Goal: Task Accomplishment & Management: Manage account settings

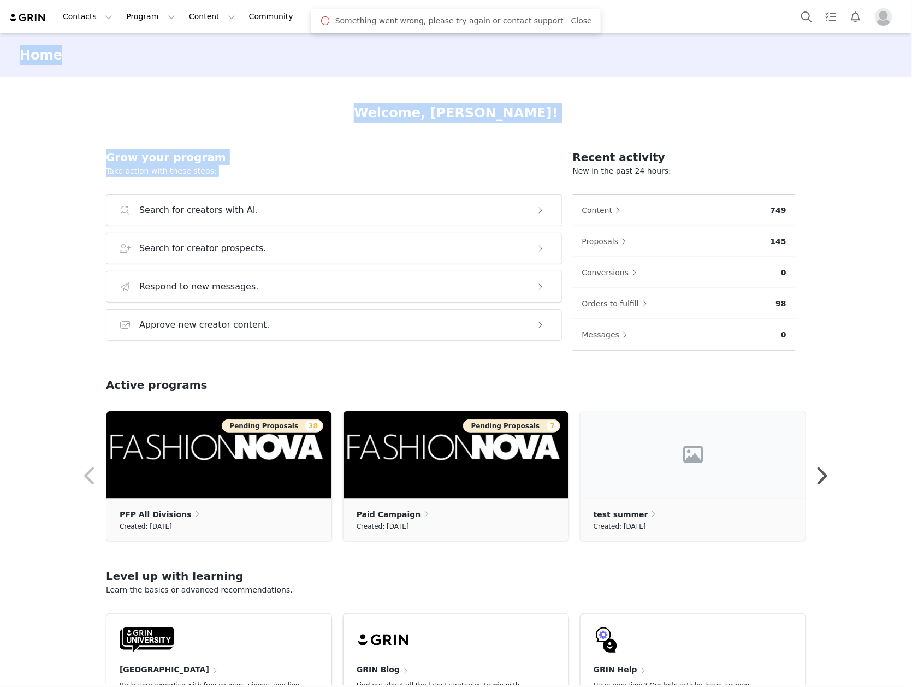
click at [23, 184] on div "Home Welcome, [PERSON_NAME]! Grow your program Take action with these steps: Se…" at bounding box center [456, 359] width 912 height 652
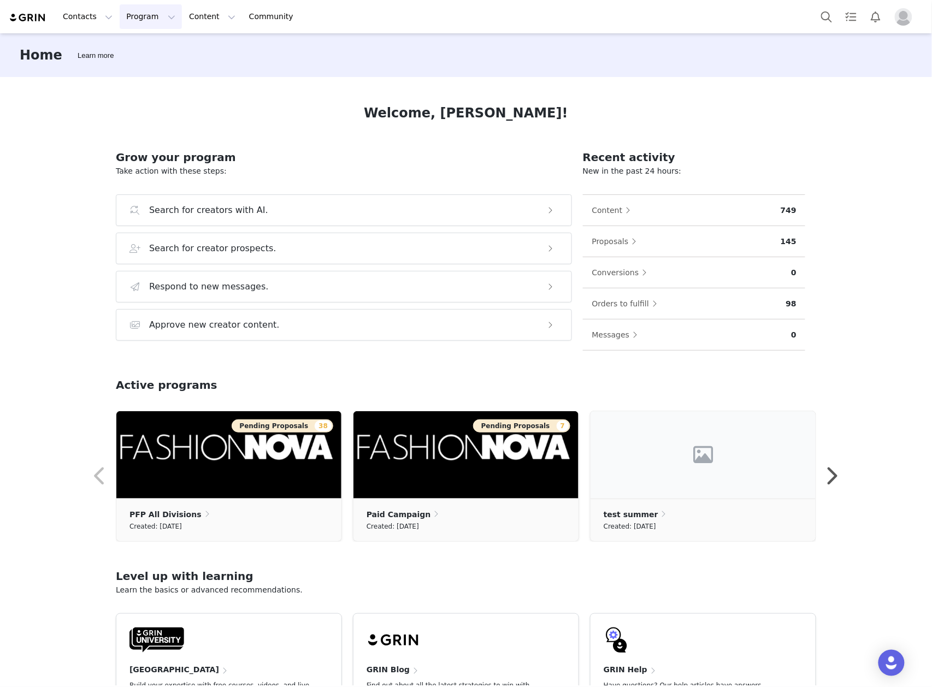
click at [127, 14] on button "Program Program" at bounding box center [151, 16] width 62 height 25
click at [141, 70] on p "Campaigns" at bounding box center [142, 68] width 43 height 11
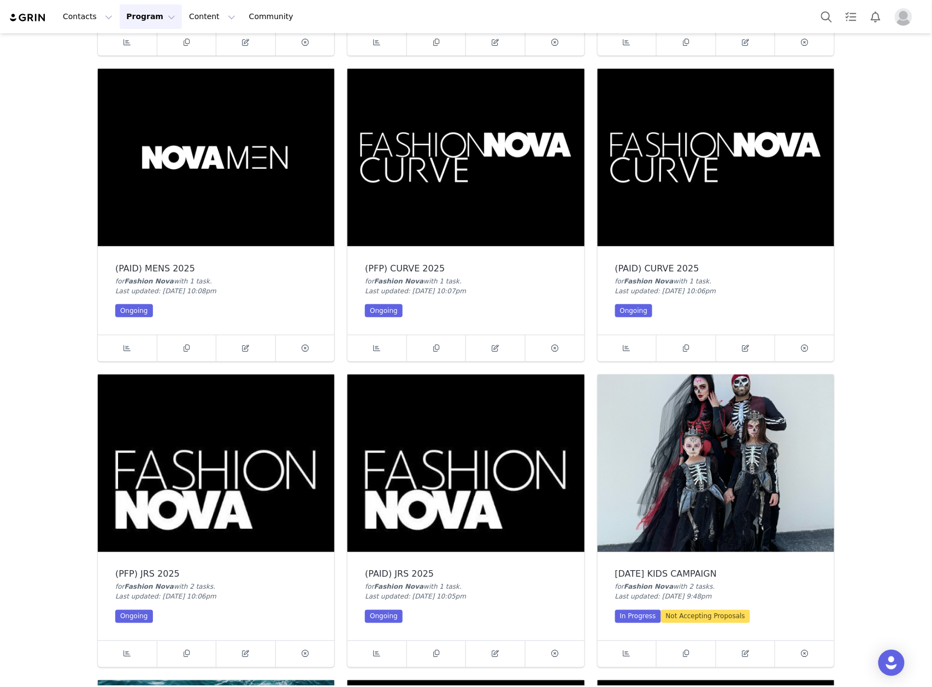
scroll to position [1602, 0]
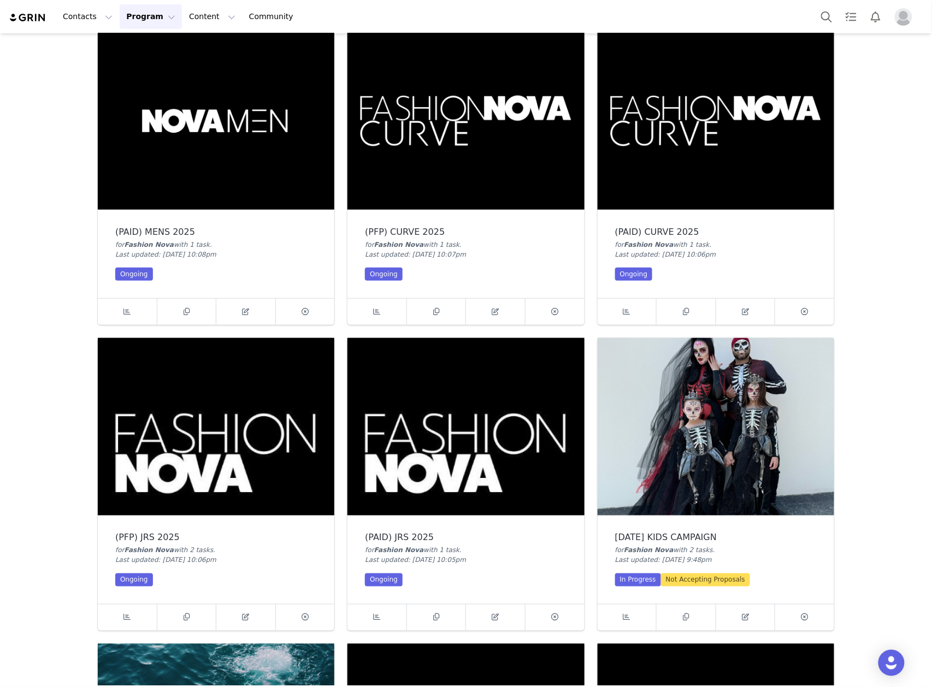
click at [223, 395] on img at bounding box center [216, 427] width 237 height 178
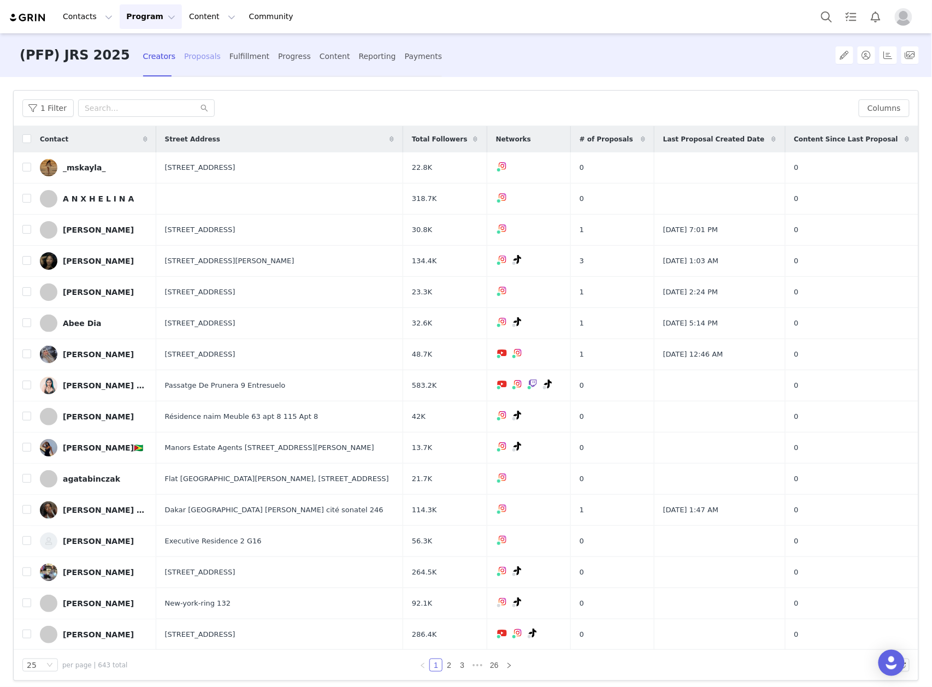
click at [184, 51] on div "Proposals" at bounding box center [202, 56] width 37 height 29
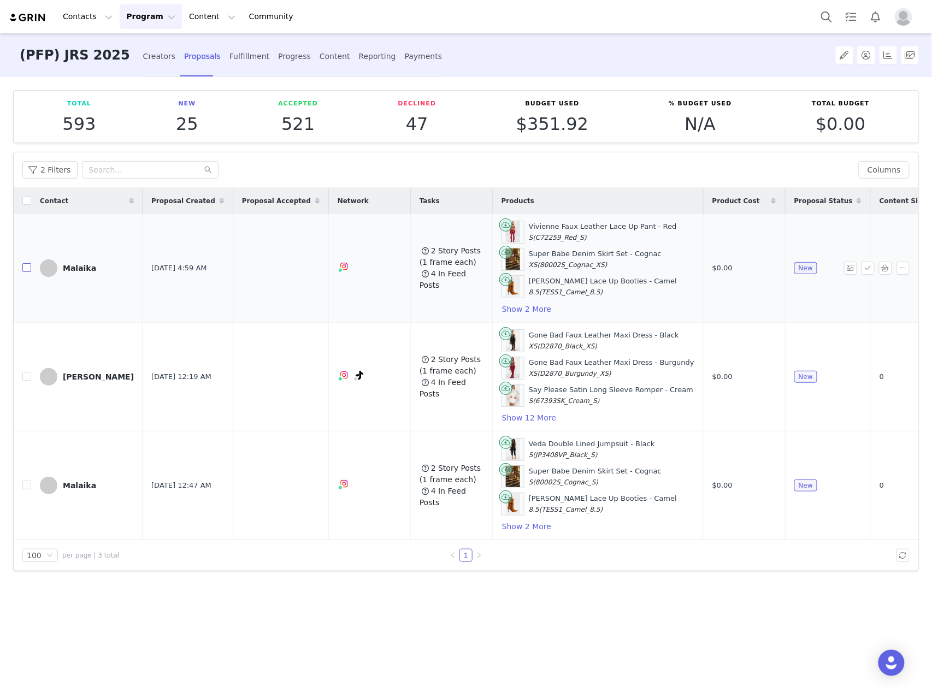
click at [25, 270] on input "checkbox" at bounding box center [26, 267] width 9 height 9
checkbox input "true"
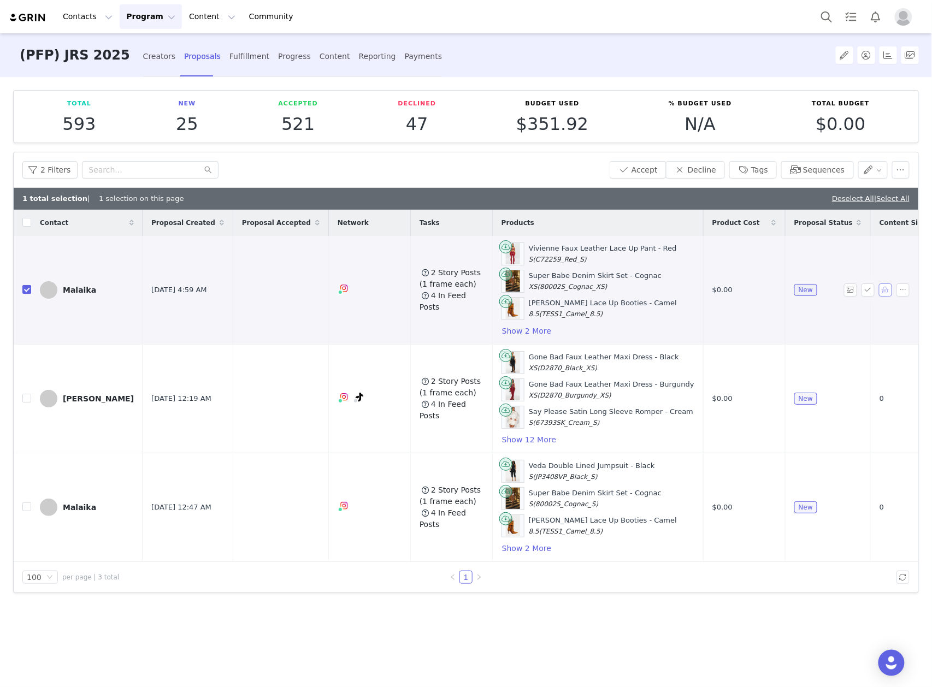
click at [888, 293] on button "button" at bounding box center [885, 290] width 13 height 13
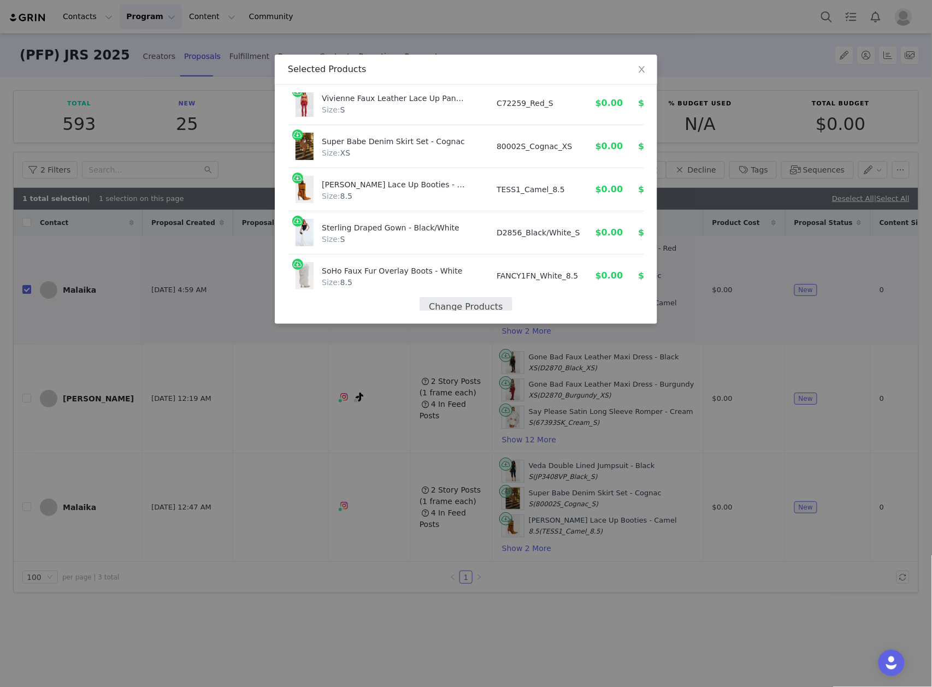
scroll to position [56, 0]
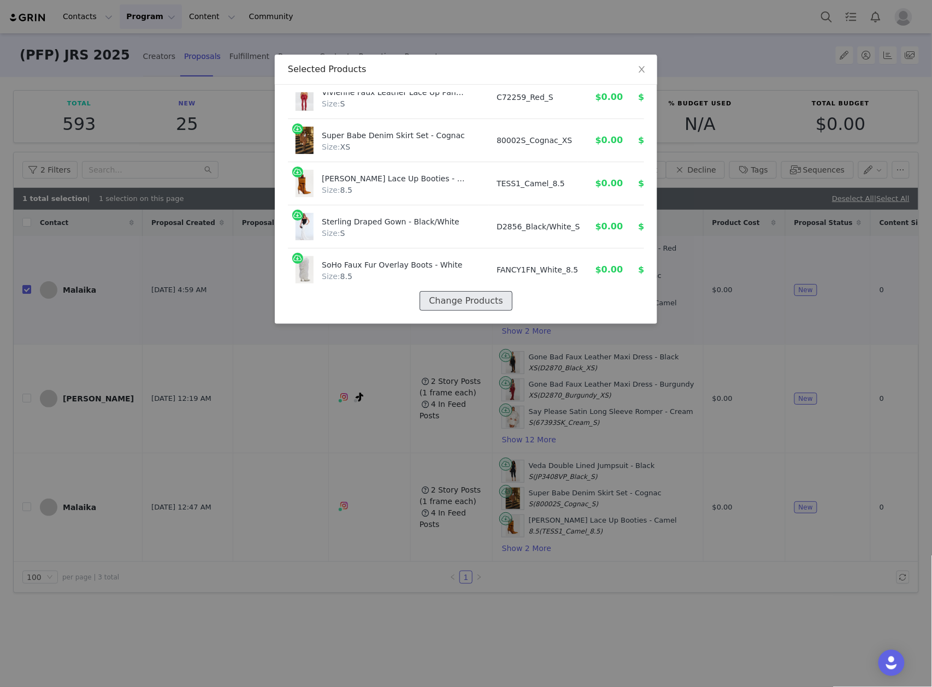
click at [464, 291] on button "Change Products" at bounding box center [466, 301] width 92 height 20
select select "25682774"
select select "18727744"
select select "24283134"
select select "27794928"
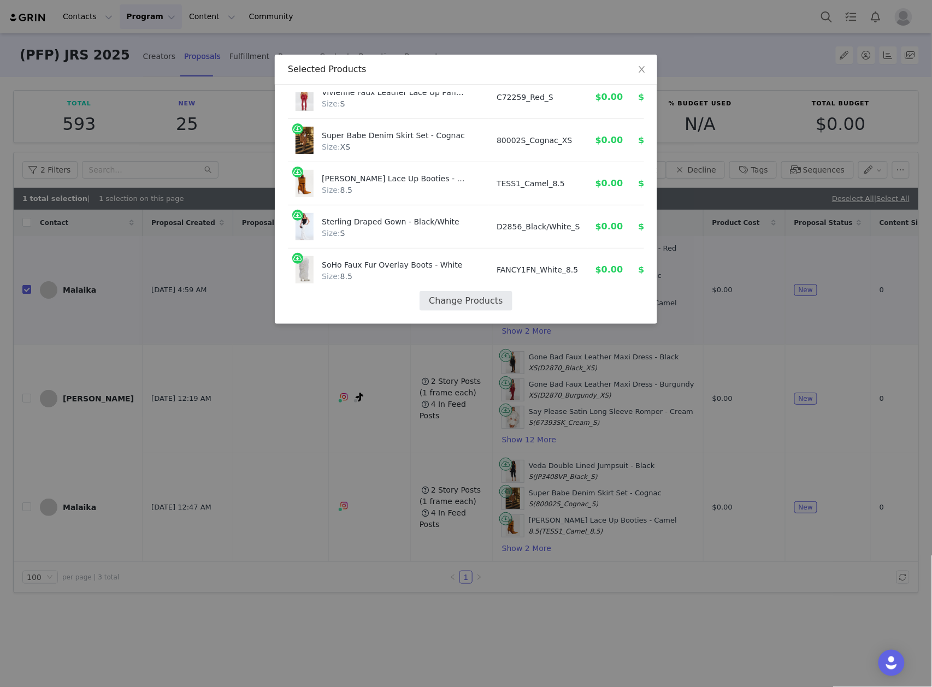
select select "28123797"
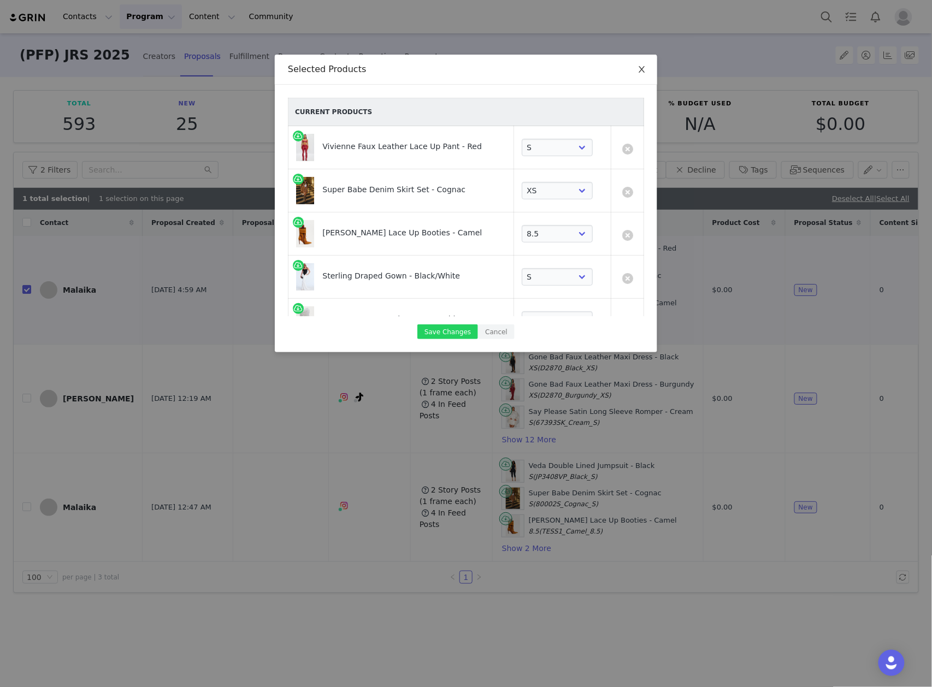
click at [644, 70] on icon "icon: close" at bounding box center [641, 69] width 9 height 9
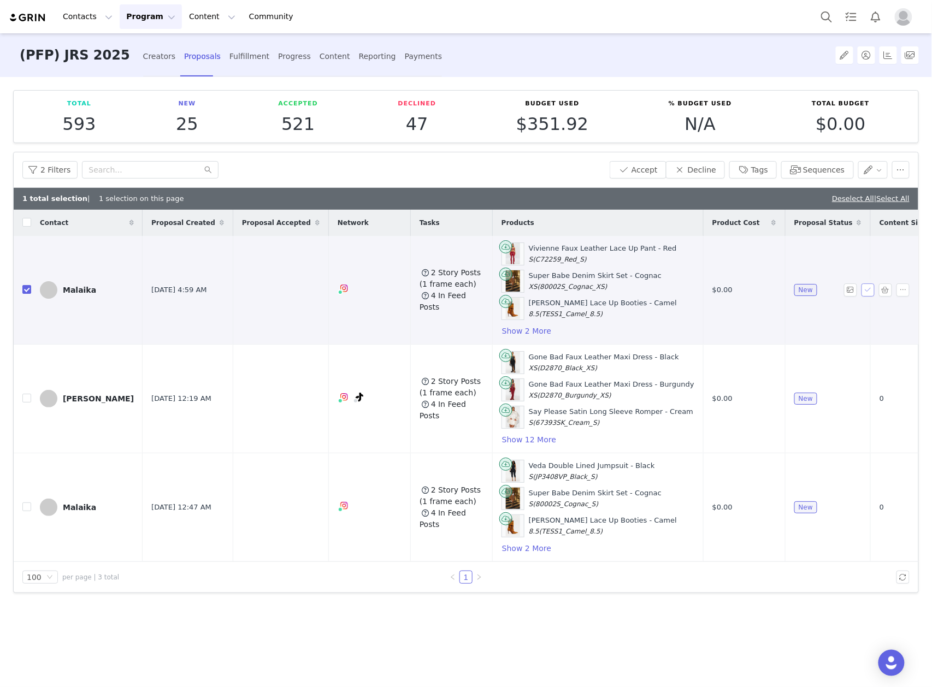
click at [870, 291] on button "button" at bounding box center [867, 290] width 13 height 13
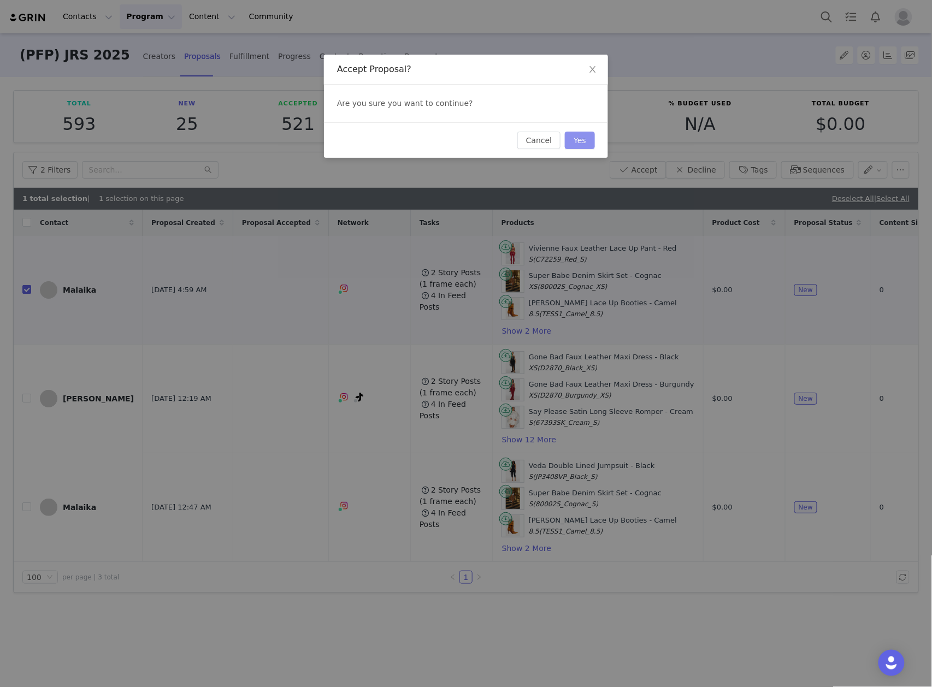
click at [578, 137] on button "Yes" at bounding box center [580, 140] width 30 height 17
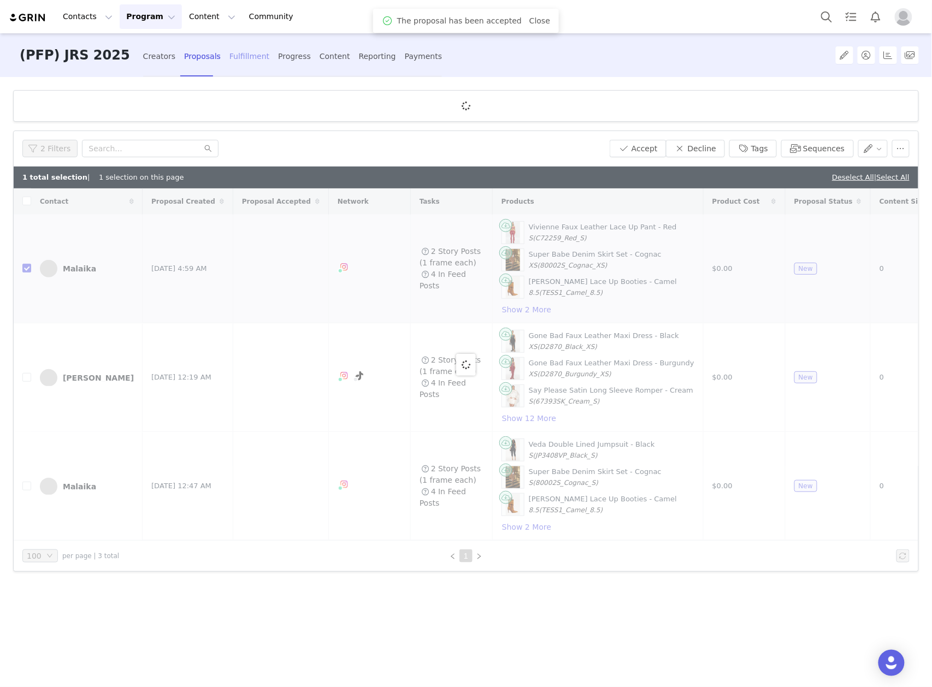
click at [229, 56] on div "Fulfillment" at bounding box center [249, 56] width 40 height 29
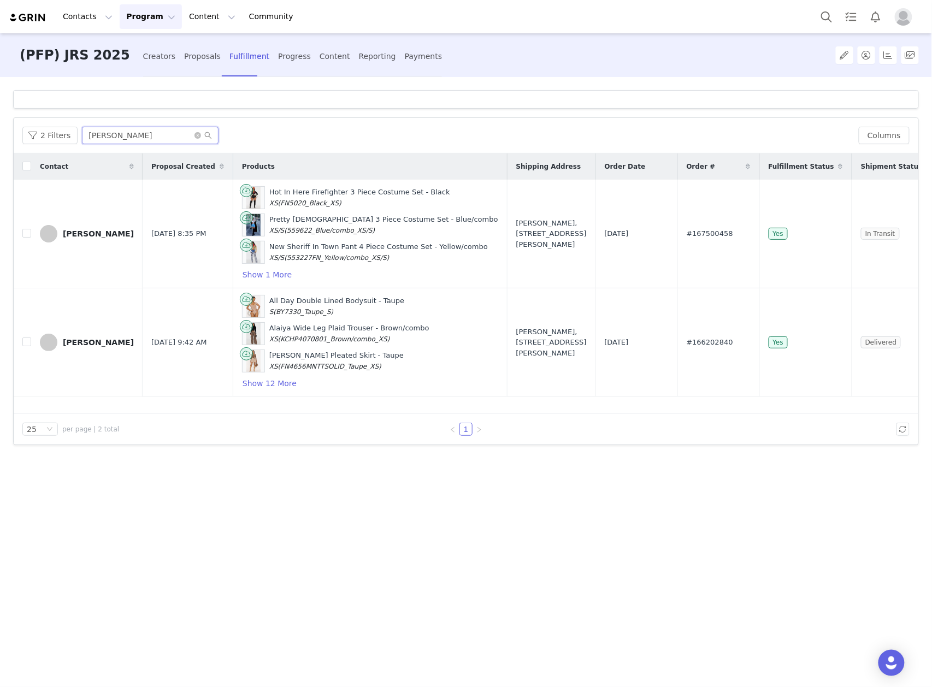
click at [98, 142] on input "rosie" at bounding box center [150, 135] width 137 height 17
click at [97, 141] on input "rosie" at bounding box center [150, 135] width 137 height 17
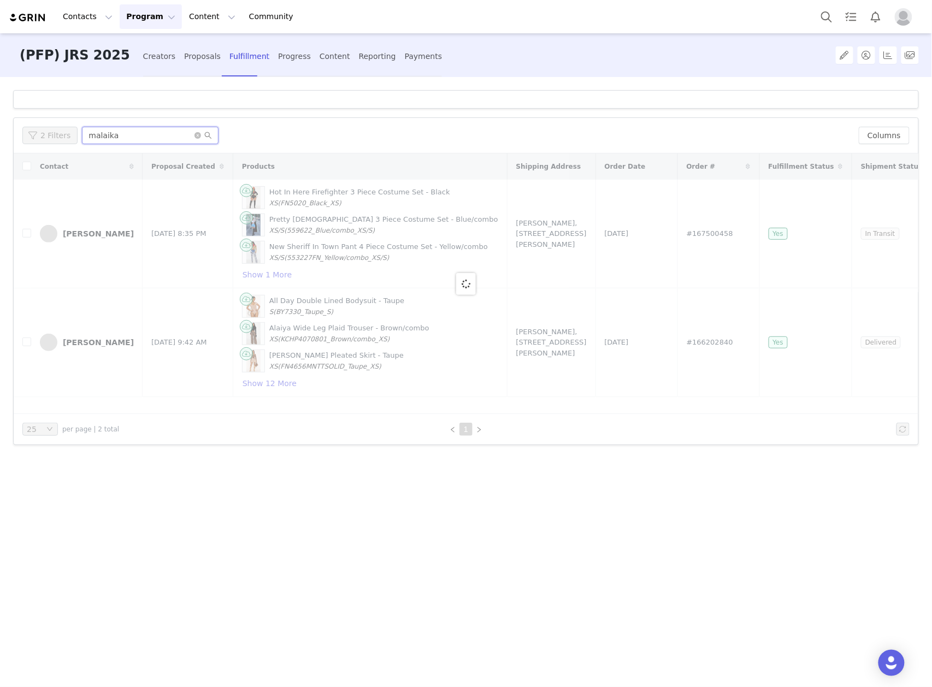
type input "malaika"
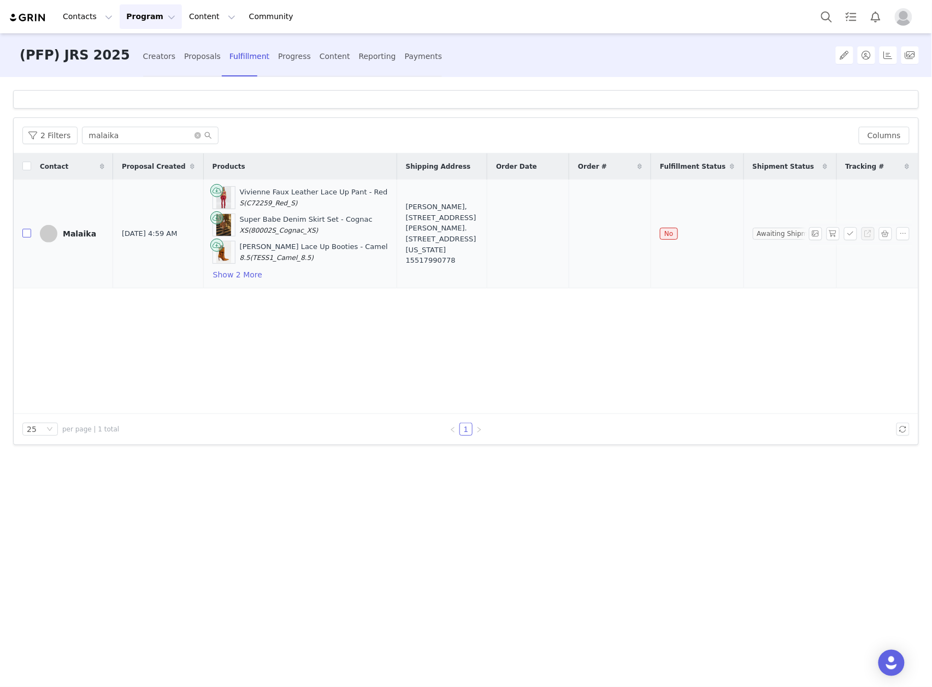
click at [27, 232] on input "checkbox" at bounding box center [26, 233] width 9 height 9
checkbox input "true"
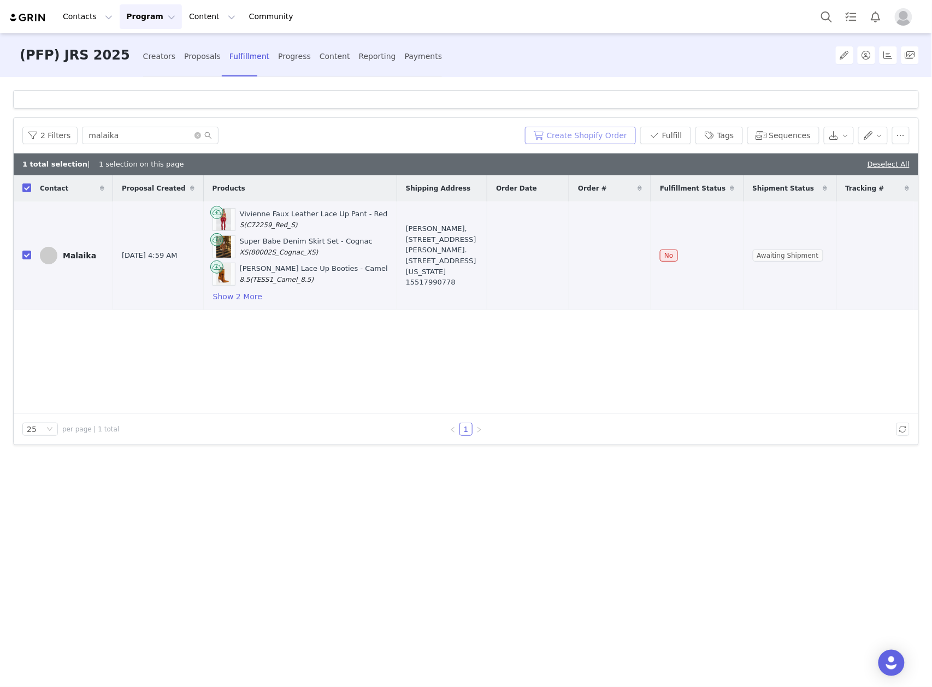
click at [564, 129] on button "Create Shopify Order" at bounding box center [580, 135] width 111 height 17
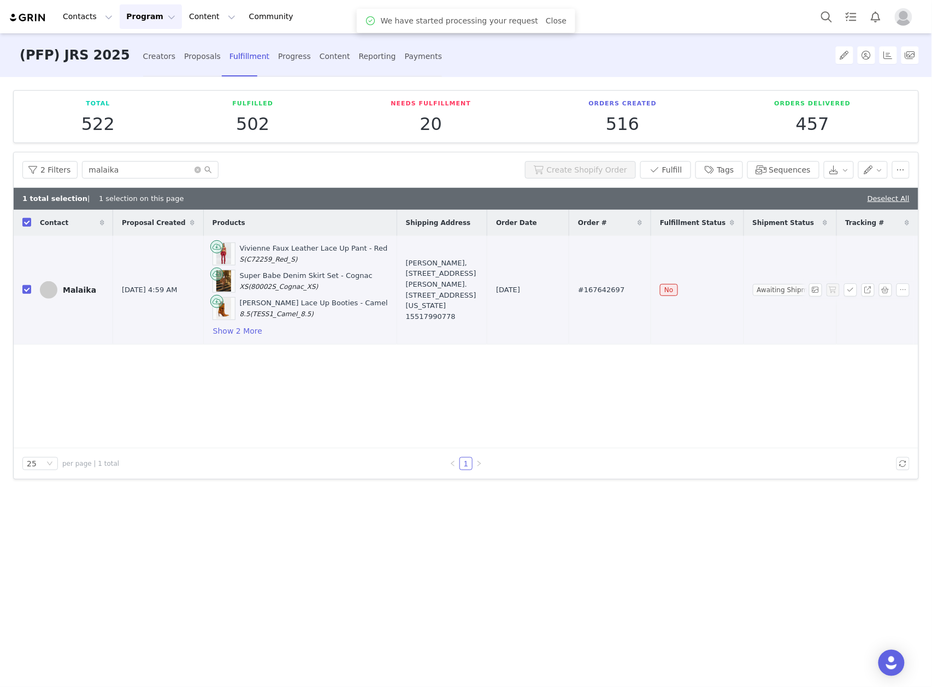
click at [619, 293] on span "#167642697" at bounding box center [601, 290] width 46 height 11
click at [619, 292] on span "#167642697" at bounding box center [601, 290] width 46 height 11
copy span "167642697"
click at [28, 291] on input "checkbox" at bounding box center [26, 289] width 9 height 9
checkbox input "false"
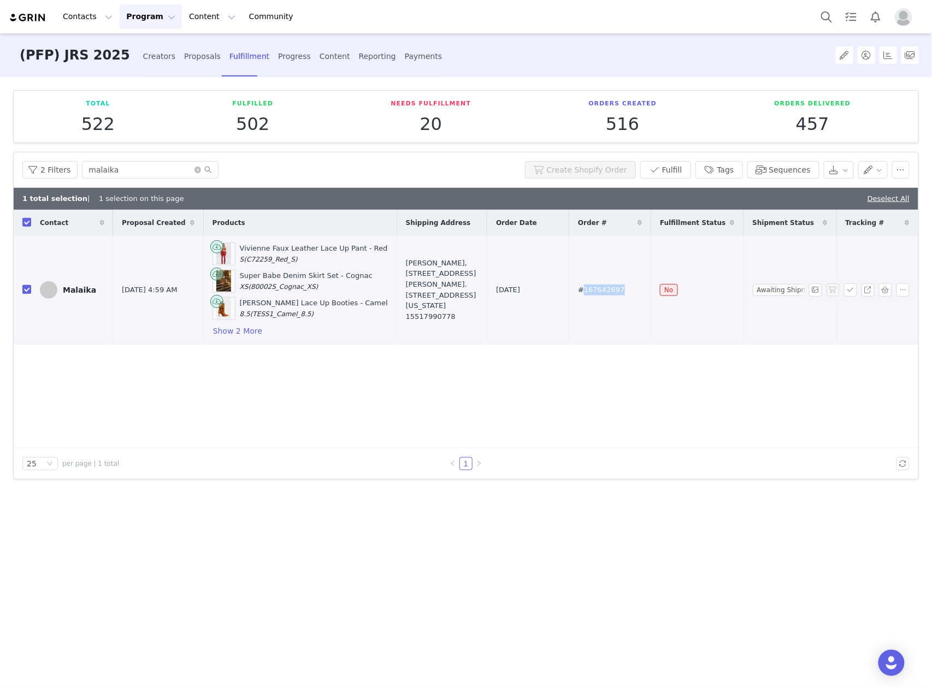
checkbox input "false"
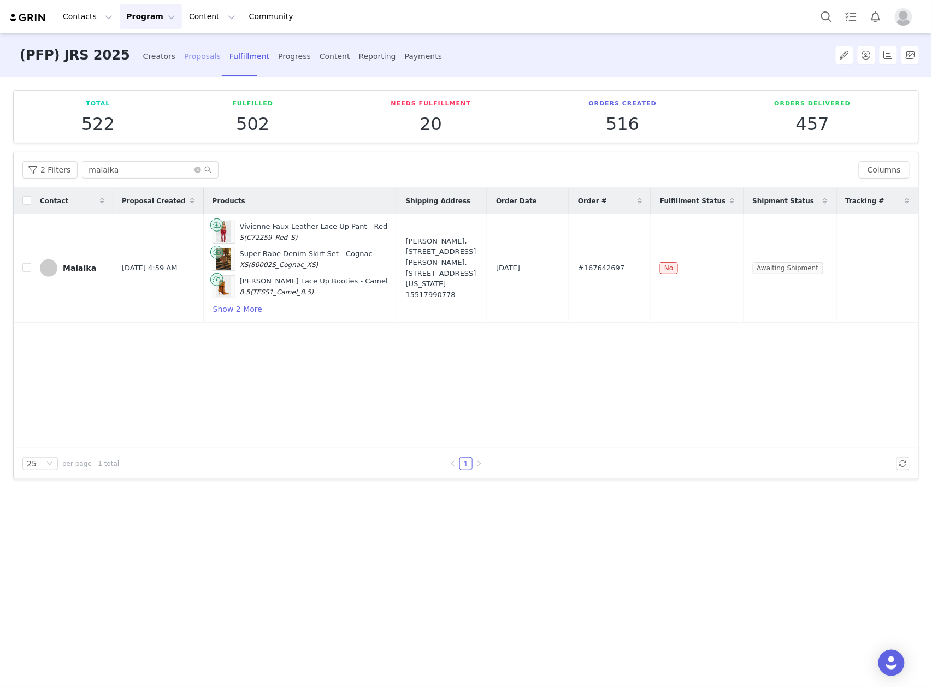
click at [184, 55] on div "Proposals" at bounding box center [202, 56] width 37 height 29
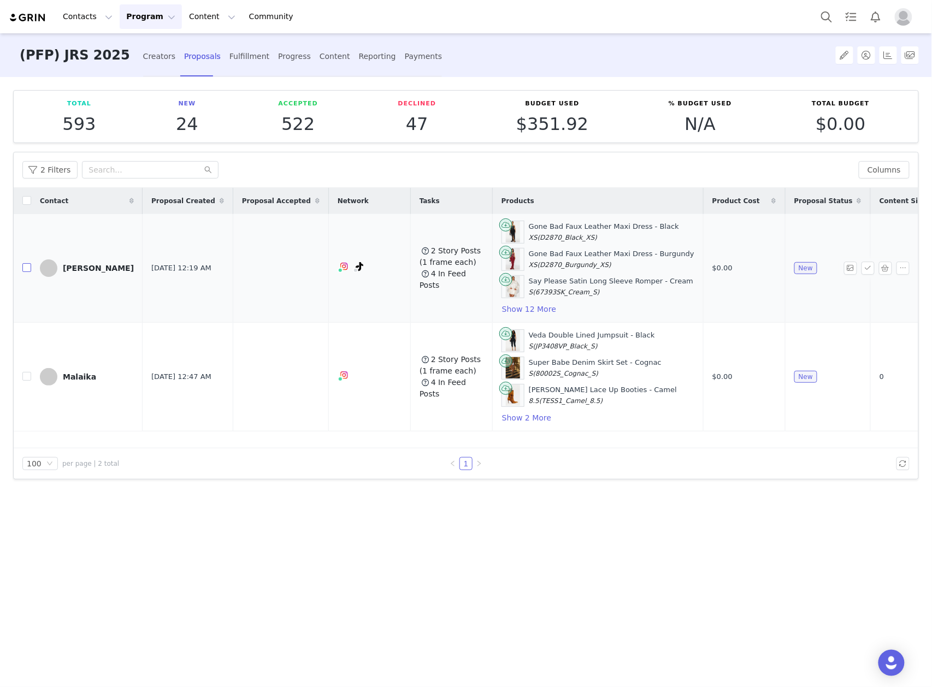
drag, startPoint x: 27, startPoint y: 271, endPoint x: 499, endPoint y: 324, distance: 475.5
click at [27, 271] on input "checkbox" at bounding box center [26, 267] width 9 height 9
checkbox input "true"
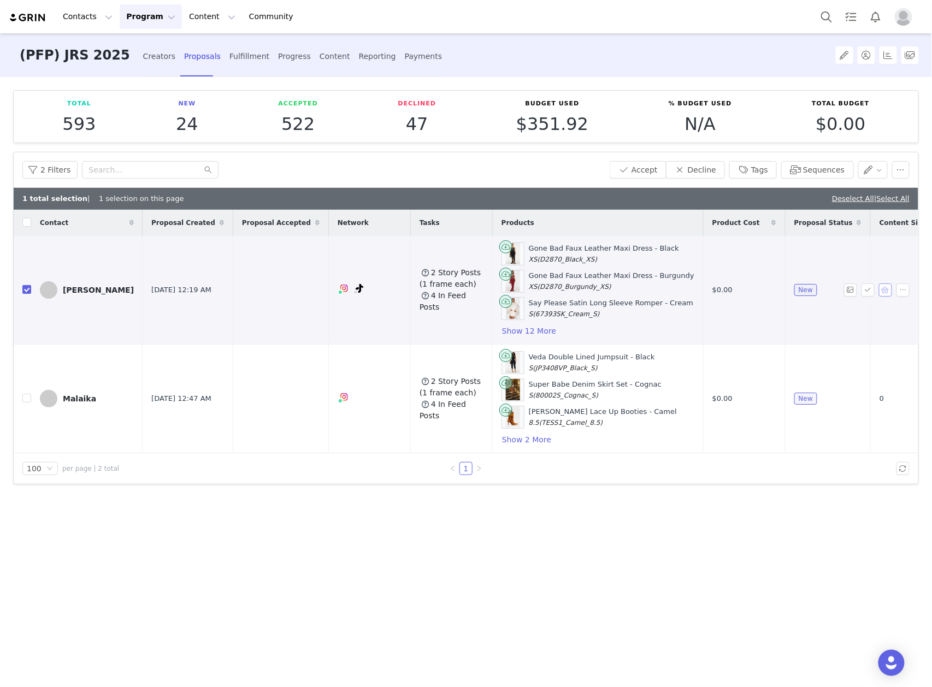
click at [883, 291] on button "button" at bounding box center [885, 290] width 13 height 13
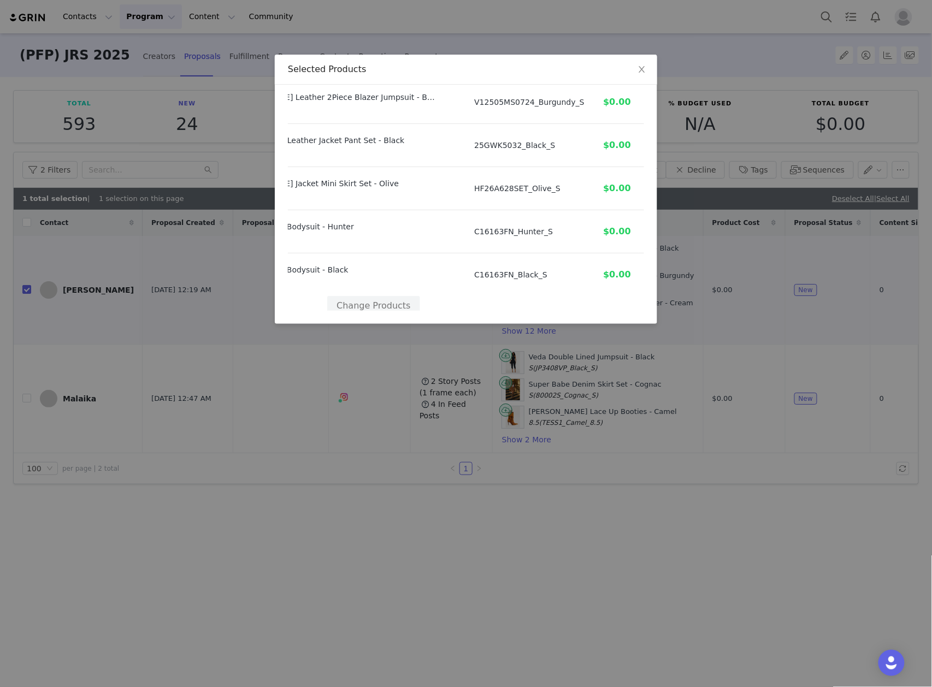
scroll to position [489, 92]
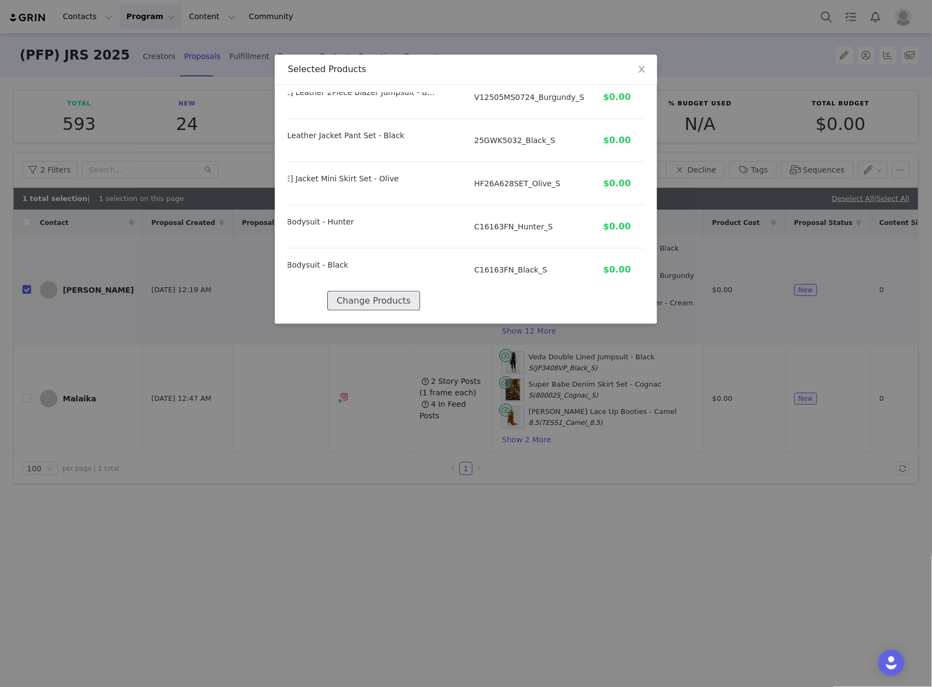
click at [394, 291] on button "Change Products" at bounding box center [373, 301] width 92 height 20
select select "27805589"
select select "27755654"
select select "27820087"
select select "27763889"
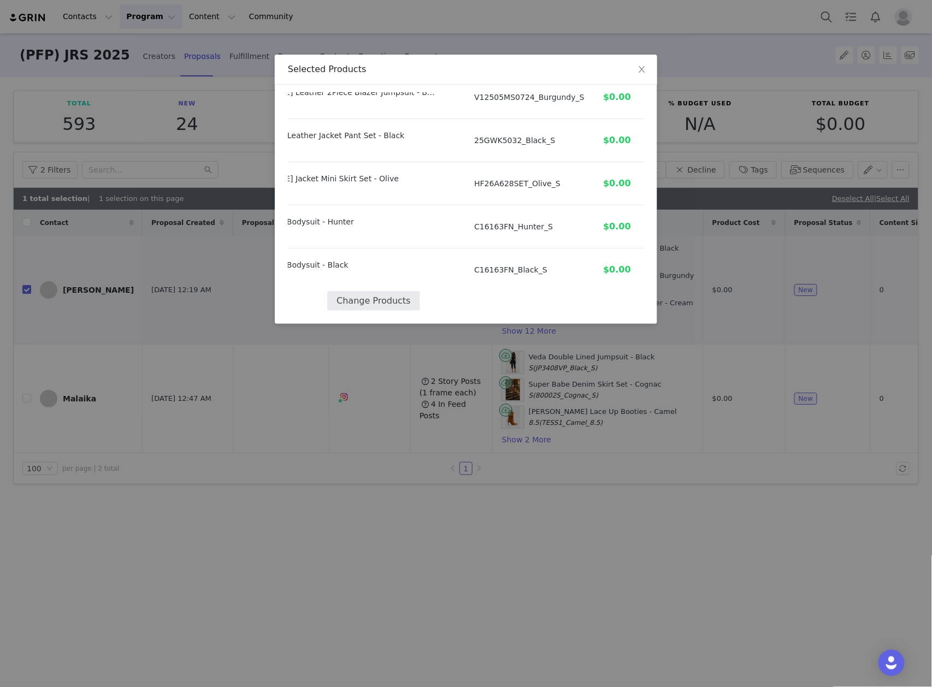
select select "27974100"
select select "24540064"
select select "27925305"
select select "27453788"
select select "21749817"
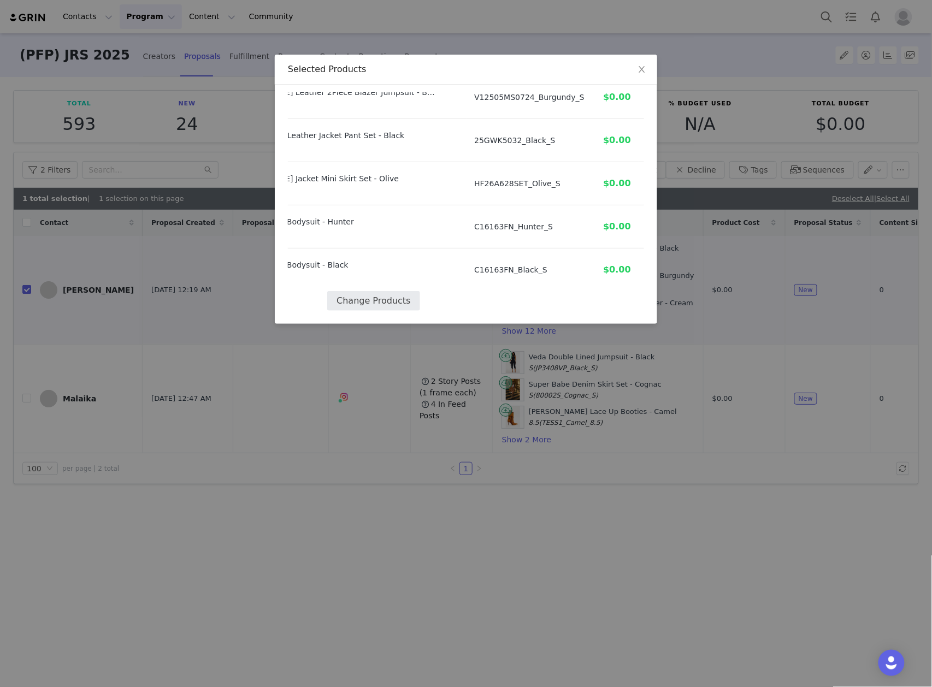
select select "28211932"
select select "28122084"
select select "28020338"
select select "27530258"
select select "27594684"
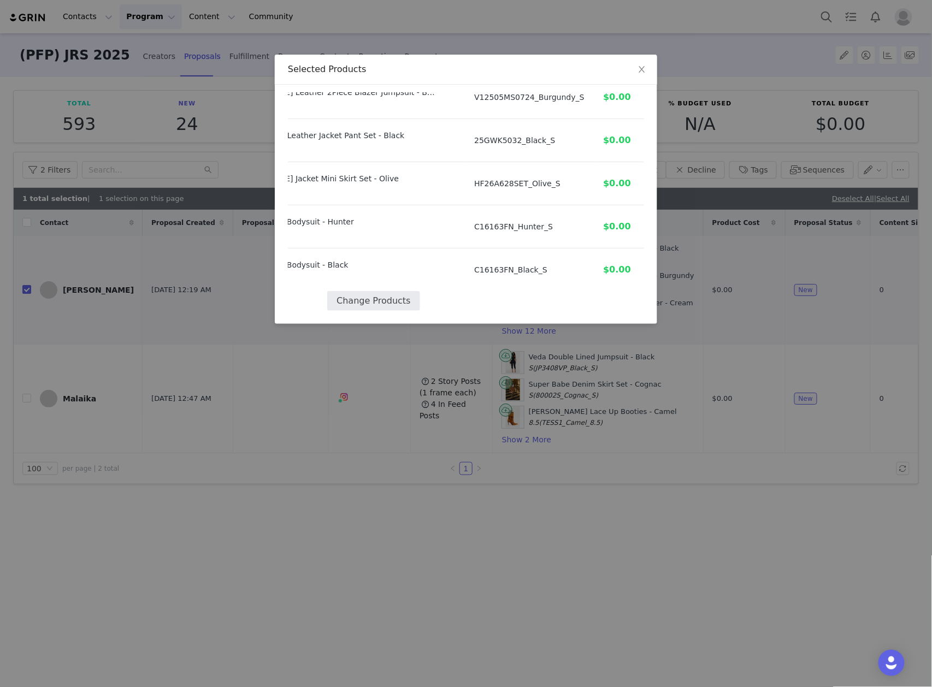
select select "27594686"
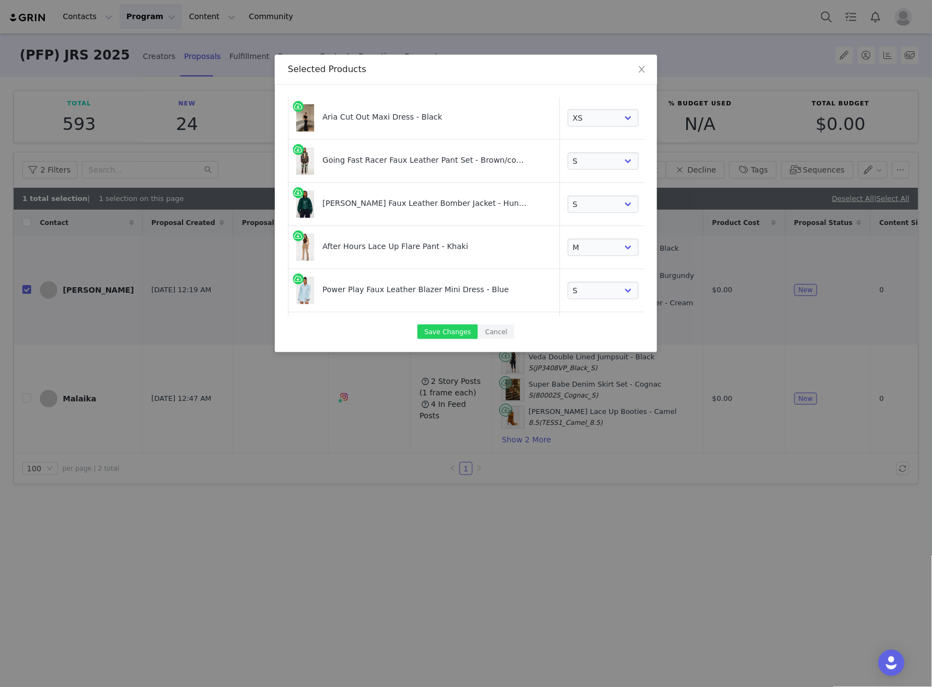
scroll to position [437, 0]
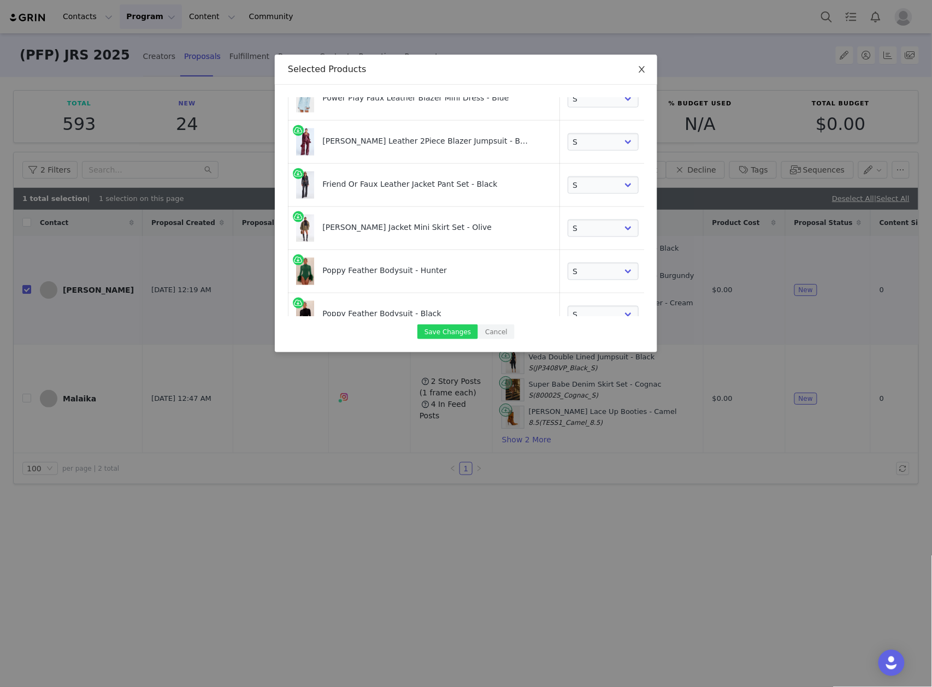
click at [630, 69] on span "Close" at bounding box center [642, 70] width 31 height 31
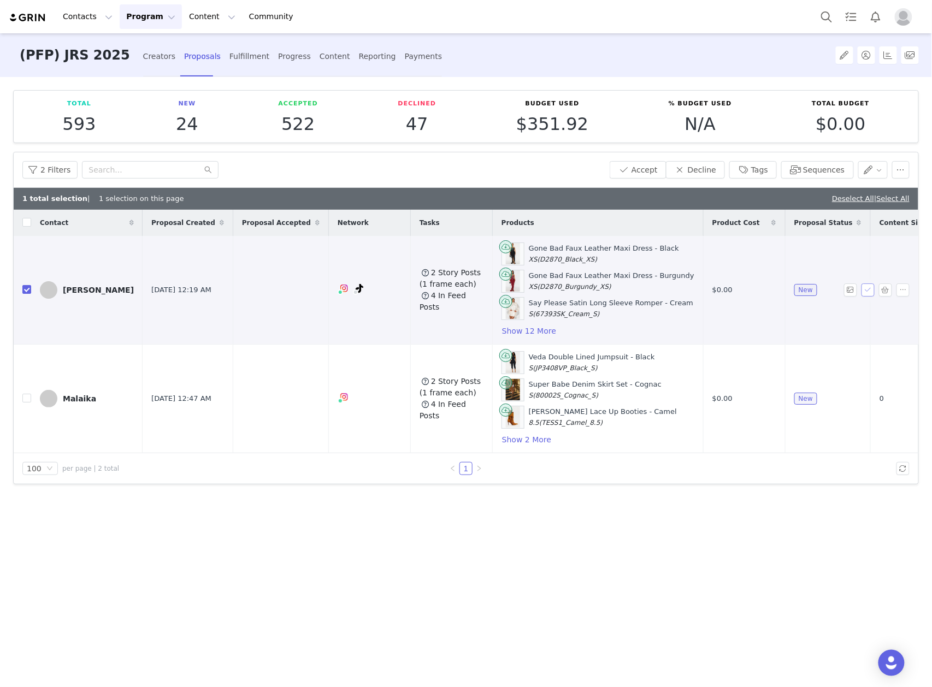
click at [867, 291] on button "button" at bounding box center [867, 290] width 13 height 13
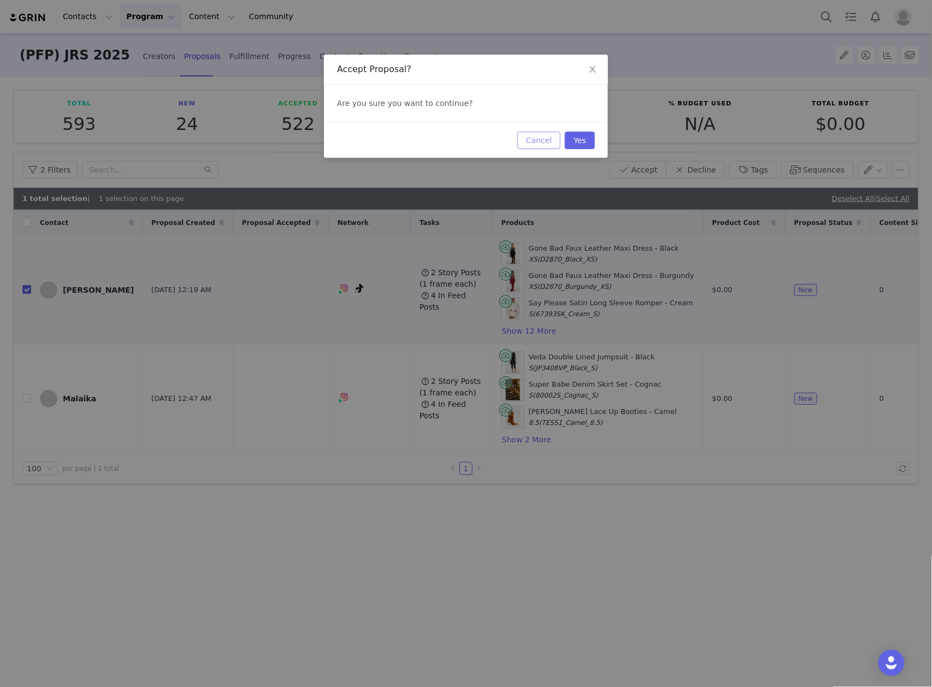
click at [539, 143] on button "Cancel" at bounding box center [538, 140] width 43 height 17
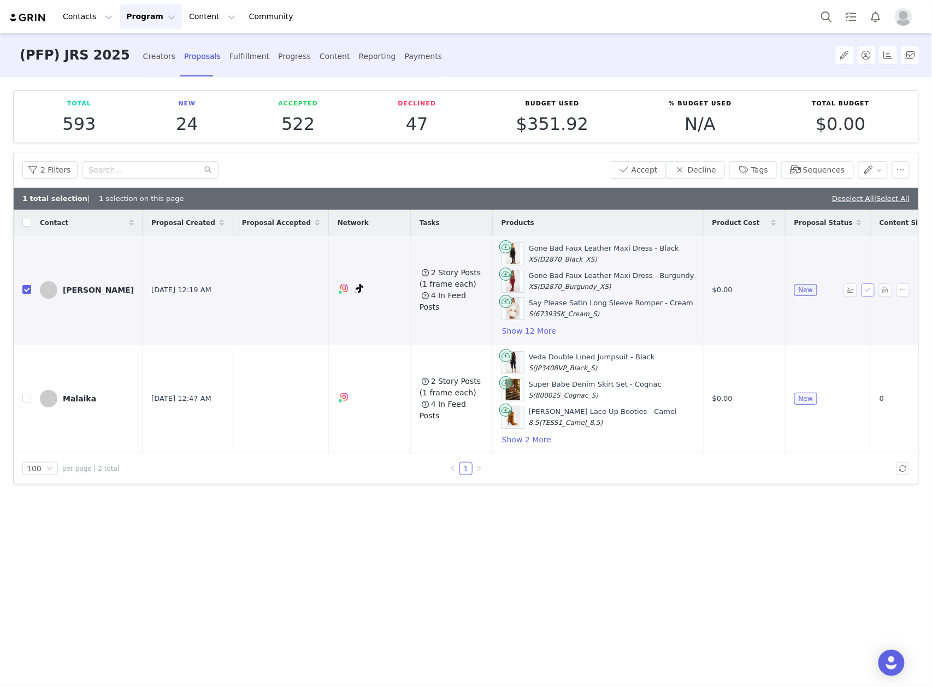
click at [869, 293] on button "button" at bounding box center [867, 290] width 13 height 13
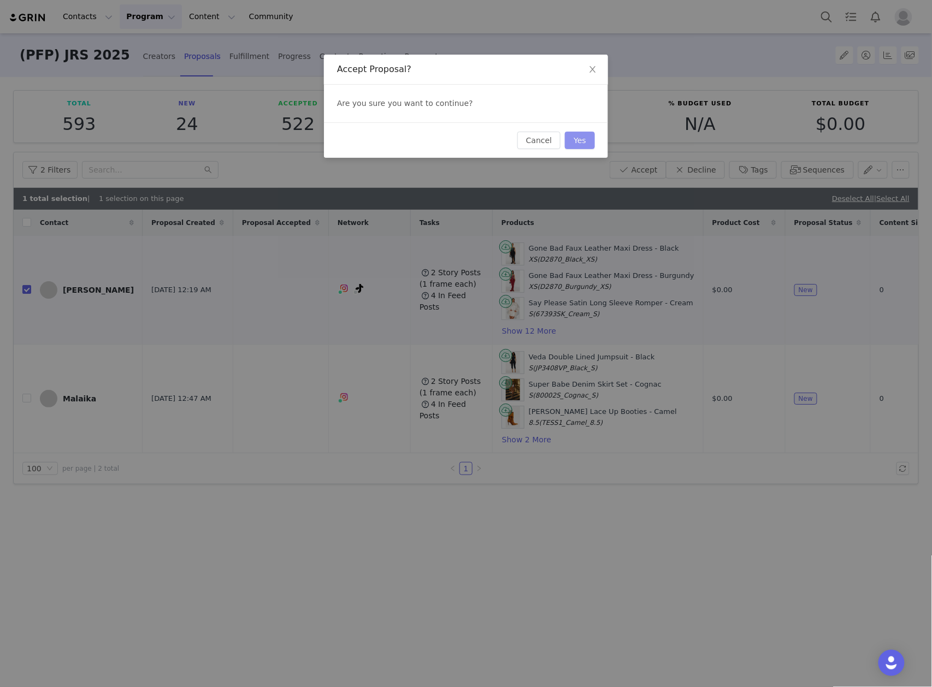
click at [577, 139] on button "Yes" at bounding box center [580, 140] width 30 height 17
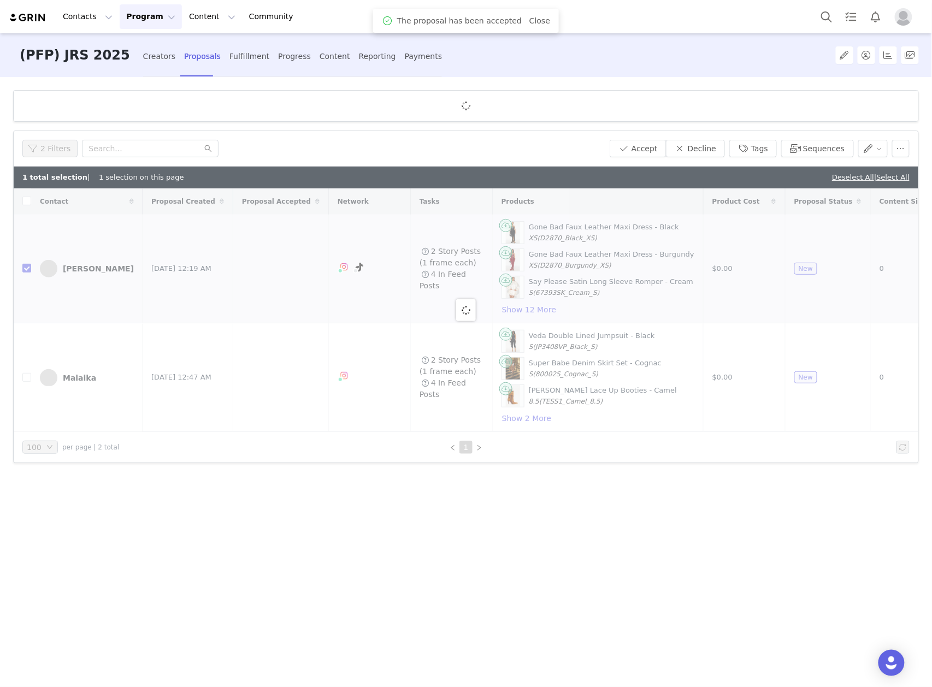
click at [229, 52] on div "Fulfillment" at bounding box center [249, 56] width 40 height 29
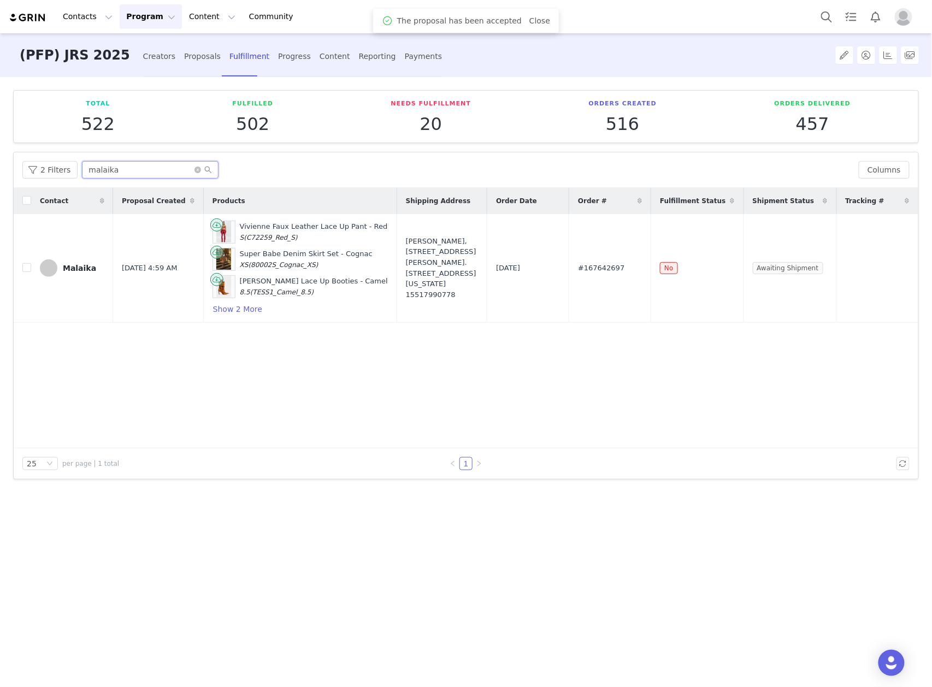
click at [164, 169] on input "malaika" at bounding box center [150, 169] width 137 height 17
click at [164, 168] on input "malaika" at bounding box center [150, 169] width 137 height 17
type input "mariell"
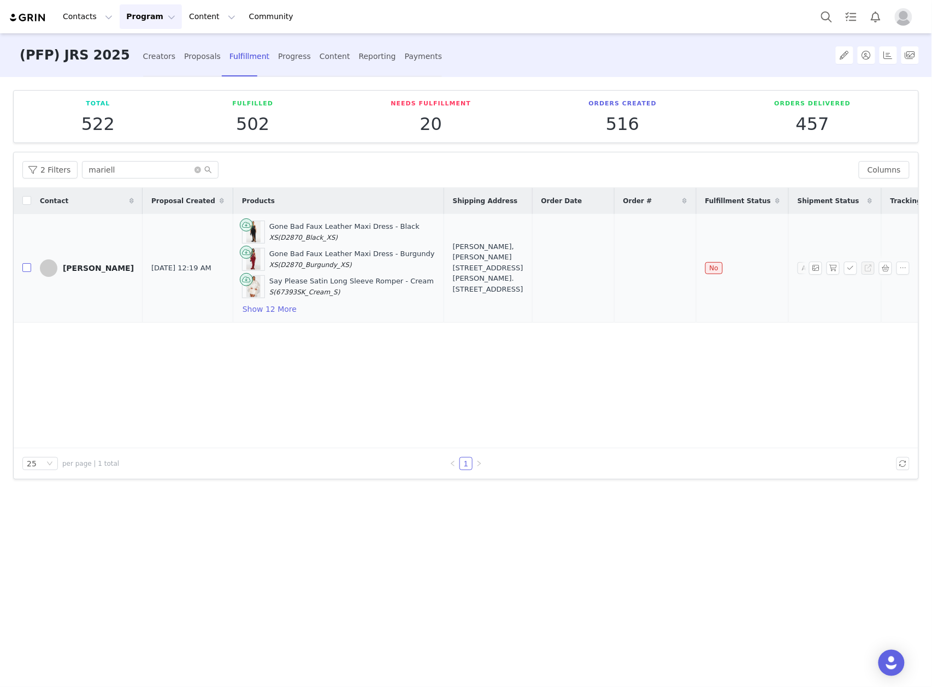
click at [25, 269] on input "checkbox" at bounding box center [26, 267] width 9 height 9
checkbox input "true"
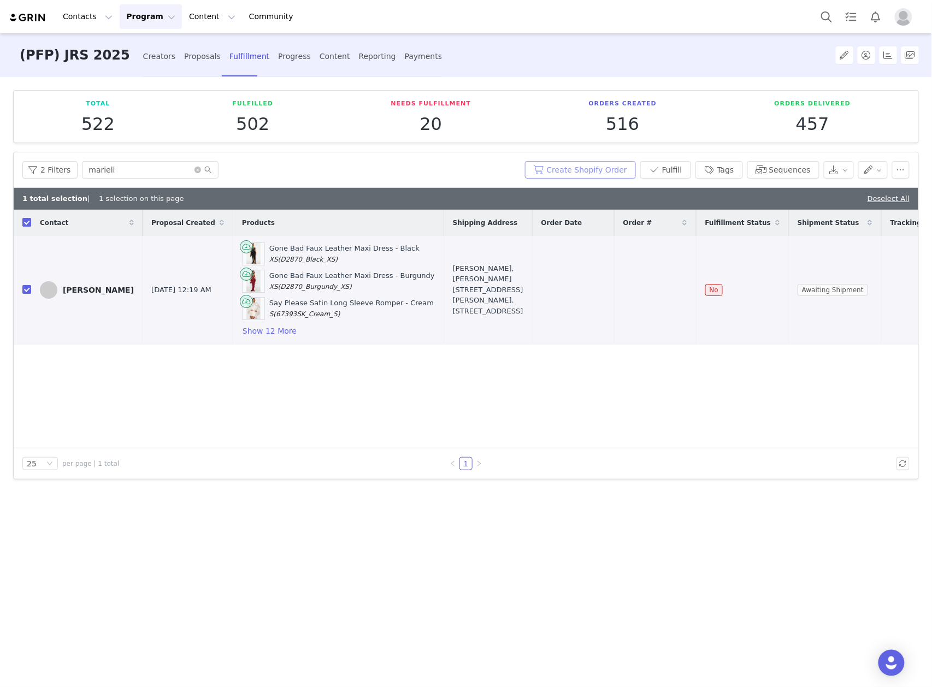
click at [595, 167] on button "Create Shopify Order" at bounding box center [580, 169] width 111 height 17
click at [623, 290] on span "#167643324" at bounding box center [646, 290] width 46 height 11
copy span "167643324"
click at [633, 385] on div "Contact Proposal Created Products Shipping Address Order Date Order # Fulfillme…" at bounding box center [466, 329] width 905 height 239
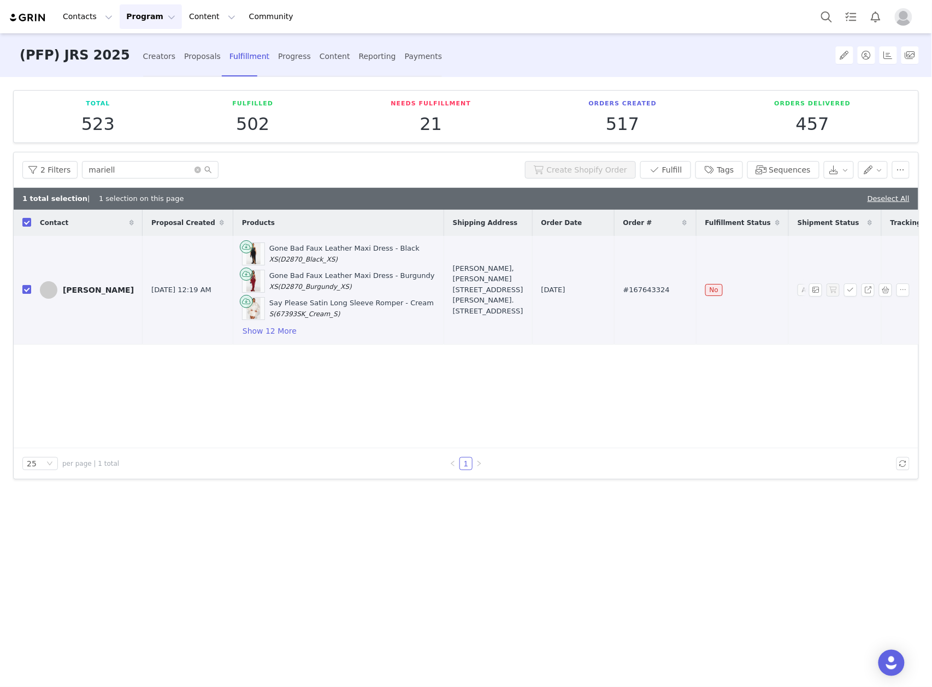
click at [25, 287] on input "checkbox" at bounding box center [26, 289] width 9 height 9
checkbox input "false"
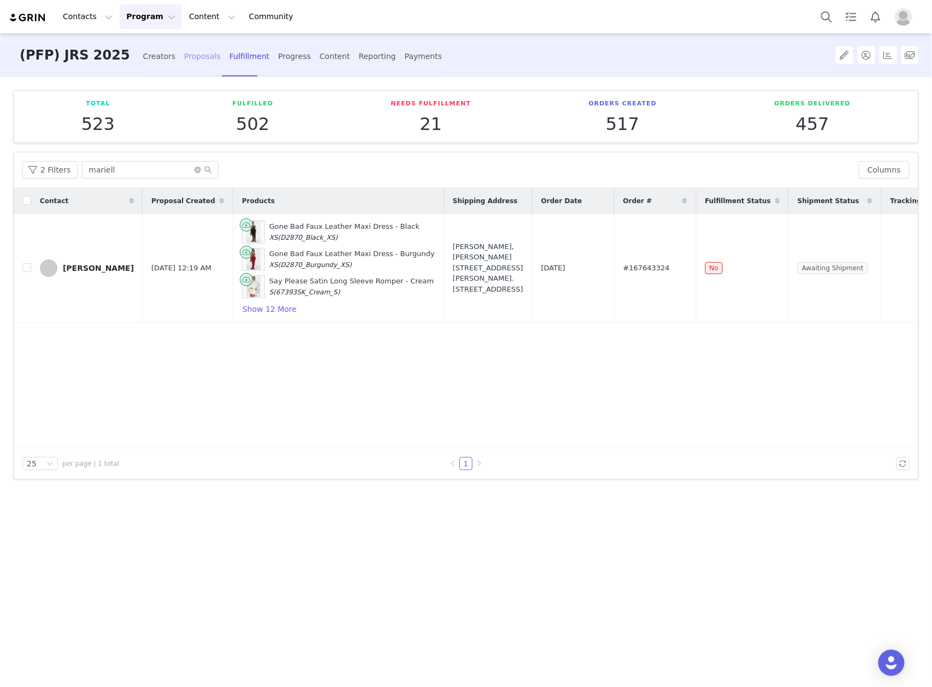
click at [184, 57] on div "Proposals" at bounding box center [202, 56] width 37 height 29
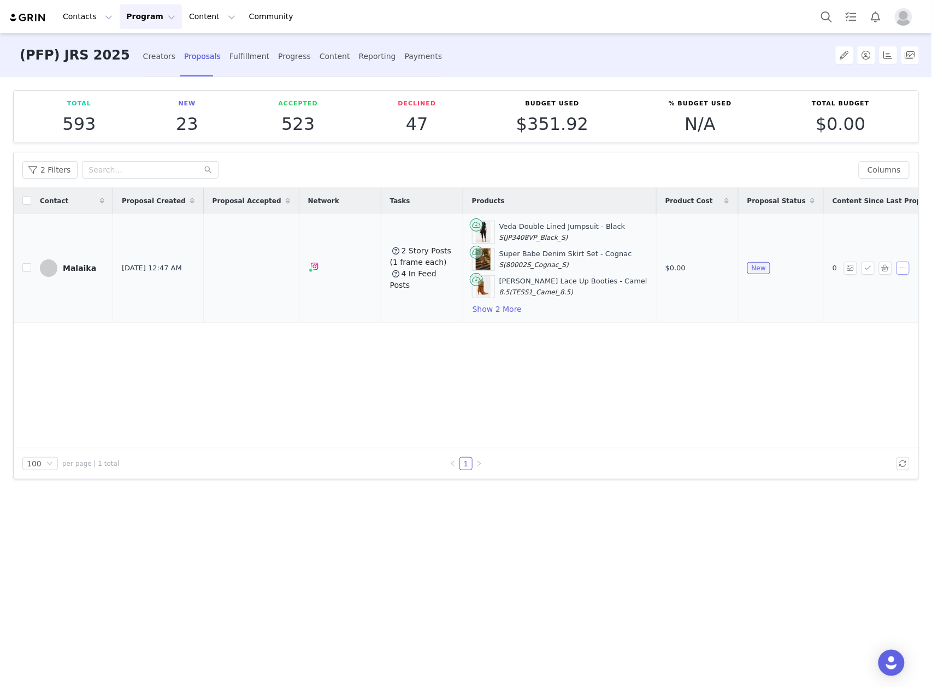
click at [903, 271] on button "button" at bounding box center [902, 268] width 13 height 13
click at [359, 438] on div "Contact Proposal Created Proposal Accepted Network Tasks Products Product Cost …" at bounding box center [466, 318] width 905 height 261
click at [64, 172] on button "2 Filters" at bounding box center [49, 169] width 55 height 17
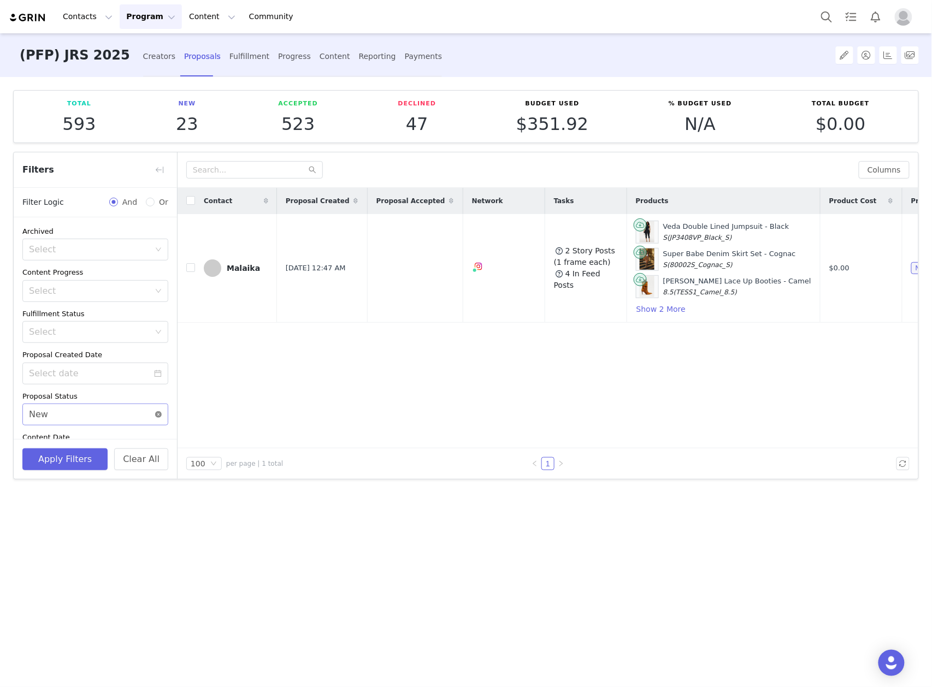
click at [155, 417] on icon "icon: close-circle" at bounding box center [158, 414] width 7 height 7
click at [79, 459] on button "Apply Filters" at bounding box center [64, 459] width 85 height 22
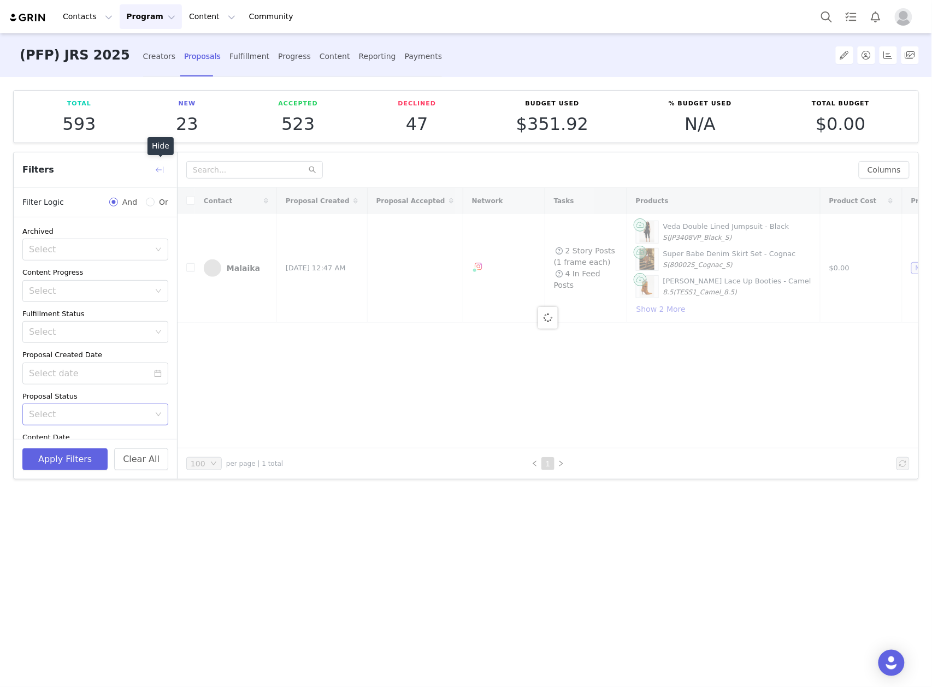
click at [161, 169] on button "button" at bounding box center [159, 169] width 17 height 17
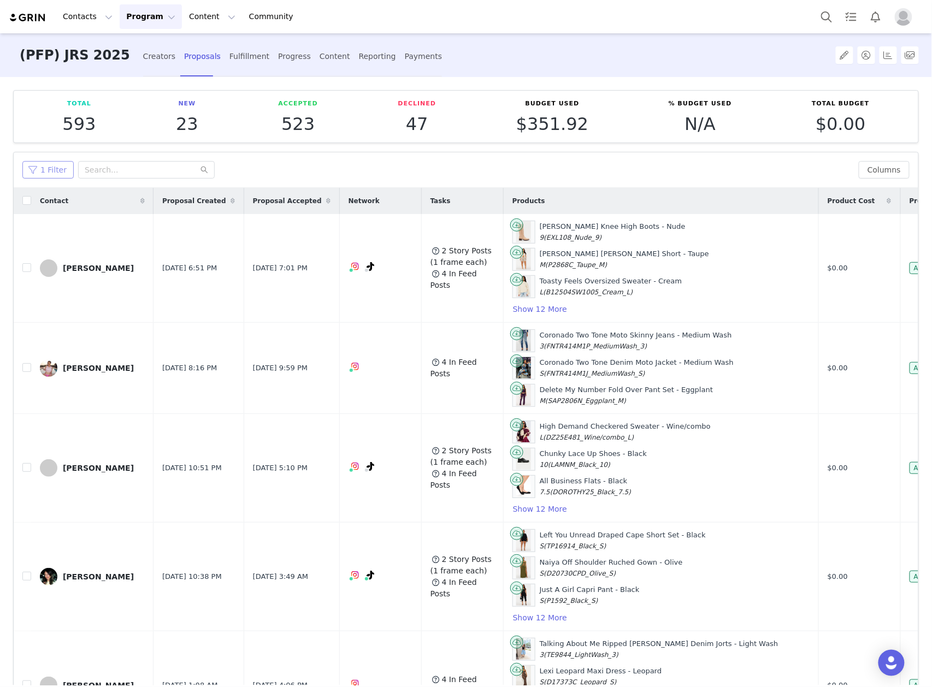
click at [46, 174] on button "1 Filter" at bounding box center [47, 169] width 51 height 17
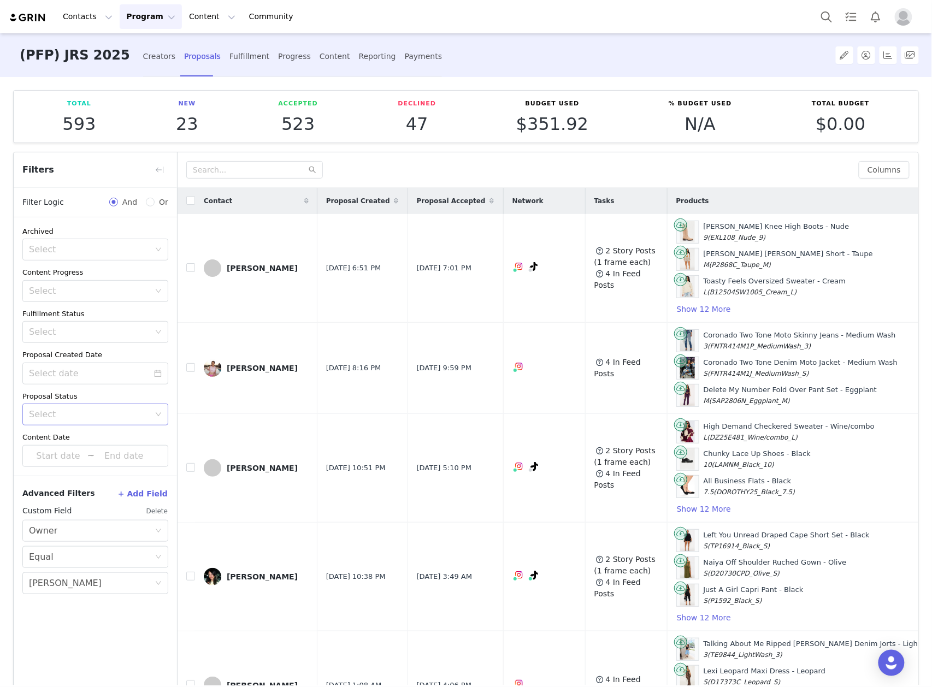
scroll to position [70, 0]
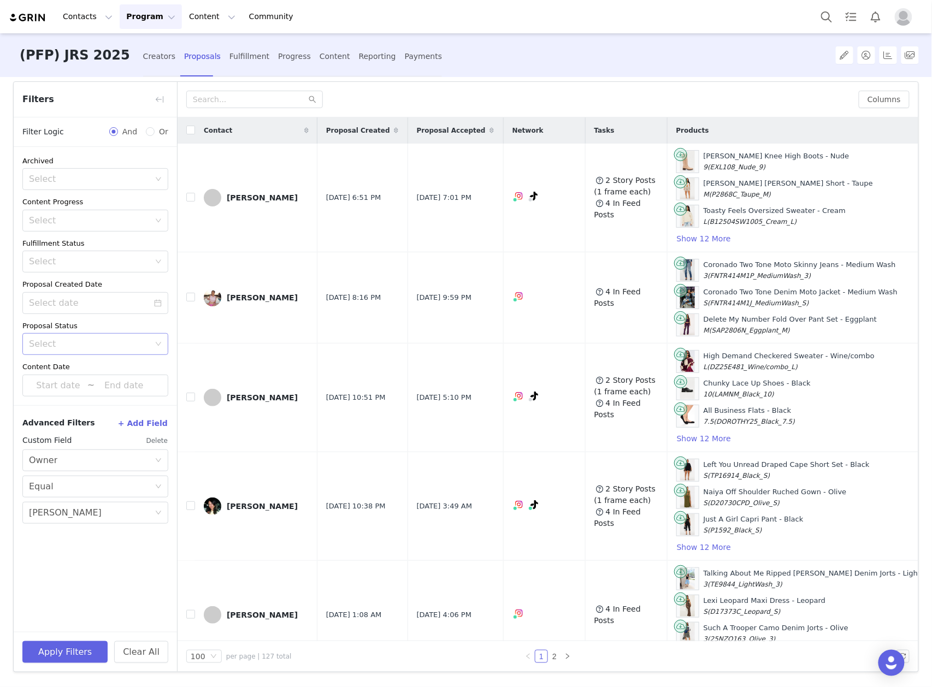
click at [60, 340] on div "Select" at bounding box center [89, 344] width 121 height 11
click at [52, 349] on div "Select New" at bounding box center [92, 344] width 126 height 21
click at [55, 385] on li "In-Progress" at bounding box center [95, 385] width 146 height 17
click at [57, 341] on div "In-Progress" at bounding box center [53, 344] width 49 height 21
click at [68, 367] on li "New" at bounding box center [95, 368] width 146 height 17
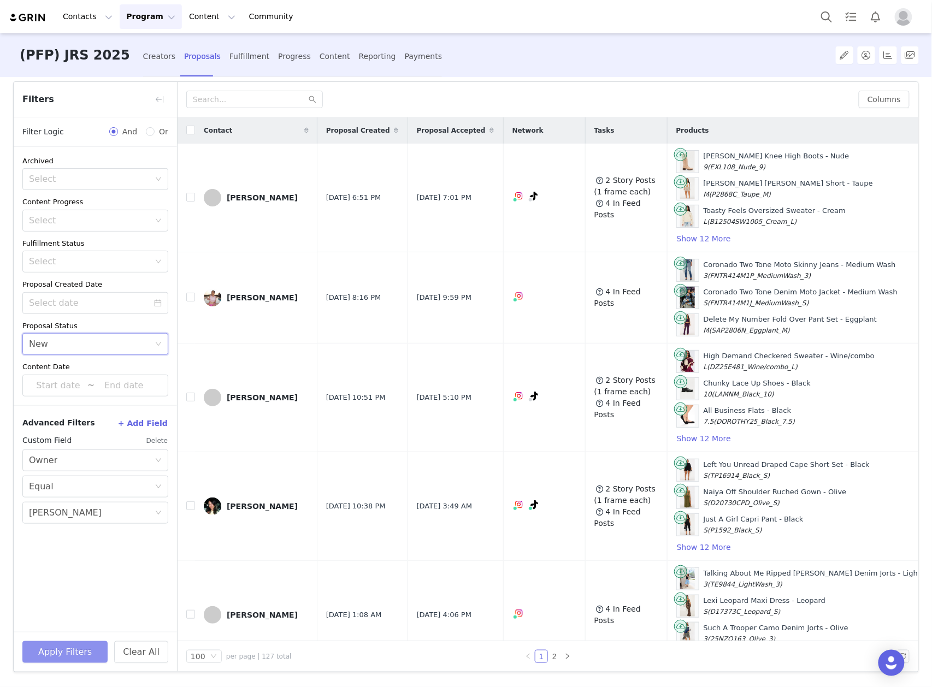
click at [63, 658] on button "Apply Filters" at bounding box center [64, 652] width 85 height 22
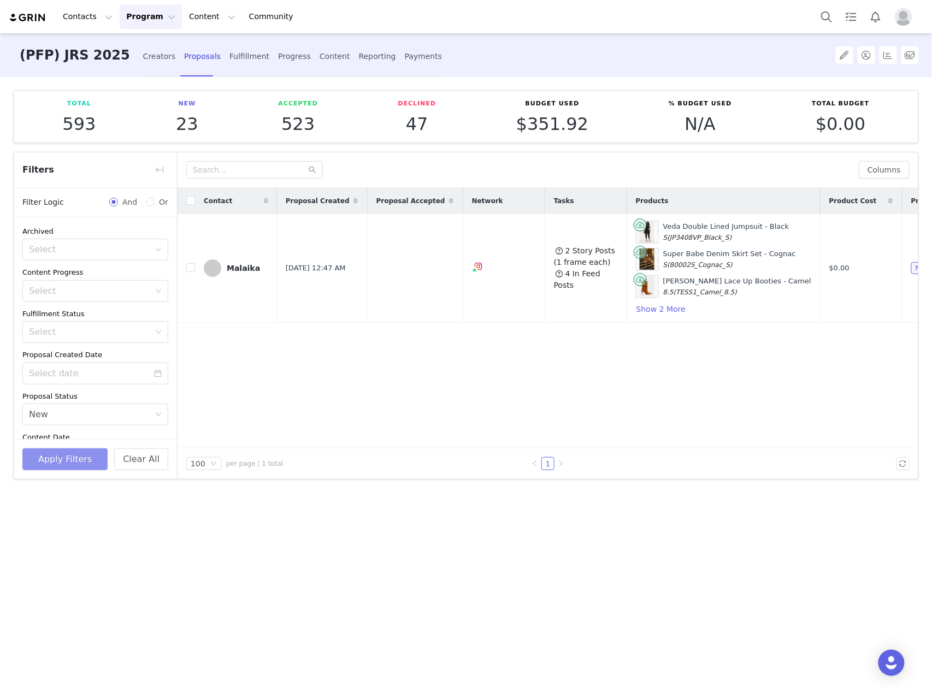
scroll to position [0, 0]
click at [160, 96] on article "Total 593 New 23 Accepted 523 Declined 47 Budget Used $351.92 % Budget Used N/A…" at bounding box center [466, 116] width 906 height 53
click at [158, 169] on button "button" at bounding box center [159, 169] width 17 height 17
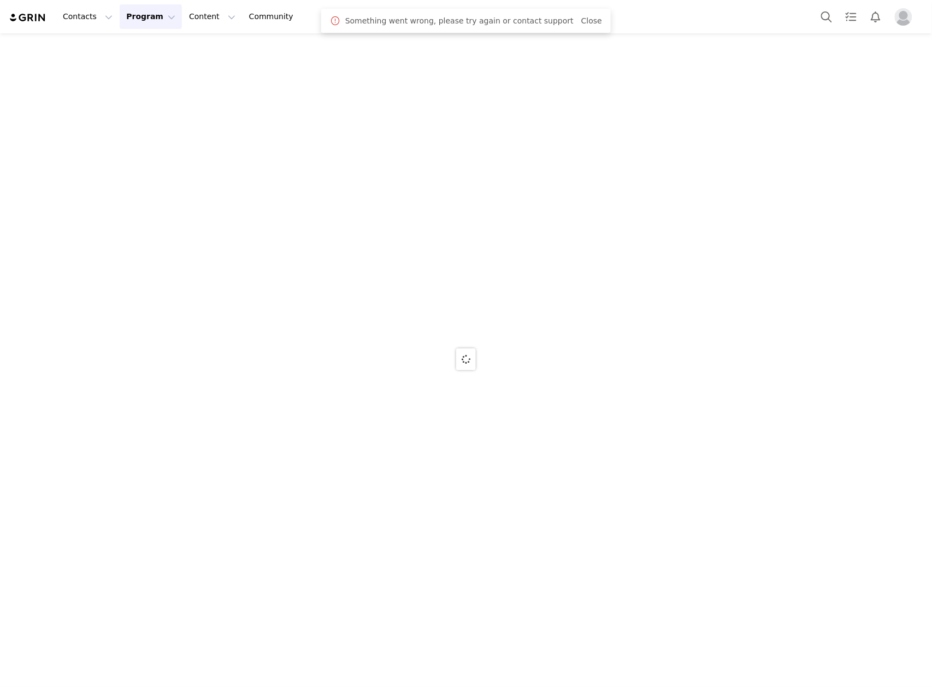
drag, startPoint x: 0, startPoint y: 0, endPoint x: 152, endPoint y: 22, distance: 153.5
click at [145, 12] on button "Program Program" at bounding box center [151, 16] width 62 height 25
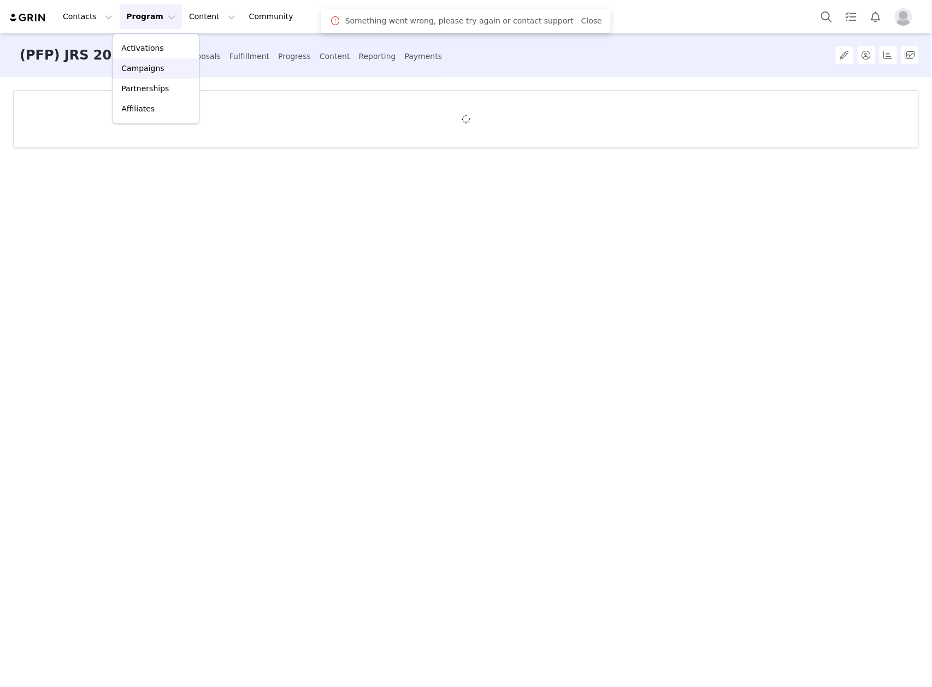
click at [143, 61] on link "Campaigns" at bounding box center [156, 68] width 86 height 20
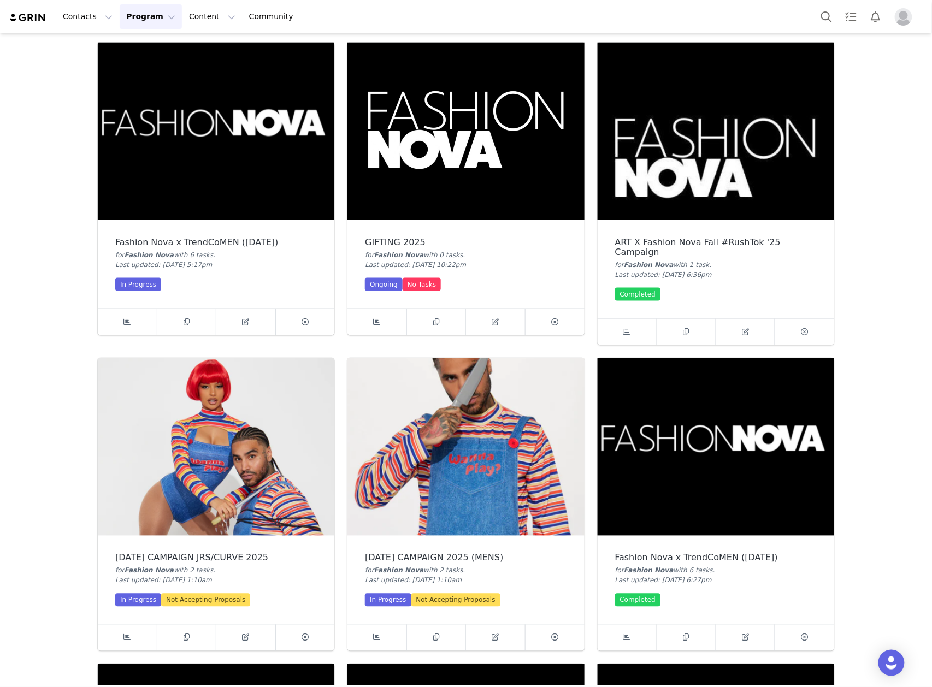
scroll to position [364, 0]
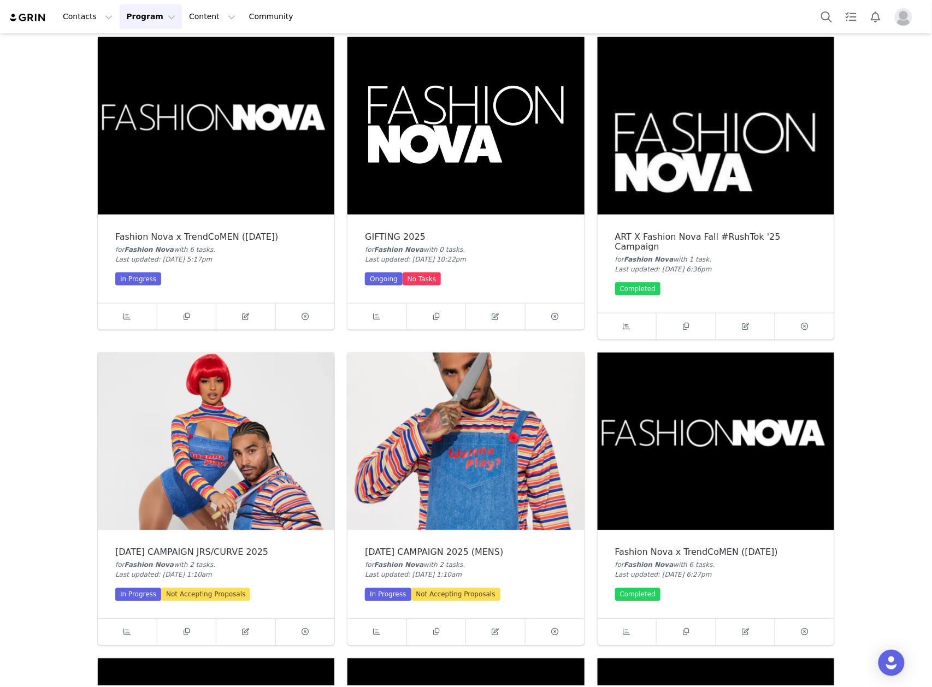
click at [263, 427] on img at bounding box center [216, 442] width 237 height 178
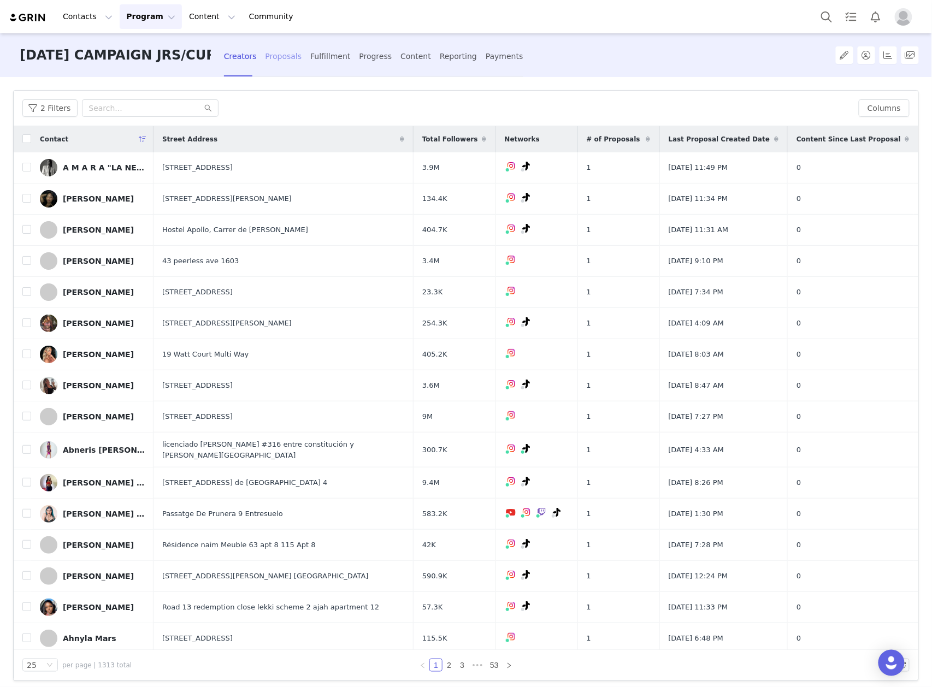
click at [276, 57] on div "Proposals" at bounding box center [283, 56] width 37 height 29
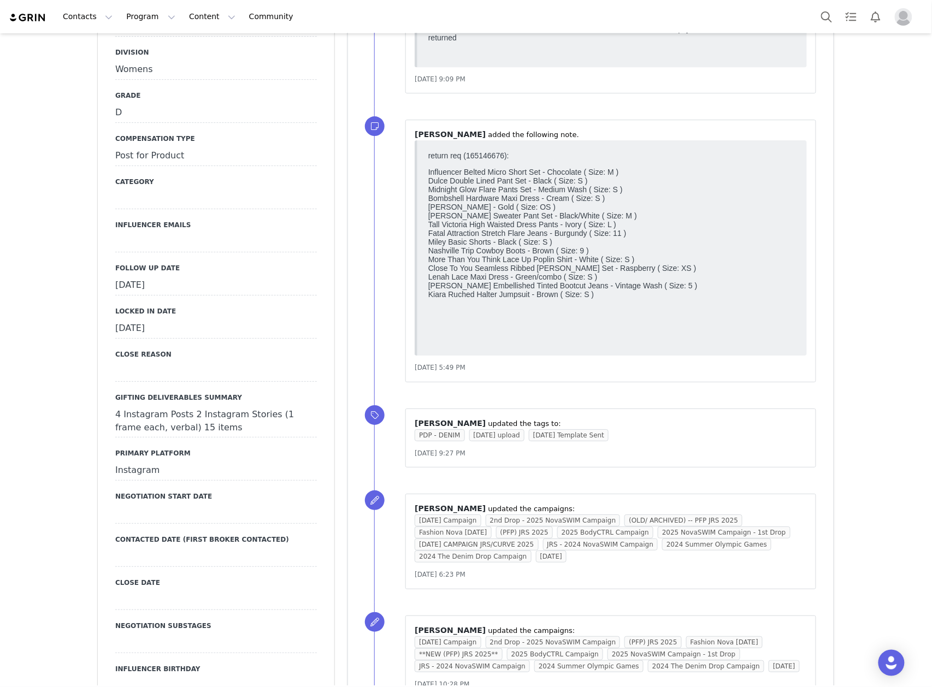
scroll to position [1384, 0]
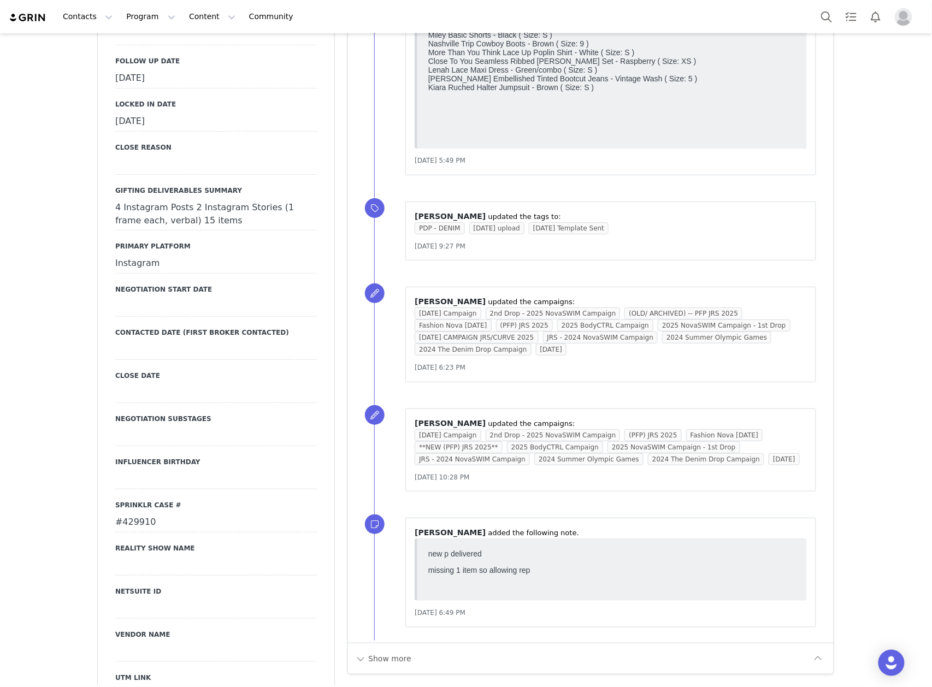
click at [146, 513] on div "#429910" at bounding box center [216, 523] width 202 height 20
click at [146, 513] on input "#429910" at bounding box center [216, 523] width 202 height 20
drag, startPoint x: 160, startPoint y: 483, endPoint x: 227, endPoint y: 463, distance: 70.0
click at [160, 482] on div "Primary Broker Jonny Division Womens Grade D Compensation Type Post for Product…" at bounding box center [216, 412] width 202 height 1230
click at [162, 538] on button "Cancel" at bounding box center [163, 545] width 37 height 15
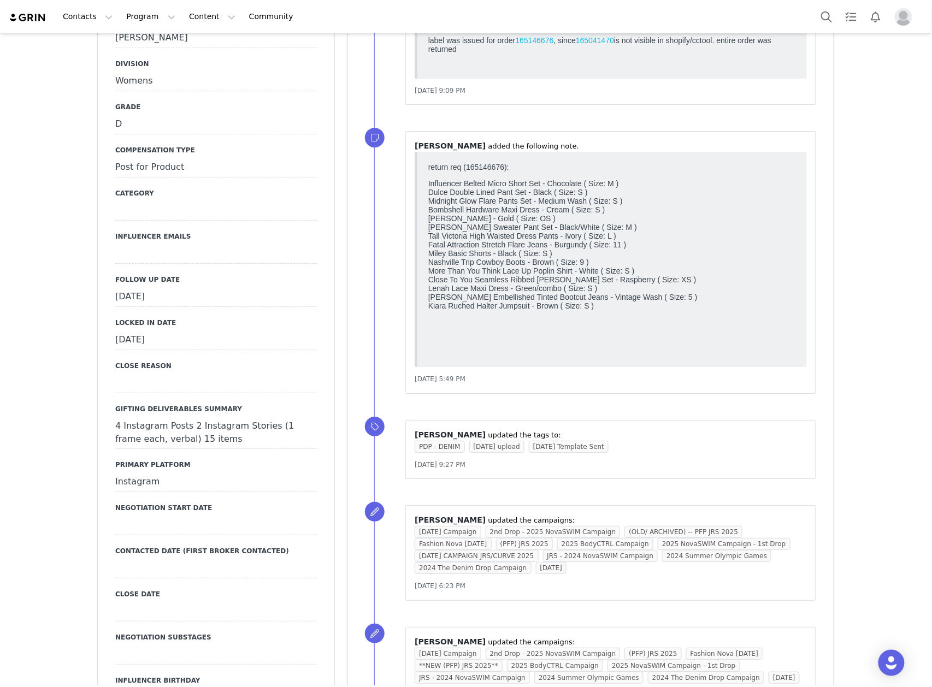
scroll to position [947, 0]
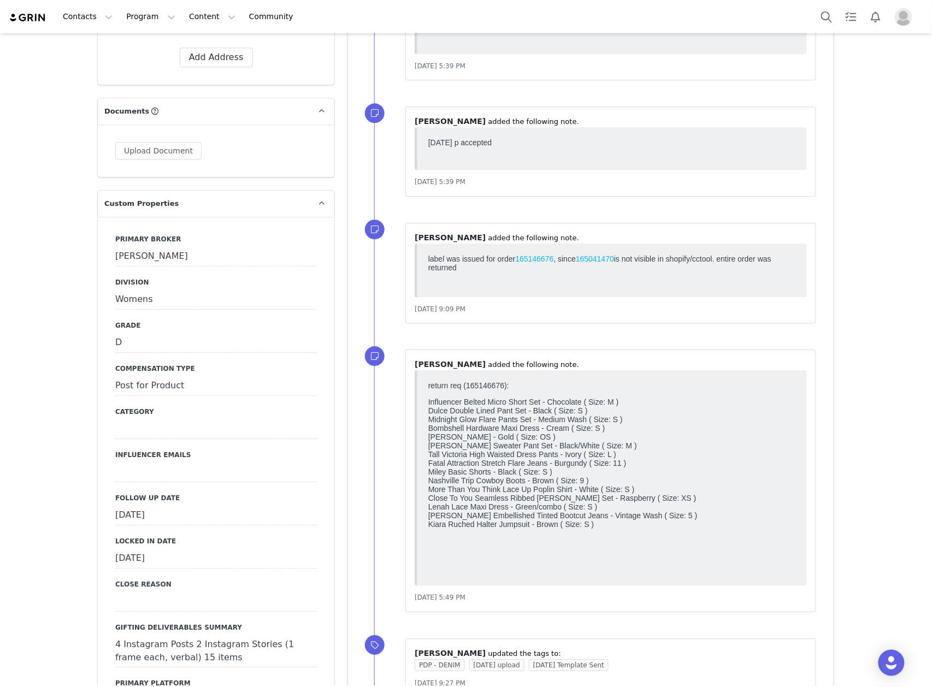
click at [201, 506] on div "September 30th, 2025" at bounding box center [216, 516] width 202 height 20
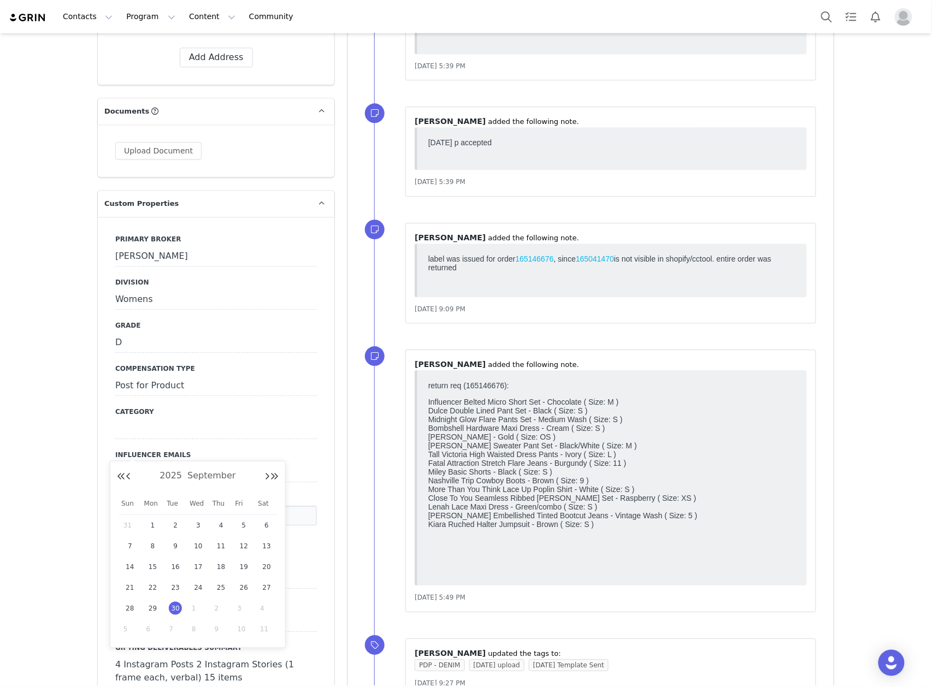
click at [199, 609] on span "1" at bounding box center [198, 608] width 13 height 13
type input "Oct 01 2025"
click at [121, 531] on button "Save" at bounding box center [130, 538] width 30 height 15
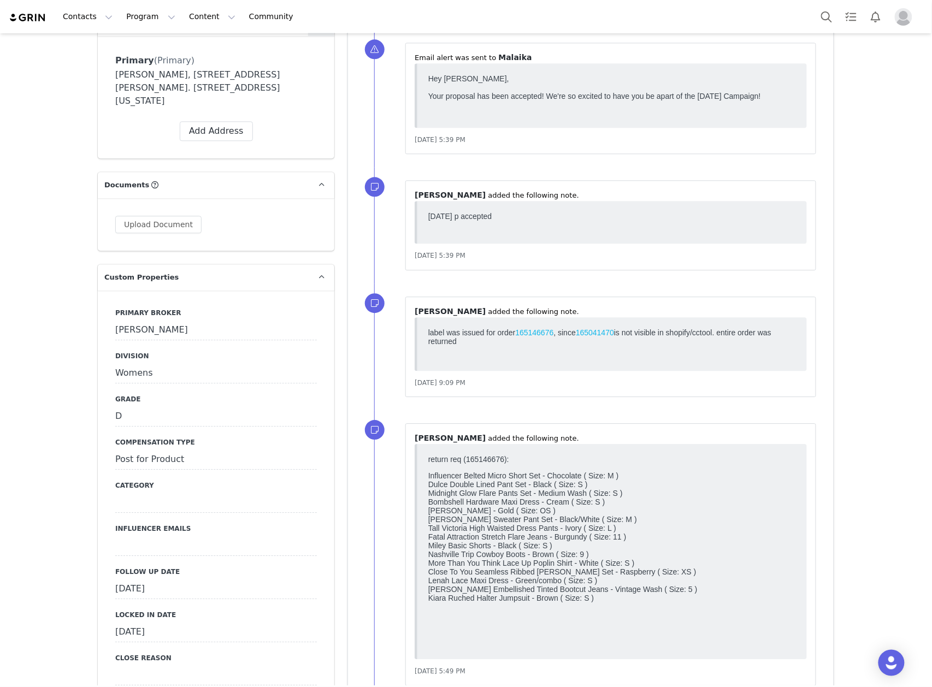
scroll to position [874, 0]
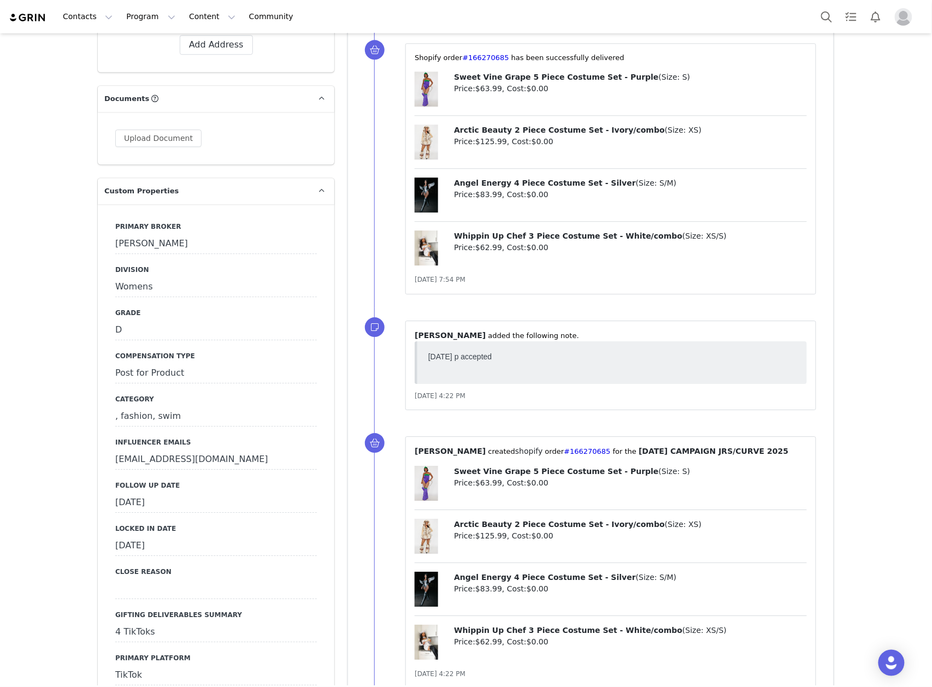
scroll to position [947, 0]
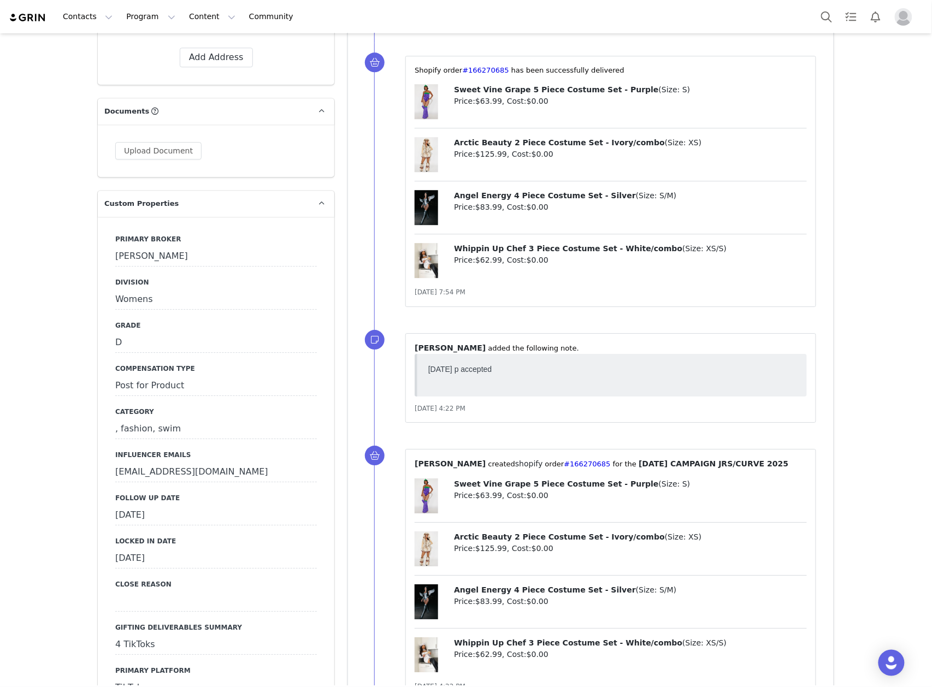
click at [170, 506] on div "September 30th, 2025" at bounding box center [216, 516] width 202 height 20
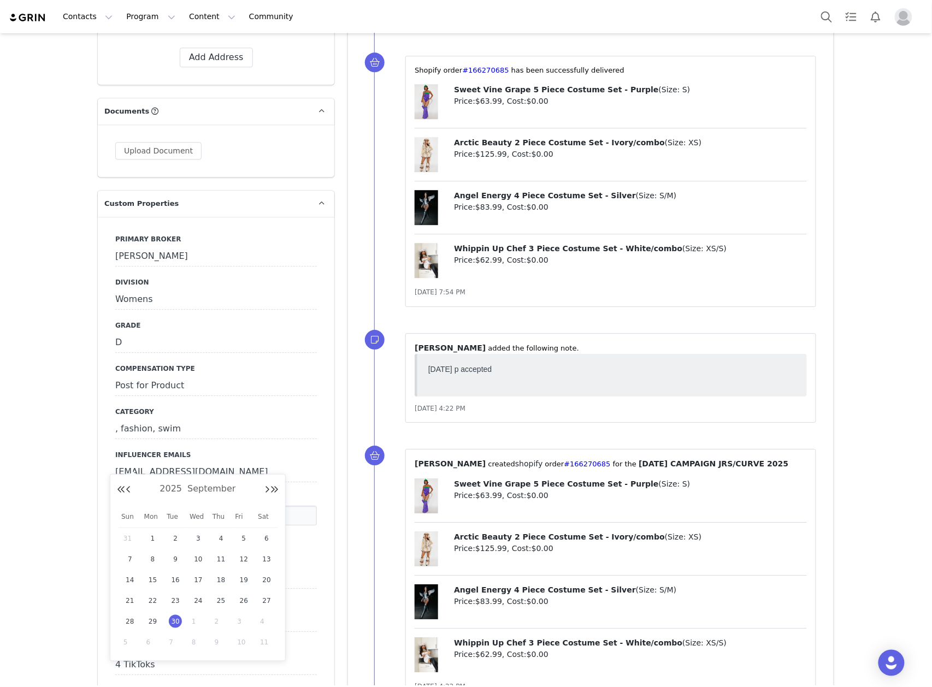
click at [193, 622] on span "1" at bounding box center [198, 621] width 13 height 13
type input "Oct 01 2025"
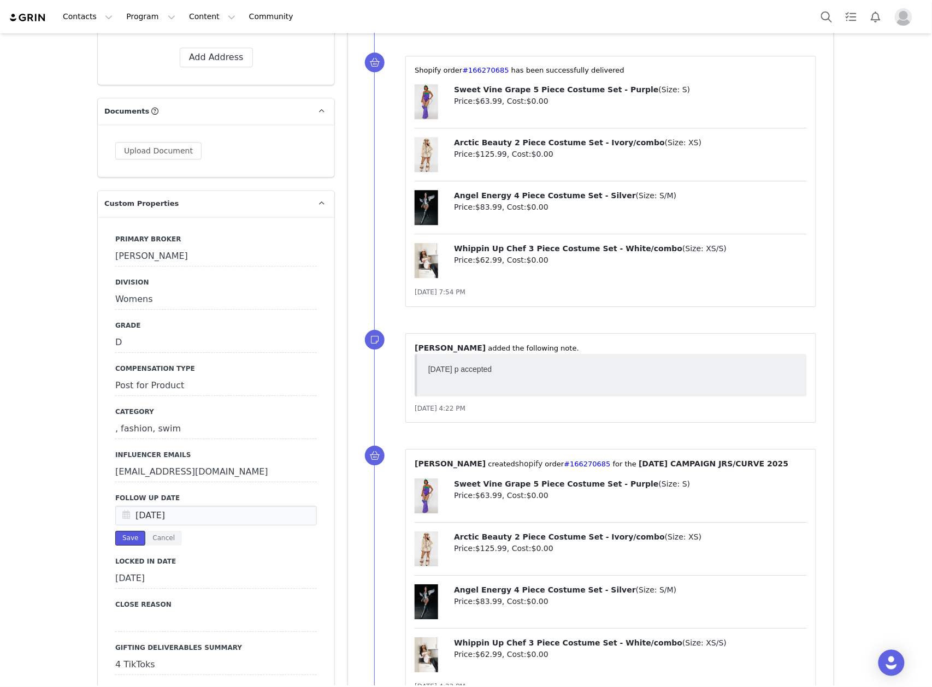
click at [123, 531] on button "Save" at bounding box center [130, 538] width 30 height 15
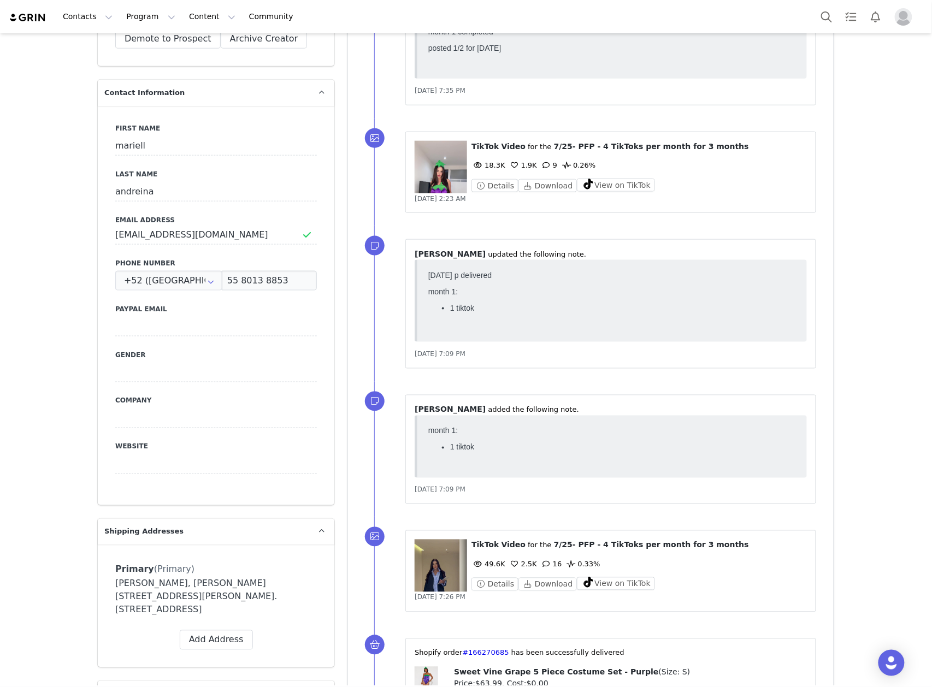
scroll to position [0, 0]
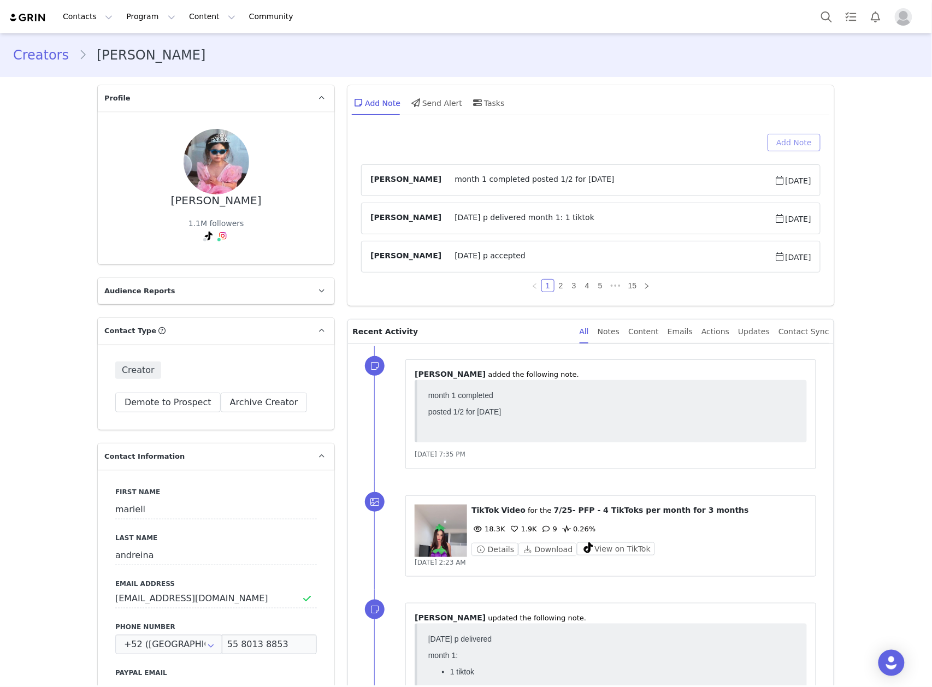
click at [796, 134] on button "Add Note" at bounding box center [794, 142] width 53 height 17
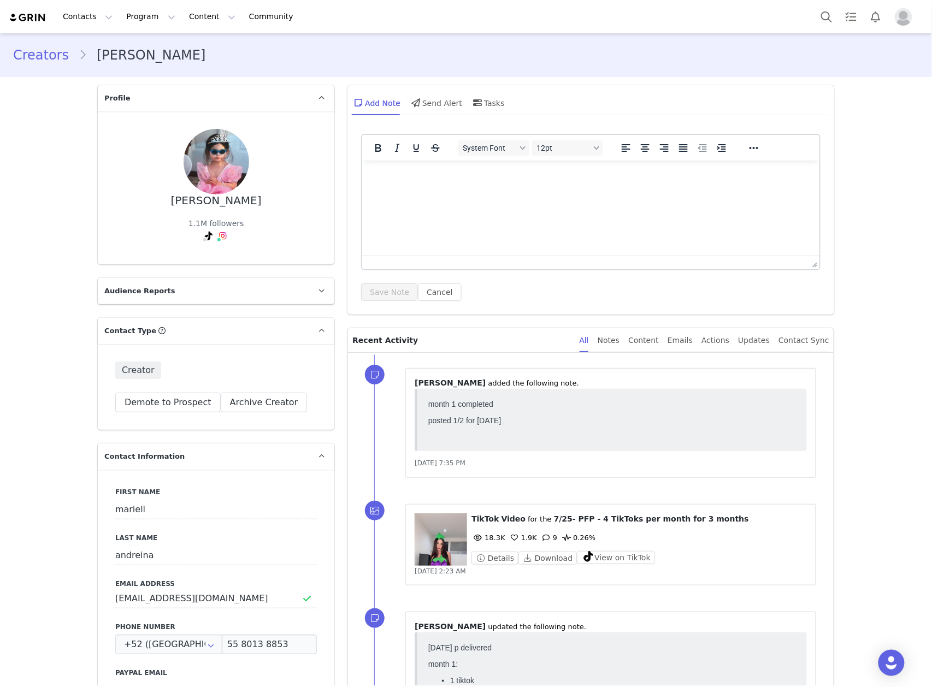
click at [627, 190] on html at bounding box center [590, 174] width 457 height 29
click at [361, 296] on button "Save Note" at bounding box center [389, 292] width 57 height 17
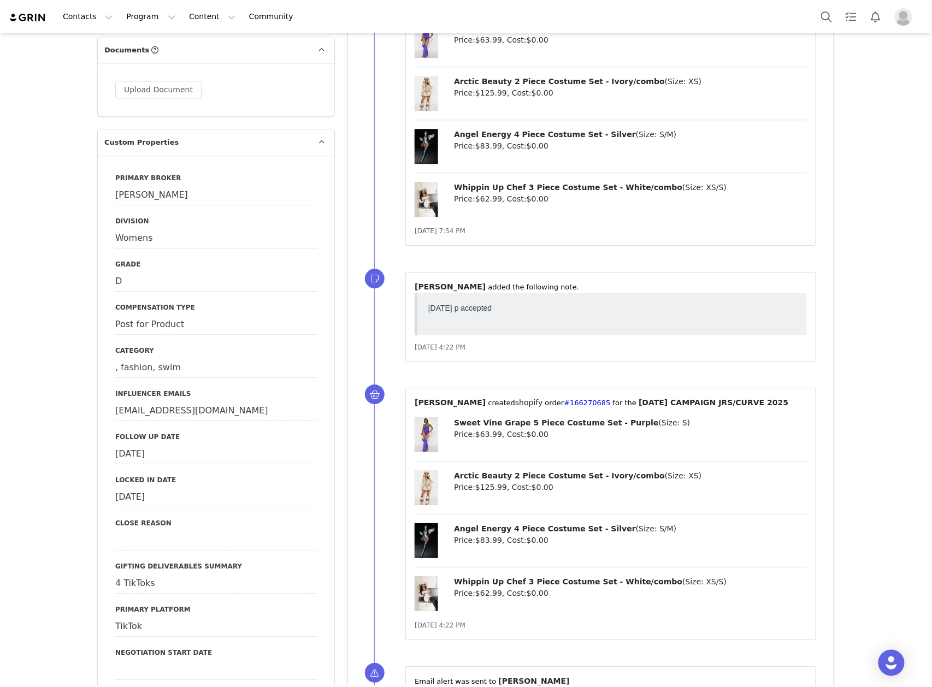
scroll to position [1019, 0]
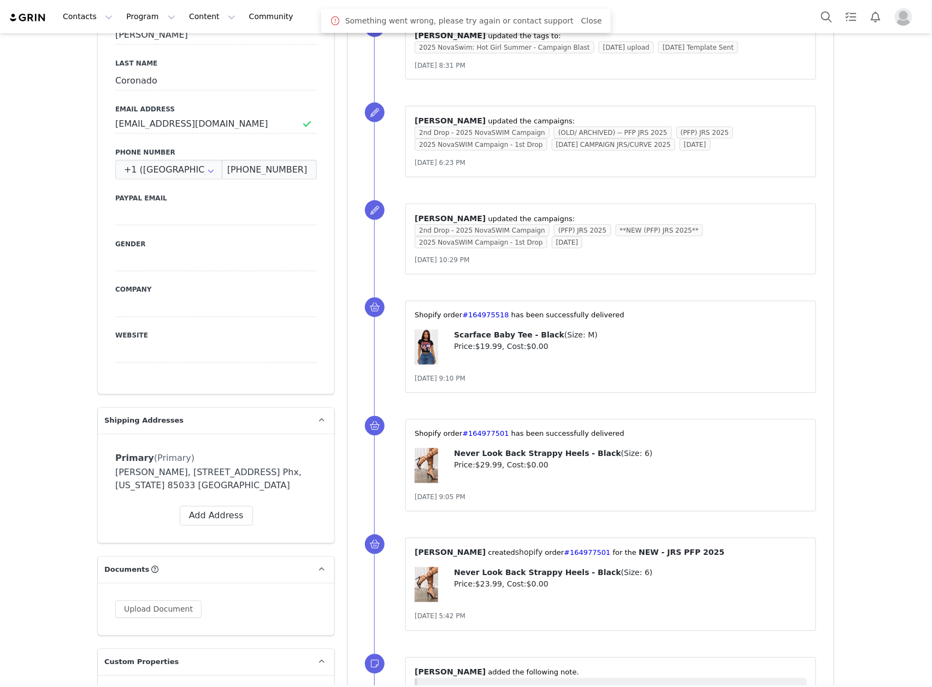
scroll to position [1019, 0]
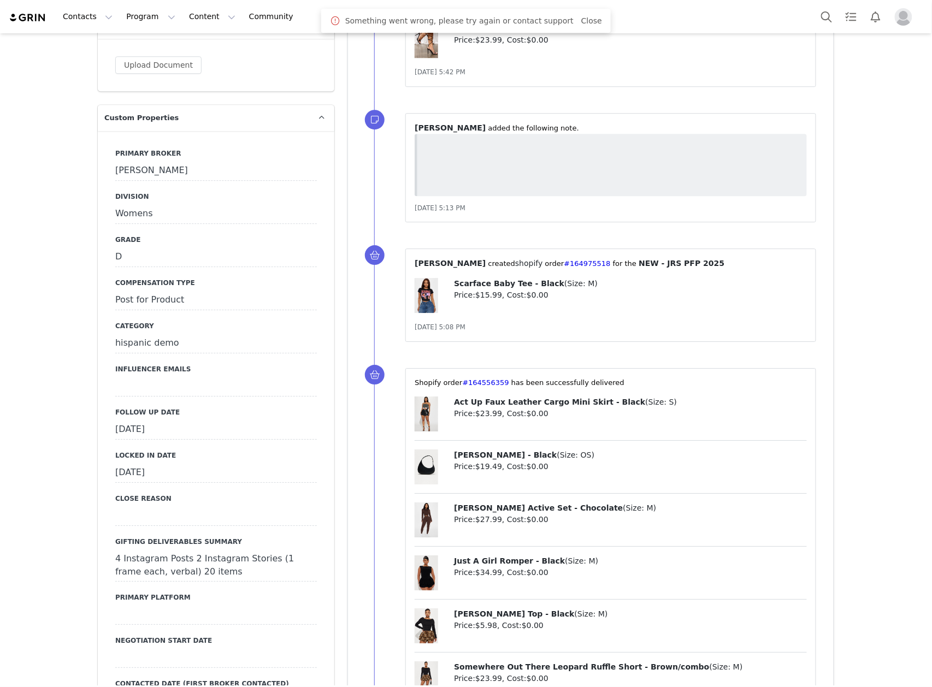
click at [192, 424] on div "[DATE]" at bounding box center [216, 430] width 202 height 20
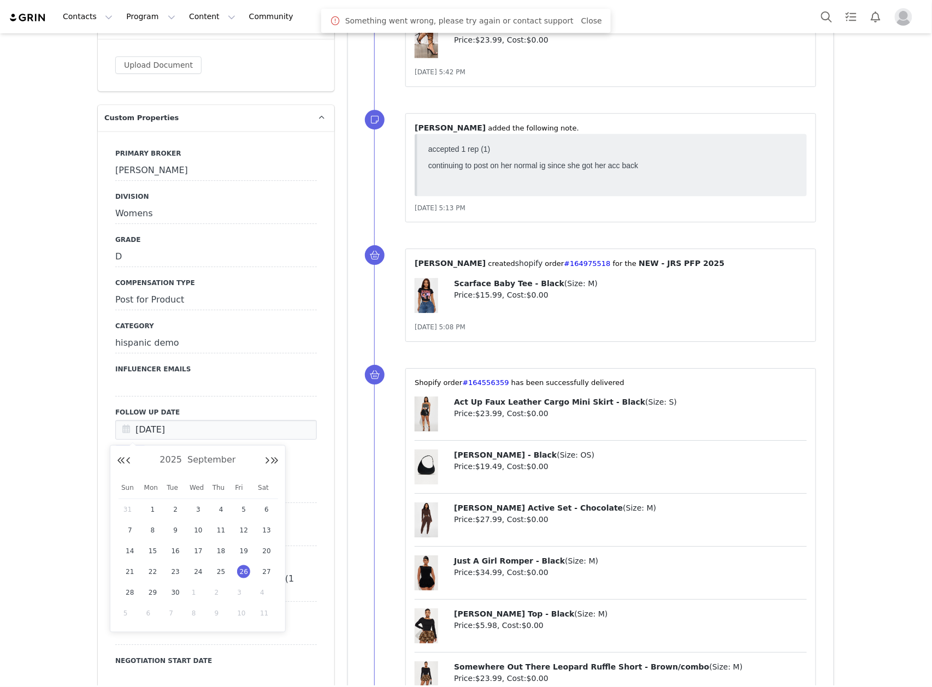
scroll to position [0, 0]
click at [192, 591] on span "1" at bounding box center [198, 592] width 13 height 13
type input "[DATE]"
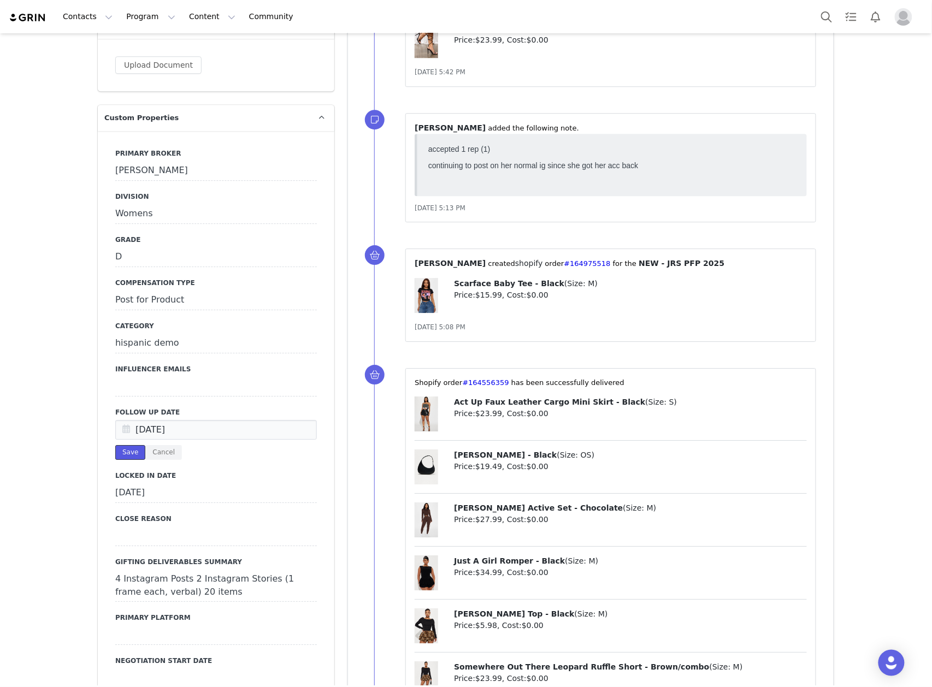
click at [120, 452] on button "Save" at bounding box center [130, 452] width 30 height 15
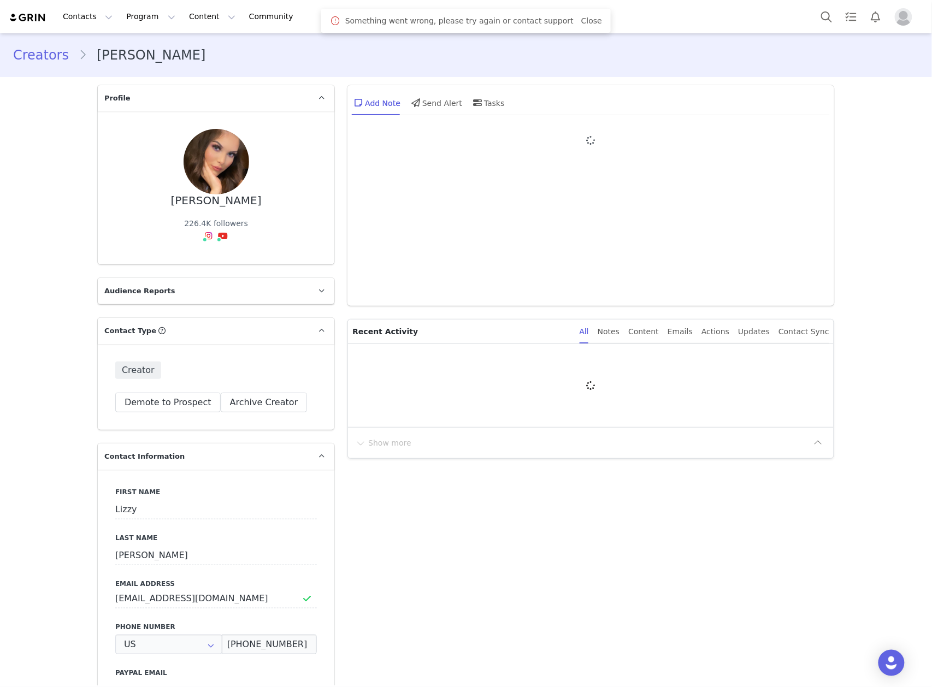
type input "+1 ([GEOGRAPHIC_DATA])"
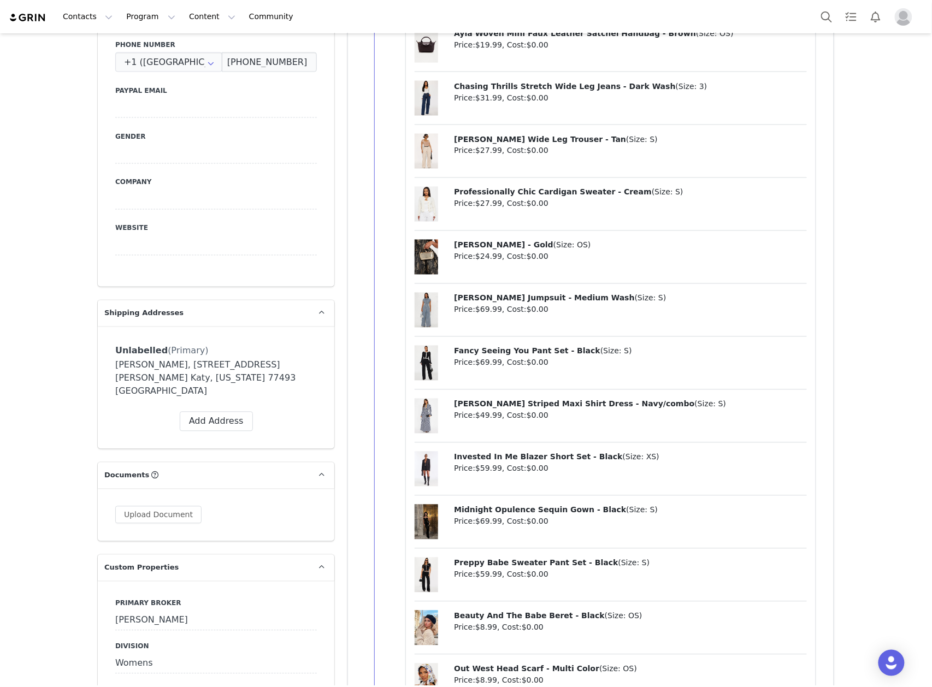
scroll to position [947, 0]
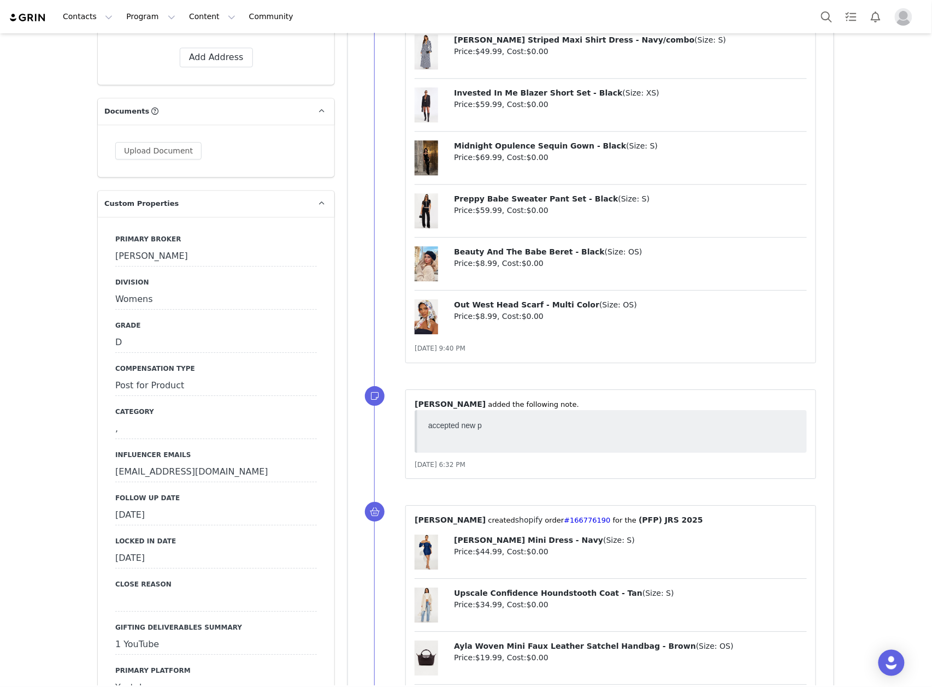
click at [238, 506] on div "[DATE]" at bounding box center [216, 516] width 202 height 20
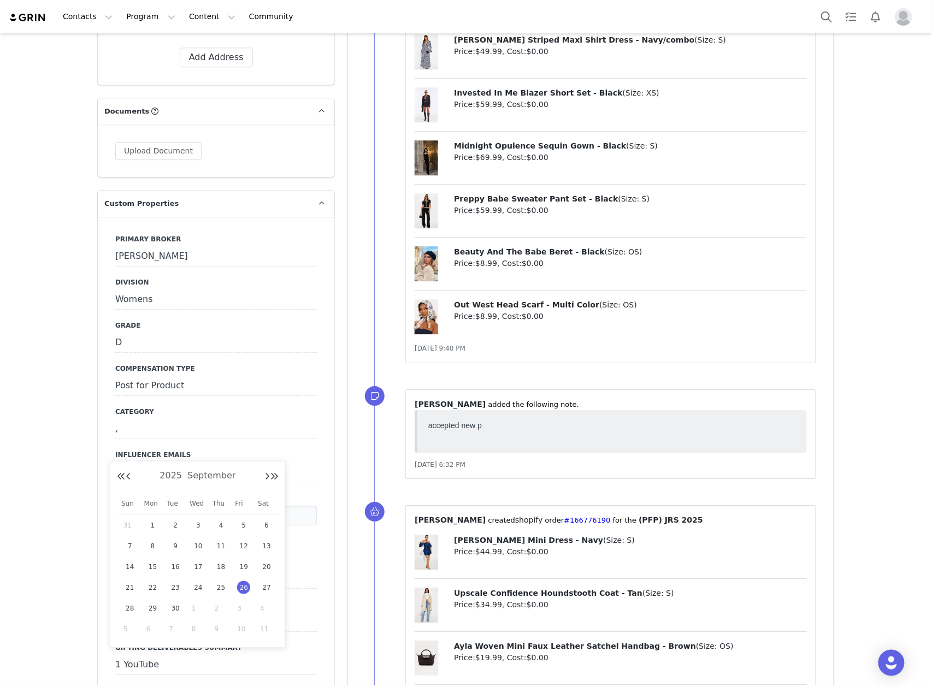
click at [191, 609] on div "1" at bounding box center [198, 608] width 23 height 16
type input "[DATE]"
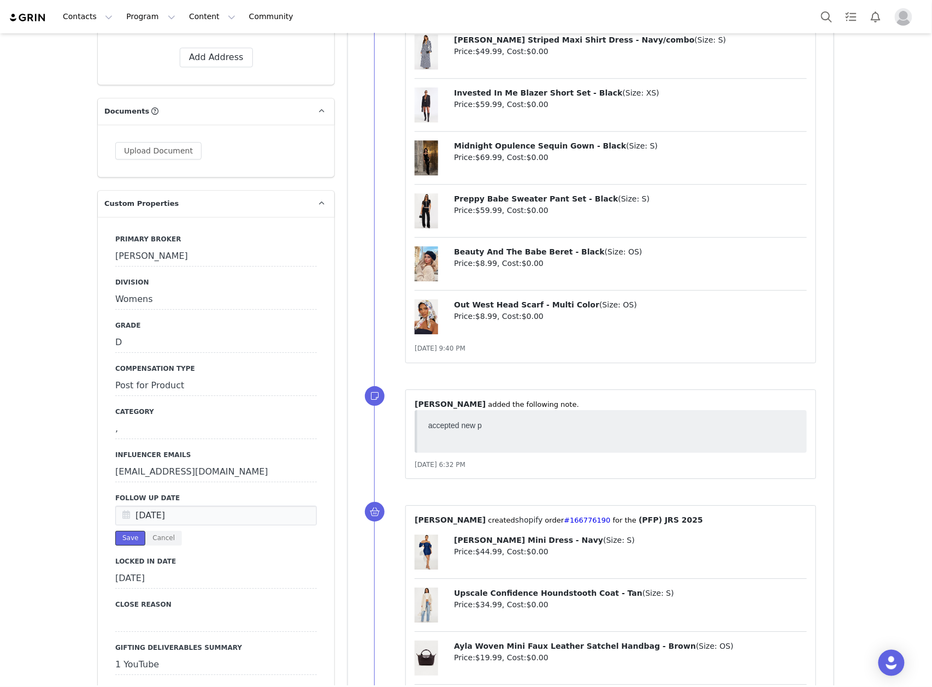
click at [116, 531] on button "Save" at bounding box center [130, 538] width 30 height 15
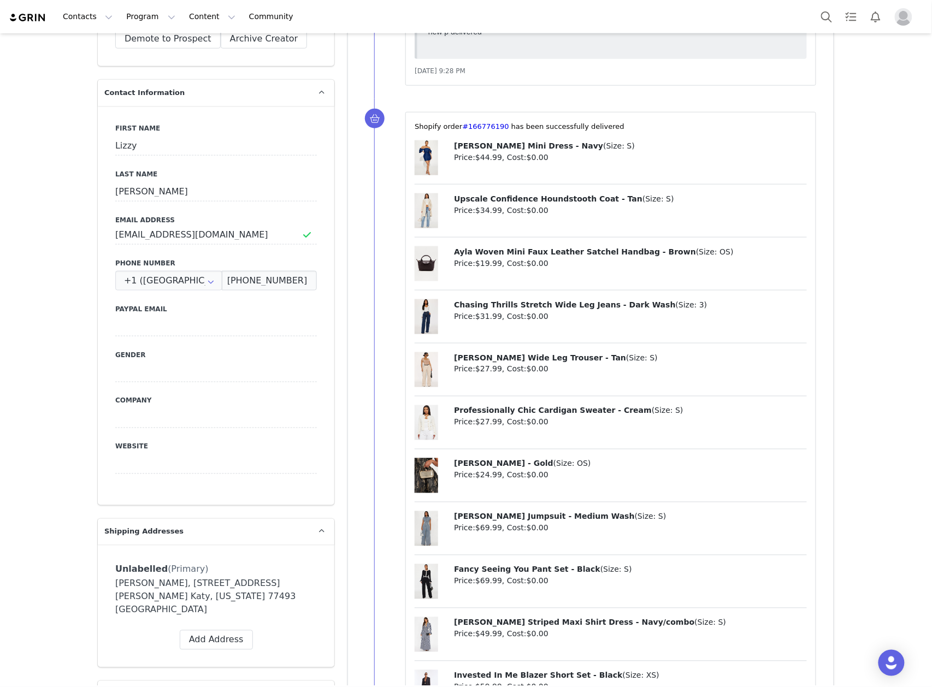
scroll to position [0, 0]
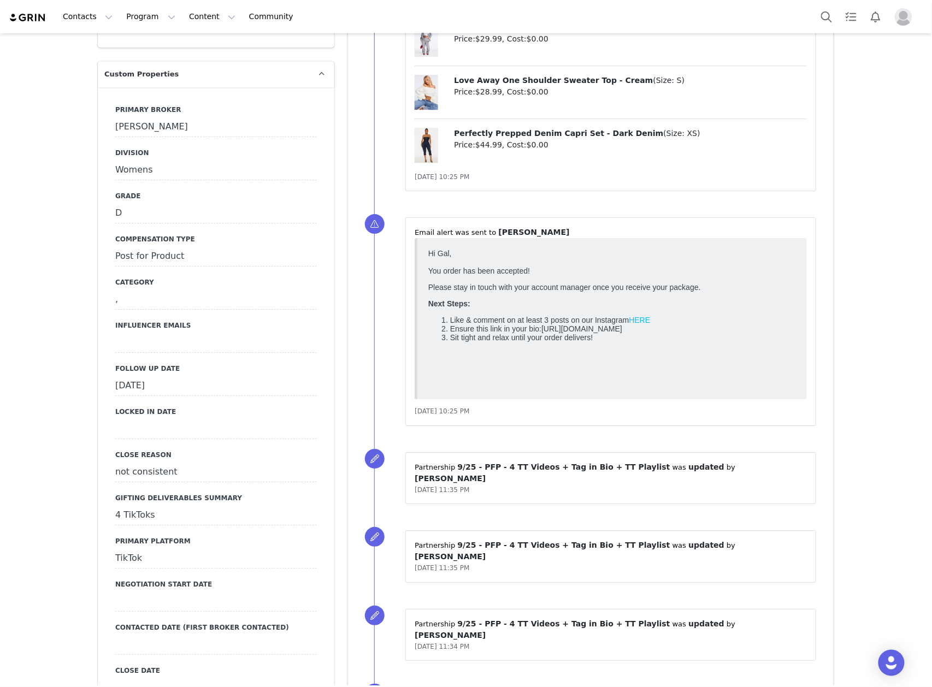
scroll to position [1093, 0]
click at [187, 375] on div "[DATE]" at bounding box center [216, 385] width 202 height 20
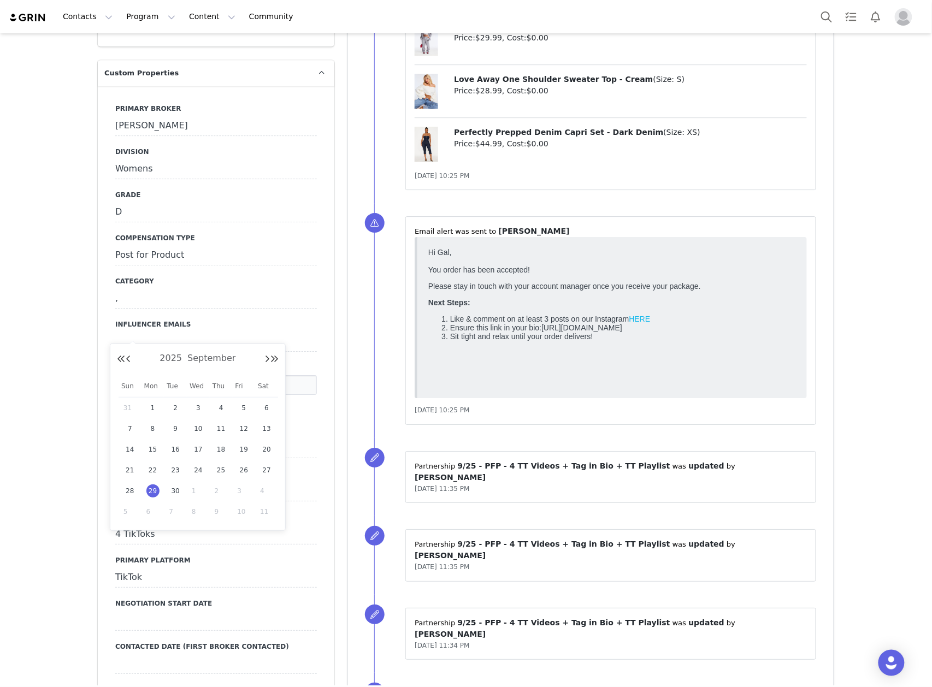
click at [197, 488] on span "1" at bounding box center [198, 491] width 13 height 13
type input "Oct 01 2025"
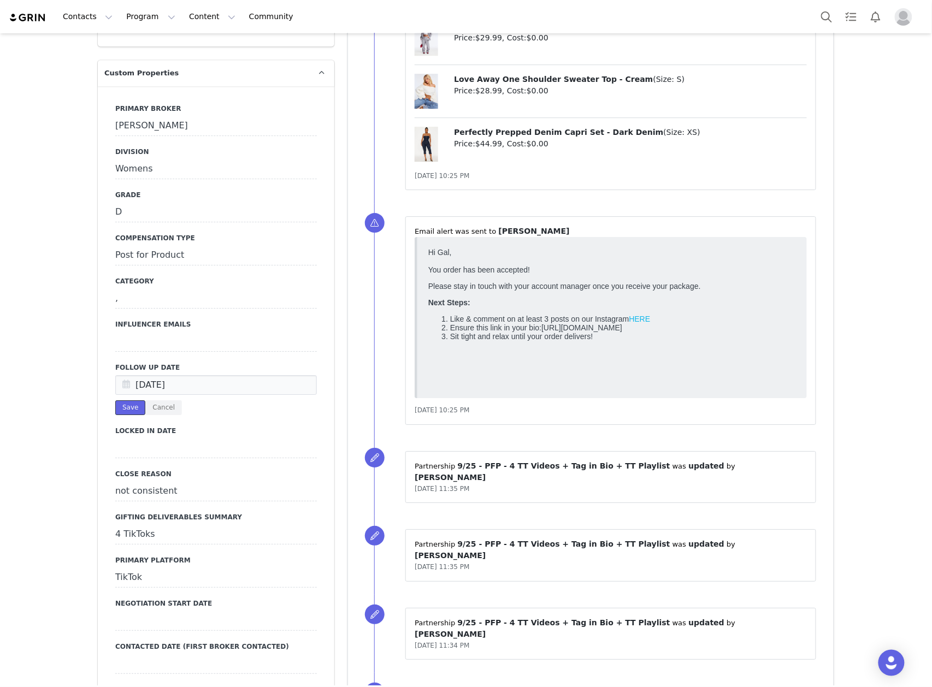
drag, startPoint x: 114, startPoint y: 352, endPoint x: 639, endPoint y: 414, distance: 528.0
click at [115, 400] on button "Save" at bounding box center [130, 407] width 30 height 15
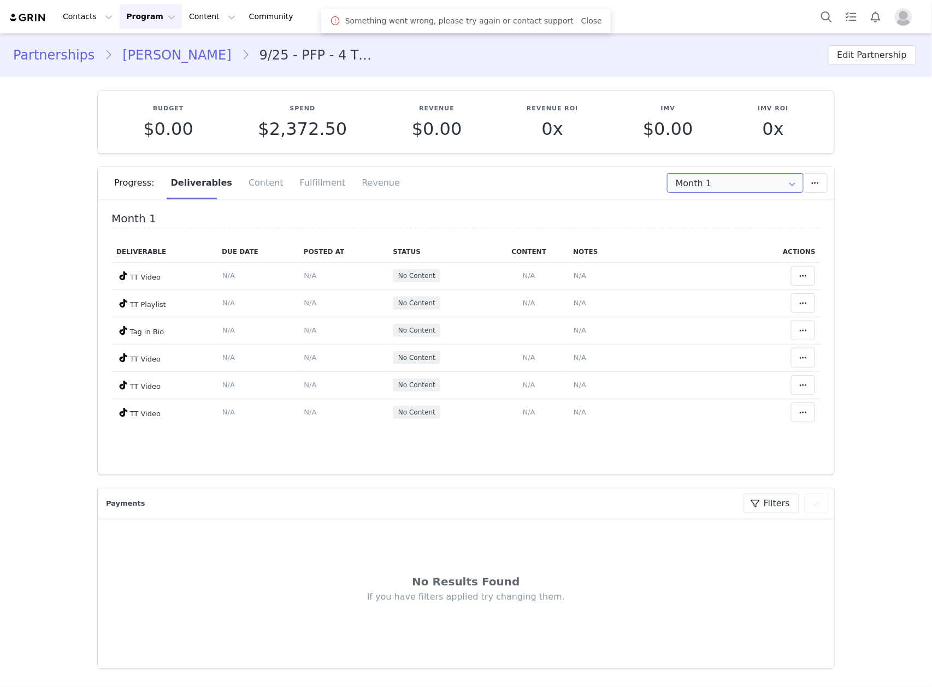
click at [693, 179] on input "Month 1" at bounding box center [735, 183] width 137 height 20
click at [717, 270] on li "All Months" at bounding box center [735, 268] width 146 height 19
type input "All"
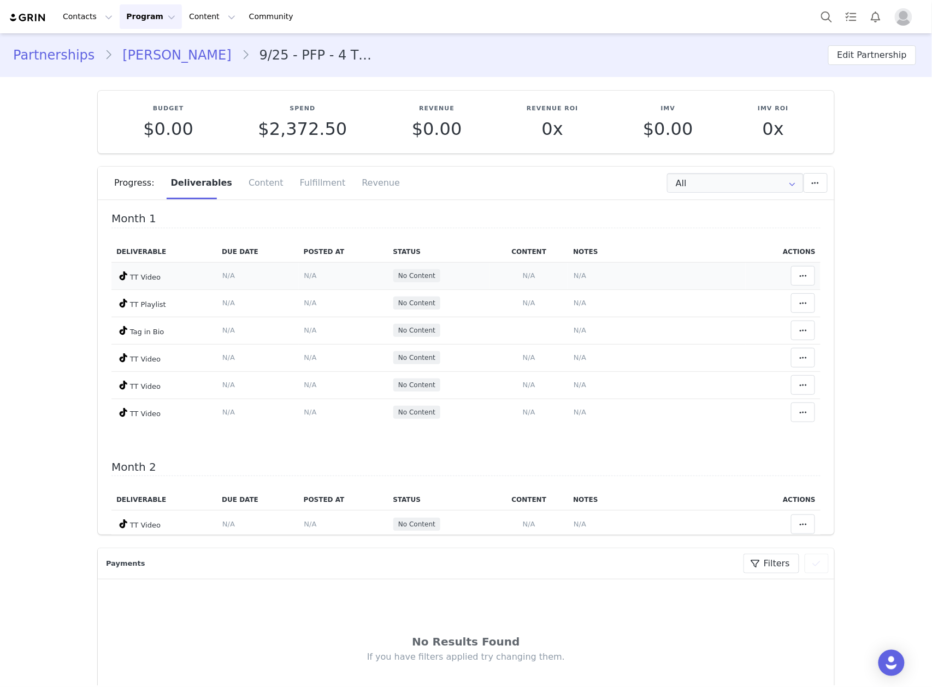
click at [574, 276] on span "N/A" at bounding box center [580, 275] width 13 height 8
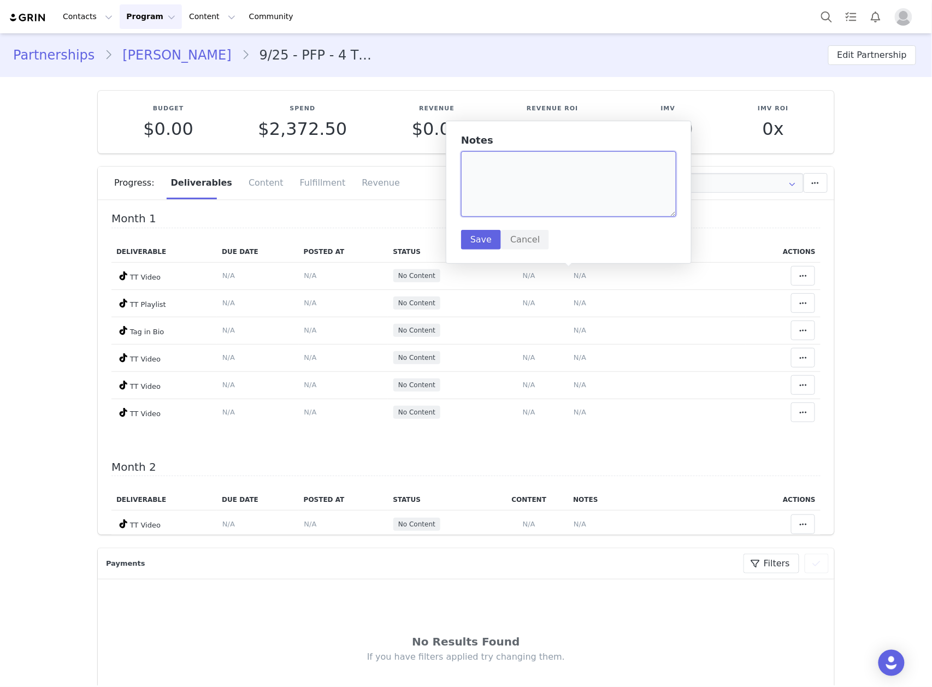
click at [556, 186] on textarea at bounding box center [568, 184] width 215 height 66
paste textarea "[URL][DOMAIN_NAME]"
type textarea "([DATE] pjs) [URL][DOMAIN_NAME]"
click at [489, 240] on button "Save" at bounding box center [481, 240] width 40 height 20
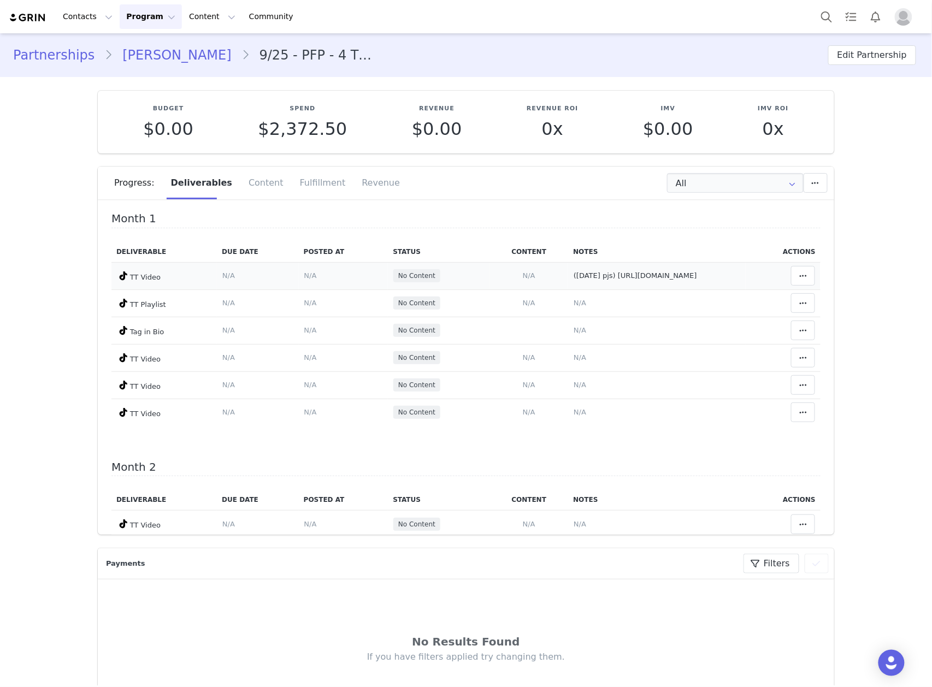
click at [304, 275] on span "N/A" at bounding box center [310, 275] width 13 height 8
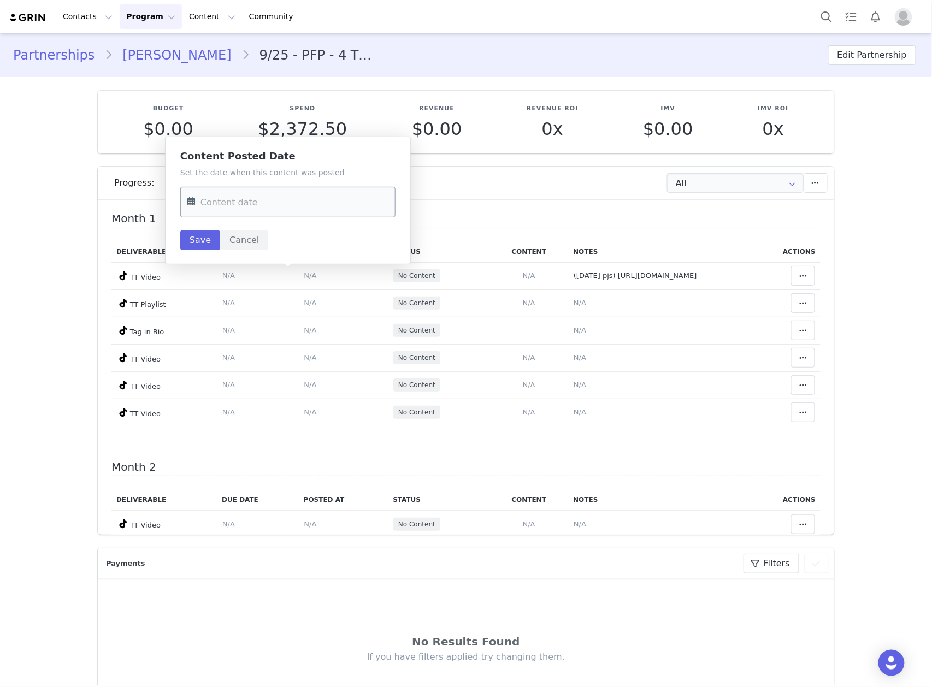
click at [282, 212] on input "text" at bounding box center [287, 202] width 215 height 31
click at [243, 291] on span "30" at bounding box center [245, 288] width 13 height 13
type input "Sep 30 2025"
drag, startPoint x: 205, startPoint y: 238, endPoint x: 304, endPoint y: 260, distance: 100.7
click at [205, 239] on button "Save" at bounding box center [200, 241] width 40 height 20
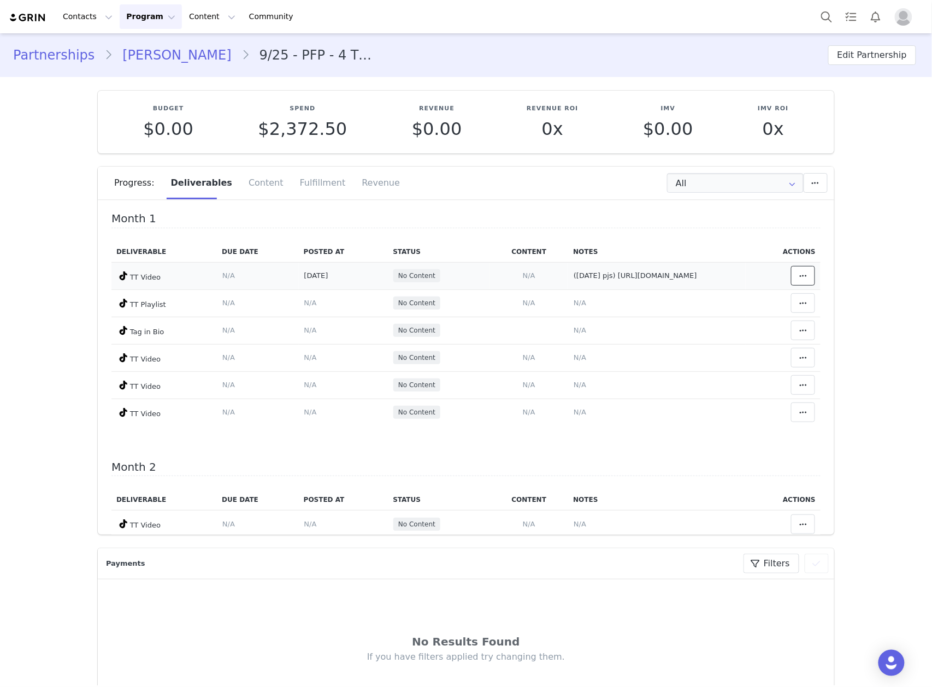
click at [791, 280] on button at bounding box center [803, 276] width 24 height 20
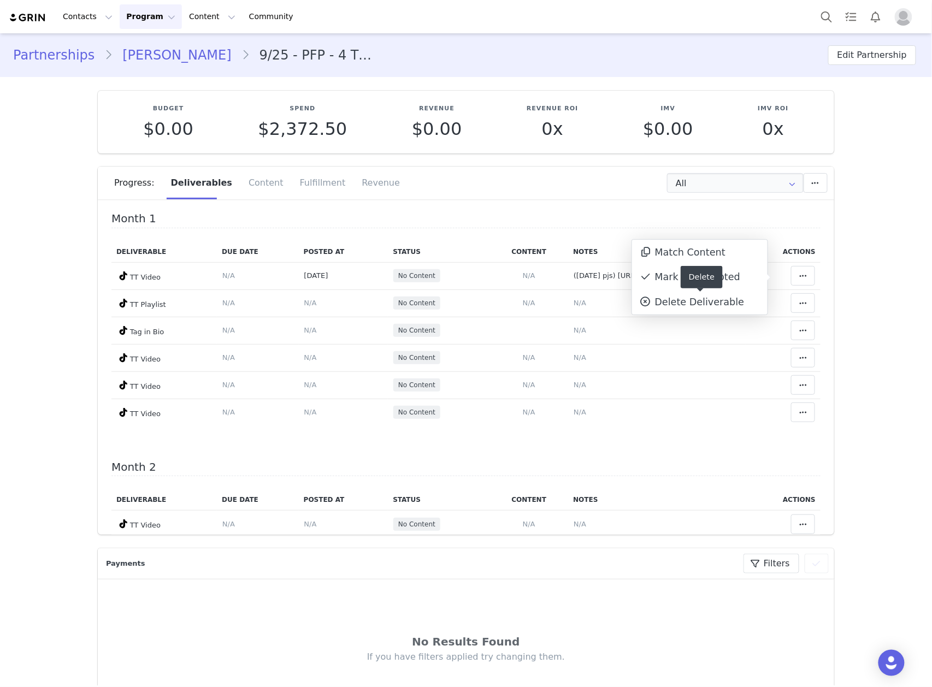
click at [695, 280] on div "Delete" at bounding box center [702, 277] width 42 height 22
click at [677, 279] on div "Mark as Accepted" at bounding box center [699, 277] width 135 height 25
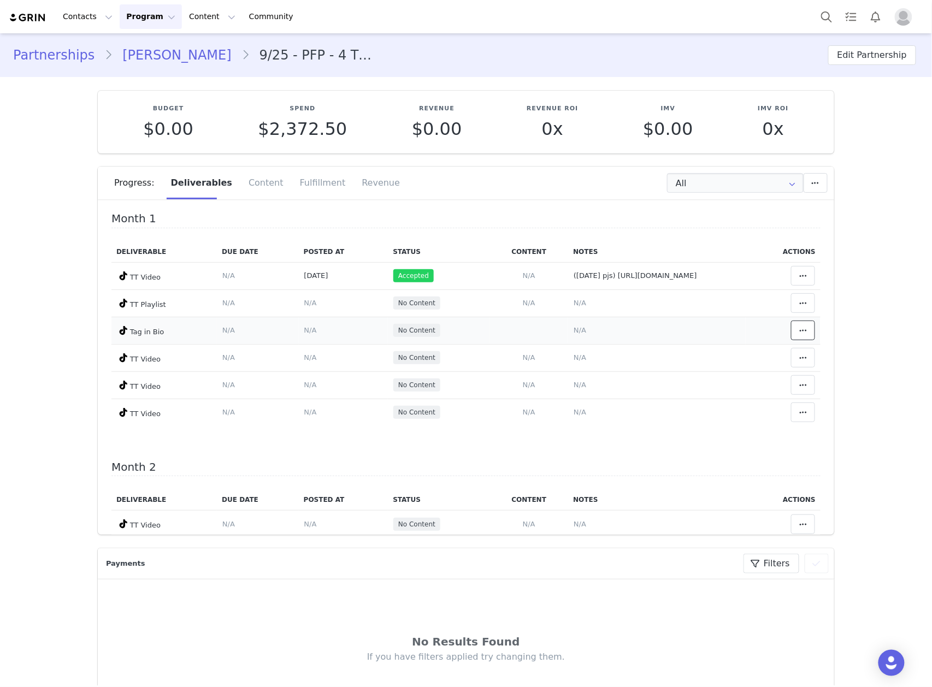
click at [799, 335] on icon at bounding box center [803, 330] width 8 height 9
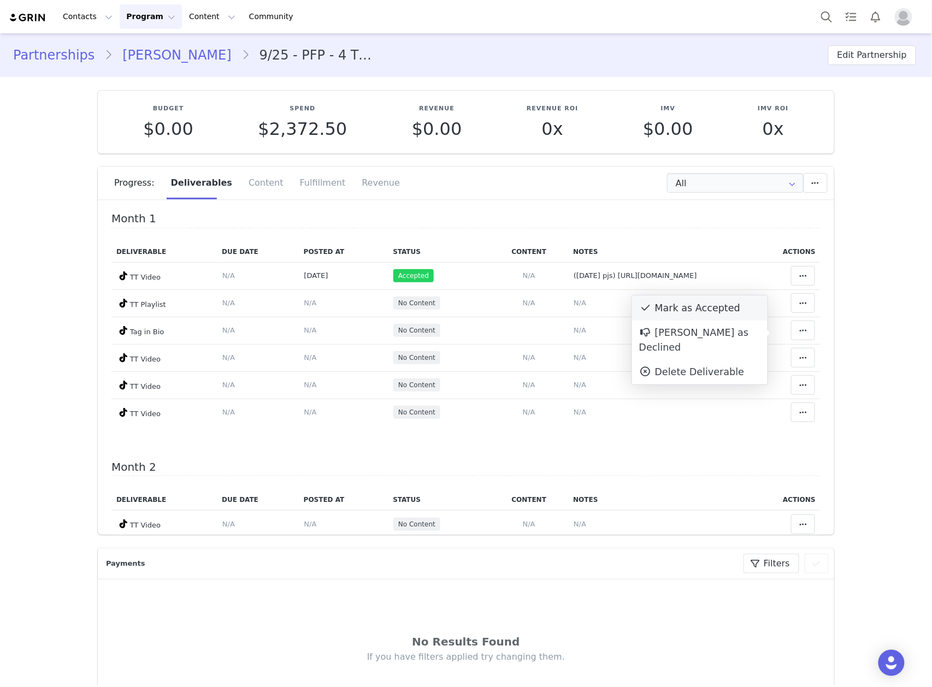
click at [680, 308] on div "Mark as Accepted" at bounding box center [699, 308] width 135 height 25
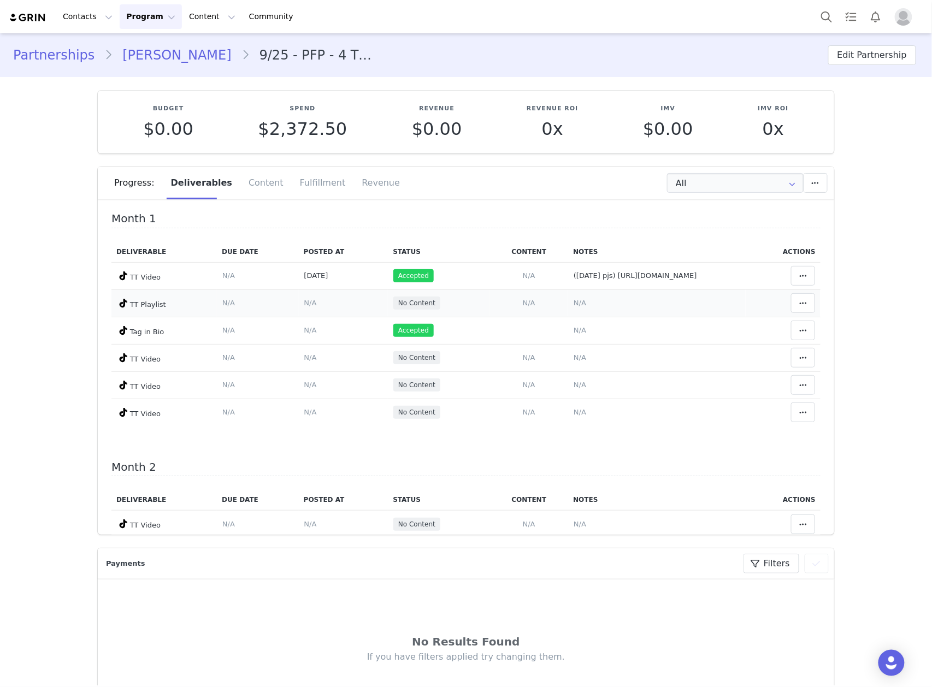
click at [574, 307] on span "N/A" at bounding box center [580, 303] width 13 height 8
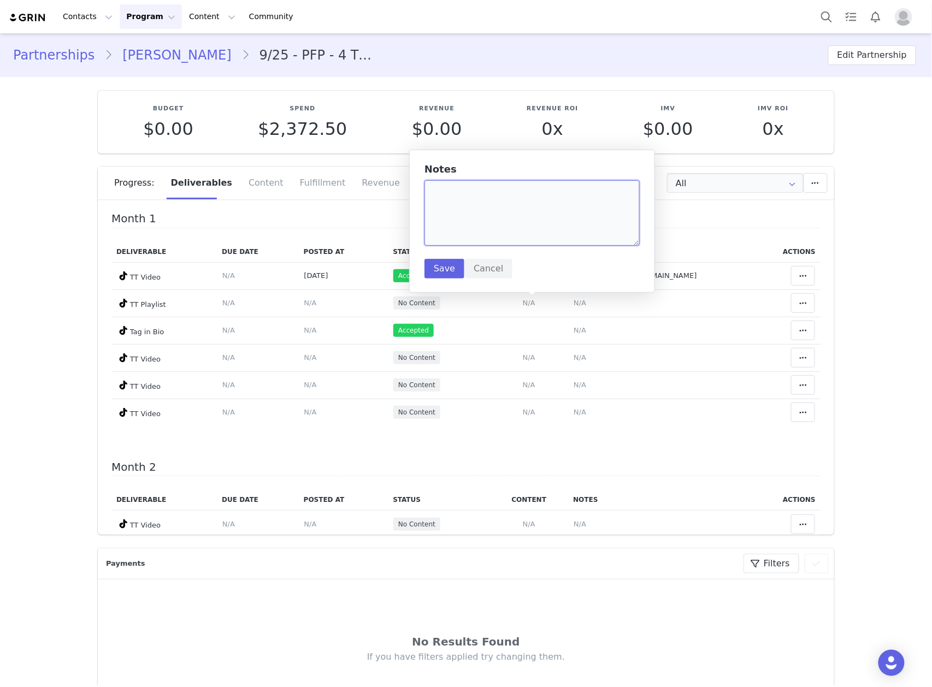
click at [496, 214] on textarea at bounding box center [531, 213] width 215 height 66
type textarea "(winter is coming) pending"
click at [435, 274] on button "Save" at bounding box center [444, 269] width 40 height 20
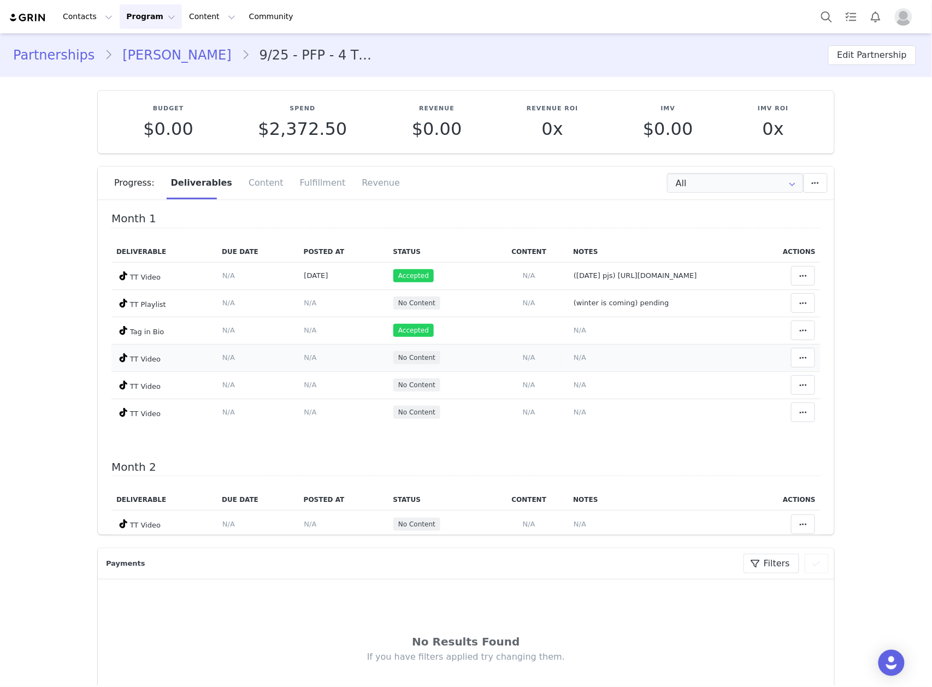
click at [574, 361] on span "N/A" at bounding box center [580, 357] width 13 height 8
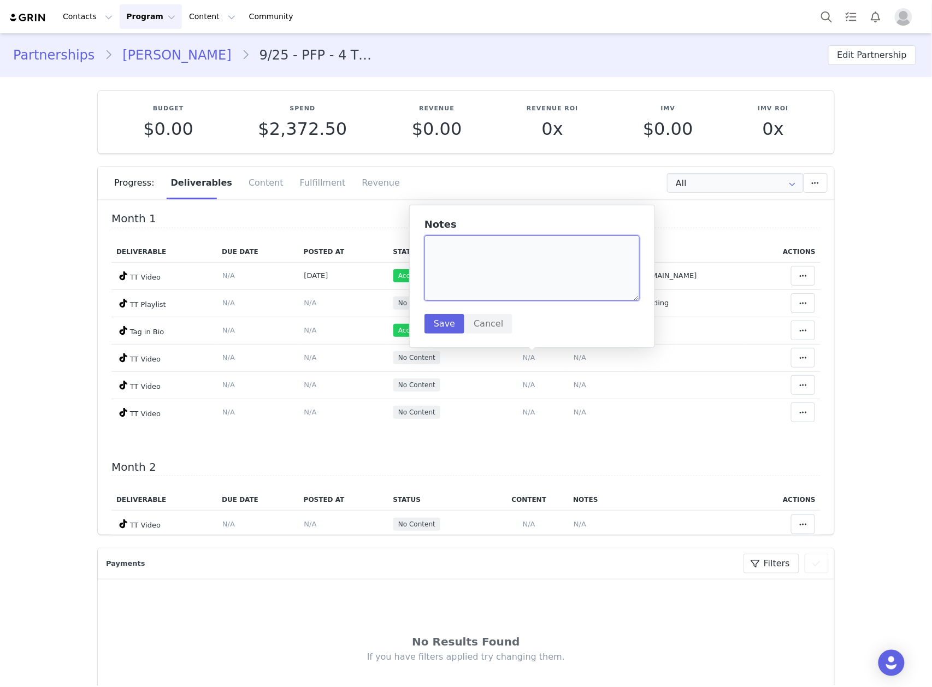
click at [518, 265] on textarea at bounding box center [531, 268] width 215 height 66
drag, startPoint x: 554, startPoint y: 282, endPoint x: 486, endPoint y: 247, distance: 76.0
click at [486, 247] on textarea "(fn rompers)" at bounding box center [531, 268] width 215 height 66
paste textarea "https://www.tiktok.com/@gal_gold2/video/7554413469278293256"
type textarea "(fn rompers) https://www.tiktok.com/@gal_gold2/video/7554413469278293256"
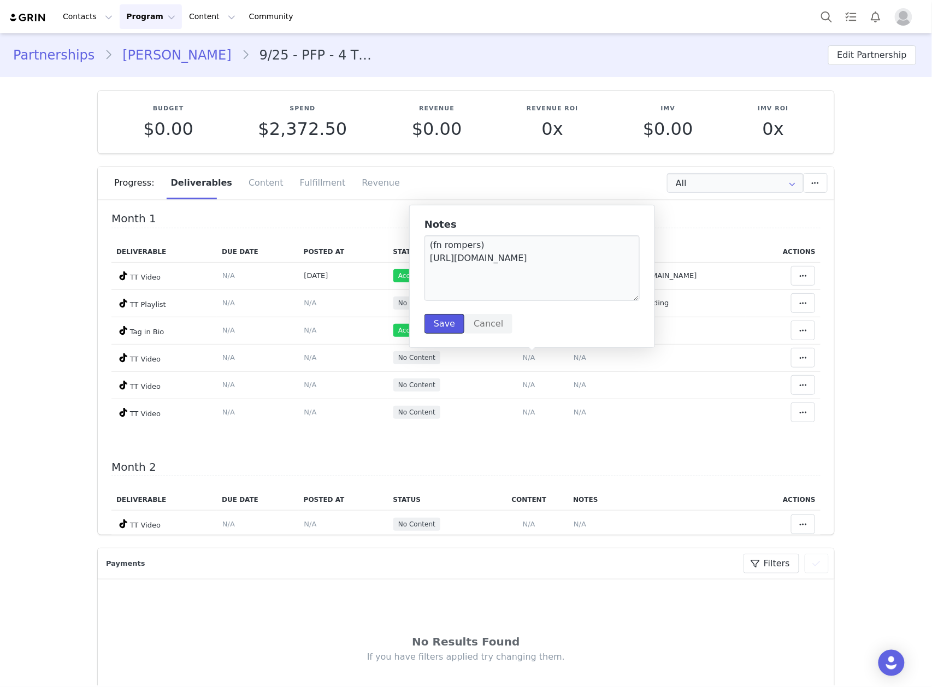
click at [448, 329] on button "Save" at bounding box center [444, 324] width 40 height 20
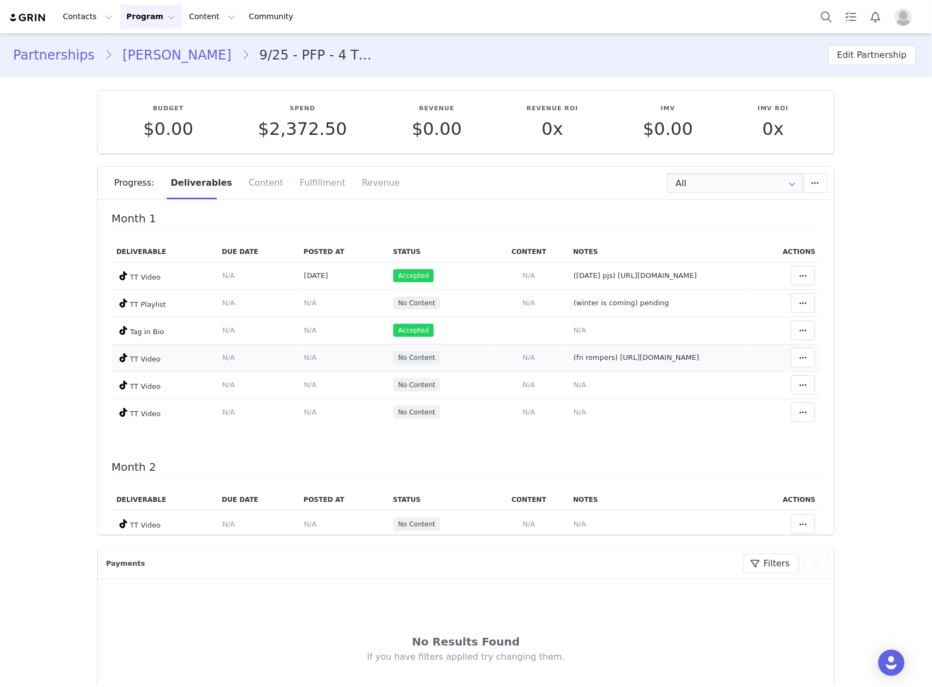
click at [304, 358] on span "N/A" at bounding box center [310, 357] width 13 height 8
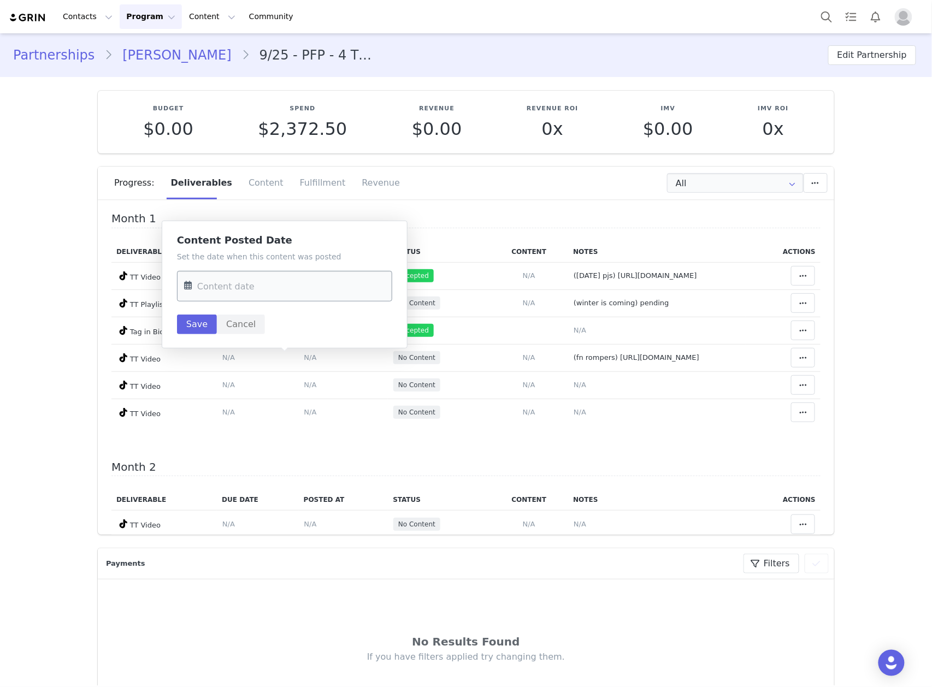
click at [287, 291] on input "text" at bounding box center [284, 286] width 215 height 31
click at [198, 322] on button "Previous Month" at bounding box center [195, 324] width 5 height 9
click at [311, 435] on span "26" at bounding box center [310, 434] width 13 height 13
type input "Sep 26 2025"
click at [197, 321] on button "Save" at bounding box center [197, 325] width 40 height 20
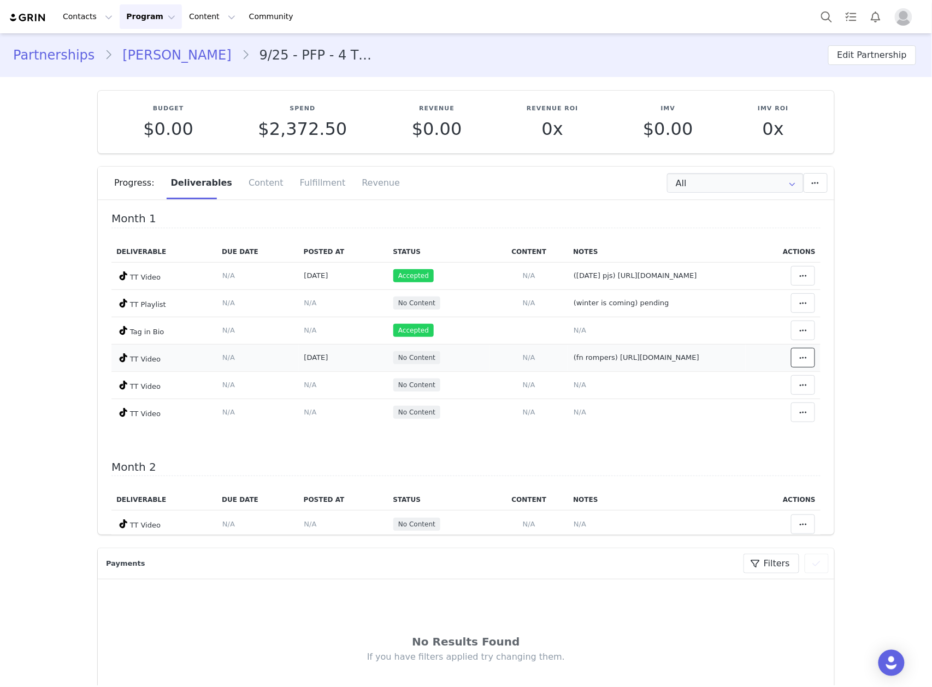
click at [796, 361] on span at bounding box center [802, 357] width 13 height 13
click at [737, 357] on div "Mark as Accepted" at bounding box center [699, 361] width 135 height 25
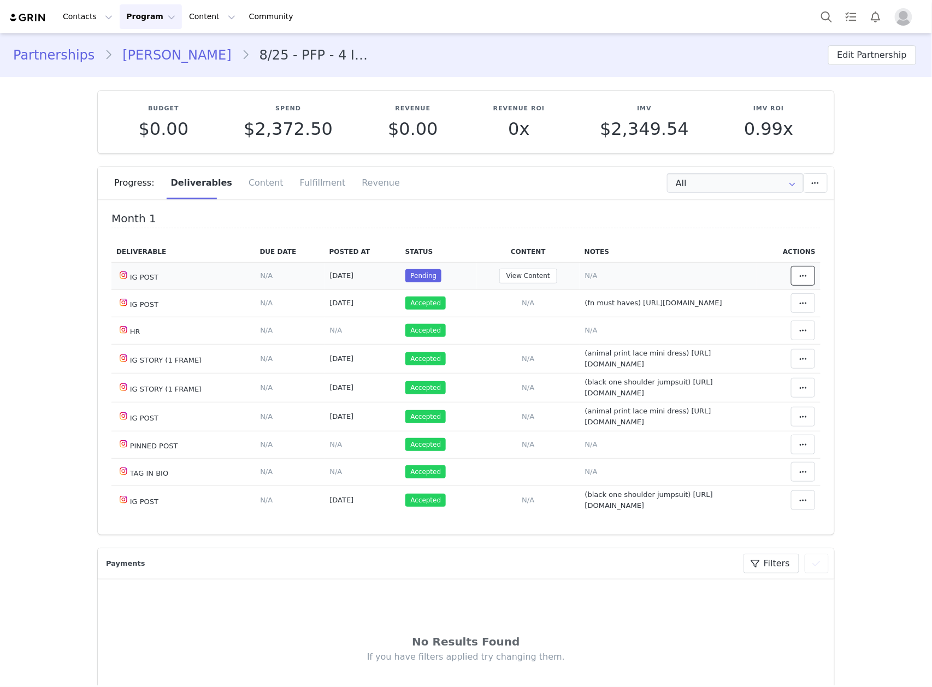
click at [799, 280] on icon at bounding box center [803, 275] width 8 height 9
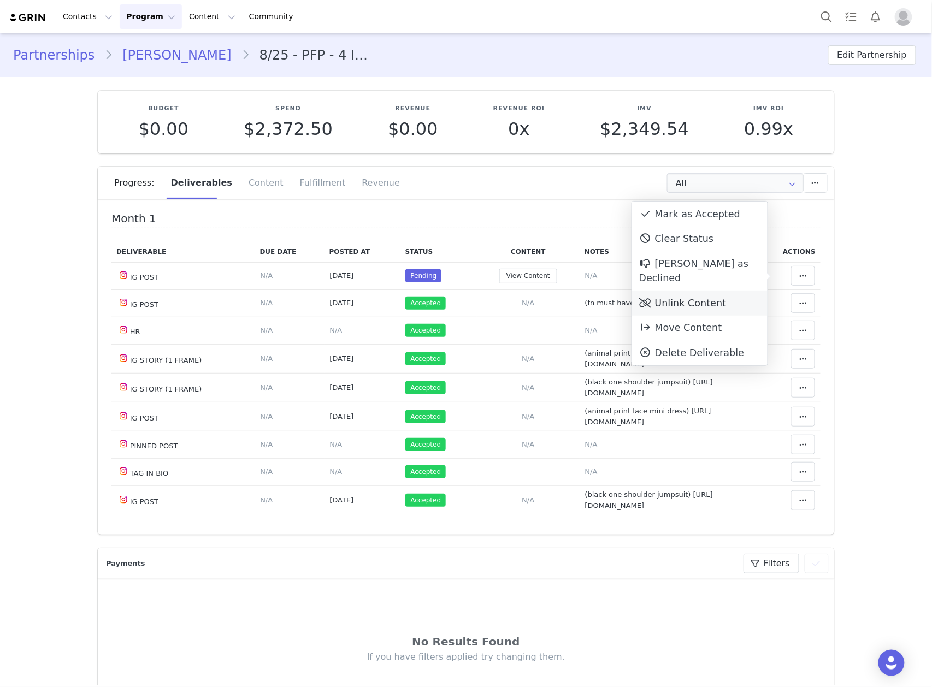
click at [668, 291] on div "Unlink Content" at bounding box center [699, 303] width 135 height 25
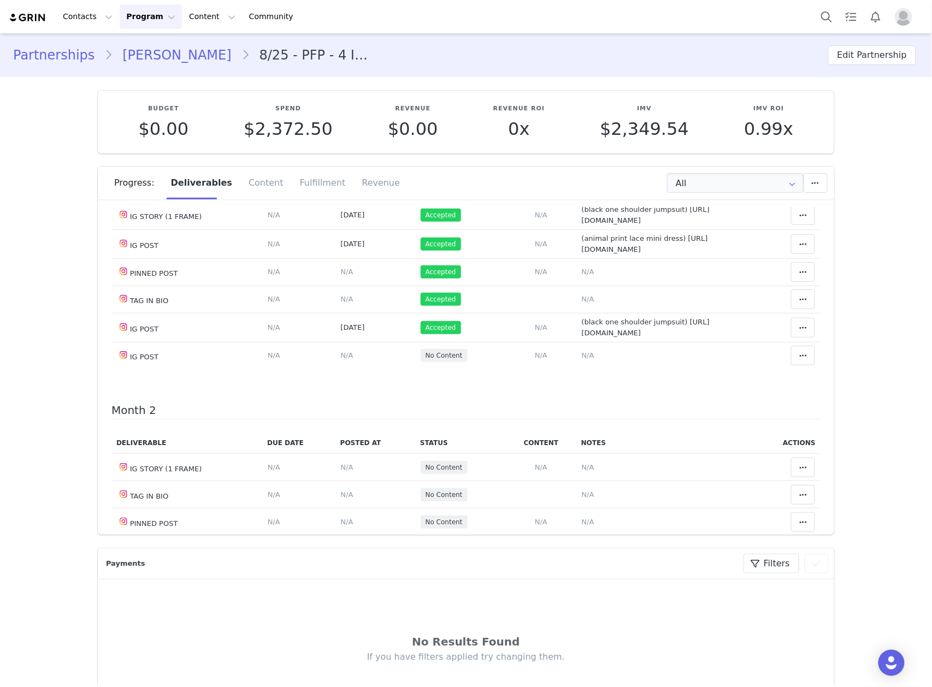
scroll to position [73, 0]
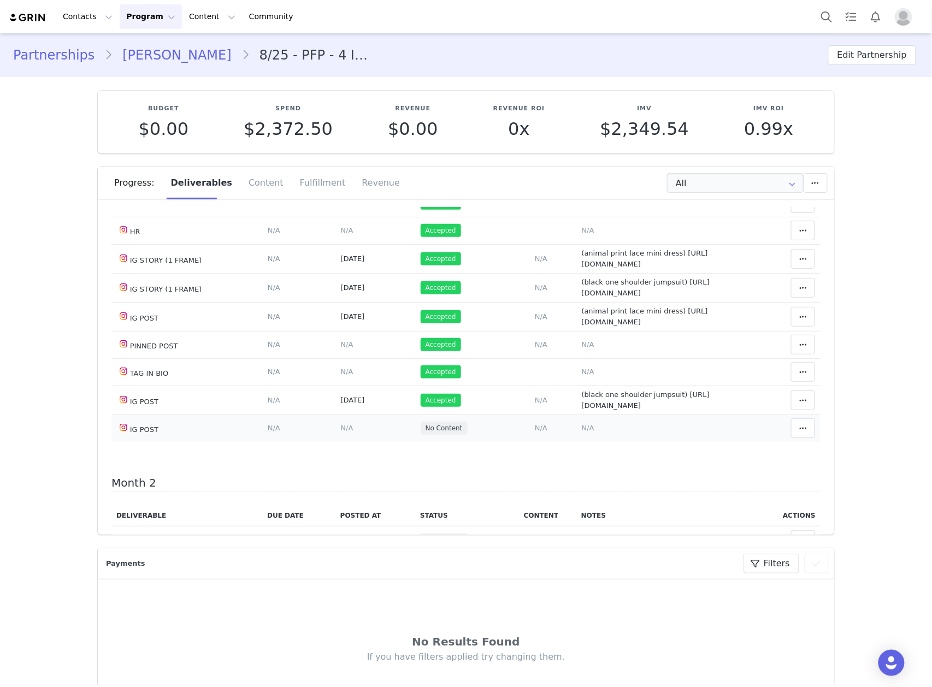
click at [582, 432] on span "N/A" at bounding box center [588, 428] width 13 height 8
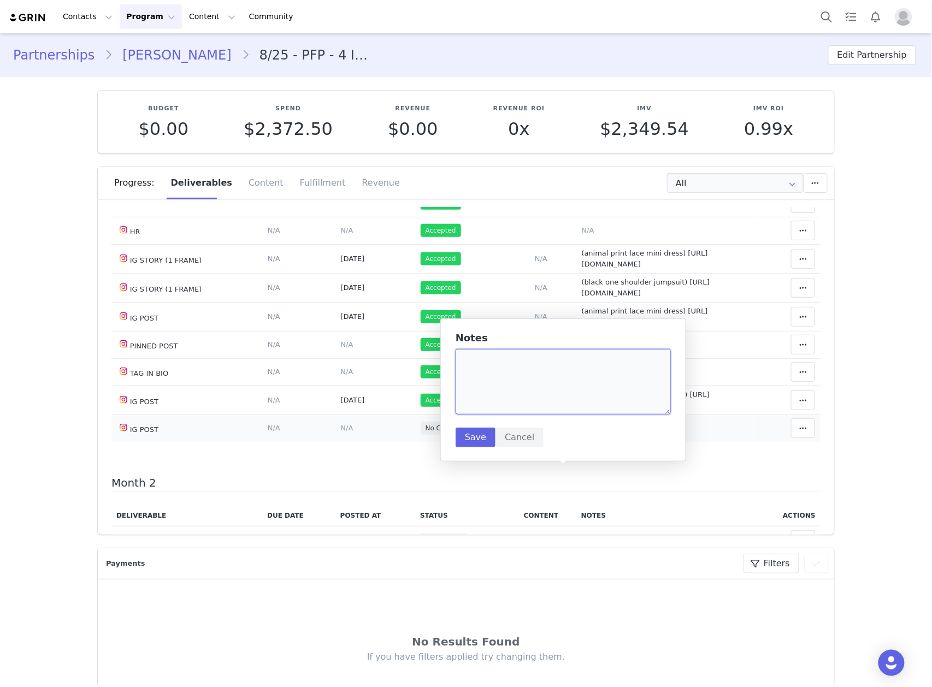
click at [552, 378] on textarea at bounding box center [563, 382] width 215 height 66
paste textarea "https://www.instagram.com/p/DPMximIDoZn/?img_index=1"
type textarea "(lace mini dress) https://www.instagram.com/p/DPMximIDoZn/?img_index=1"
click at [470, 438] on button "Save" at bounding box center [476, 438] width 40 height 20
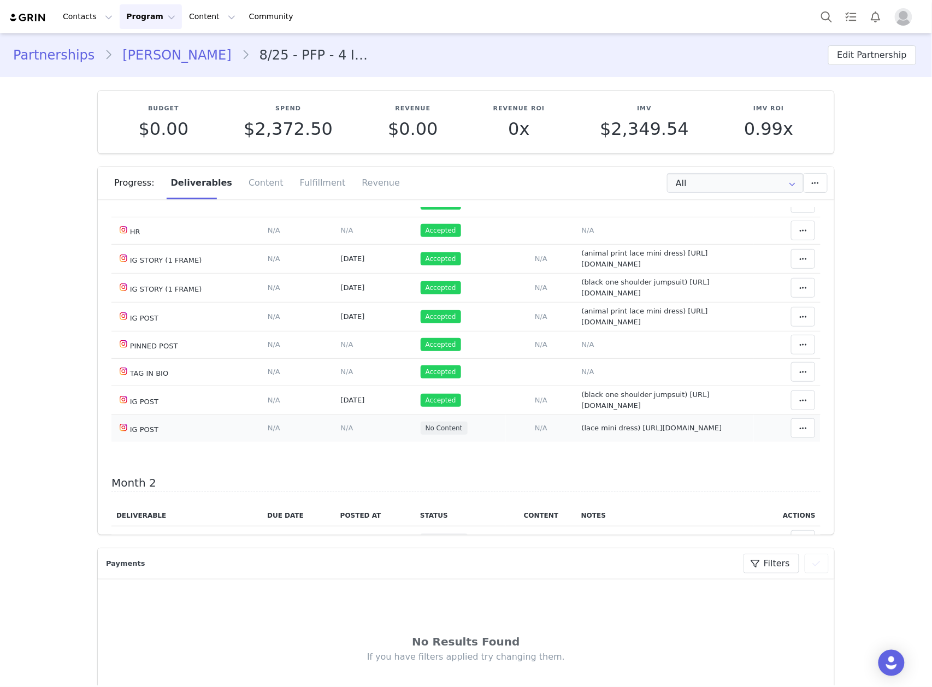
click at [341, 432] on span "N/A" at bounding box center [347, 428] width 13 height 8
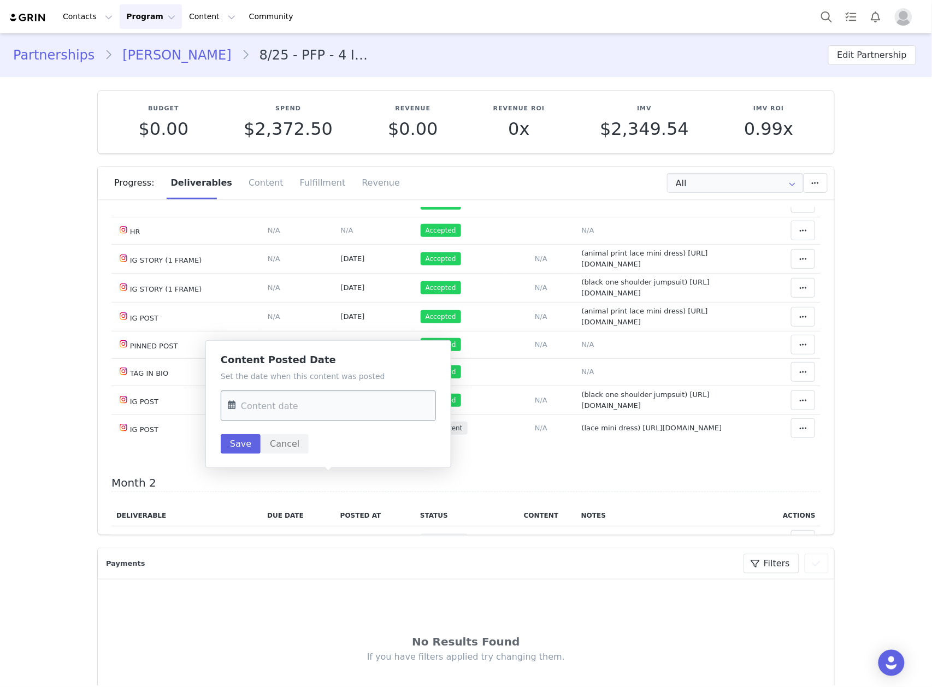
click at [342, 406] on input "text" at bounding box center [328, 406] width 215 height 31
click at [280, 494] on span "30" at bounding box center [286, 492] width 13 height 13
type input "Sep 30 2025"
click at [245, 452] on button "Save" at bounding box center [241, 444] width 40 height 20
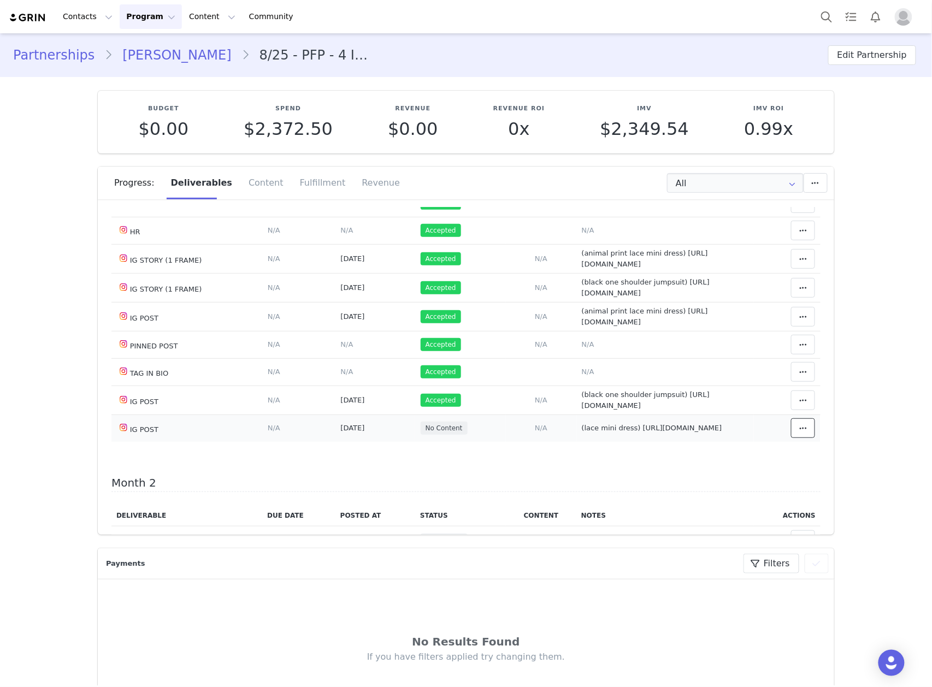
click at [796, 435] on span at bounding box center [802, 428] width 13 height 13
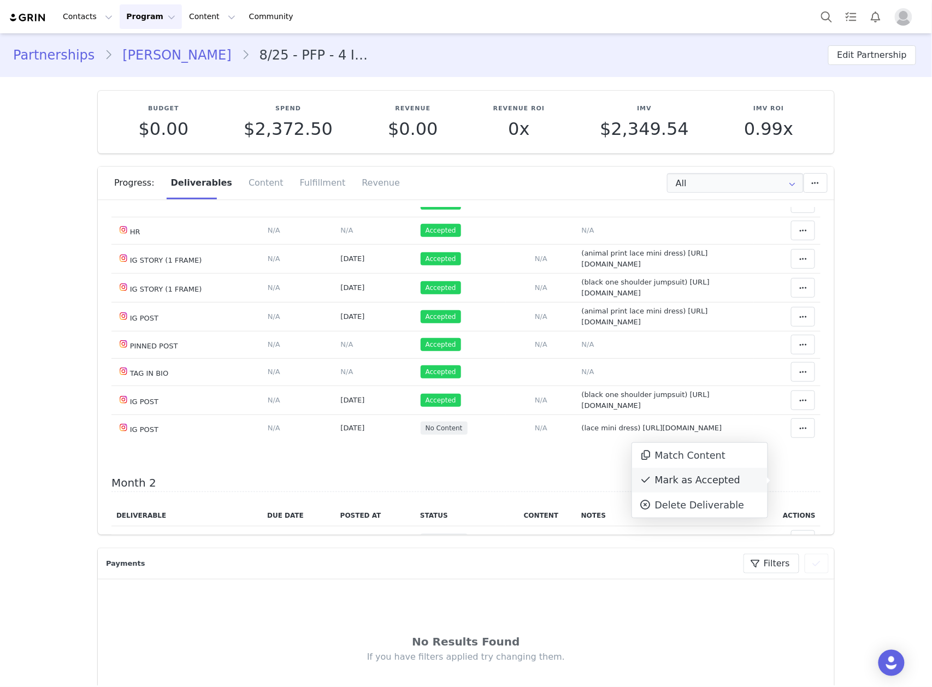
click at [702, 481] on div "Mark as Accepted" at bounding box center [699, 480] width 135 height 25
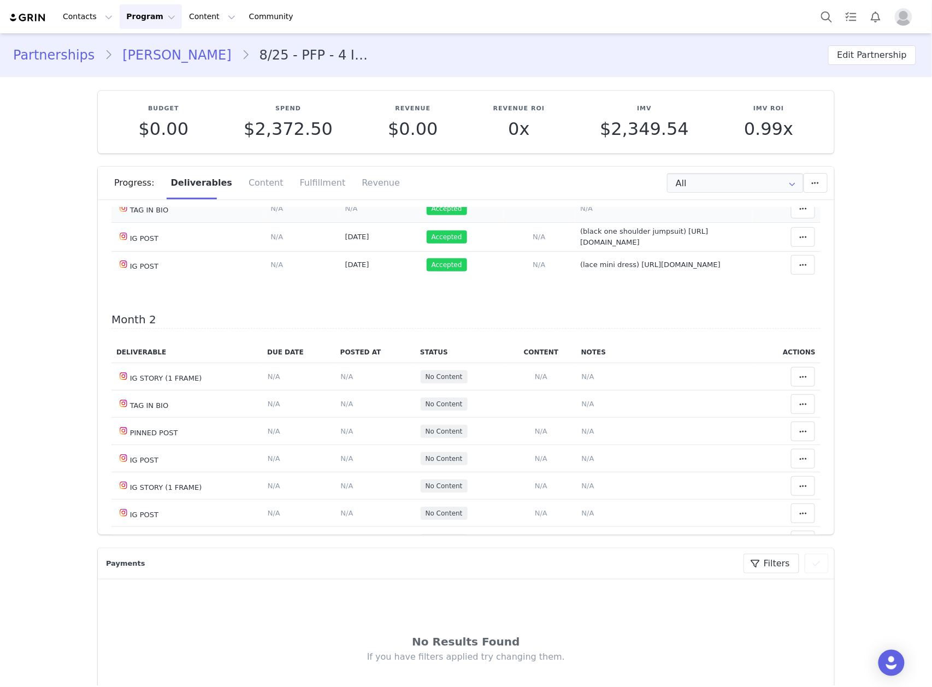
scroll to position [291, 0]
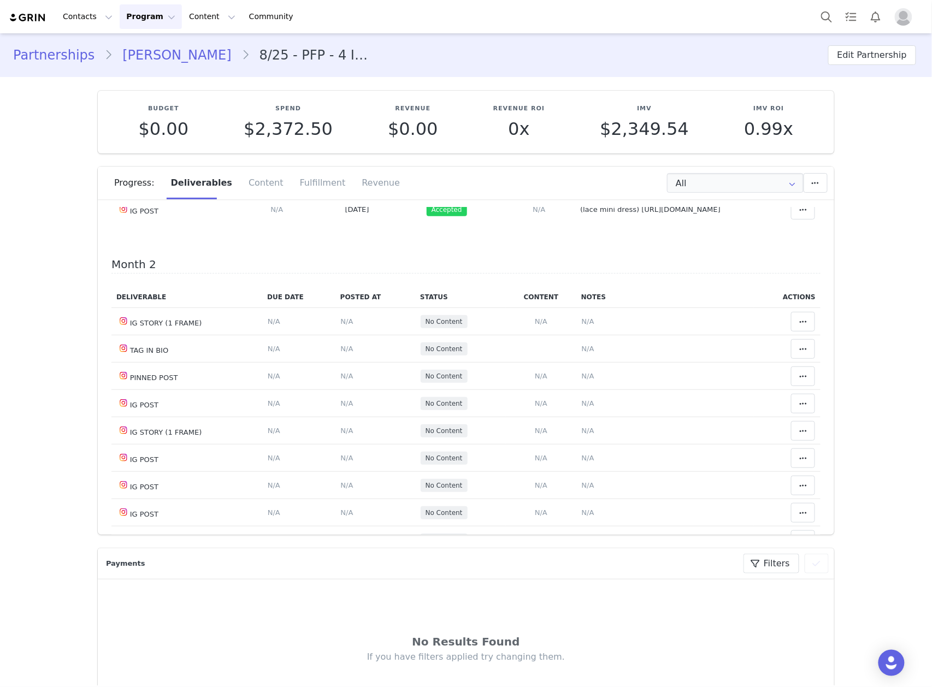
click at [580, 214] on span "(lace mini dress) https://www.instagram.com/p/DPMximIDoZn/?img_index=1" at bounding box center [650, 209] width 140 height 8
type textarea "(lace mini dress) https://www.instagram.com/p/DPMximIDoZn/?img_index=1"
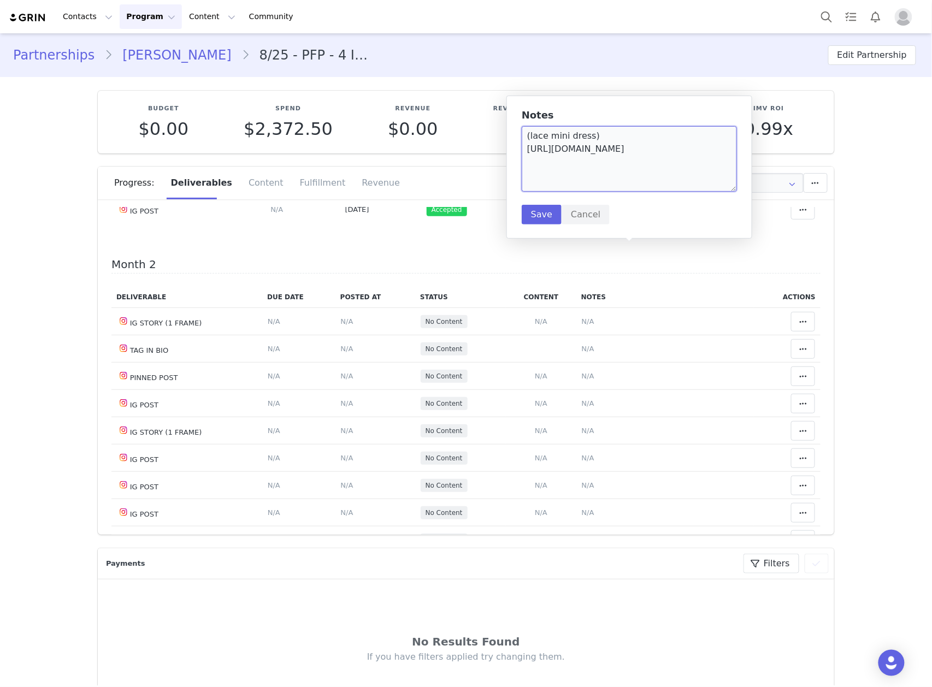
click at [715, 182] on textarea "(lace mini dress) https://www.instagram.com/p/DPMximIDoZn/?img_index=1" at bounding box center [629, 159] width 215 height 66
type textarea "(lace mini dress) https://www.instagram.com/p/DPMximIDoZn/?img_index=1 tag 1 st…"
click at [535, 209] on button "Save" at bounding box center [542, 215] width 40 height 20
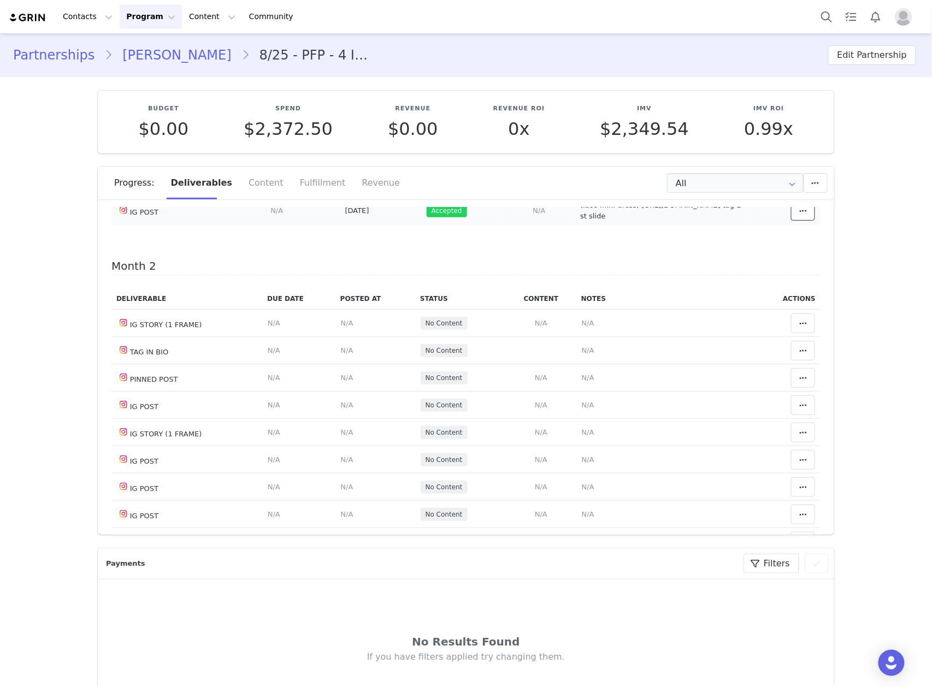
click at [799, 215] on icon at bounding box center [803, 210] width 8 height 9
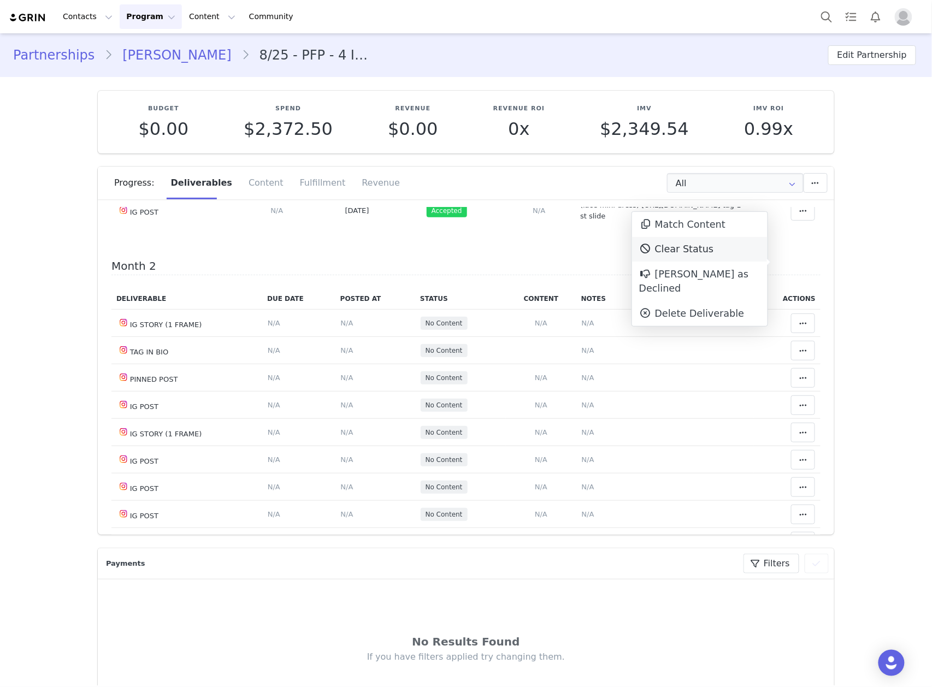
click at [704, 253] on div "Clear Status" at bounding box center [699, 249] width 135 height 25
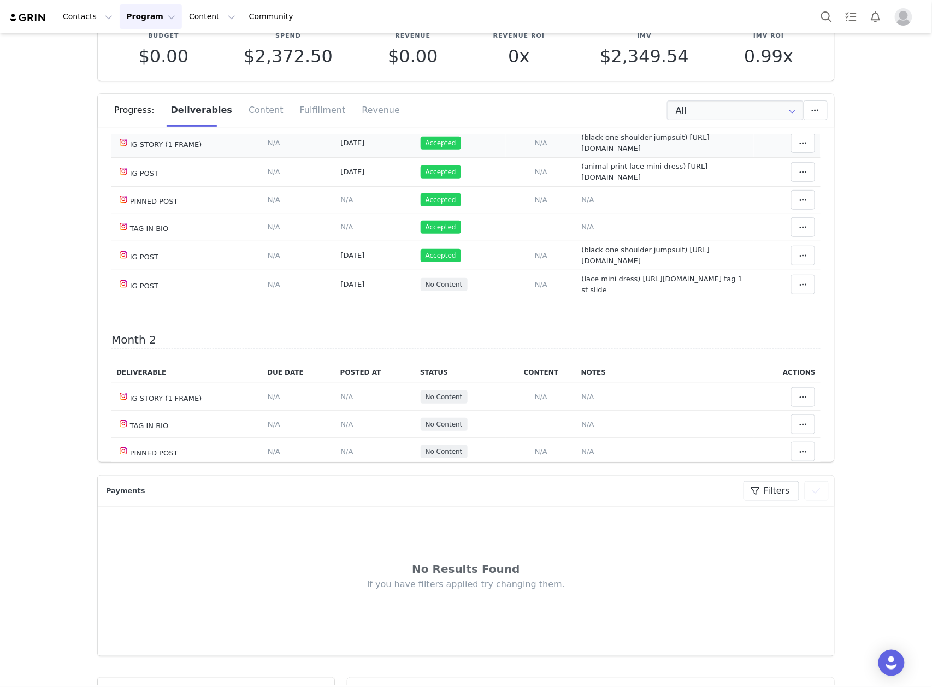
scroll to position [145, 0]
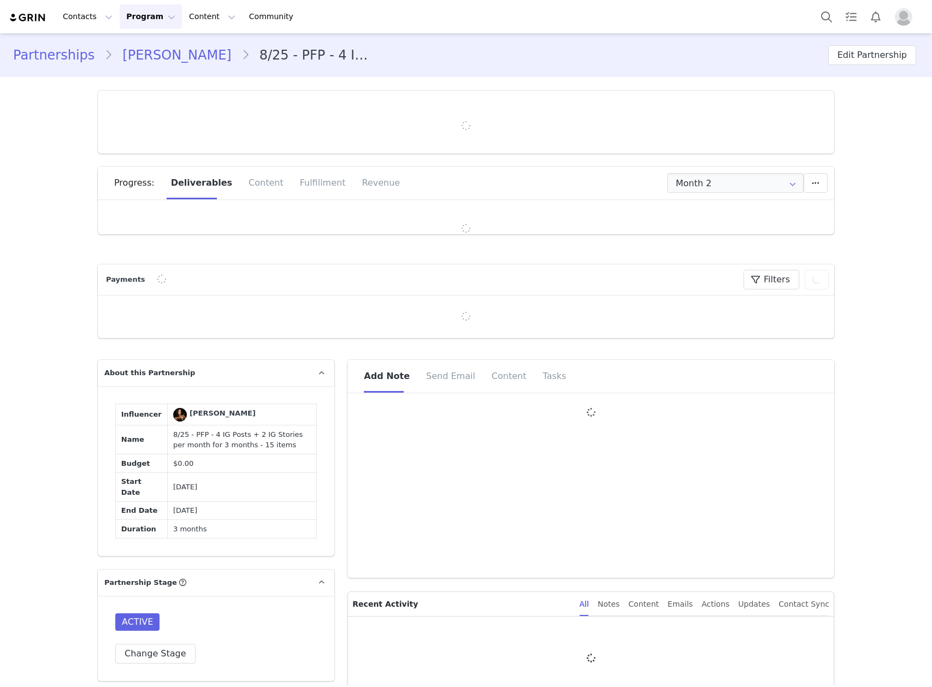
click at [140, 55] on link "[PERSON_NAME]" at bounding box center [177, 55] width 128 height 20
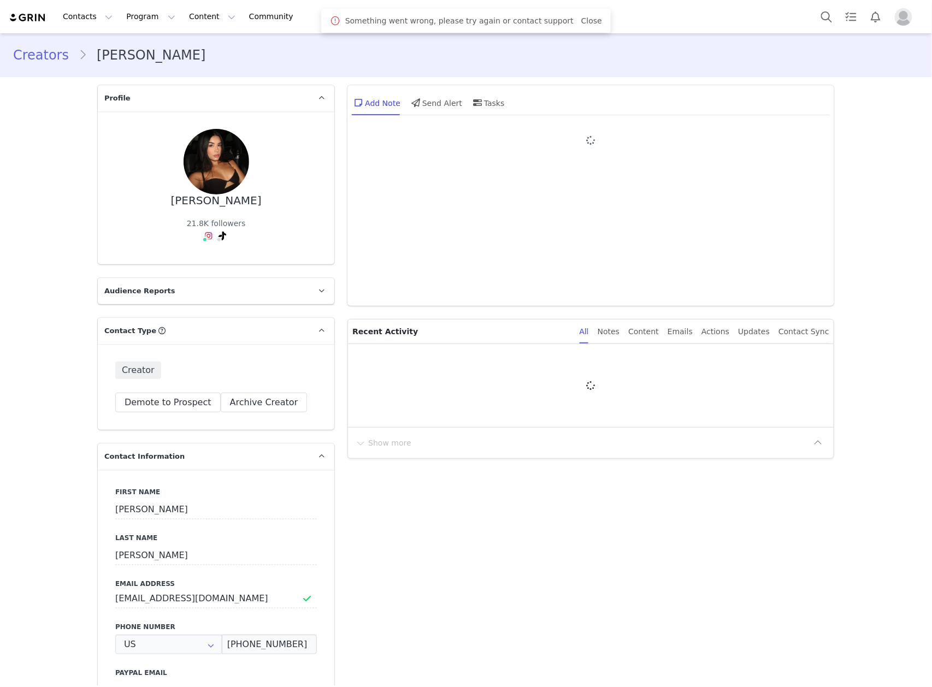
type input "+1 ([GEOGRAPHIC_DATA])"
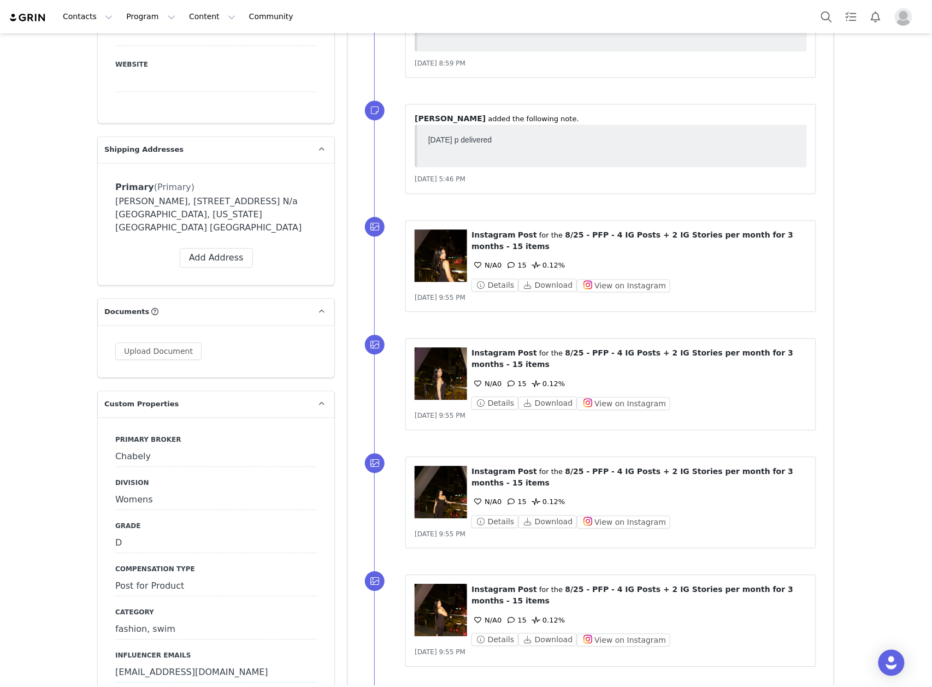
scroll to position [947, 0]
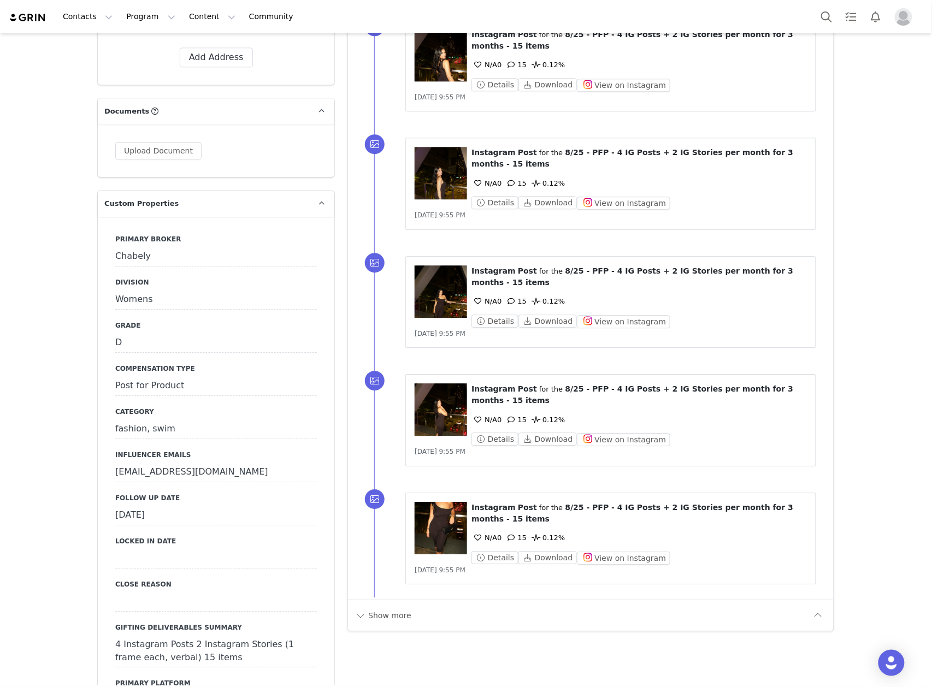
click at [192, 506] on div "[DATE]" at bounding box center [216, 516] width 202 height 20
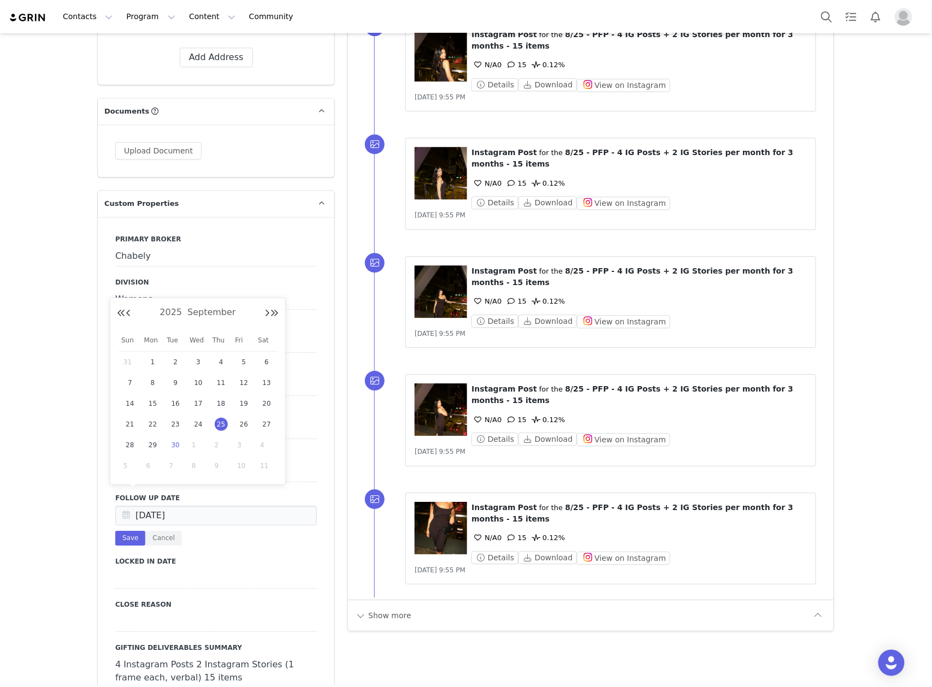
click at [179, 448] on span "30" at bounding box center [175, 445] width 13 height 13
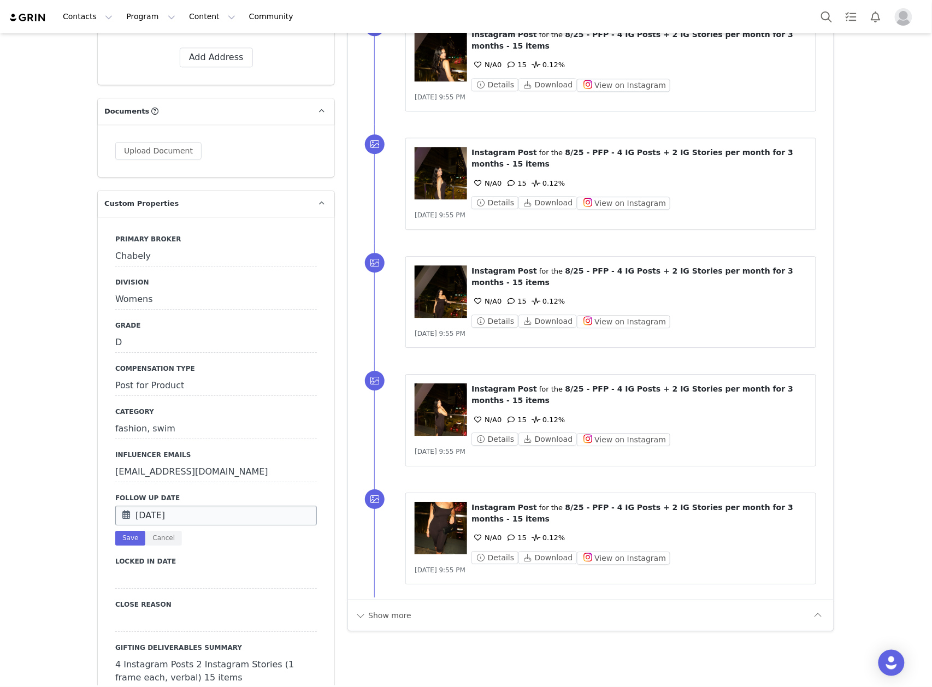
click at [160, 509] on input "[DATE]" at bounding box center [216, 516] width 202 height 20
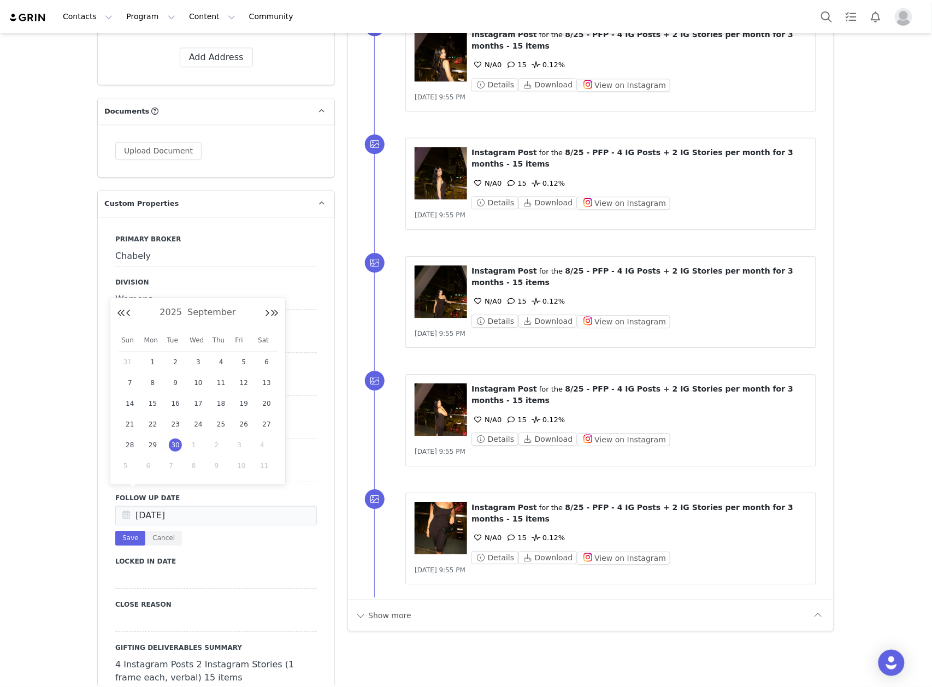
click at [194, 449] on span "1" at bounding box center [198, 445] width 13 height 13
type input "[DATE]"
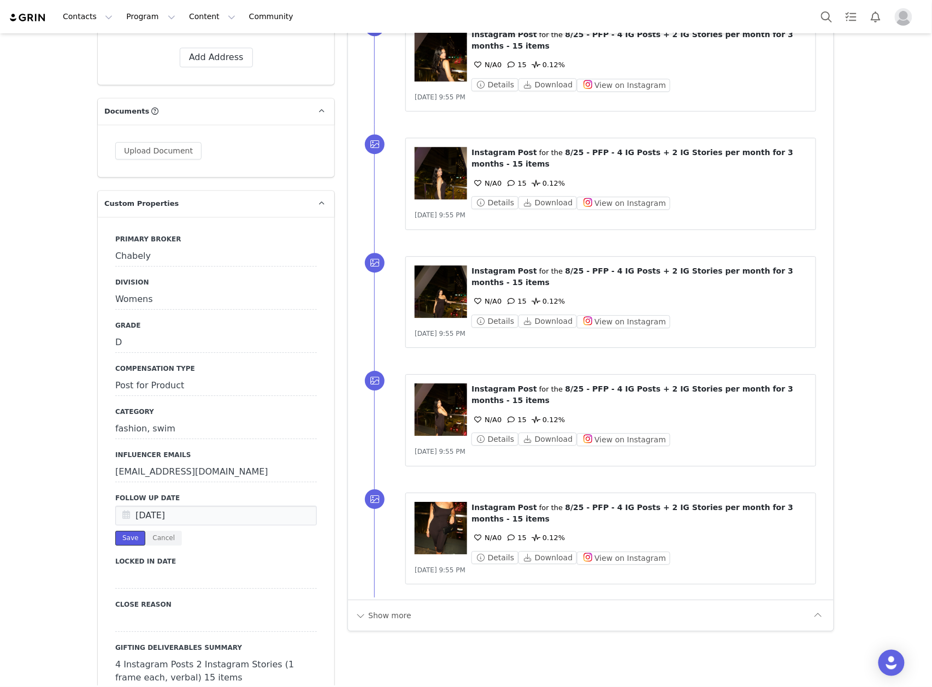
click at [125, 531] on button "Save" at bounding box center [130, 538] width 30 height 15
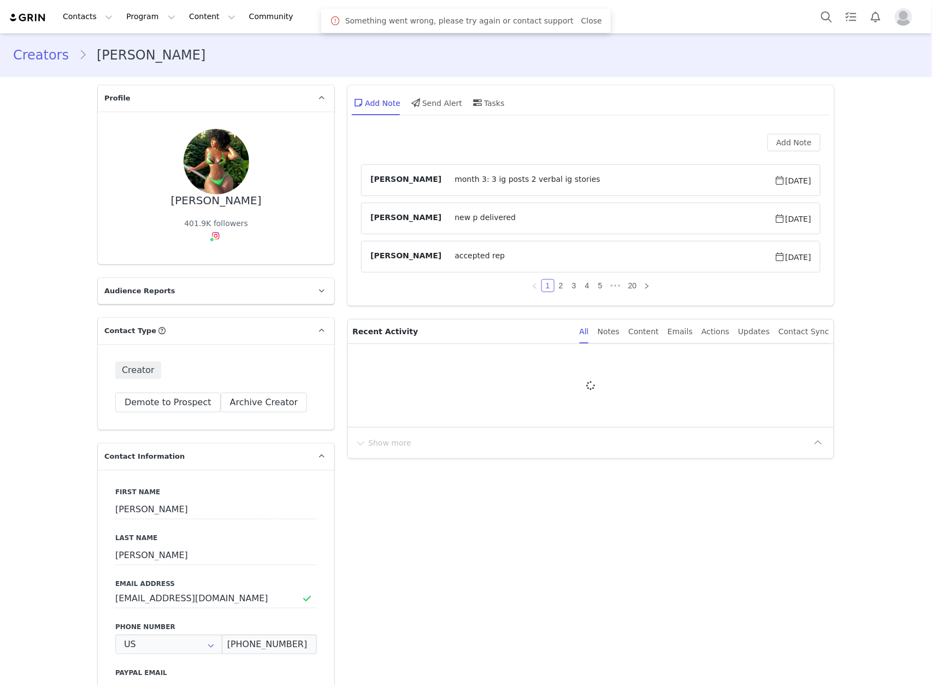
type input "+1 ([GEOGRAPHIC_DATA])"
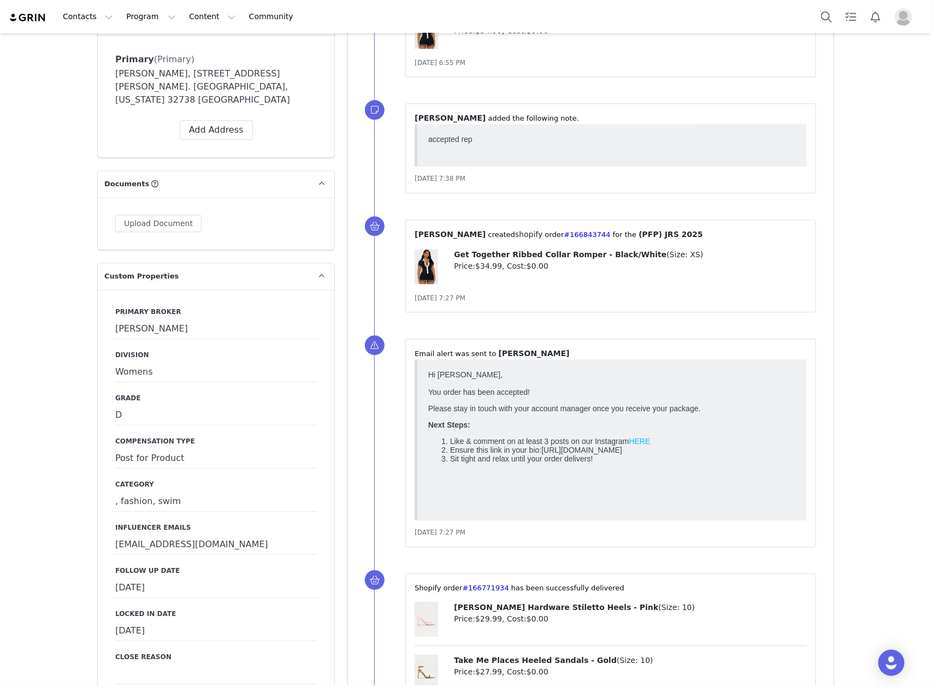
scroll to position [1019, 0]
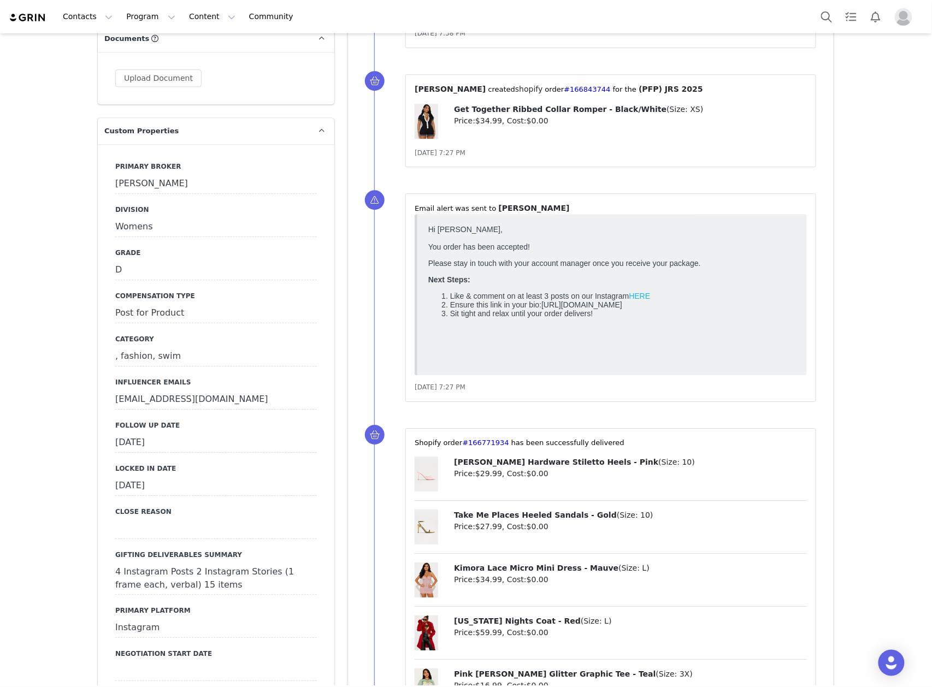
click at [192, 421] on div "Follow Up Date September 25th, 2025" at bounding box center [216, 437] width 202 height 32
click at [197, 433] on div "September 25th, 2025" at bounding box center [216, 443] width 202 height 20
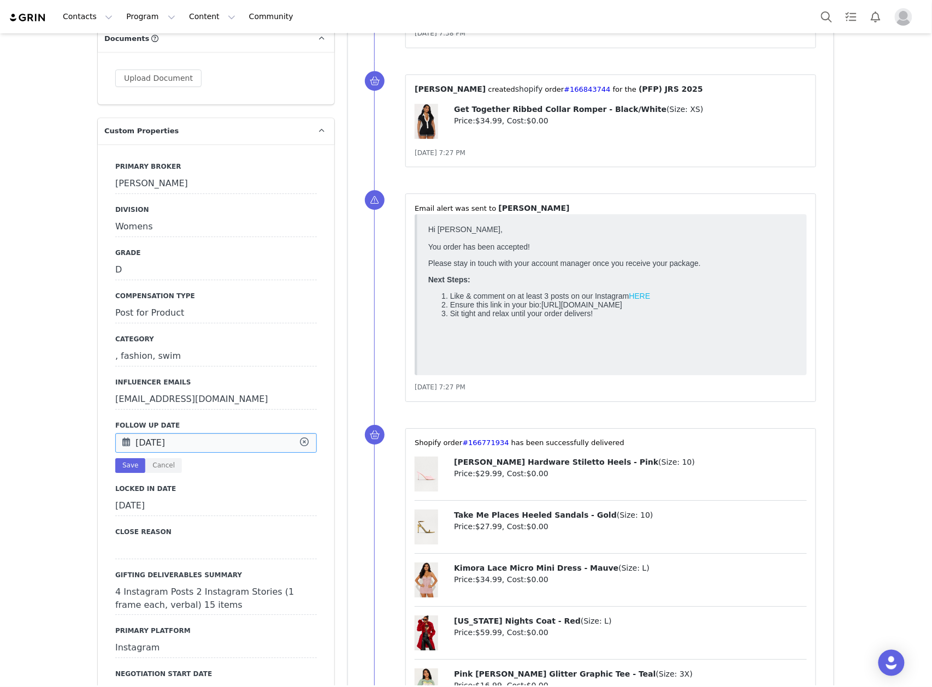
click at [197, 433] on input "Sep 25 2025" at bounding box center [216, 443] width 202 height 20
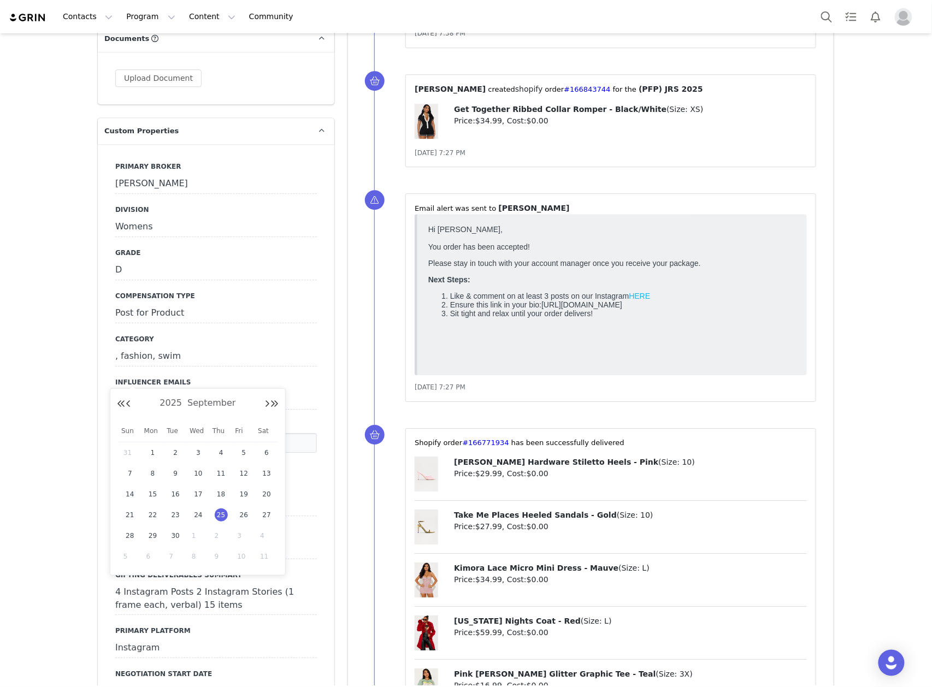
click at [201, 534] on span "1" at bounding box center [198, 535] width 13 height 13
type input "[DATE]"
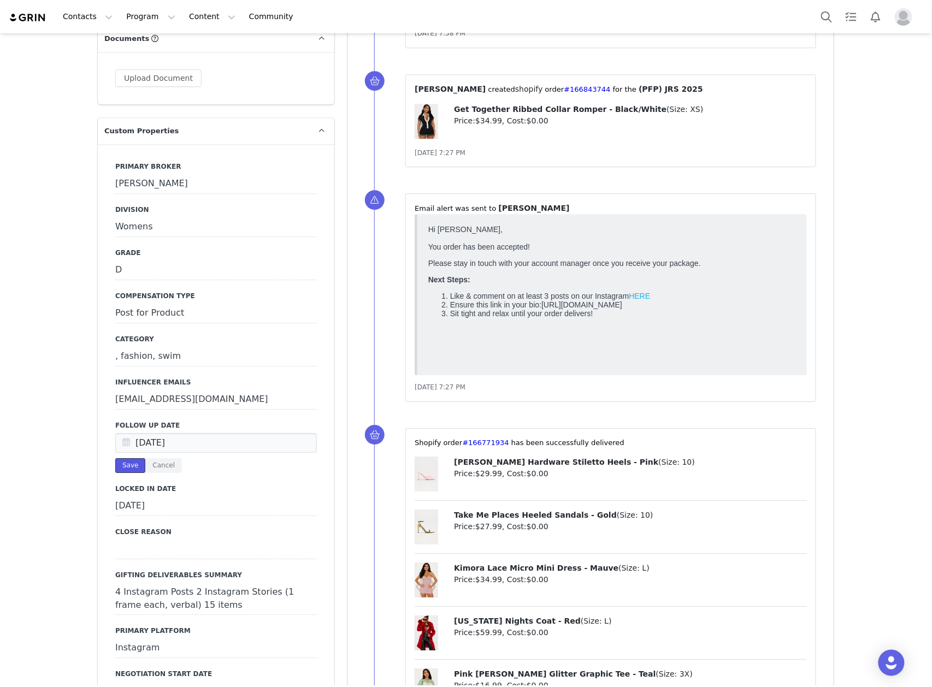
click at [132, 458] on button "Save" at bounding box center [130, 465] width 30 height 15
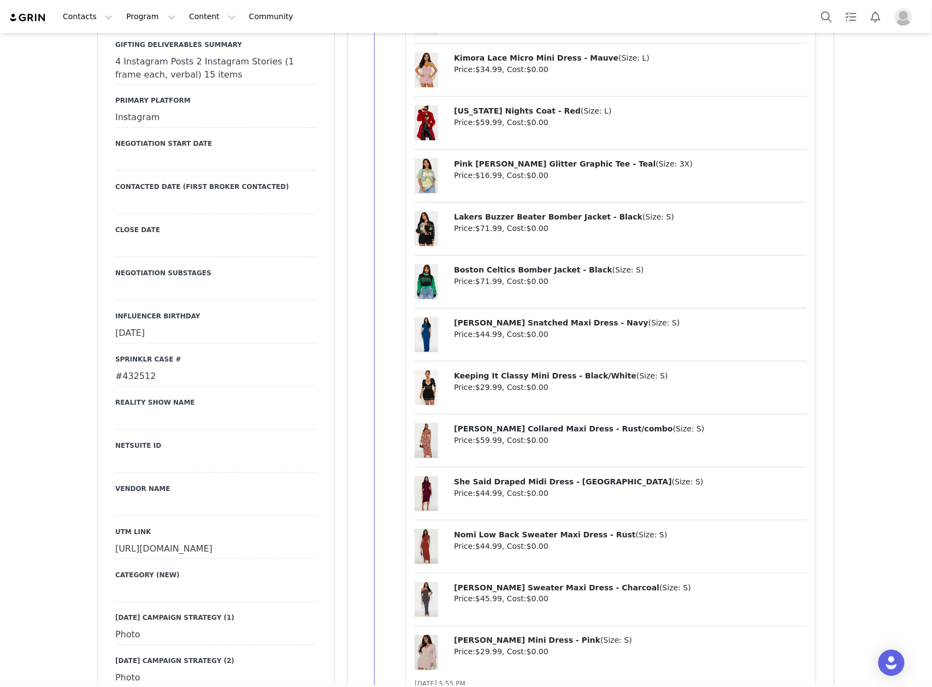
scroll to position [1821, 0]
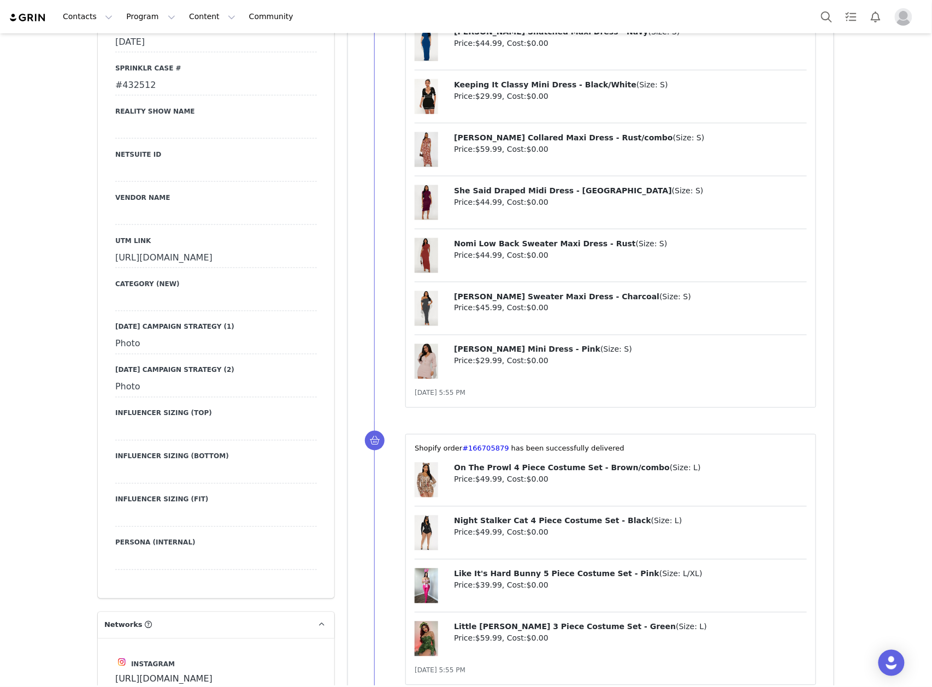
drag, startPoint x: 105, startPoint y: 190, endPoint x: 241, endPoint y: 229, distance: 141.6
copy div "https://www.fashionnova.com/collections/new?division=women?utm_source=influence…"
click at [57, 175] on div "Creators PRISCILLA GONZALEZ Profile PRISCILLA GONZALEZ 401.9K followers Audienc…" at bounding box center [466, 506] width 932 height 4587
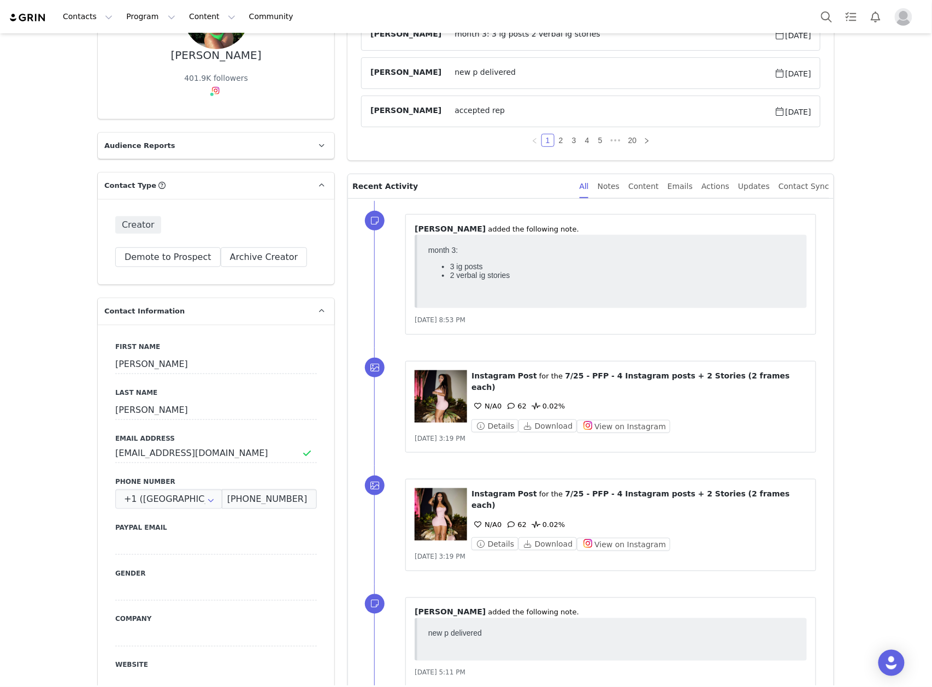
scroll to position [0, 0]
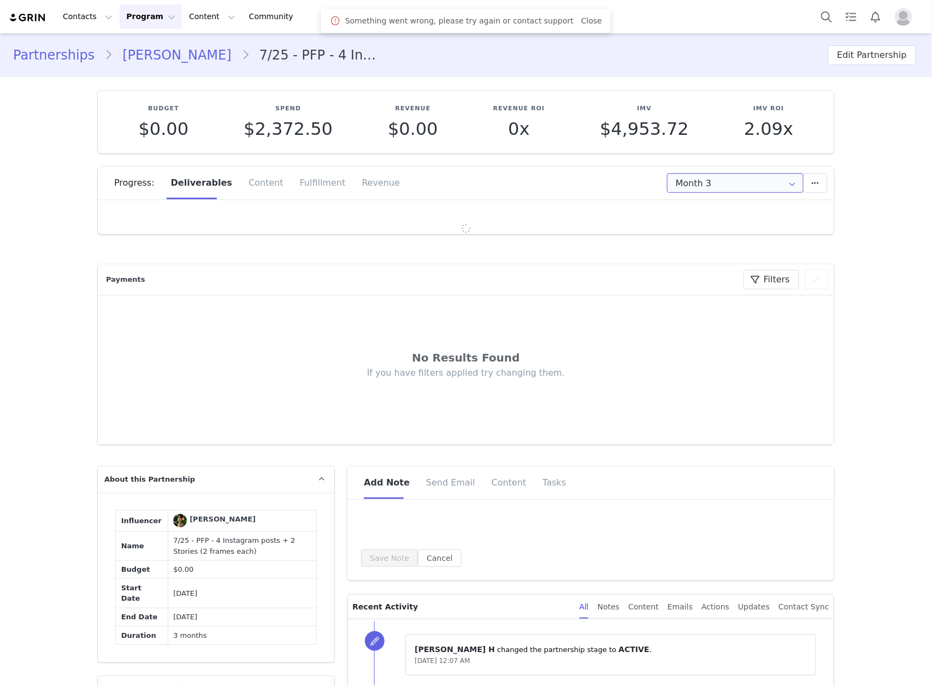
click at [692, 174] on input "Month 3" at bounding box center [735, 183] width 137 height 20
type input "+1 ([GEOGRAPHIC_DATA])"
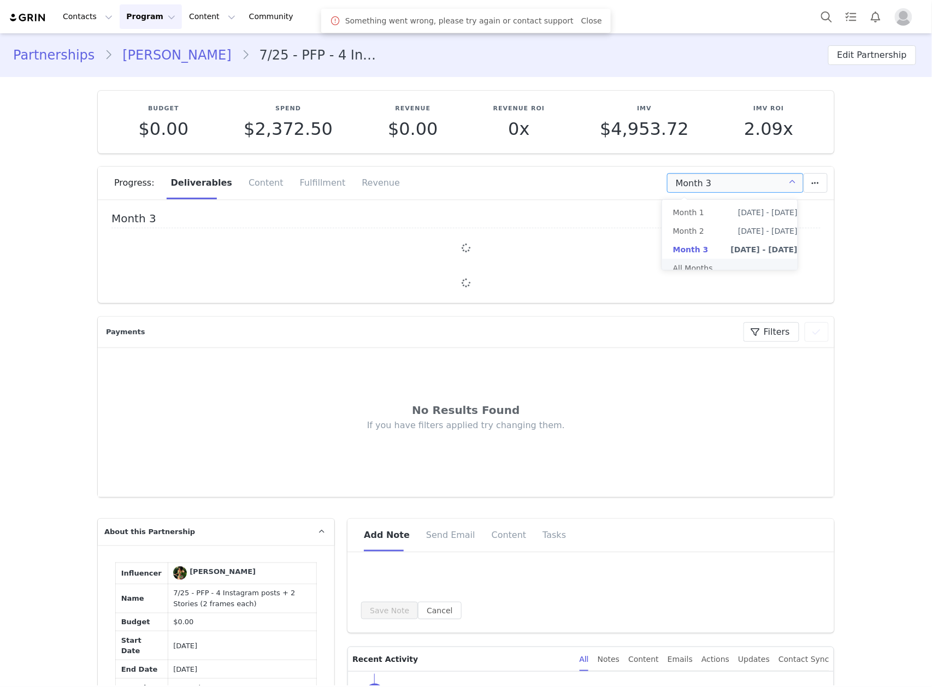
click at [700, 263] on li "All Months" at bounding box center [735, 268] width 146 height 19
type input "All"
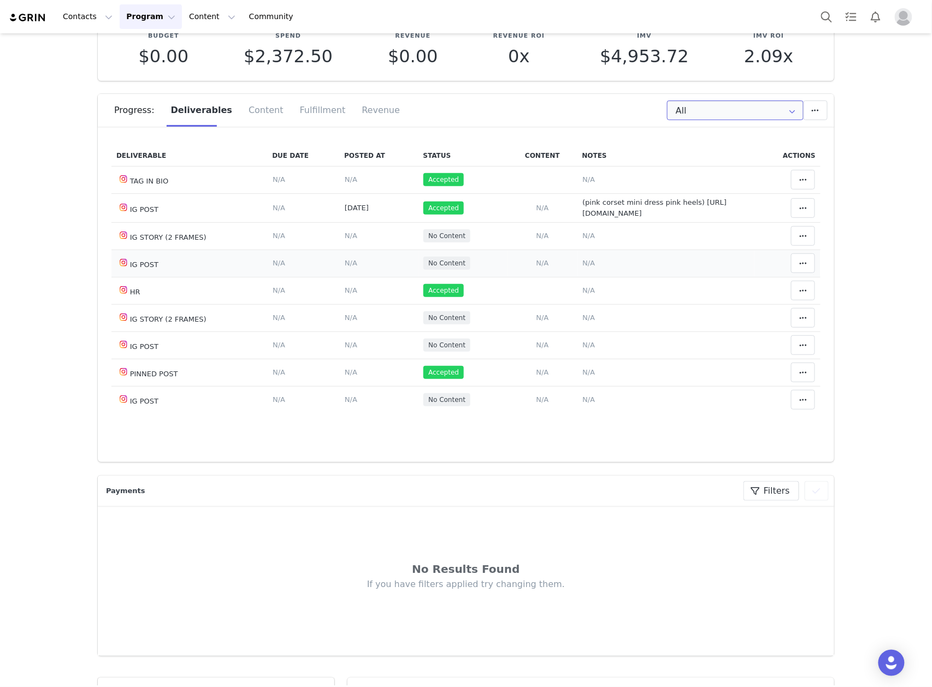
scroll to position [774, 0]
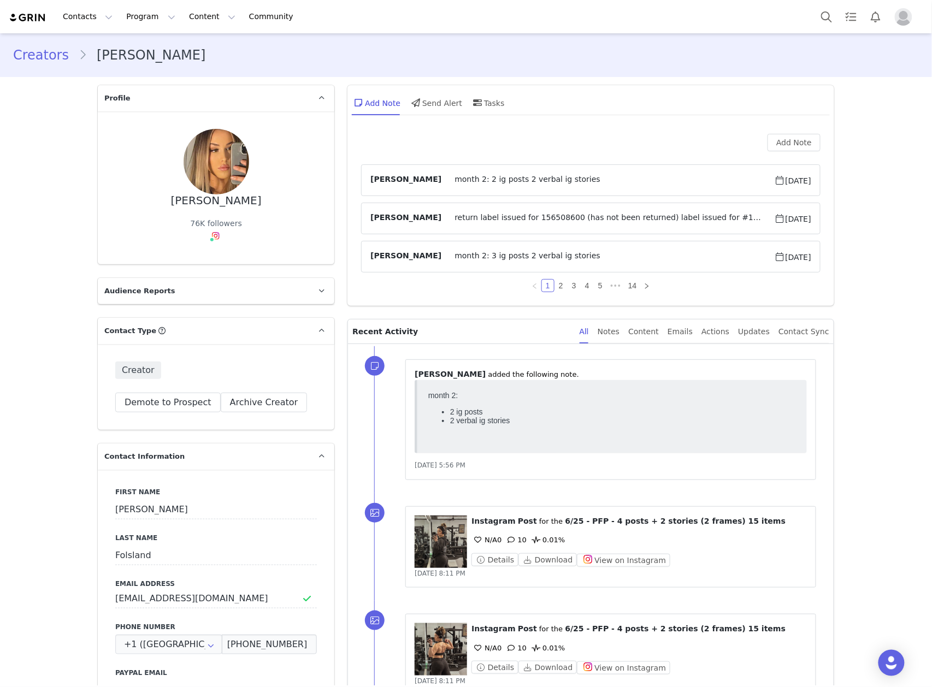
click at [595, 217] on span "return label issued for 156508600⁩ (has not been returned) label issued for #16…" at bounding box center [607, 218] width 333 height 13
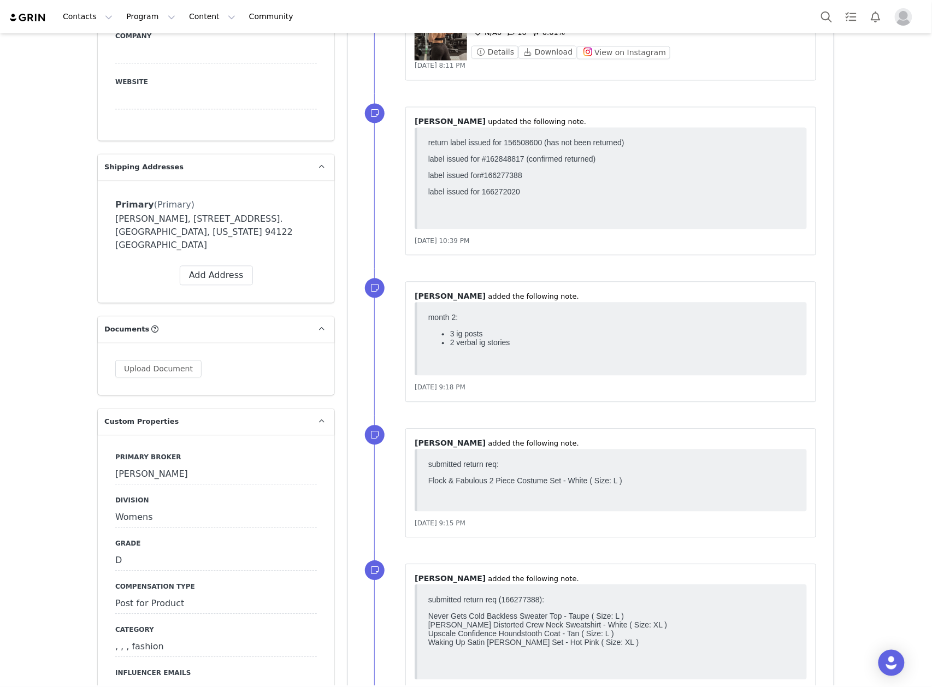
scroll to position [1019, 0]
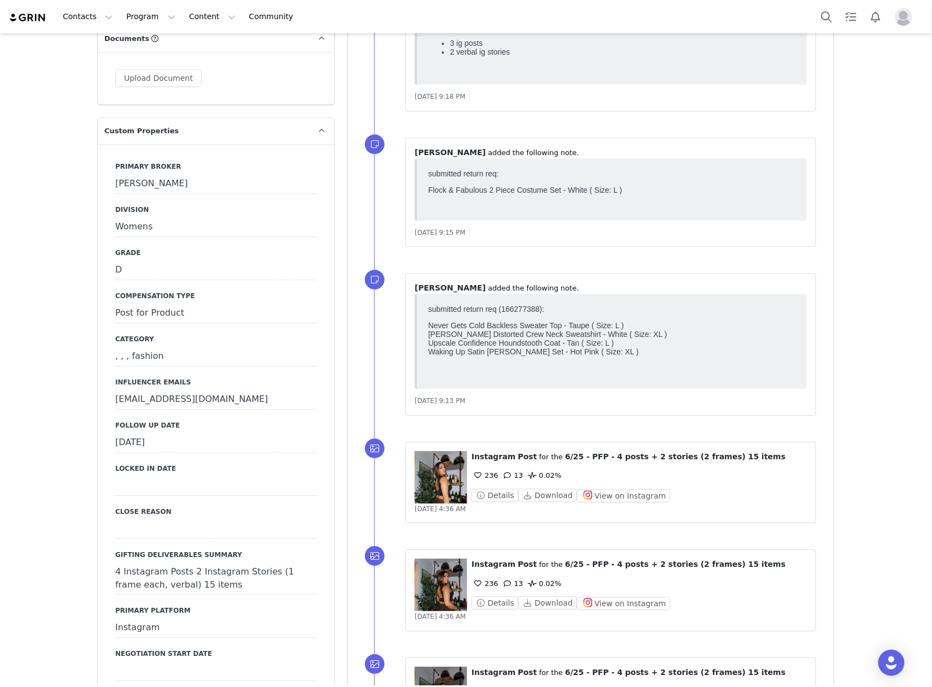
click at [224, 433] on div "[DATE]" at bounding box center [216, 443] width 202 height 20
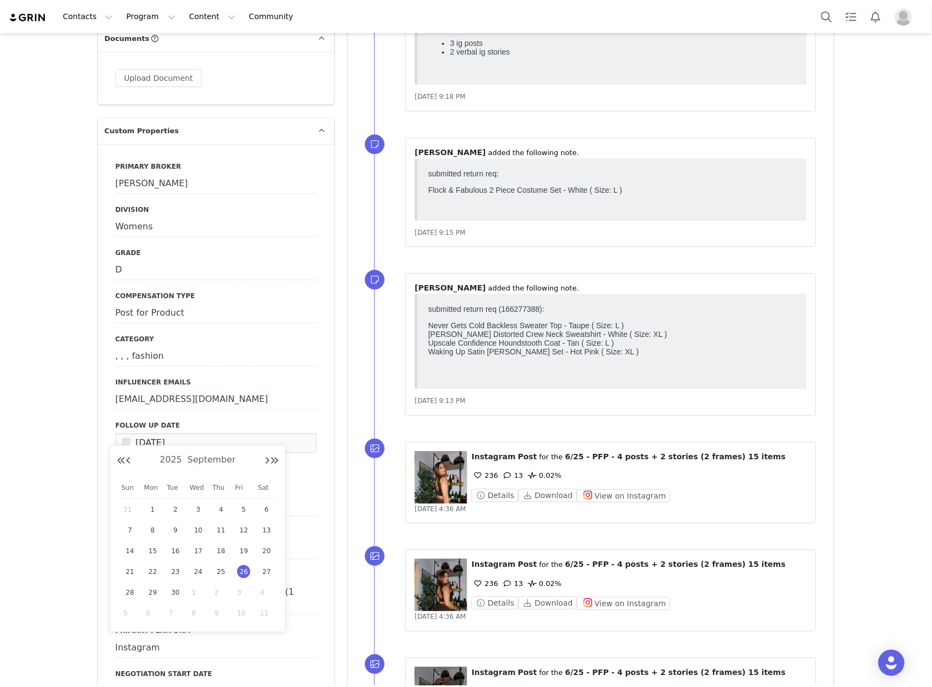
click at [193, 592] on span "1" at bounding box center [198, 592] width 13 height 13
type input "[DATE]"
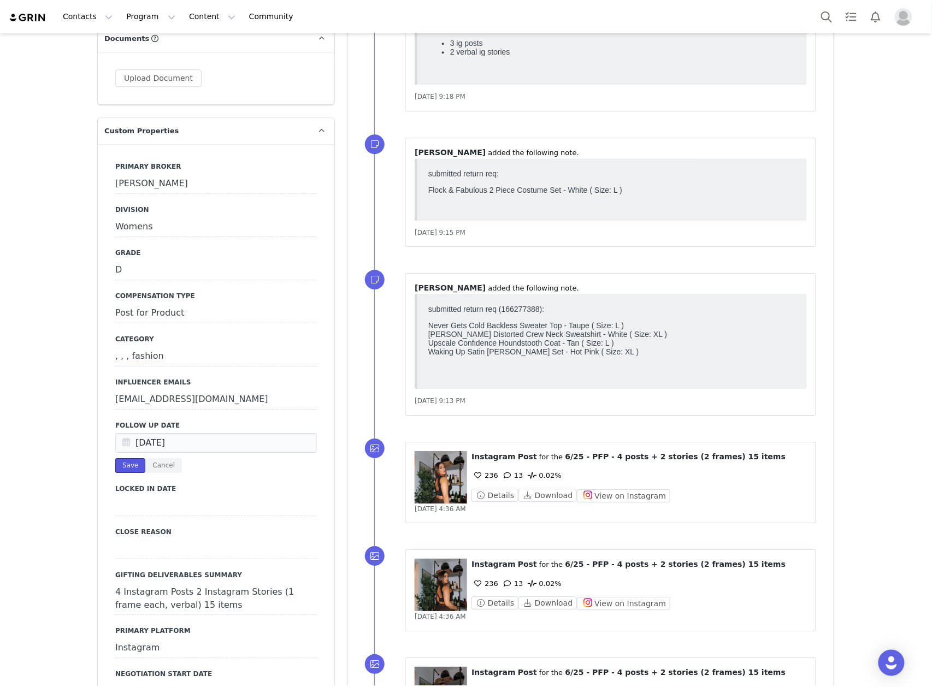
click at [123, 458] on button "Save" at bounding box center [130, 465] width 30 height 15
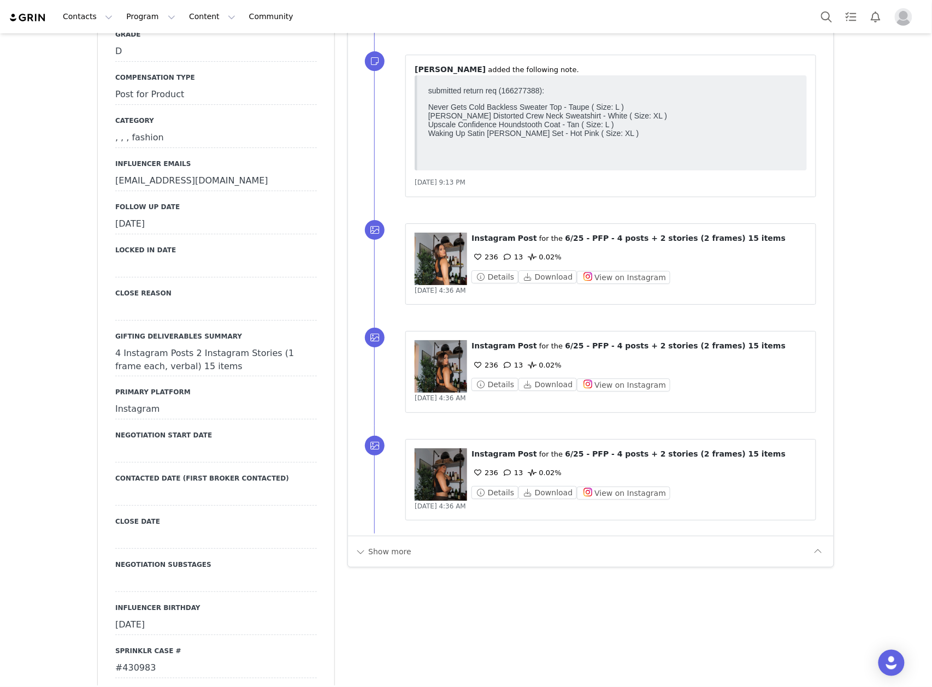
scroll to position [1530, 0]
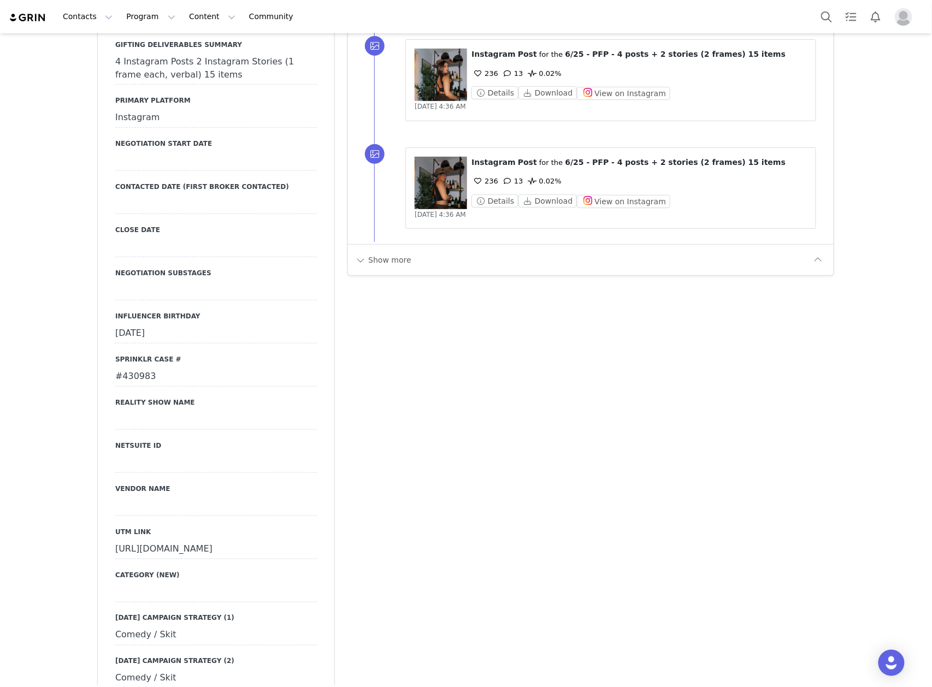
click at [409, 263] on div "Show more" at bounding box center [582, 259] width 455 height 17
click at [397, 262] on button "Show more" at bounding box center [383, 259] width 57 height 17
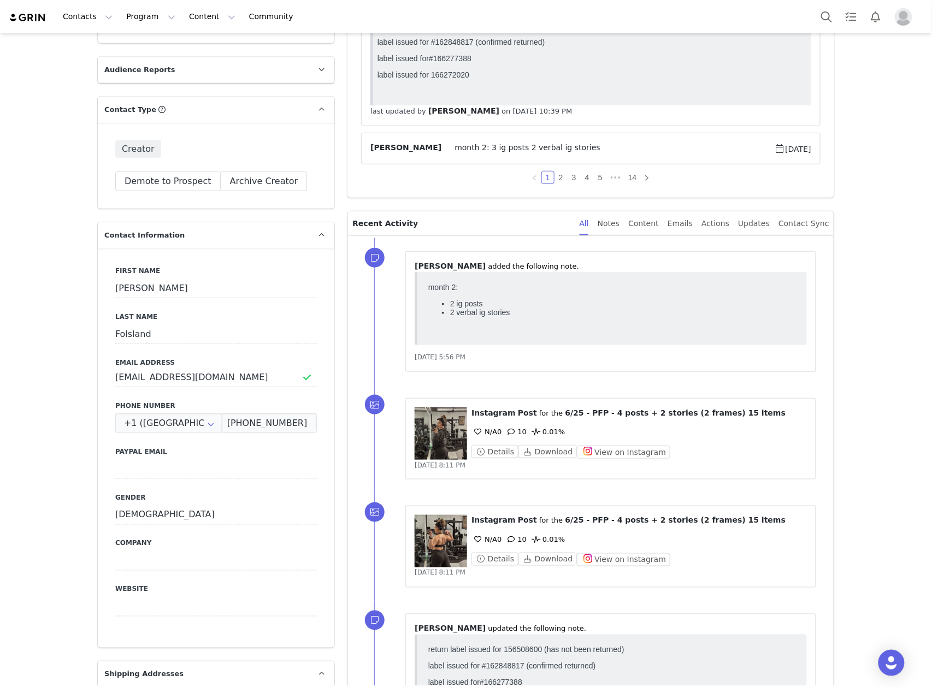
scroll to position [0, 0]
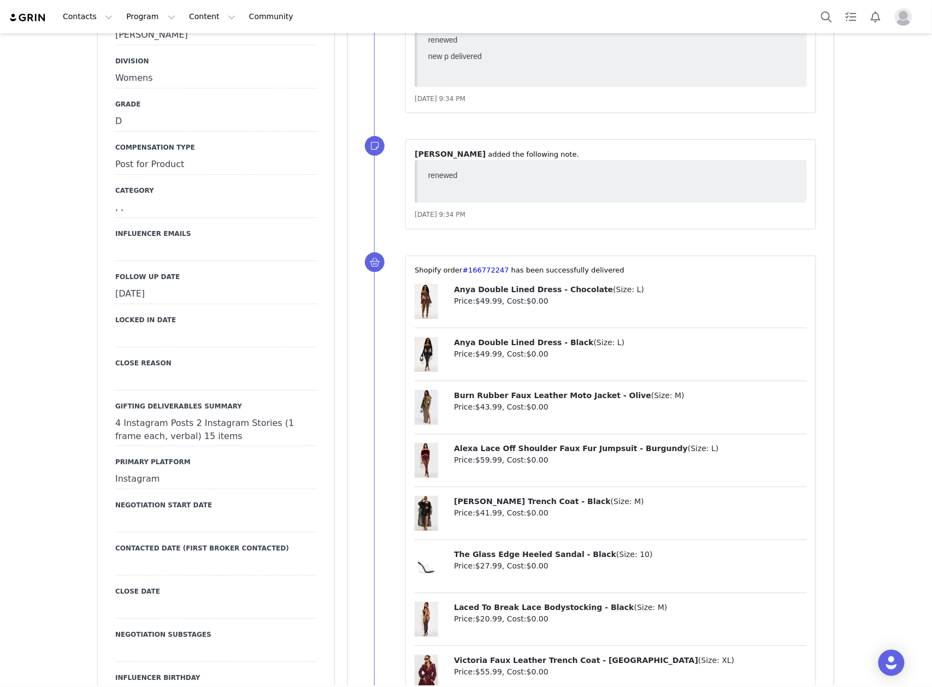
scroll to position [1165, 0]
click at [195, 285] on div "[DATE]" at bounding box center [216, 295] width 202 height 20
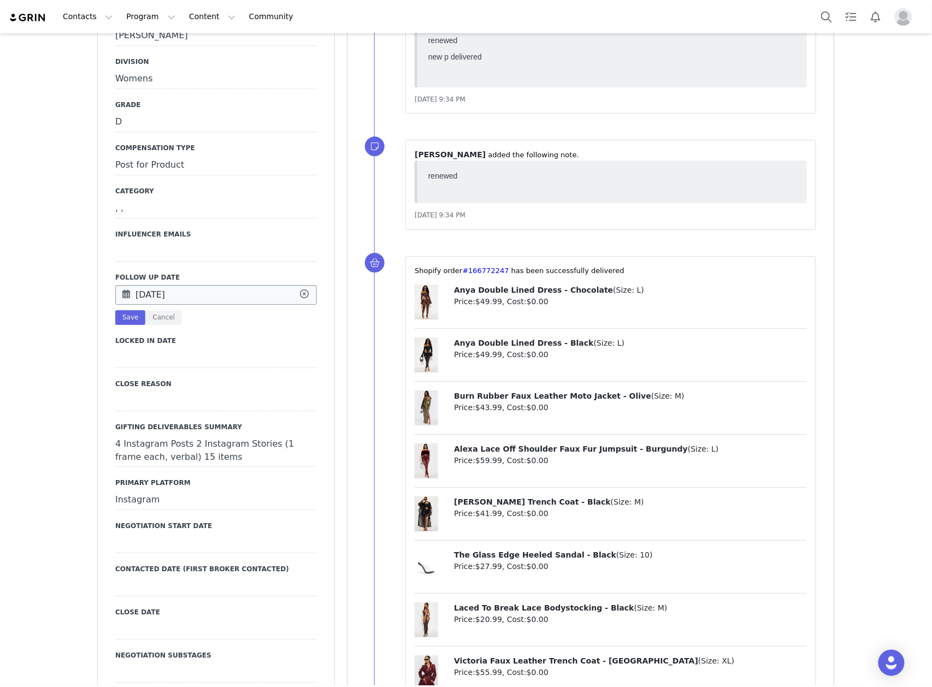
click at [196, 285] on input "Sep 29 2025" at bounding box center [216, 295] width 202 height 20
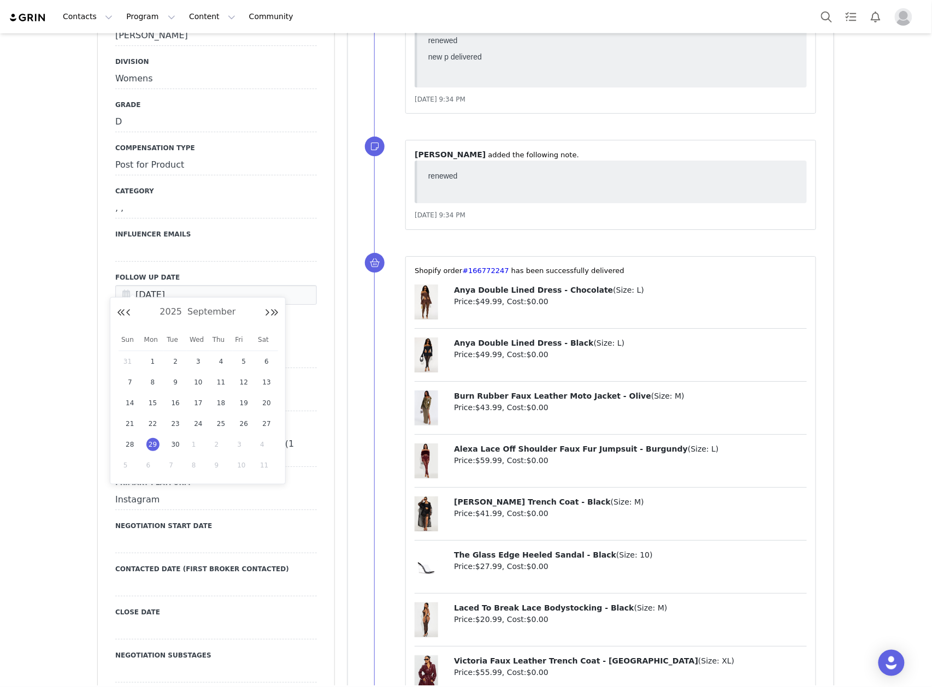
click at [194, 447] on span "1" at bounding box center [198, 444] width 13 height 13
type input "[DATE]"
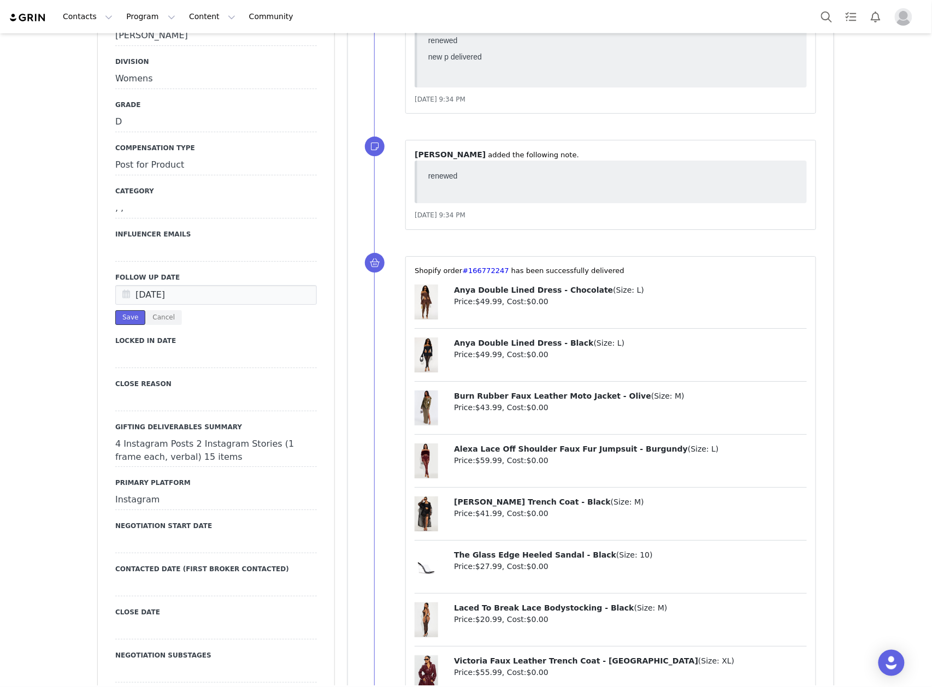
click at [119, 310] on button "Save" at bounding box center [130, 317] width 30 height 15
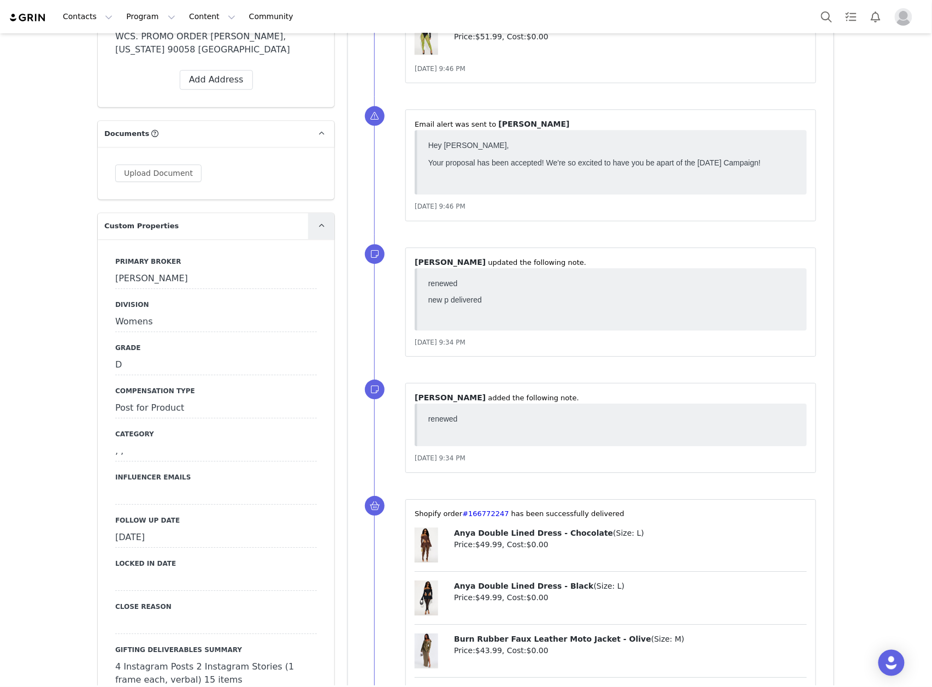
scroll to position [1019, 0]
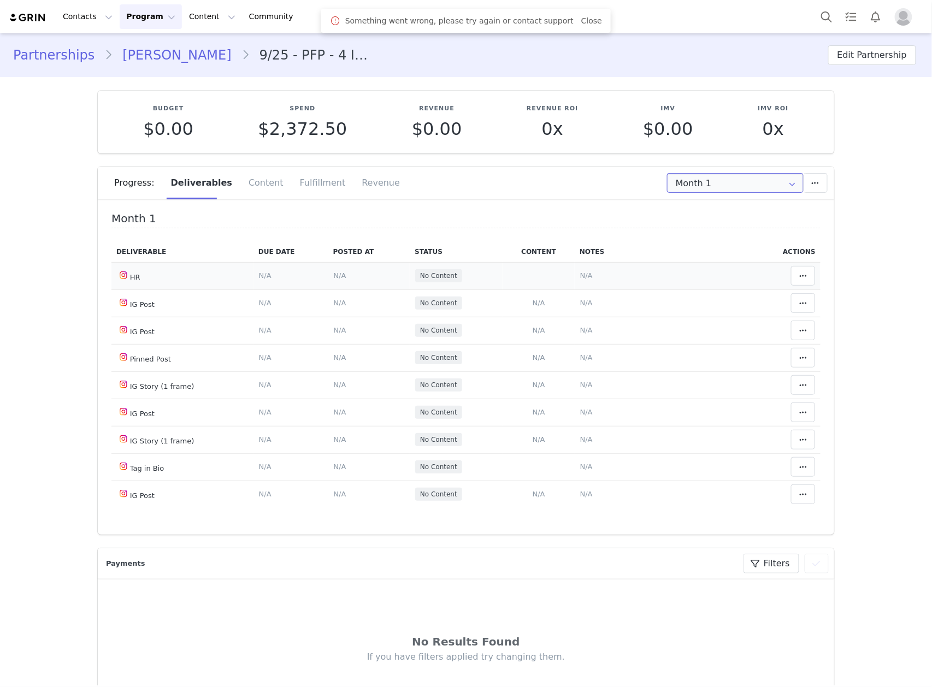
click at [719, 184] on input "Month 1" at bounding box center [735, 183] width 137 height 20
click at [705, 268] on li "All Months" at bounding box center [735, 268] width 146 height 19
type input "All"
click at [791, 280] on button at bounding box center [803, 276] width 24 height 20
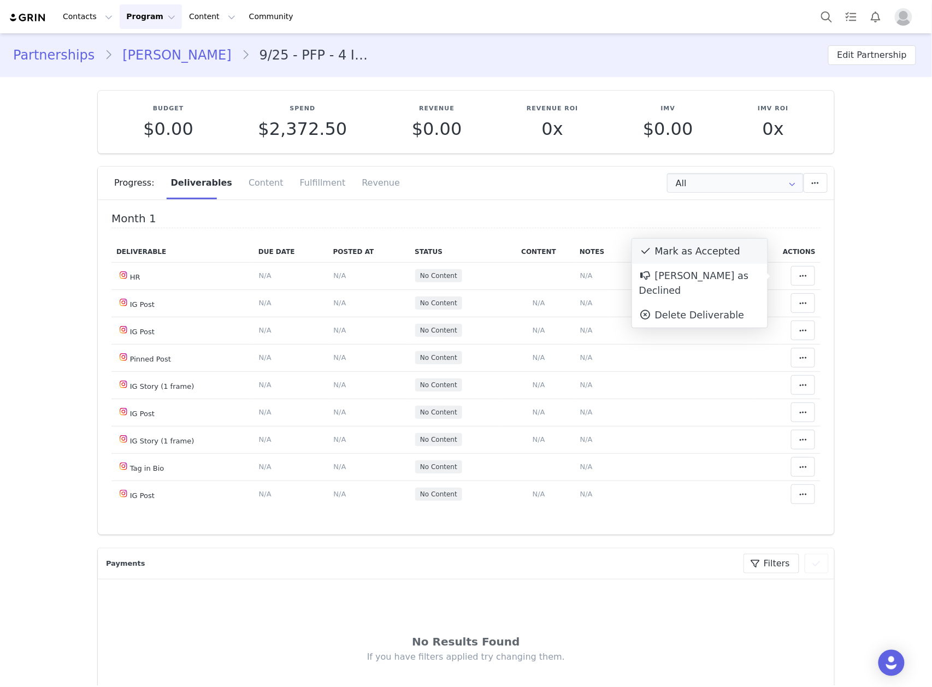
click at [692, 252] on div "Mark as Accepted" at bounding box center [699, 251] width 135 height 25
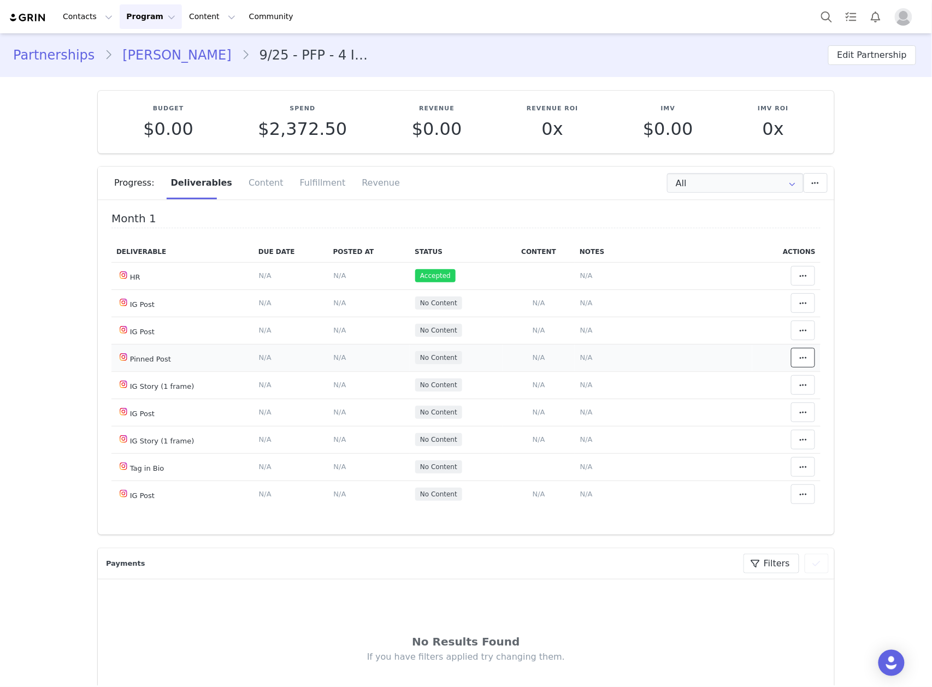
click at [791, 365] on button at bounding box center [803, 358] width 24 height 20
click at [709, 359] on div "Mark as Accepted" at bounding box center [699, 358] width 135 height 25
click at [795, 476] on button at bounding box center [803, 467] width 24 height 20
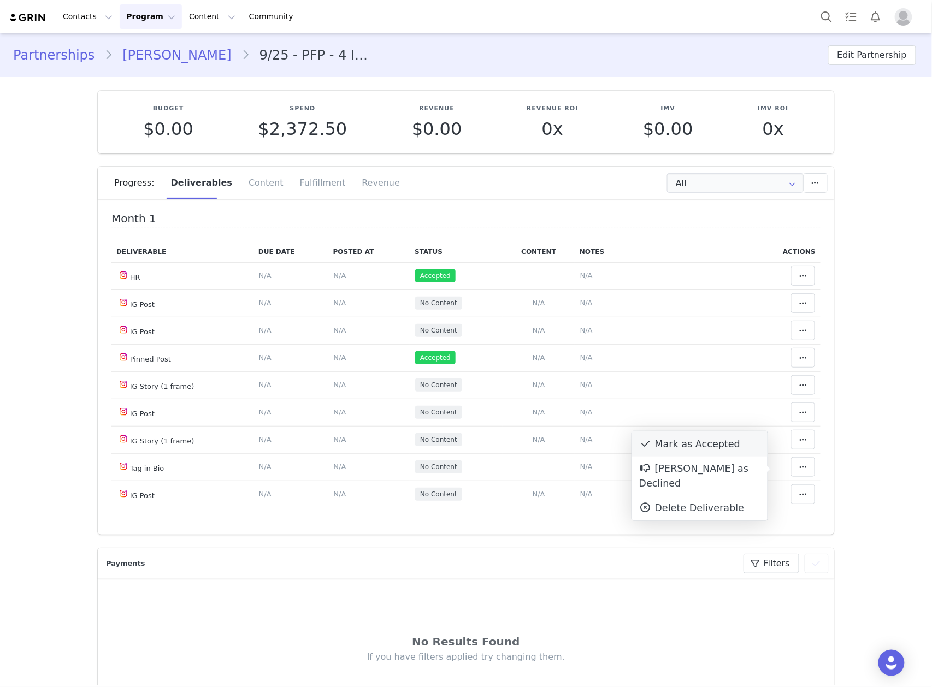
click at [681, 441] on div "Mark as Accepted" at bounding box center [699, 444] width 135 height 25
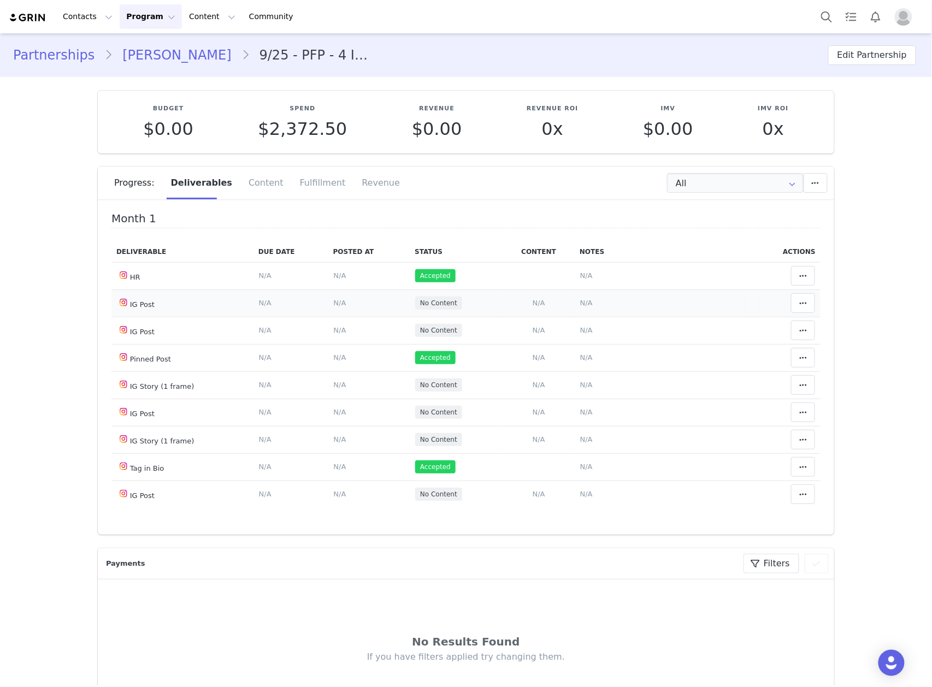
drag, startPoint x: 577, startPoint y: 304, endPoint x: 562, endPoint y: 256, distance: 50.1
click at [580, 304] on span "N/A" at bounding box center [586, 303] width 13 height 8
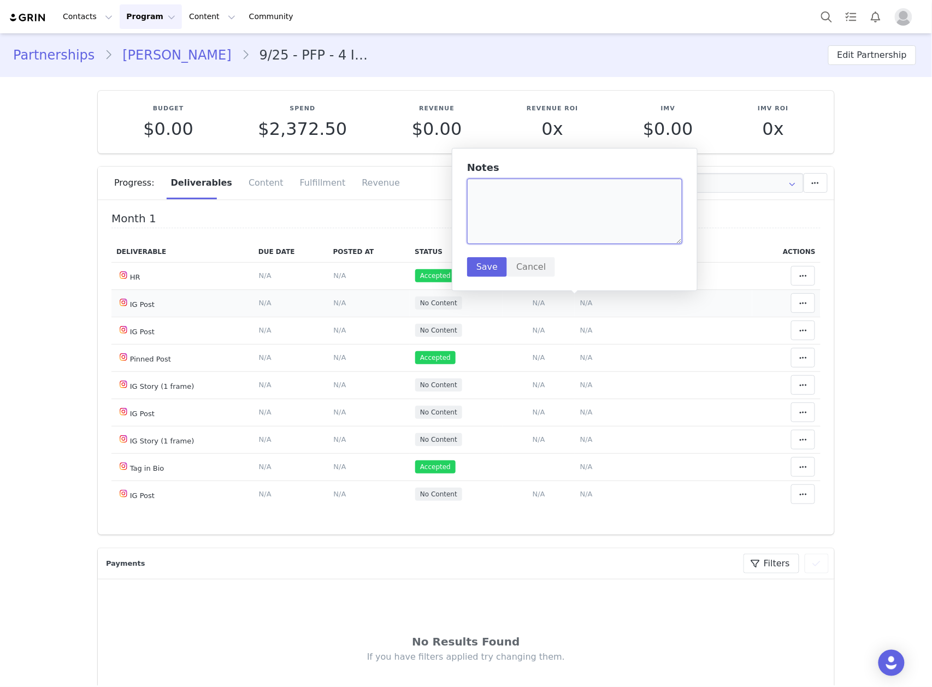
click at [550, 234] on textarea at bounding box center [574, 212] width 215 height 66
click at [558, 225] on textarea "(mini" at bounding box center [574, 212] width 215 height 66
paste textarea "https://www.instagram.com/p/DPO590ckbw_/?img_index=1"
type textarea "(blue mini dress) https://www.instagram.com/p/DPO590ckbw_/?img_index=1"
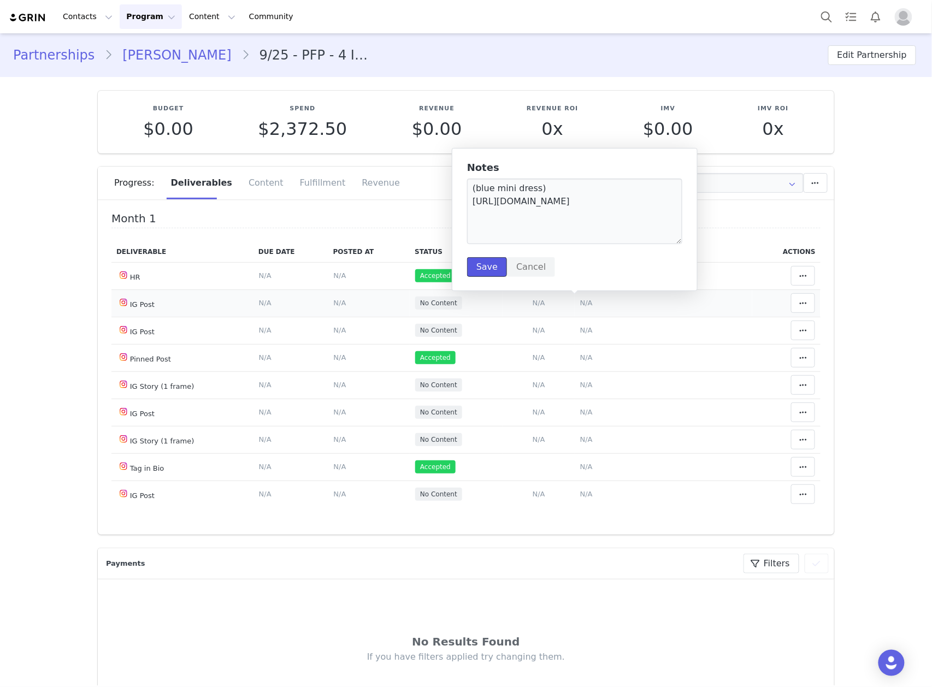
click at [482, 270] on button "Save" at bounding box center [487, 267] width 40 height 20
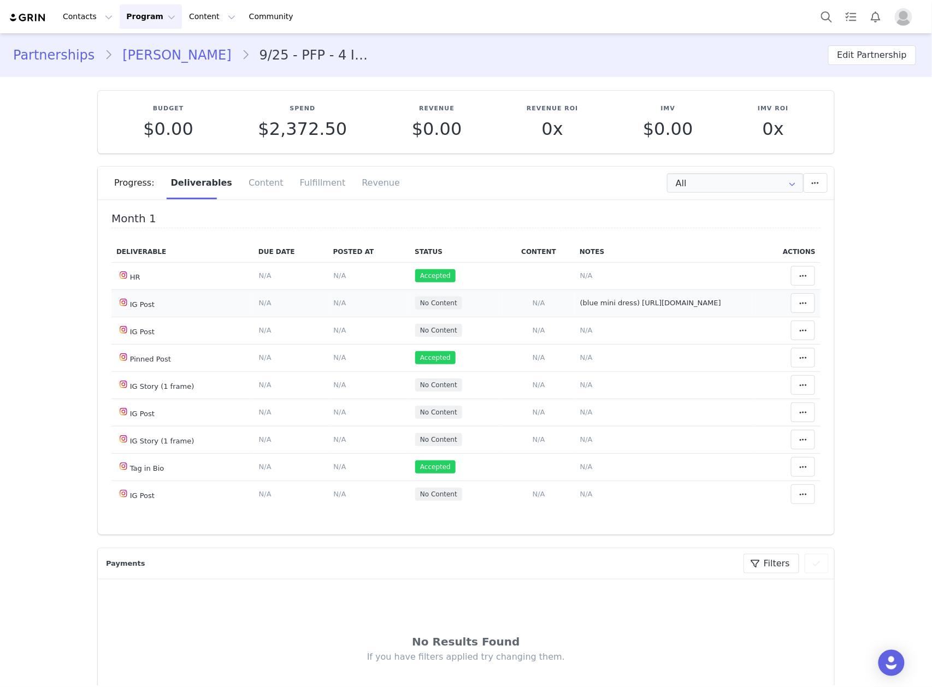
click at [334, 307] on span "N/A" at bounding box center [340, 303] width 13 height 8
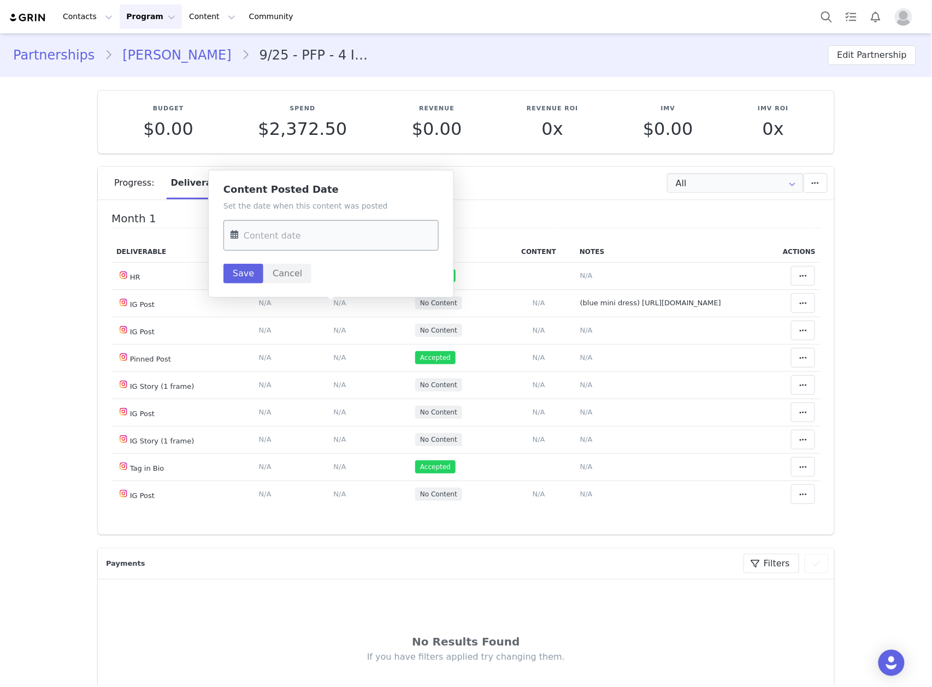
click at [344, 243] on input "text" at bounding box center [330, 235] width 215 height 31
click at [288, 321] on span "30" at bounding box center [288, 321] width 13 height 13
type input "[DATE]"
click at [244, 267] on button "Save" at bounding box center [243, 274] width 40 height 20
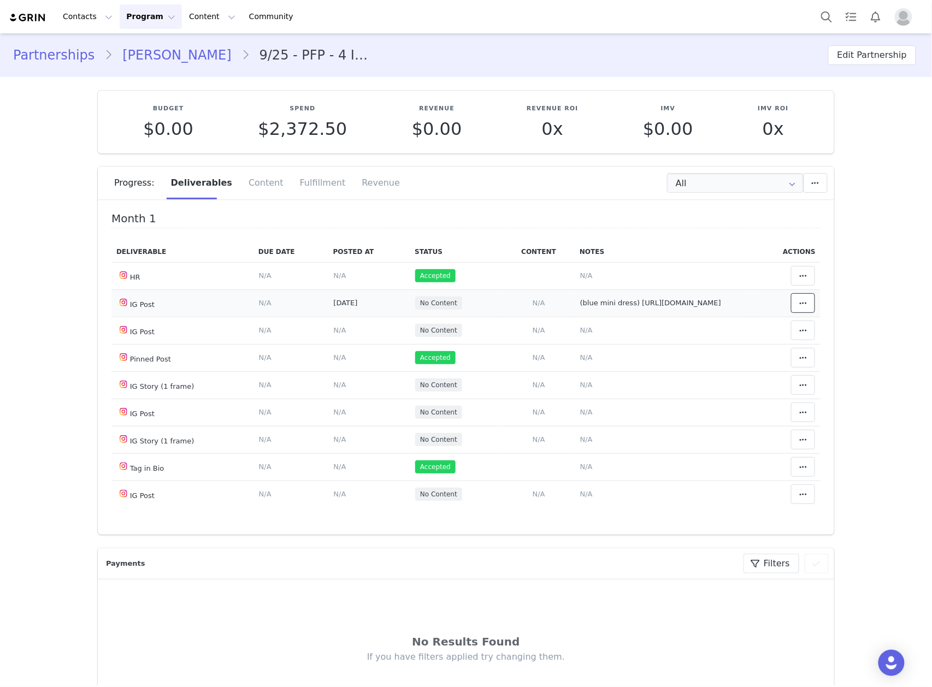
click at [799, 308] on icon at bounding box center [803, 303] width 8 height 9
click at [669, 320] on div "Mark as Accepted" at bounding box center [699, 310] width 135 height 25
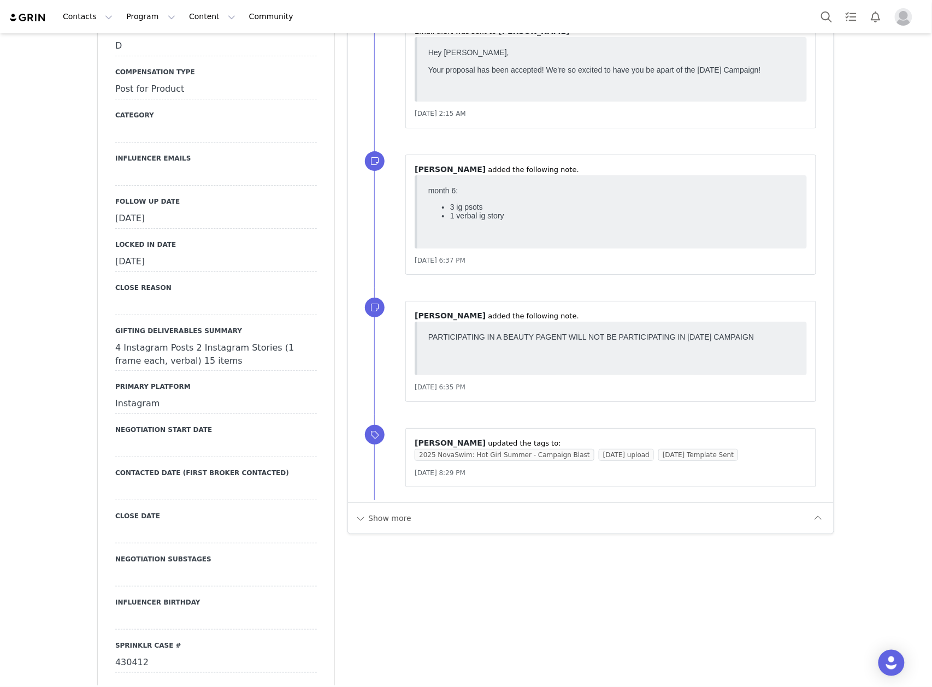
scroll to position [1238, 0]
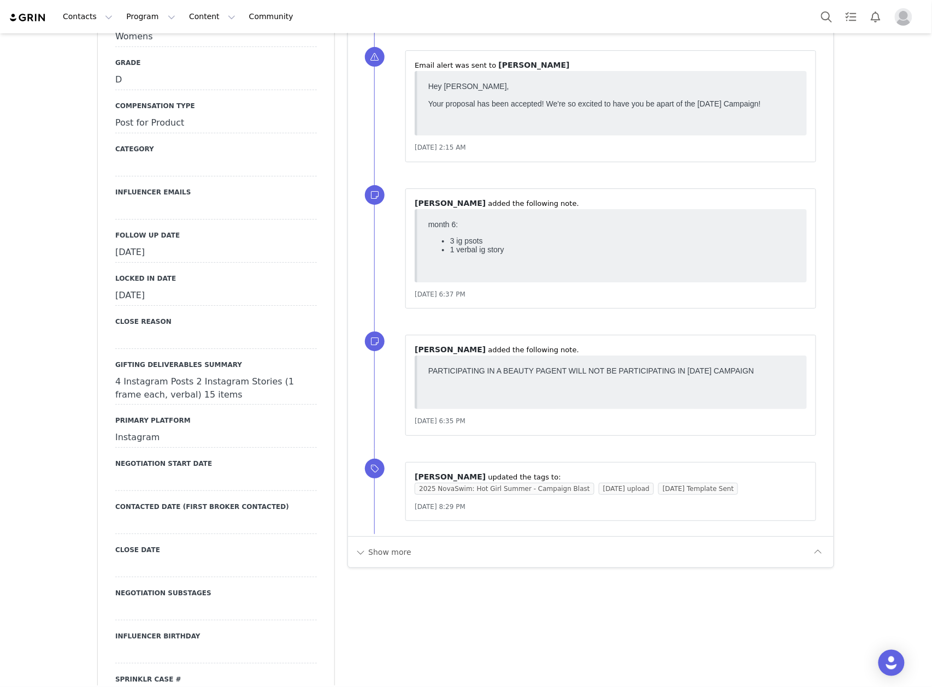
click at [188, 243] on div "[DATE]" at bounding box center [216, 253] width 202 height 20
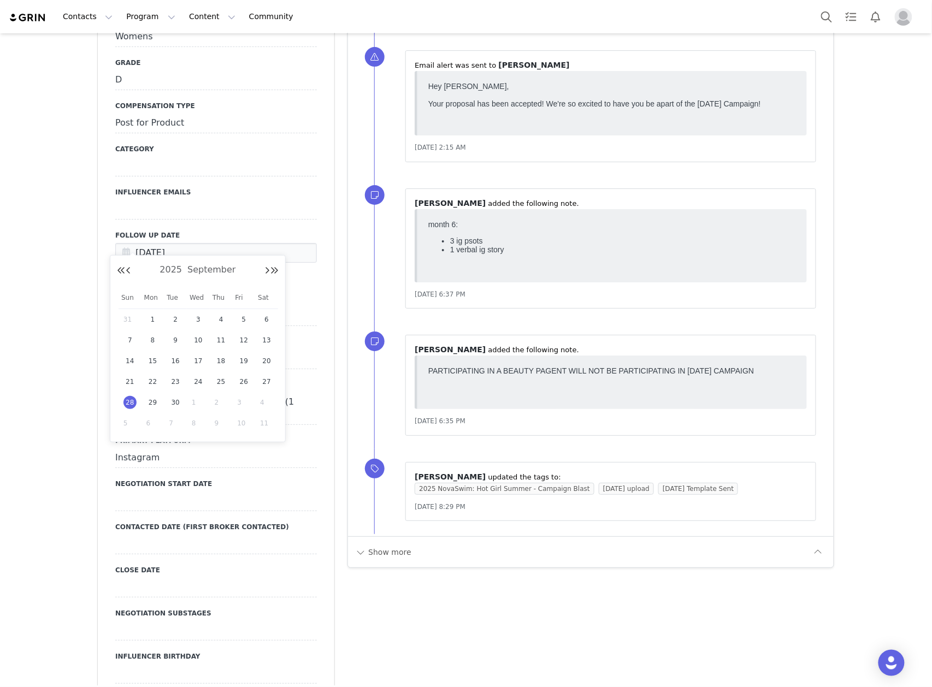
click at [193, 403] on span "1" at bounding box center [198, 402] width 13 height 13
type input "[DATE]"
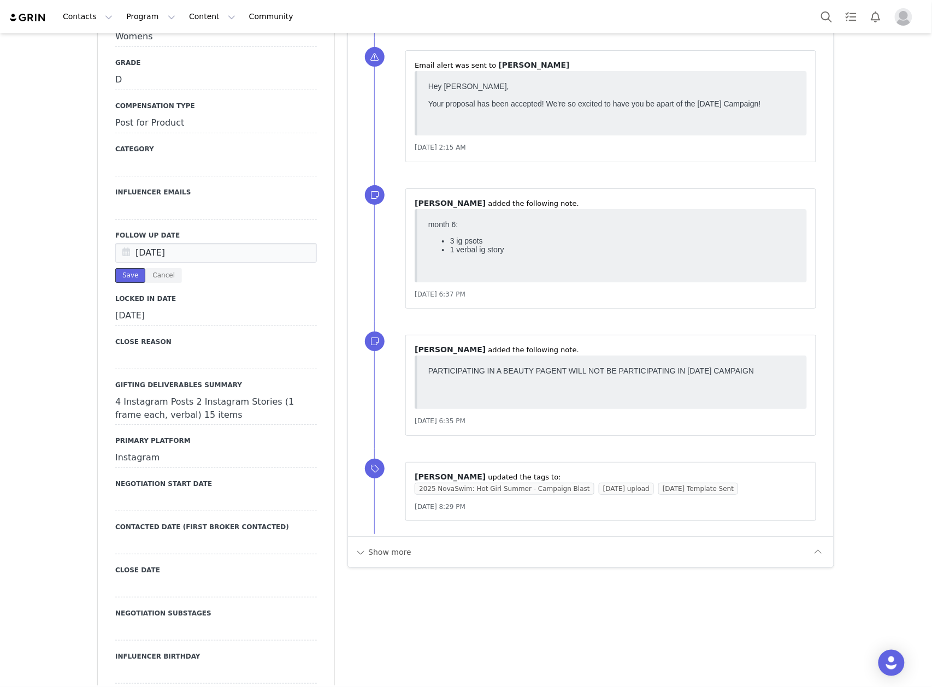
click at [121, 268] on button "Save" at bounding box center [130, 275] width 30 height 15
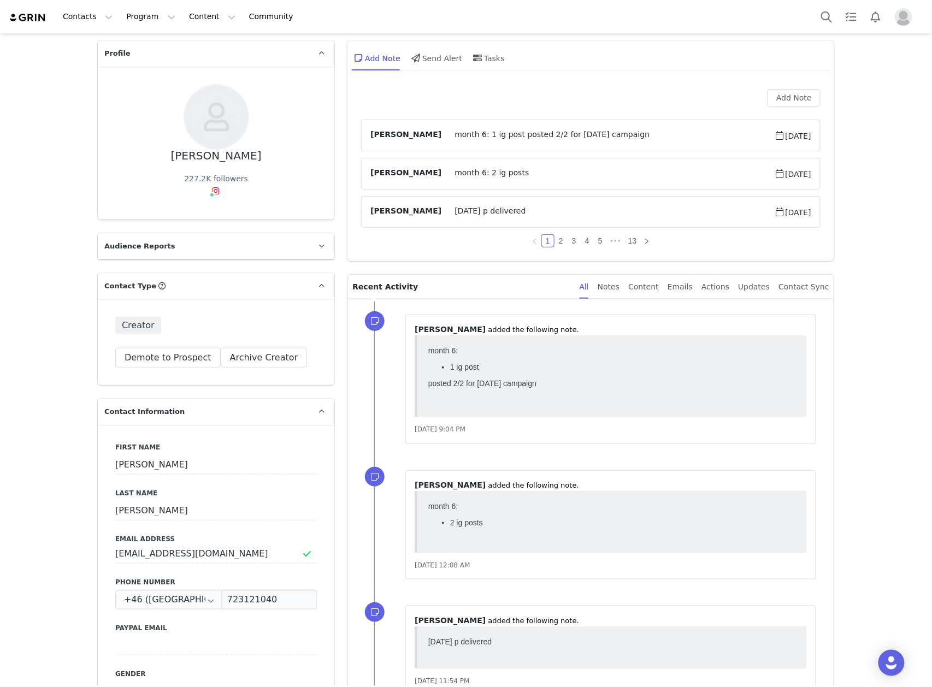
scroll to position [0, 0]
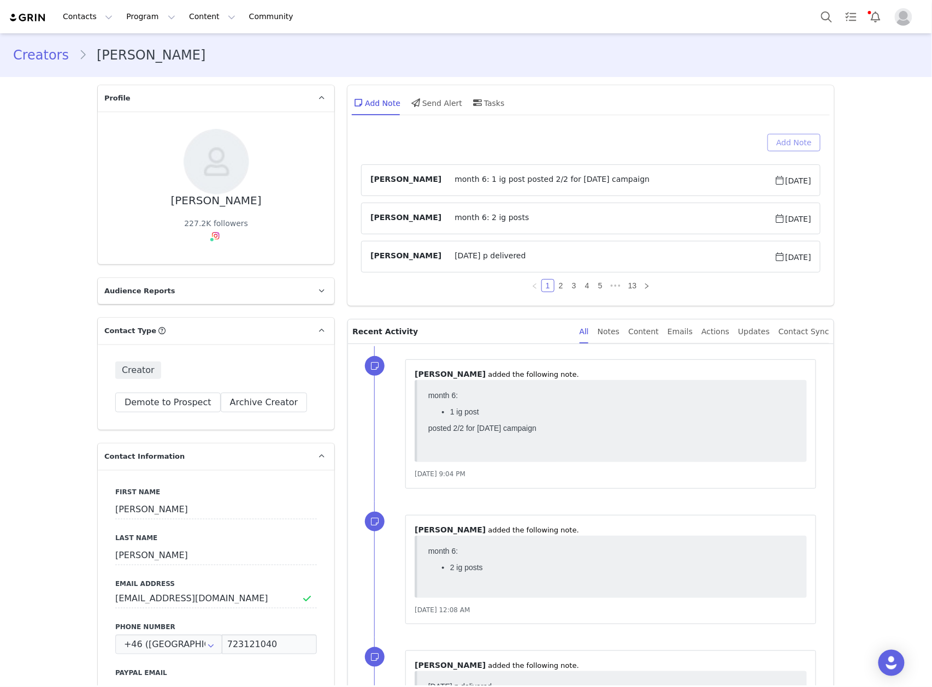
click at [781, 137] on button "Add Note" at bounding box center [794, 142] width 53 height 17
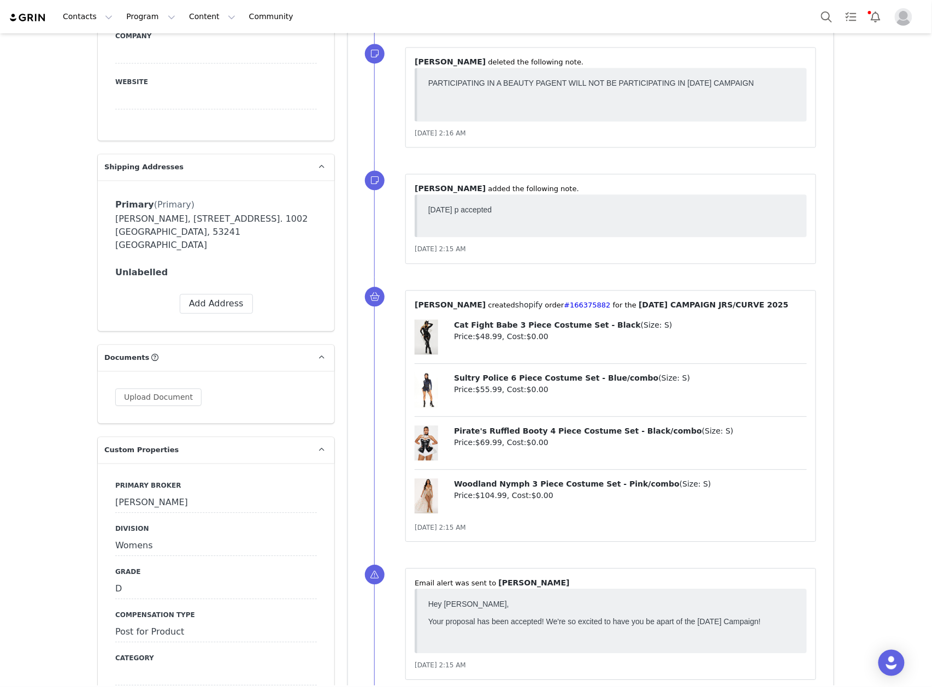
scroll to position [1019, 0]
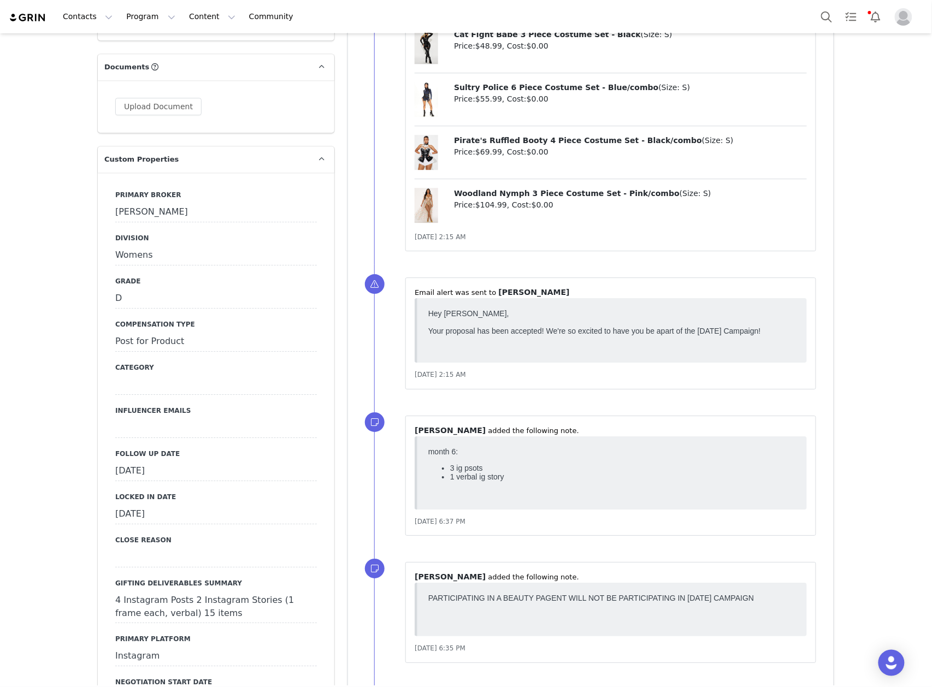
click at [213, 449] on label "Follow Up Date" at bounding box center [216, 454] width 202 height 10
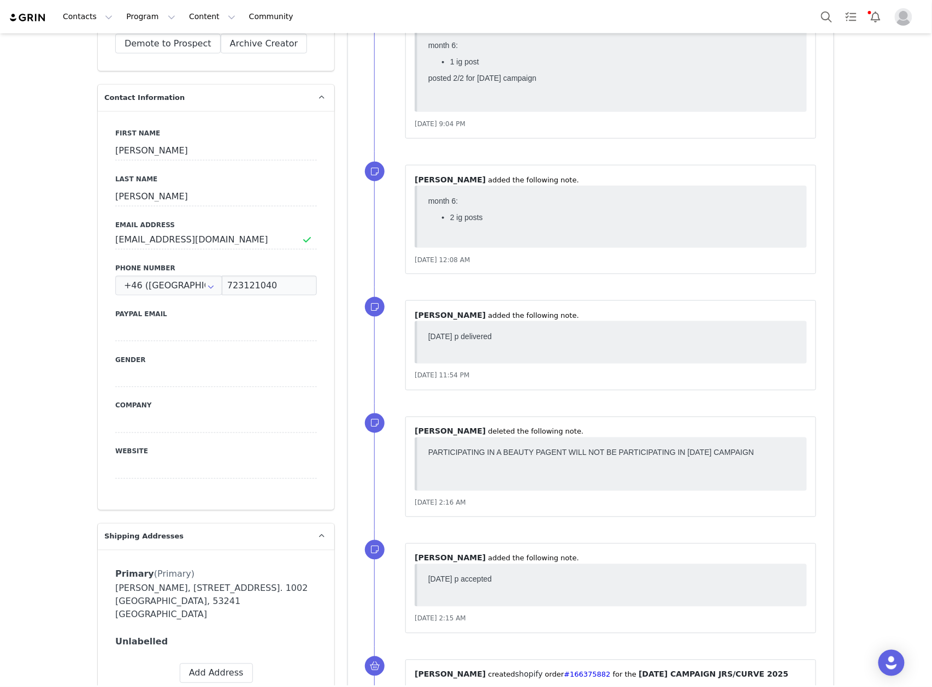
scroll to position [0, 0]
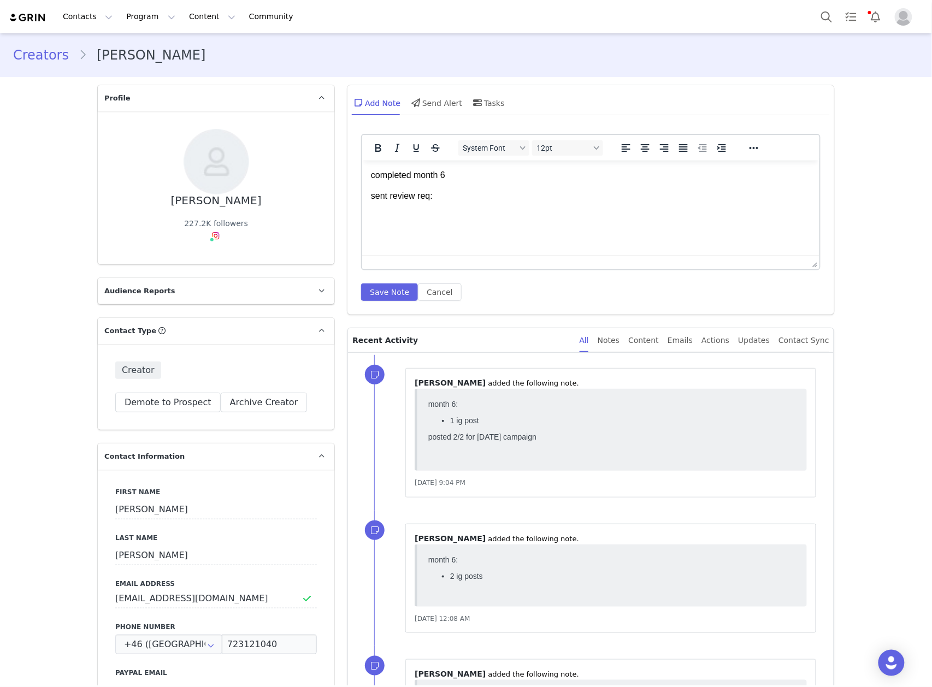
click at [411, 209] on body "completed month 6 sent review req:" at bounding box center [591, 196] width 440 height 54
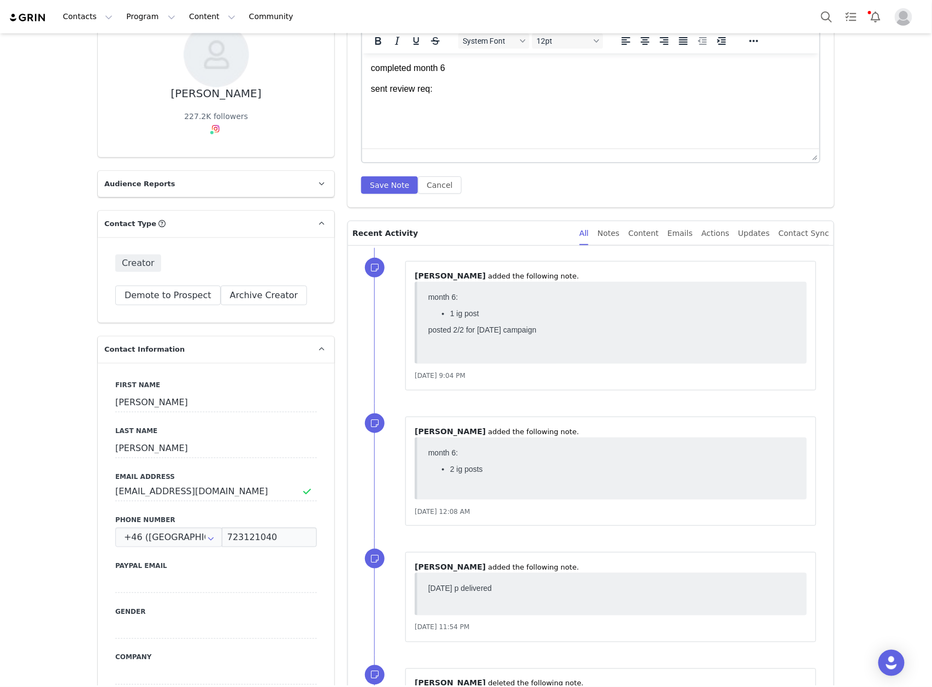
scroll to position [291, 0]
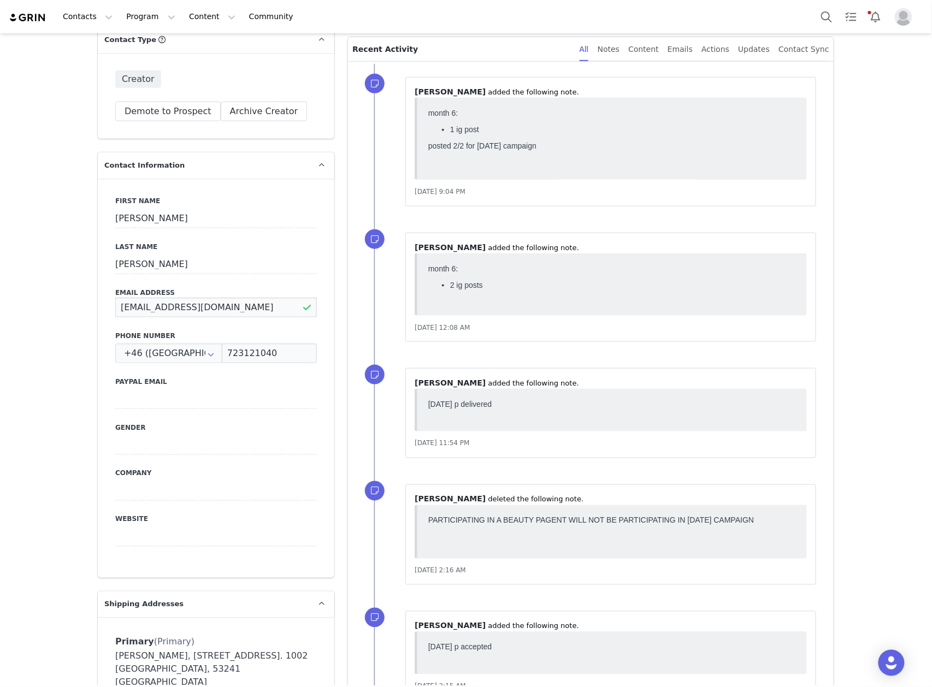
click at [149, 306] on input "BellaDavis@live.com" at bounding box center [216, 308] width 202 height 20
click at [249, 350] on input "723121040" at bounding box center [269, 354] width 95 height 20
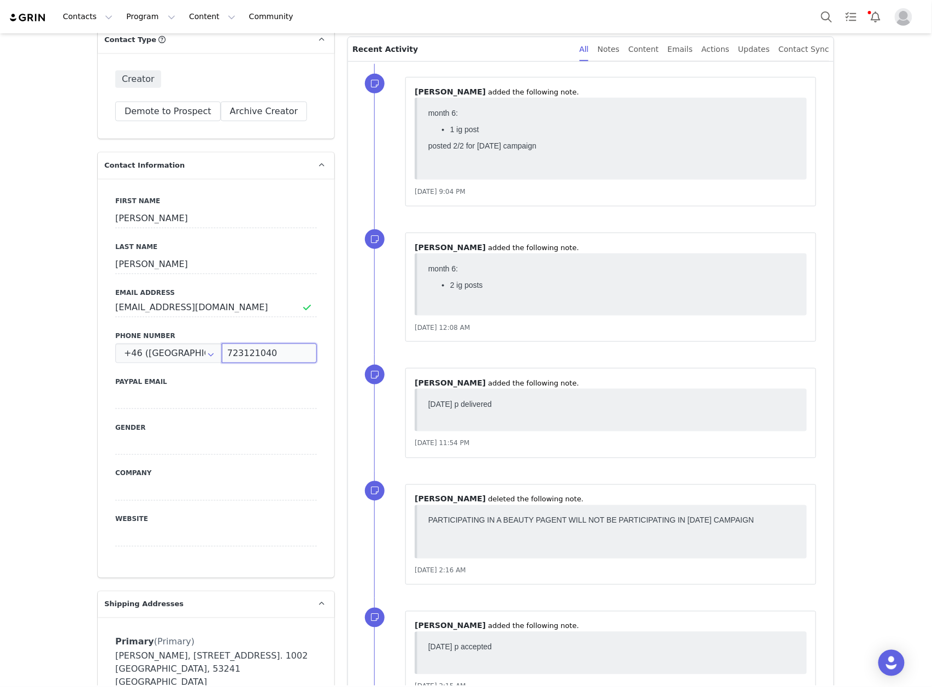
click at [249, 350] on input "723121040" at bounding box center [269, 354] width 95 height 20
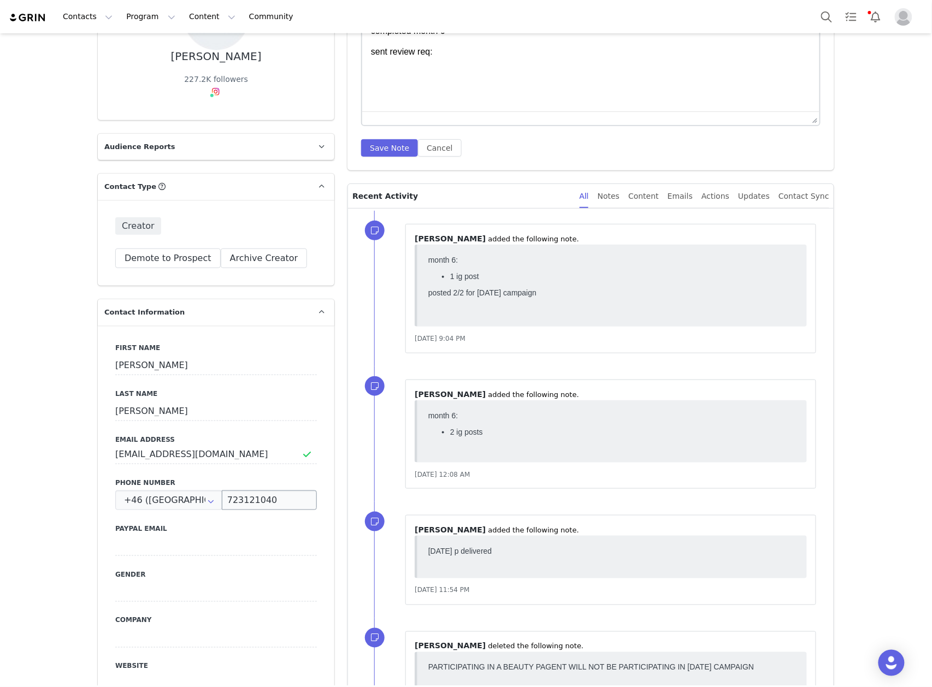
scroll to position [0, 0]
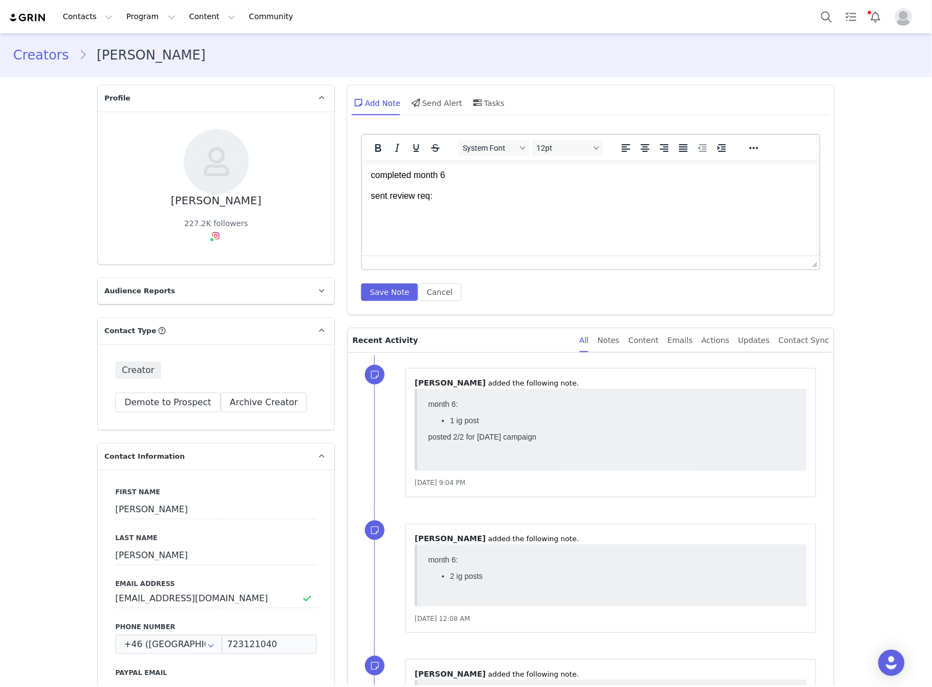
click at [421, 229] on html "completed month 6 sent review req:" at bounding box center [590, 196] width 457 height 72
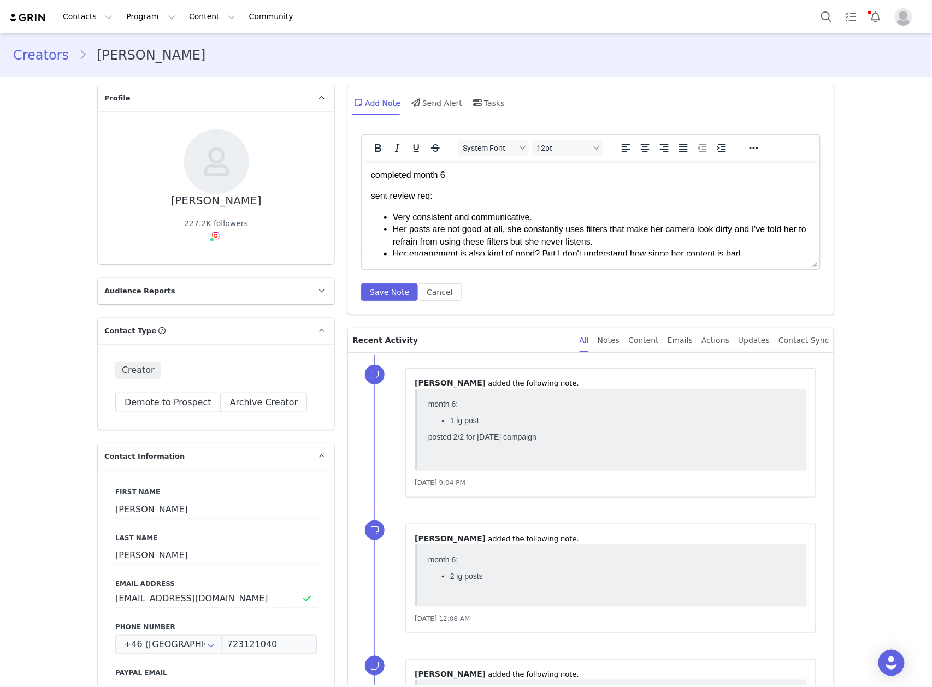
scroll to position [3, 0]
click at [392, 287] on button "Save Note" at bounding box center [389, 292] width 57 height 17
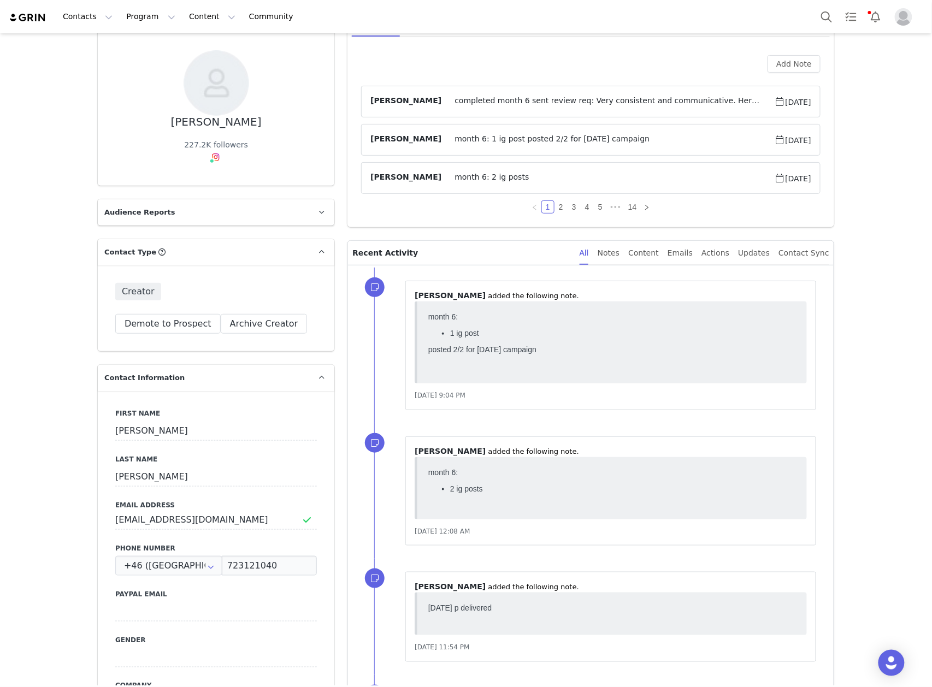
scroll to position [0, 0]
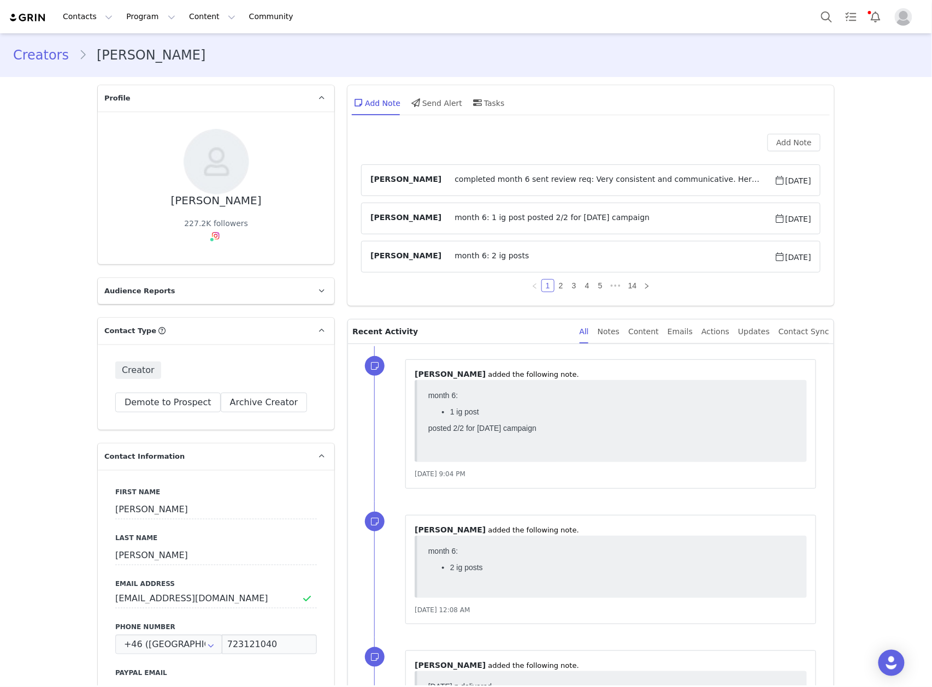
click at [604, 179] on span "completed month 6 sent review req: Very consistent and communicative. Her posts…" at bounding box center [607, 180] width 333 height 13
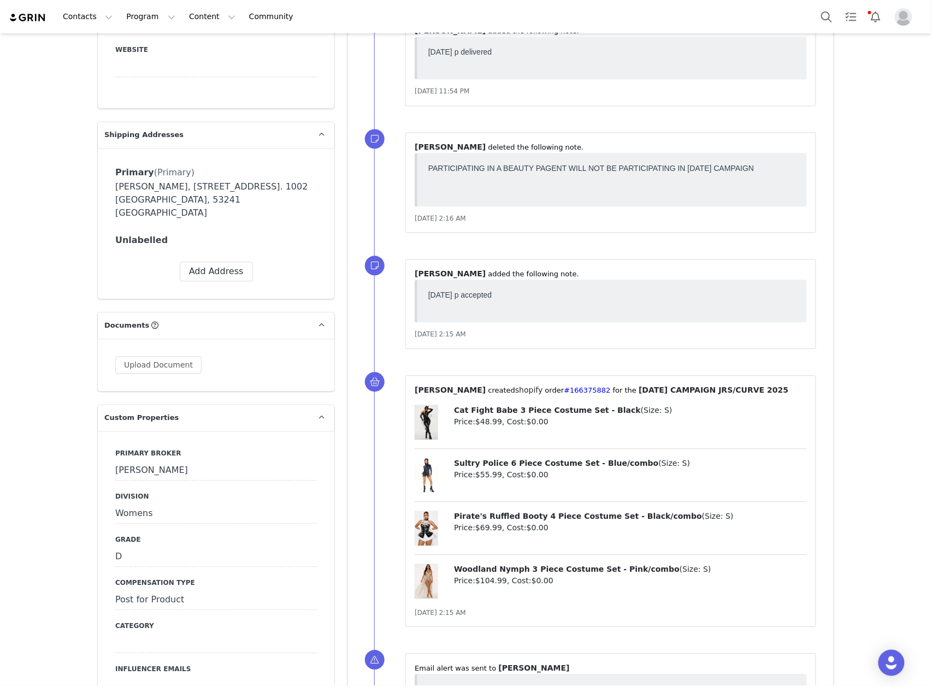
scroll to position [874, 0]
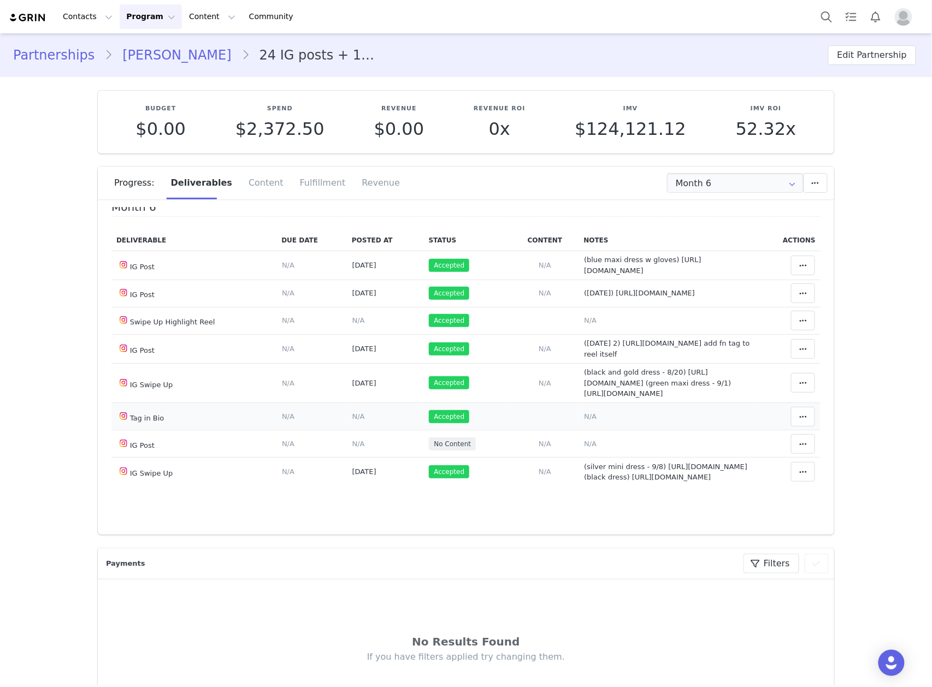
scroll to position [73, 0]
click at [584, 440] on span "N/A" at bounding box center [590, 444] width 13 height 8
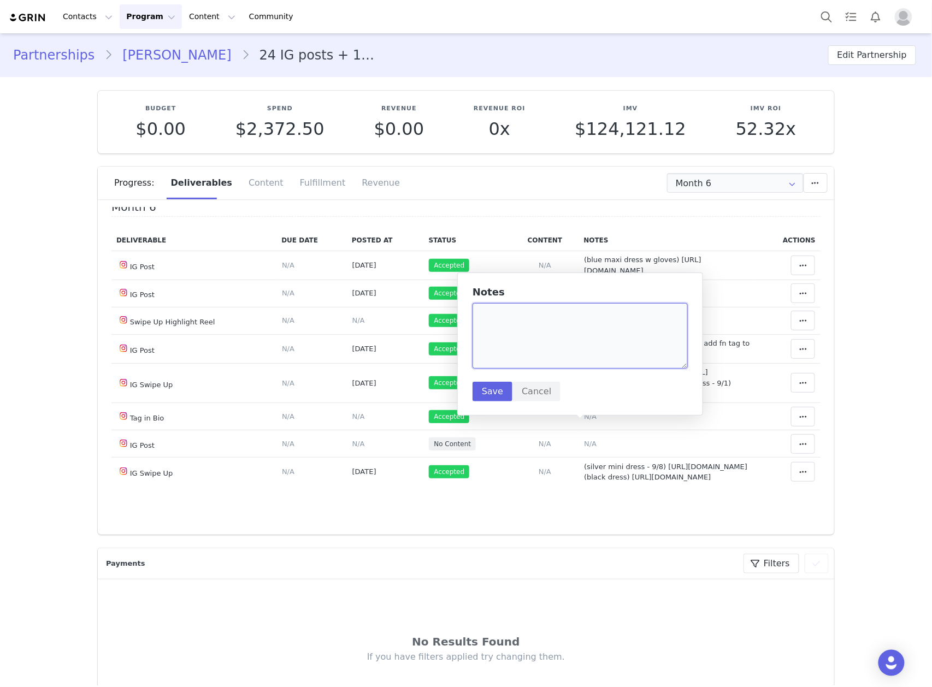
click at [581, 344] on textarea at bounding box center [580, 336] width 215 height 66
type textarea "*"
paste textarea "[URL][DOMAIN_NAME]"
type textarea "(purple sequin gown) [URL][DOMAIN_NAME]"
click at [487, 389] on button "Save" at bounding box center [493, 392] width 40 height 20
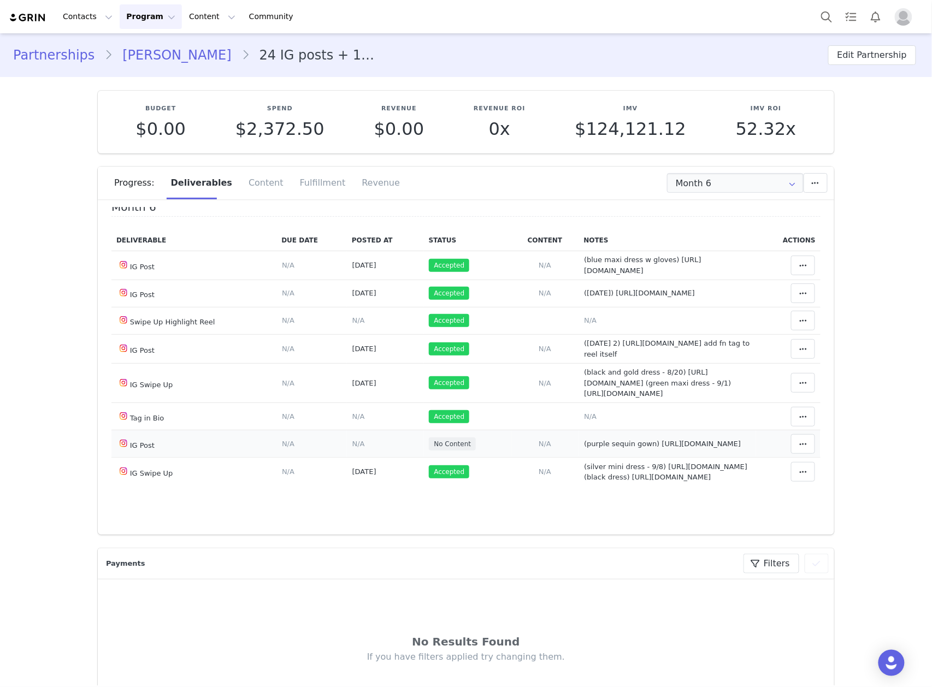
click at [352, 440] on span "N/A" at bounding box center [358, 444] width 13 height 8
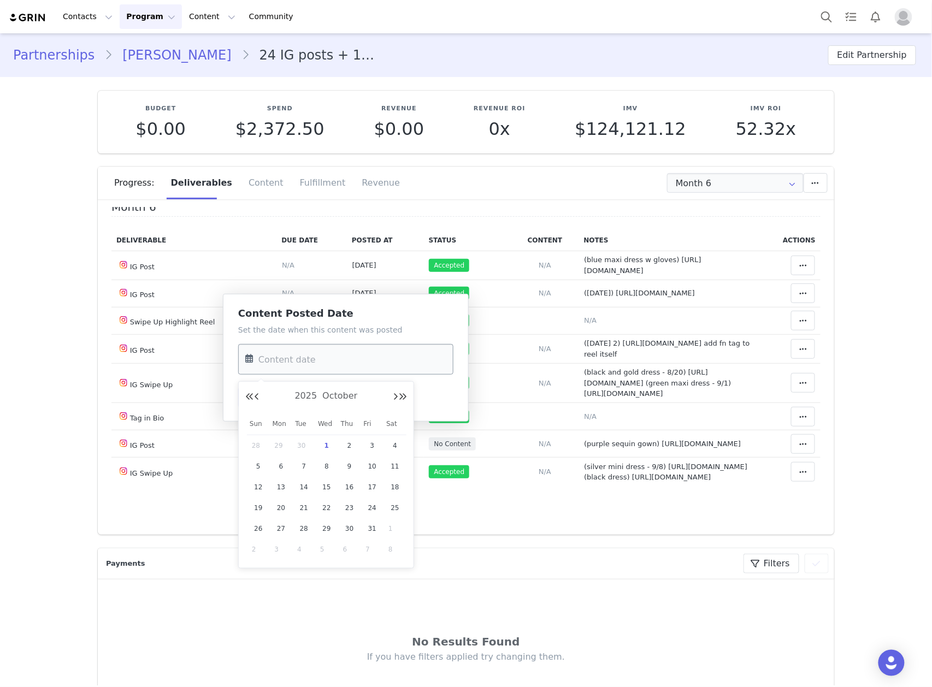
click at [372, 364] on input "text" at bounding box center [345, 359] width 215 height 31
click at [304, 445] on span "30" at bounding box center [303, 445] width 13 height 13
type input "[DATE]"
click at [256, 392] on button "Save" at bounding box center [258, 398] width 40 height 20
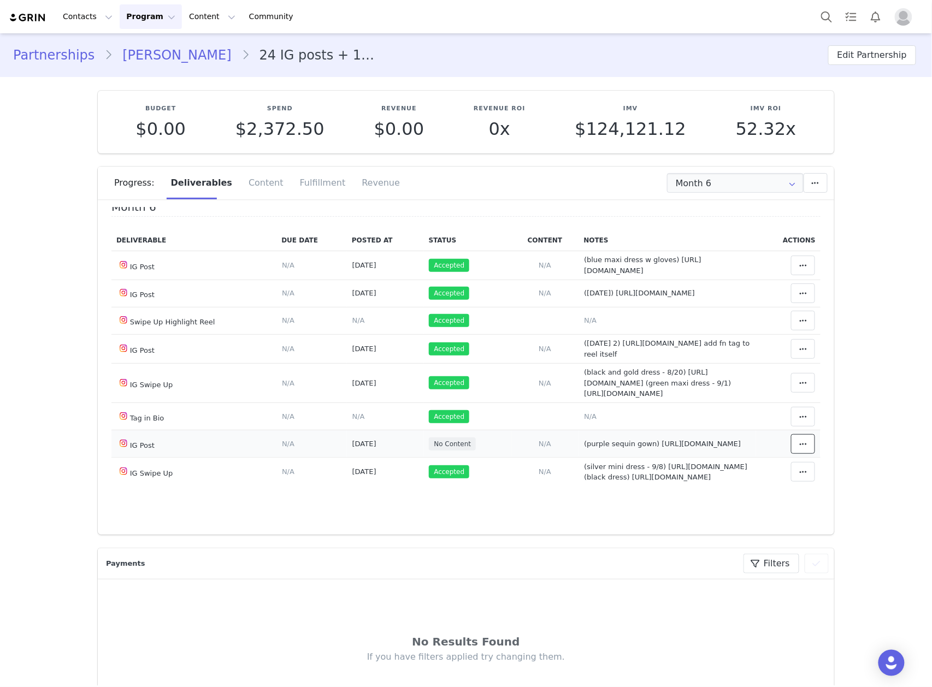
click at [799, 440] on icon at bounding box center [803, 444] width 8 height 9
click at [716, 433] on div "Mark as Accepted" at bounding box center [699, 434] width 135 height 25
click at [749, 182] on input "Month 6" at bounding box center [735, 183] width 137 height 20
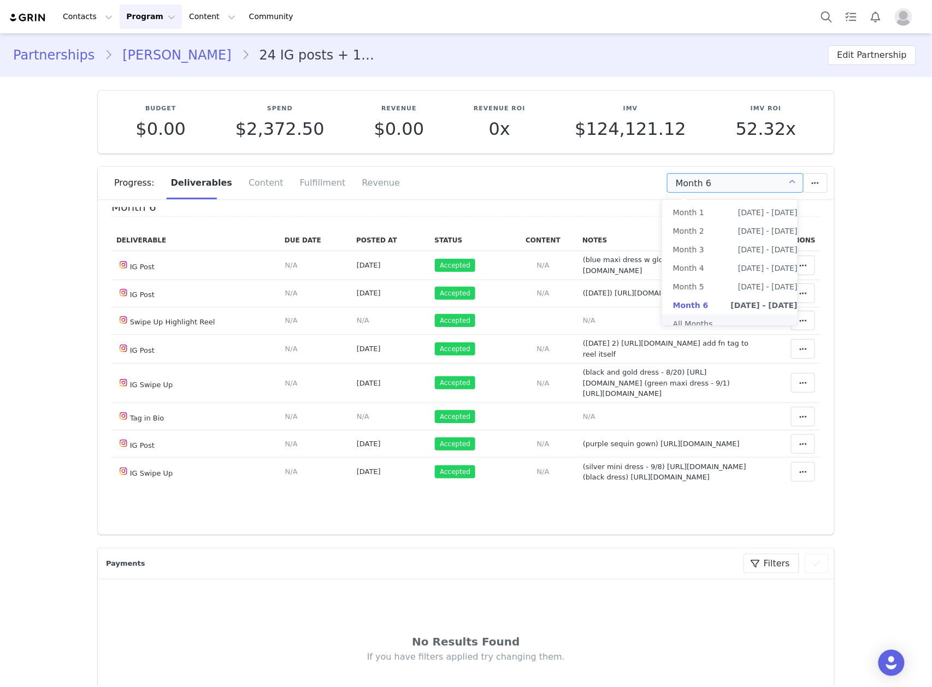
click at [700, 319] on li "All Months" at bounding box center [735, 324] width 146 height 19
type input "All"
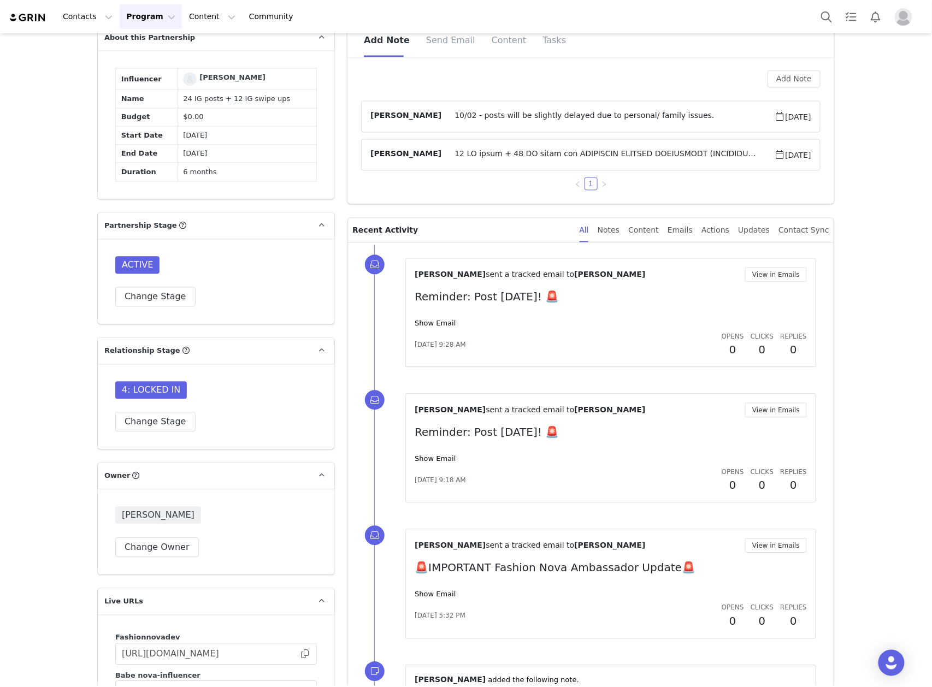
scroll to position [728, 0]
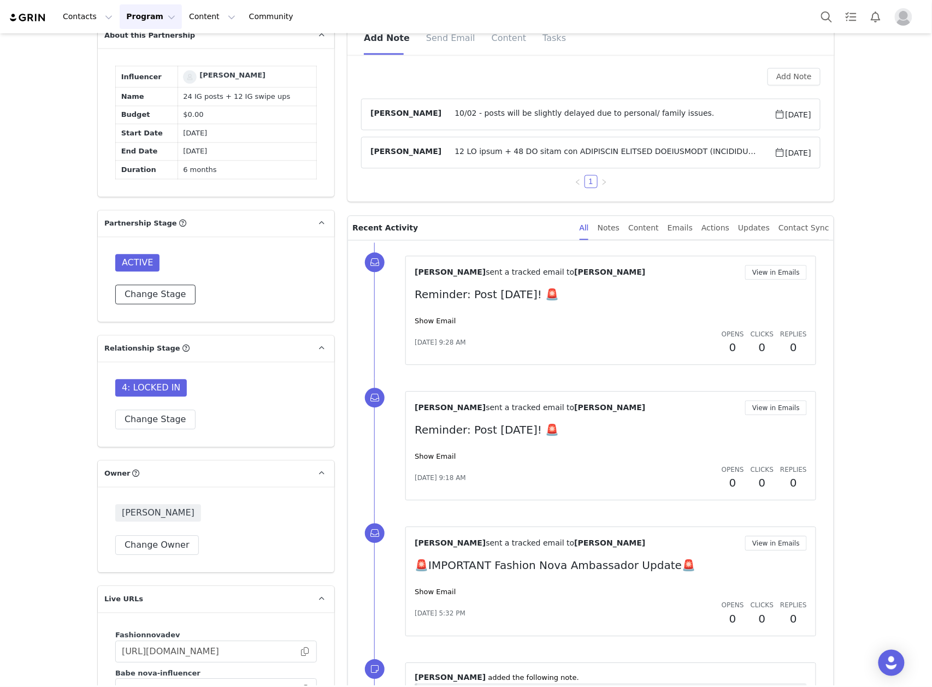
click at [177, 300] on button "Change Stage" at bounding box center [155, 295] width 80 height 20
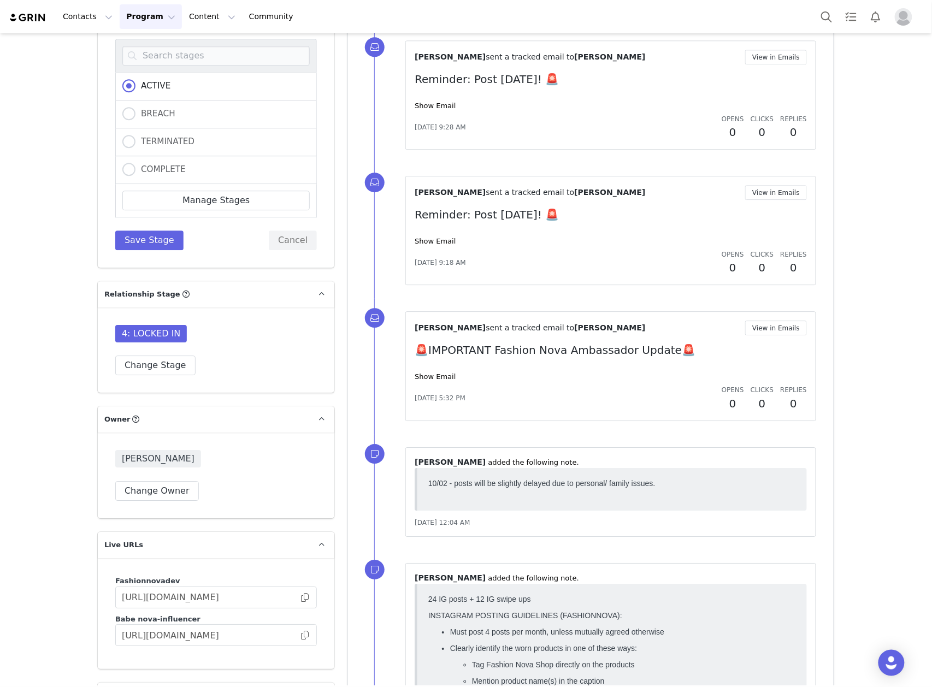
scroll to position [947, 0]
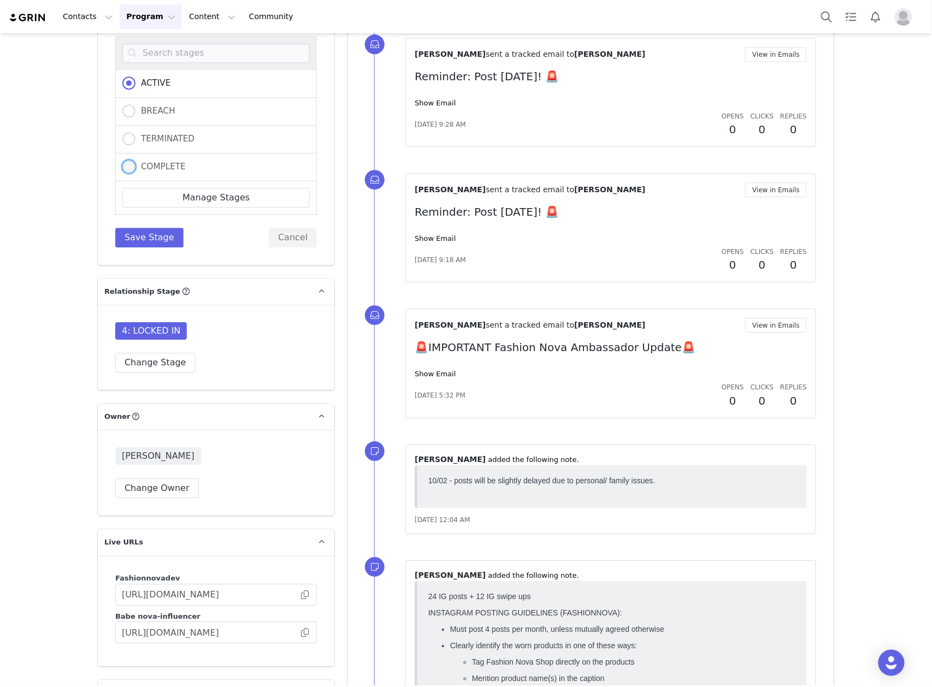
click at [169, 162] on span "COMPLETE" at bounding box center [160, 167] width 50 height 10
click at [135, 162] on input "COMPLETE" at bounding box center [128, 167] width 13 height 14
radio input "true"
radio input "false"
radio input "true"
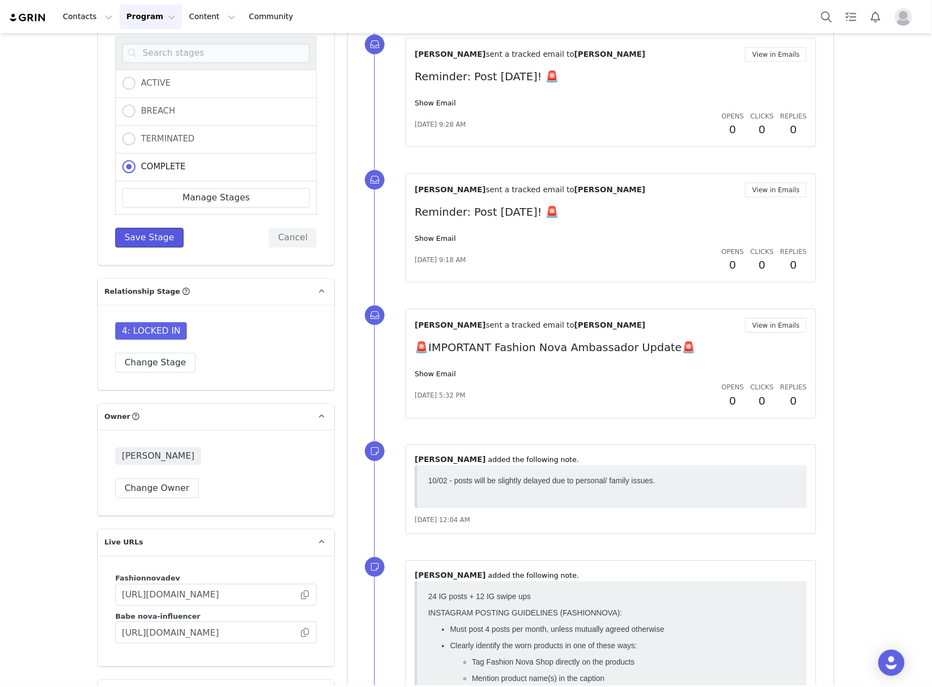
click at [151, 247] on button "Save Stage" at bounding box center [149, 238] width 68 height 20
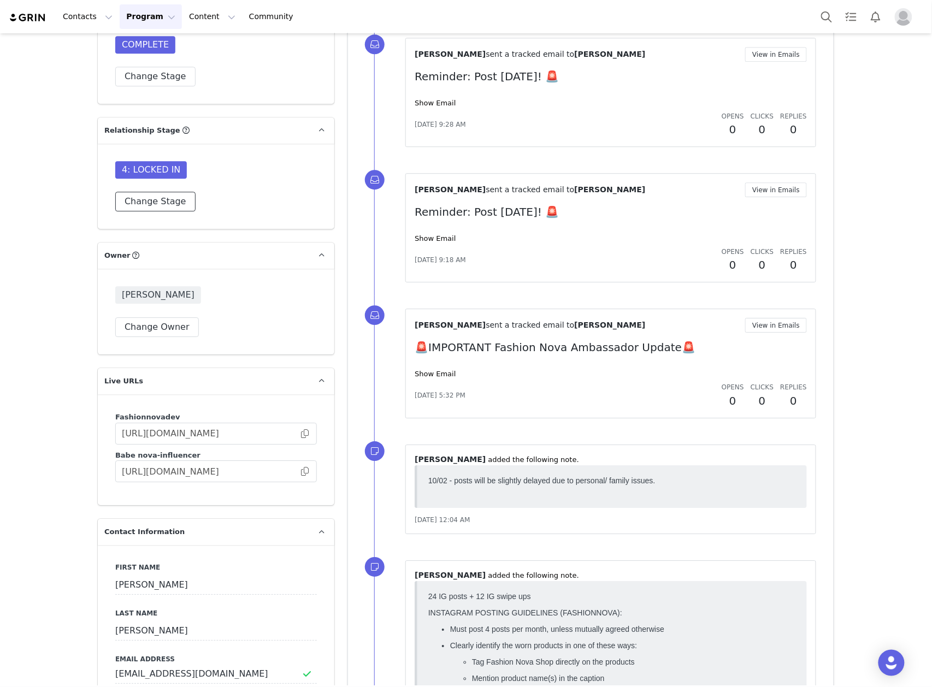
click at [154, 205] on button "Change Stage" at bounding box center [155, 202] width 80 height 20
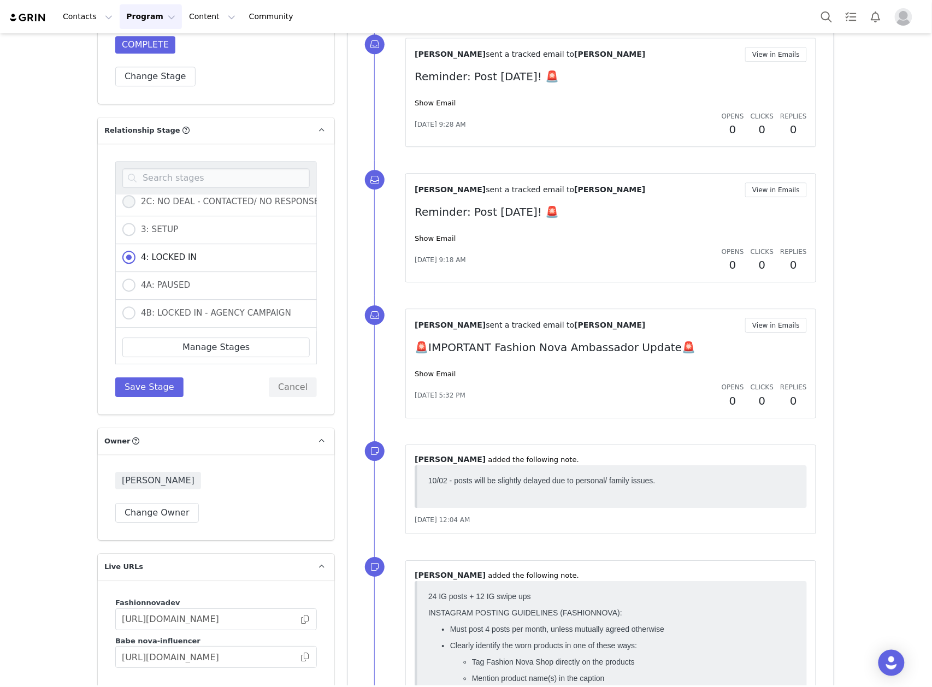
scroll to position [280, 0]
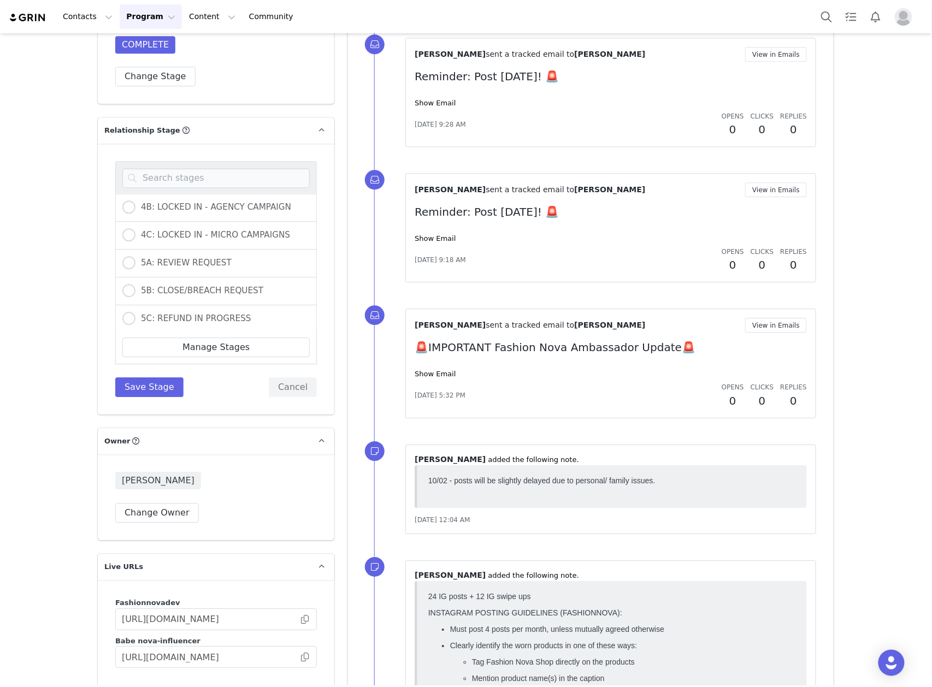
click at [204, 252] on div "5A: REVIEW REQUEST" at bounding box center [216, 264] width 202 height 28
click at [204, 261] on span "5A: REVIEW REQUEST" at bounding box center [183, 263] width 96 height 10
click at [135, 261] on input "5A: REVIEW REQUEST" at bounding box center [128, 263] width 13 height 14
radio input "true"
radio input "false"
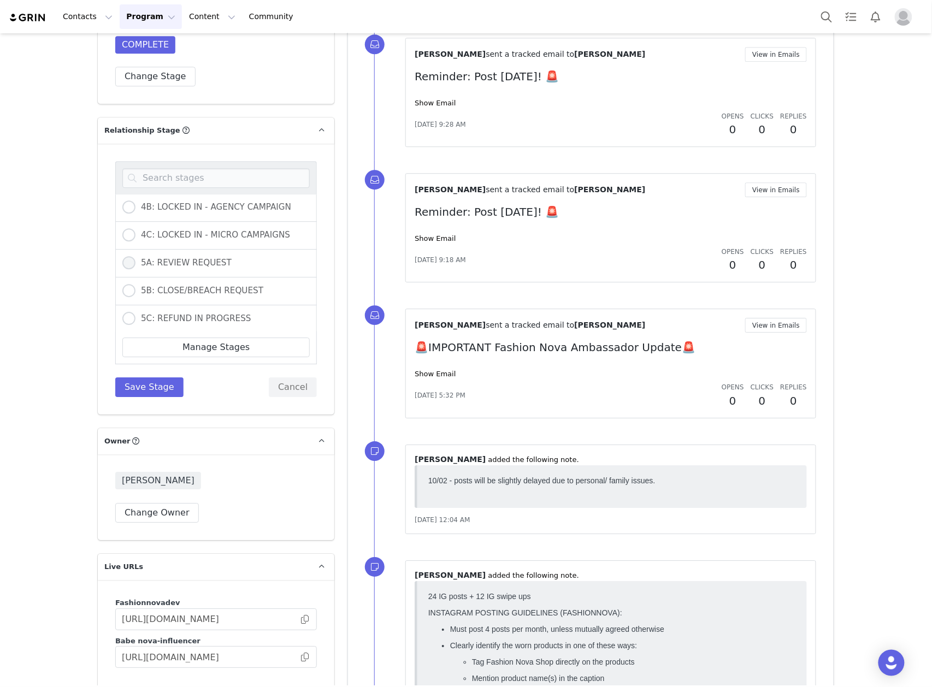
radio input "true"
click at [158, 388] on button "Save Stage" at bounding box center [149, 387] width 68 height 20
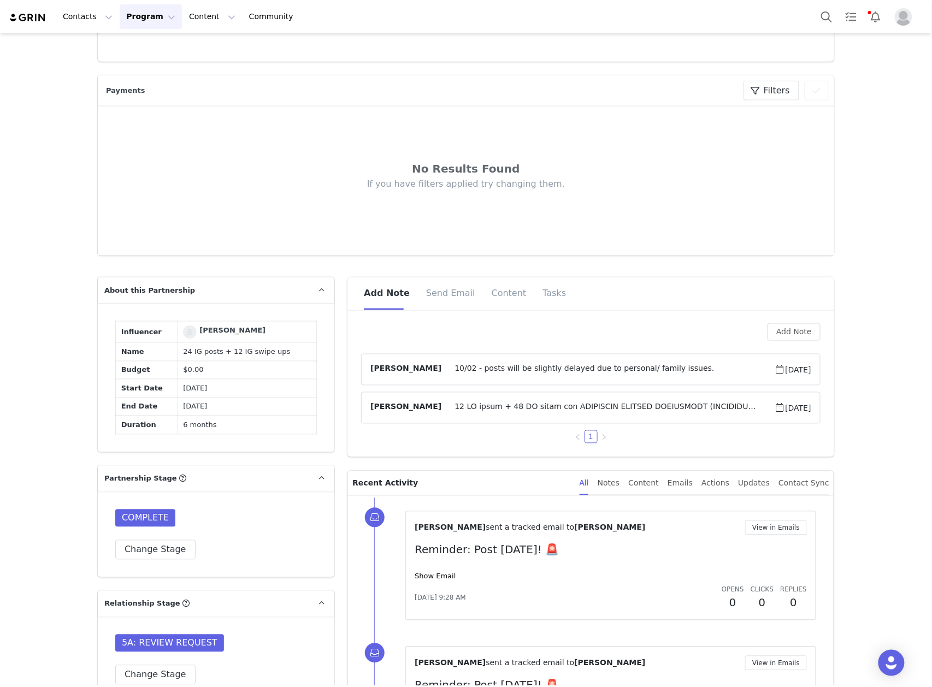
scroll to position [582, 0]
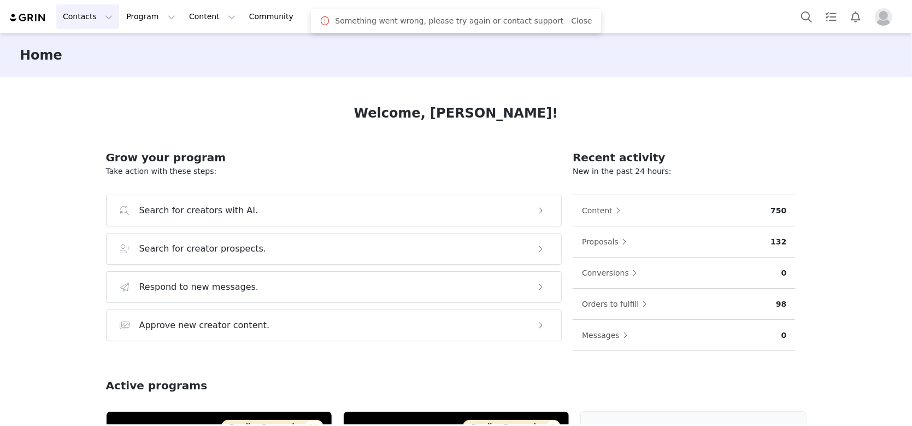
click at [86, 10] on button "Contacts Contacts" at bounding box center [87, 16] width 63 height 25
click at [90, 53] on p "Creators" at bounding box center [82, 48] width 33 height 11
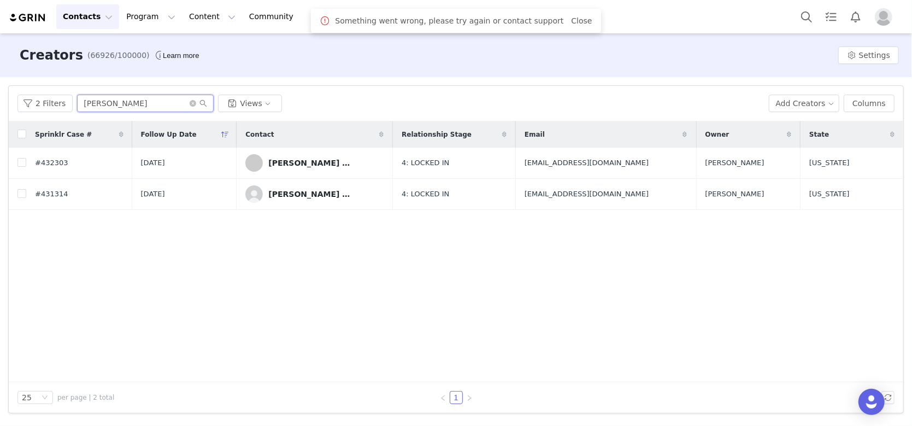
click at [131, 103] on input "julia" at bounding box center [145, 103] width 137 height 17
click at [194, 104] on span at bounding box center [198, 103] width 17 height 8
click at [192, 104] on span at bounding box center [198, 103] width 17 height 8
click at [190, 102] on icon "icon: close-circle" at bounding box center [193, 103] width 7 height 7
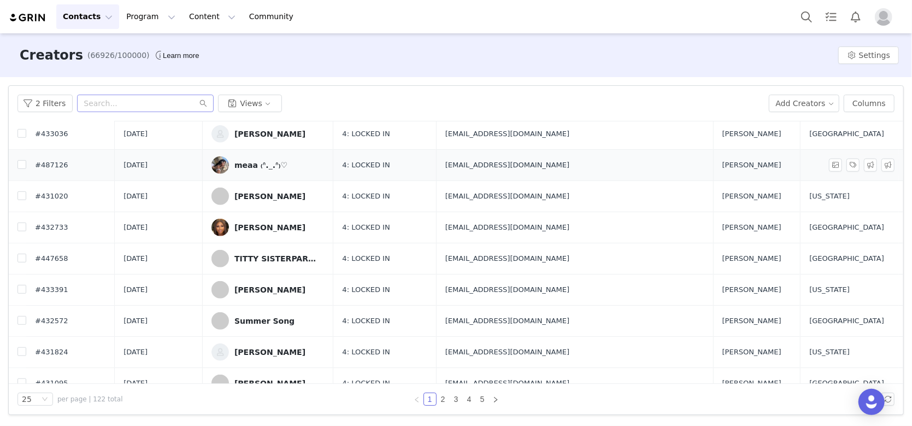
scroll to position [541, 0]
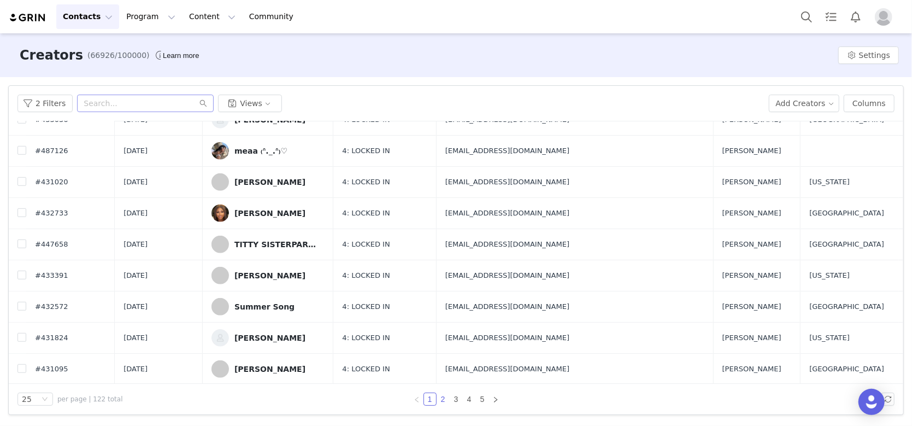
click at [445, 398] on link "2" at bounding box center [443, 399] width 12 height 12
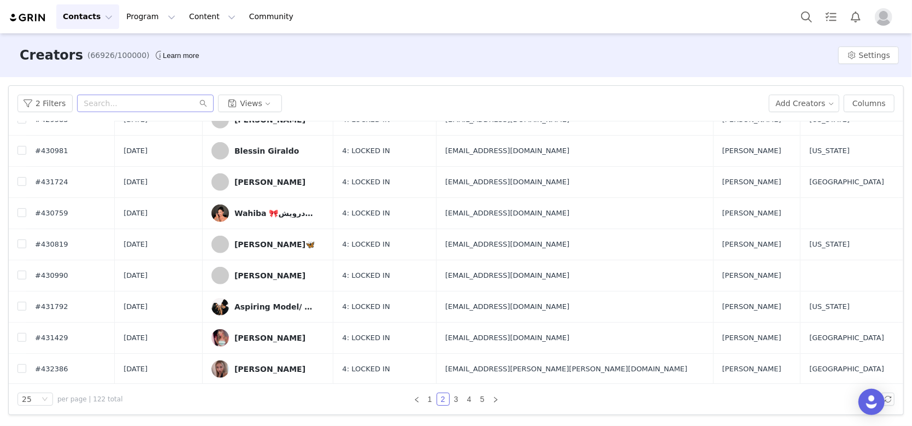
drag, startPoint x: 313, startPoint y: 365, endPoint x: 328, endPoint y: 397, distance: 34.5
click at [328, 397] on div "1 2 3 4 5" at bounding box center [455, 398] width 365 height 13
click at [456, 399] on link "3" at bounding box center [456, 399] width 12 height 12
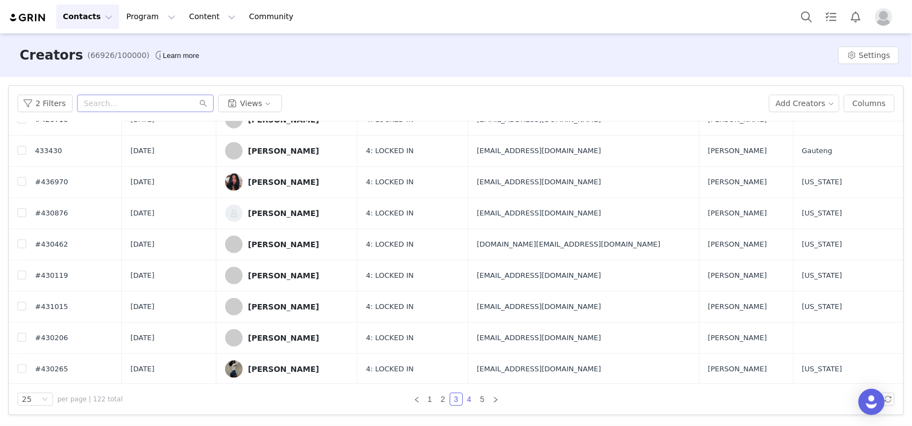
click at [468, 396] on link "4" at bounding box center [469, 399] width 12 height 12
click at [482, 400] on link "5" at bounding box center [482, 399] width 12 height 12
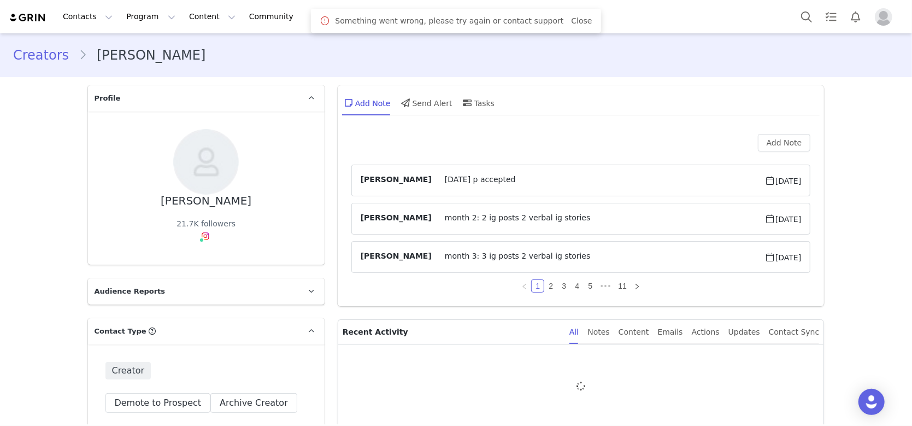
type input "+34 ([GEOGRAPHIC_DATA])"
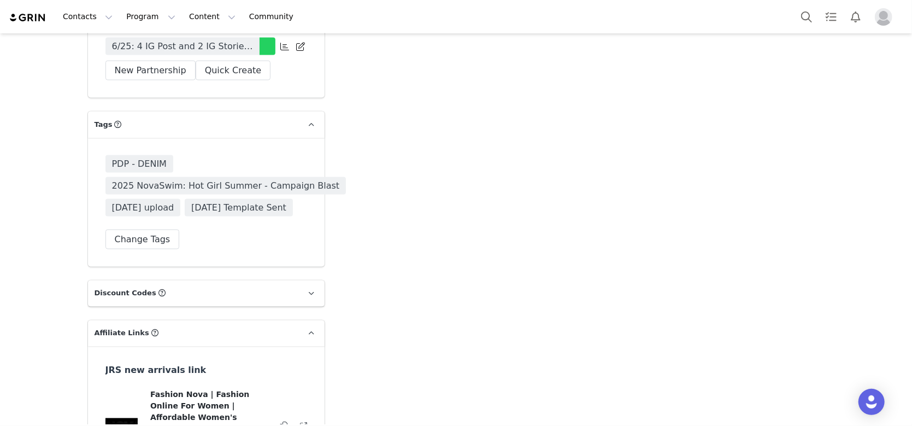
scroll to position [3860, 0]
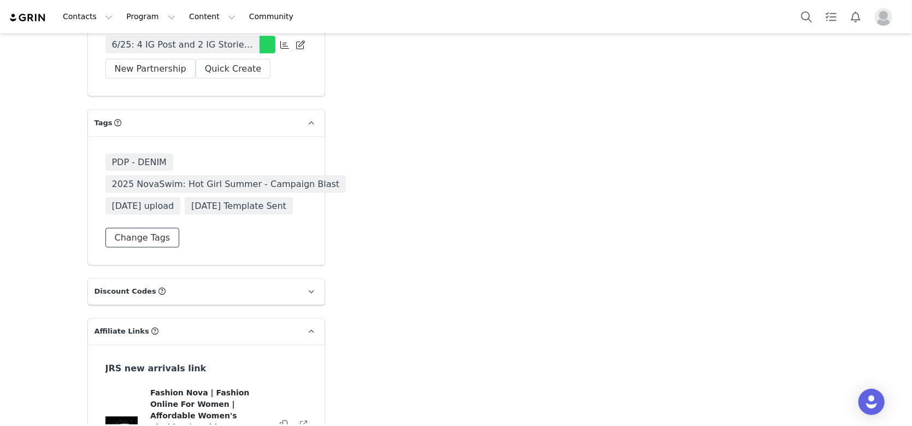
click at [153, 247] on button "Change Tags" at bounding box center [142, 238] width 74 height 20
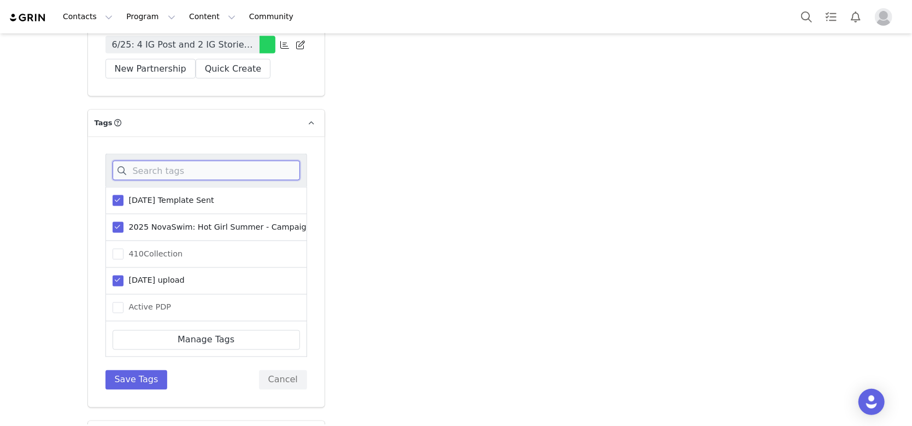
click at [178, 180] on input at bounding box center [206, 171] width 187 height 20
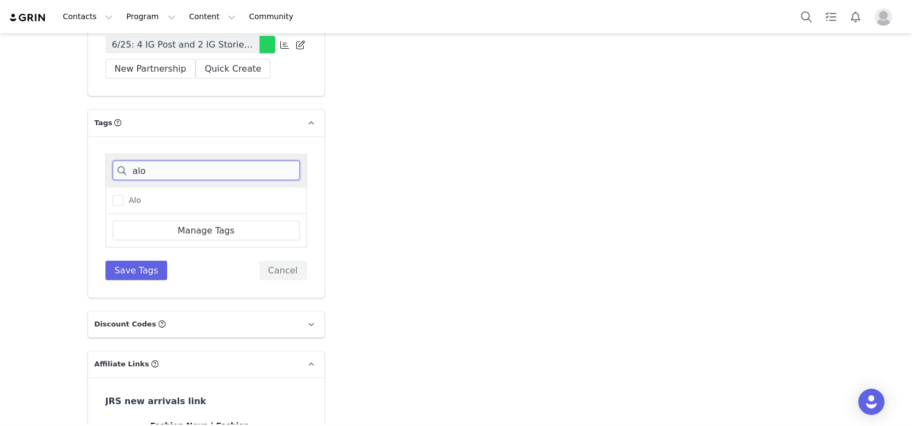
type input "alo"
click at [191, 214] on div "Alo" at bounding box center [206, 200] width 202 height 27
drag, startPoint x: 107, startPoint y: 240, endPoint x: 121, endPoint y: 255, distance: 20.9
click at [113, 206] on span at bounding box center [118, 200] width 11 height 11
click at [123, 195] on input "Alo" at bounding box center [123, 195] width 0 height 0
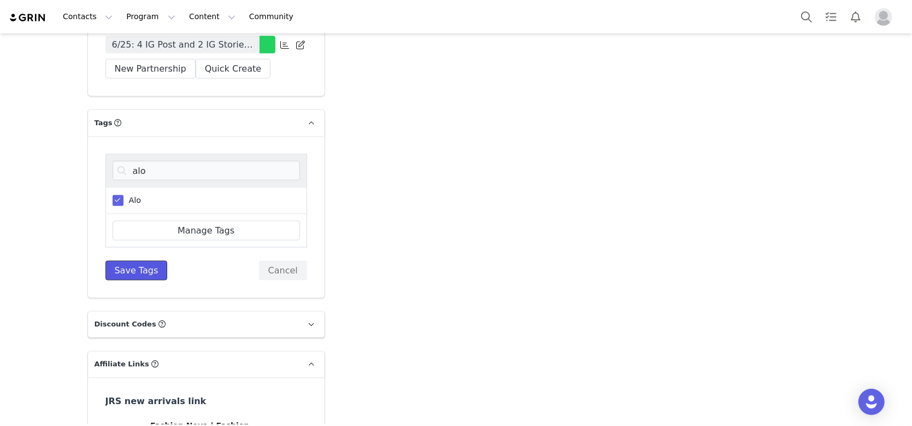
click at [132, 280] on button "Save Tags" at bounding box center [136, 271] width 62 height 20
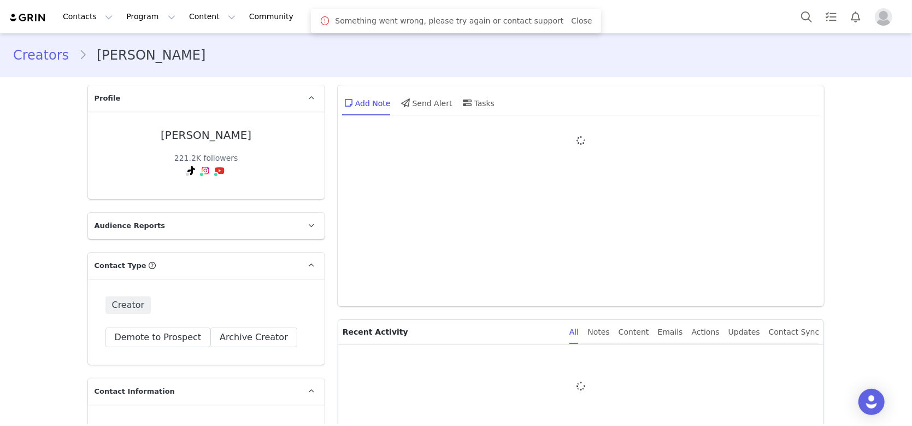
type input "+1 ([GEOGRAPHIC_DATA])"
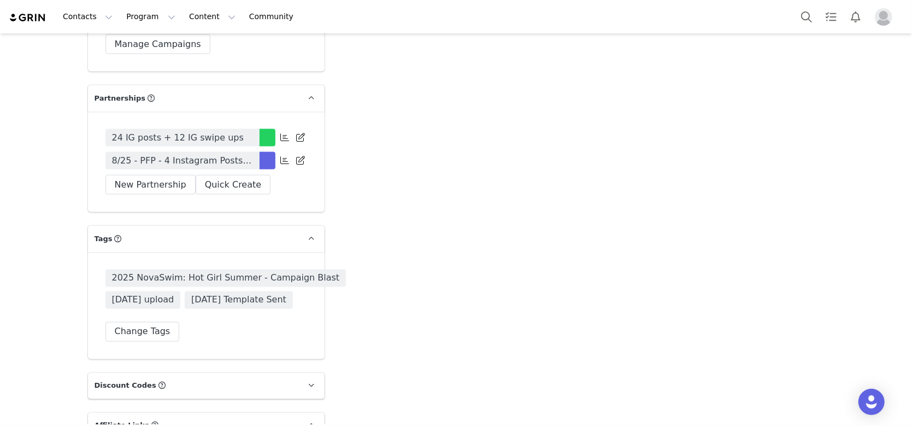
scroll to position [4078, 0]
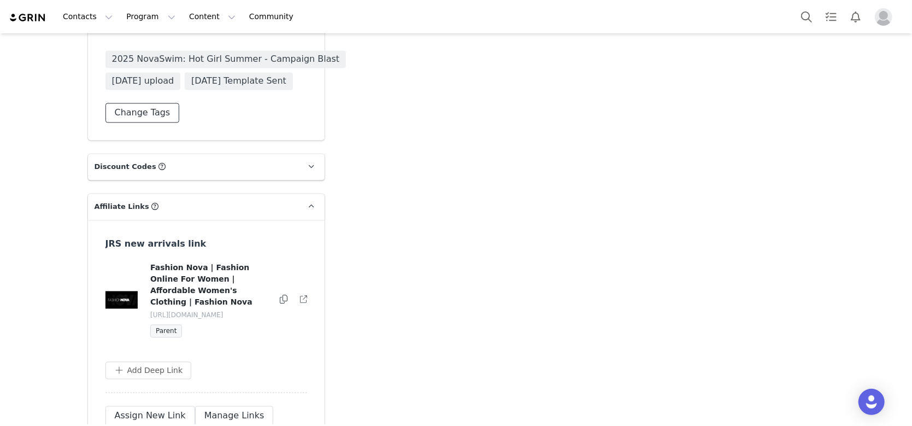
click at [144, 123] on button "Change Tags" at bounding box center [142, 113] width 74 height 20
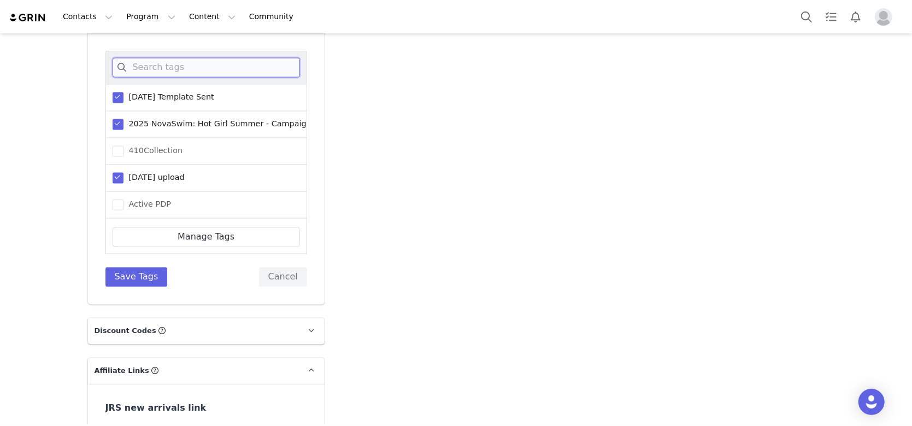
click at [179, 78] on input at bounding box center [206, 68] width 187 height 20
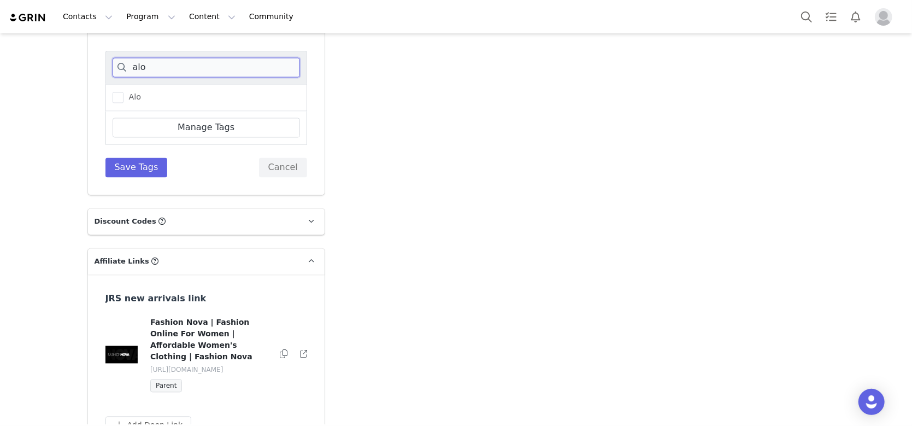
type input "alo"
click at [138, 111] on div "Alo" at bounding box center [206, 97] width 202 height 27
click at [113, 103] on span at bounding box center [118, 97] width 11 height 11
click at [123, 92] on input "Alo" at bounding box center [123, 92] width 0 height 0
click at [129, 195] on div "alo Alo Manage Tags Save Tags Cancel" at bounding box center [206, 114] width 237 height 162
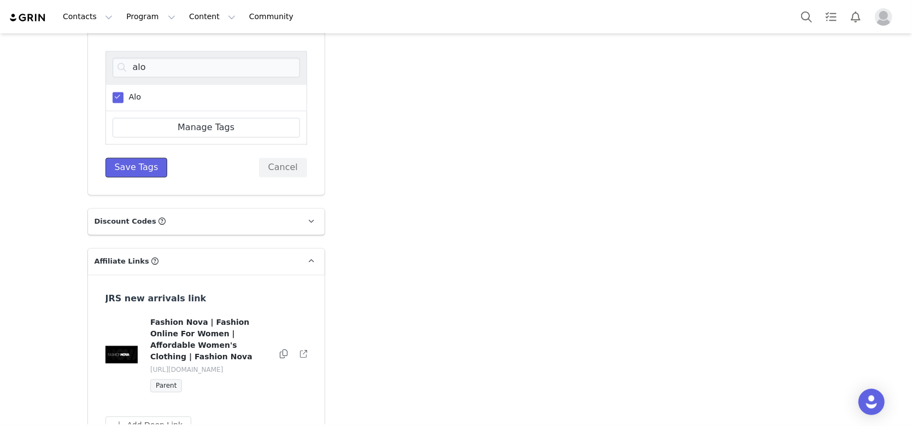
click at [129, 178] on button "Save Tags" at bounding box center [136, 168] width 62 height 20
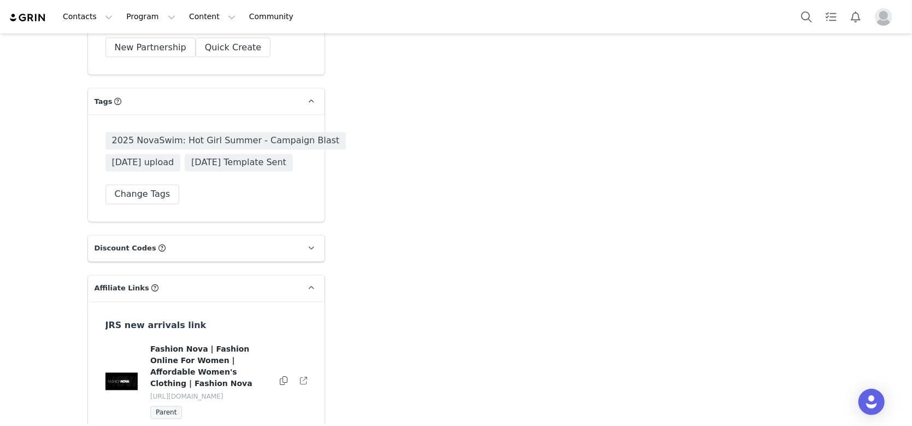
scroll to position [3933, 0]
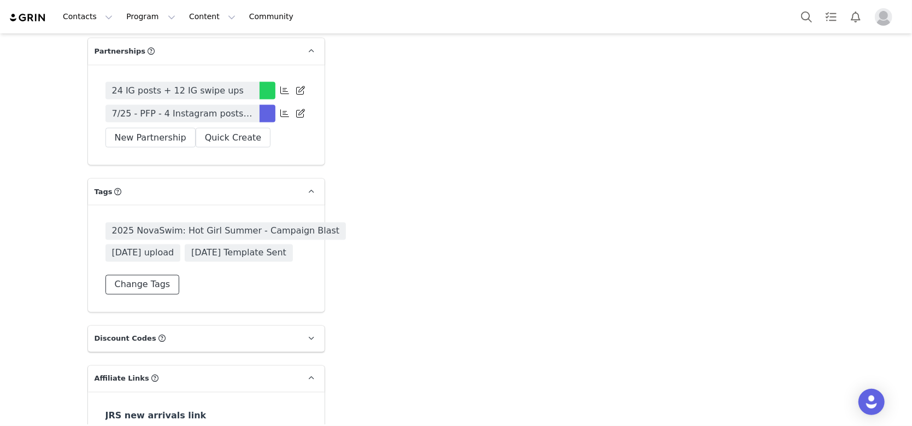
click at [147, 275] on button "Change Tags" at bounding box center [142, 285] width 74 height 20
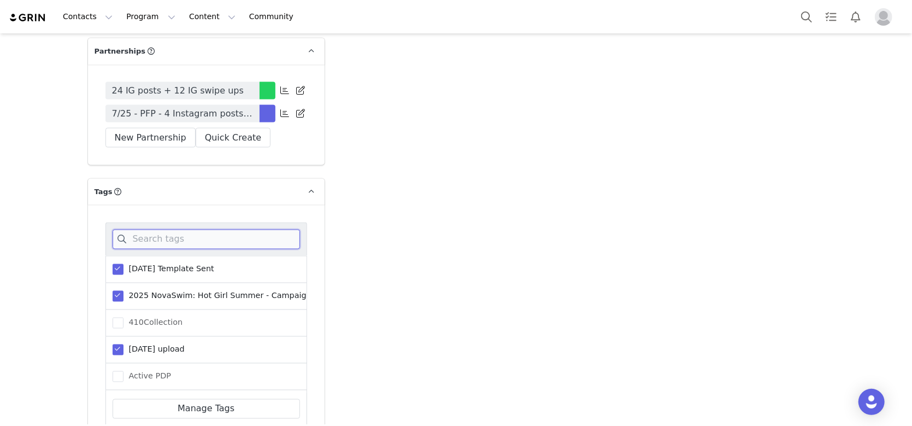
click at [153, 229] on input at bounding box center [206, 239] width 187 height 20
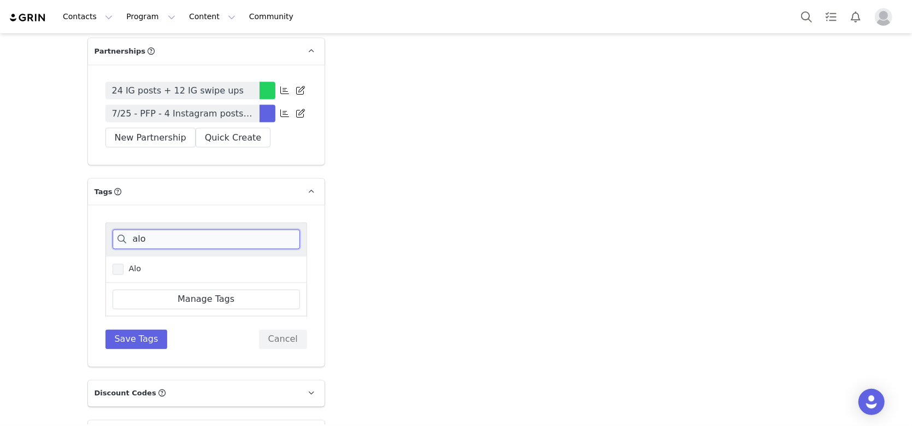
type input "alo"
click at [126, 264] on span "Alo" at bounding box center [132, 269] width 18 height 10
click at [123, 264] on input "Alo" at bounding box center [123, 264] width 0 height 0
click at [133, 329] on button "Save Tags" at bounding box center [136, 339] width 62 height 20
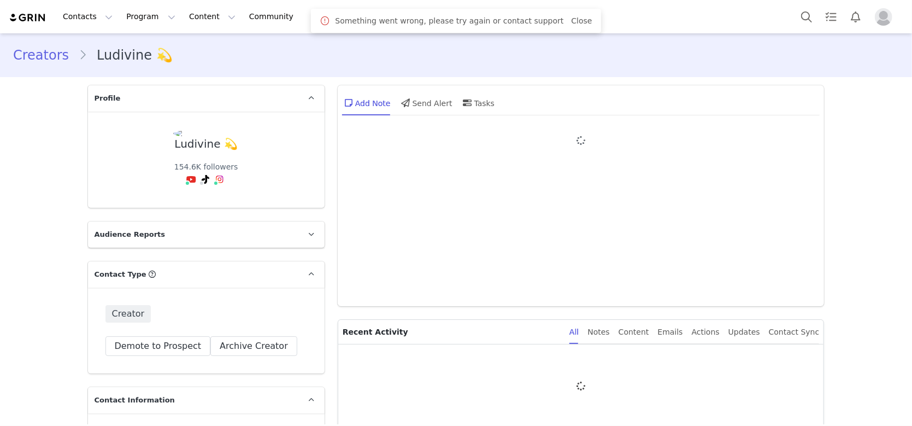
type input "+33 ([GEOGRAPHIC_DATA])"
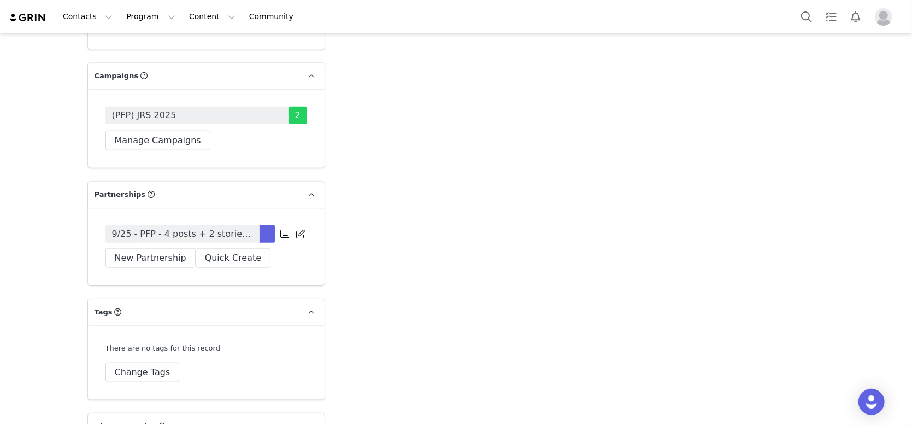
scroll to position [3569, 0]
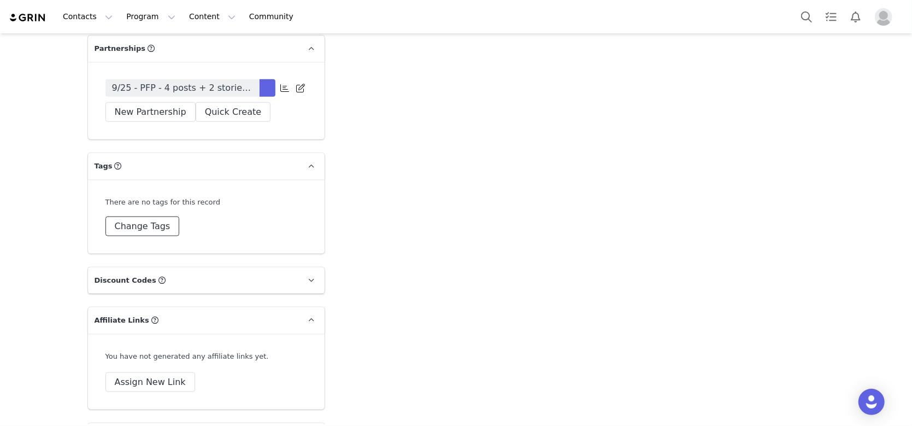
click at [124, 236] on button "Change Tags" at bounding box center [142, 226] width 74 height 20
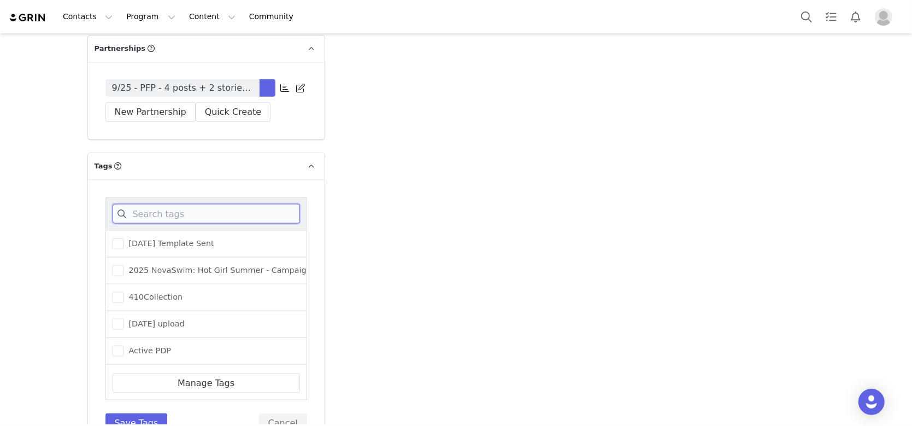
click at [145, 223] on input at bounding box center [206, 214] width 187 height 20
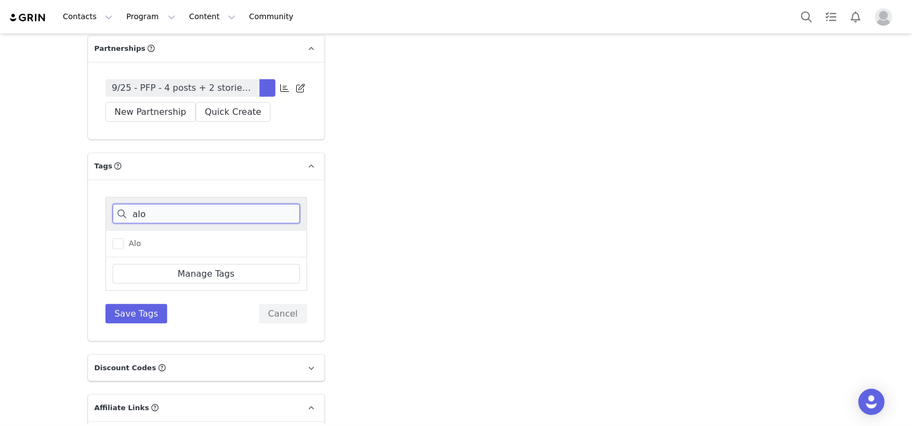
type input "alo"
click at [162, 257] on div "Alo" at bounding box center [206, 243] width 202 height 27
click at [113, 249] on span at bounding box center [118, 243] width 11 height 11
click at [123, 238] on input "Alo" at bounding box center [123, 238] width 0 height 0
click at [122, 323] on button "Save Tags" at bounding box center [136, 314] width 62 height 20
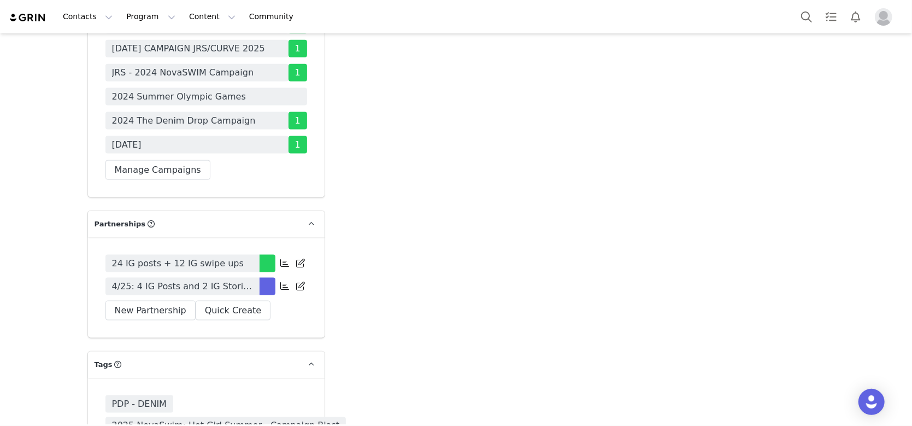
scroll to position [3787, 0]
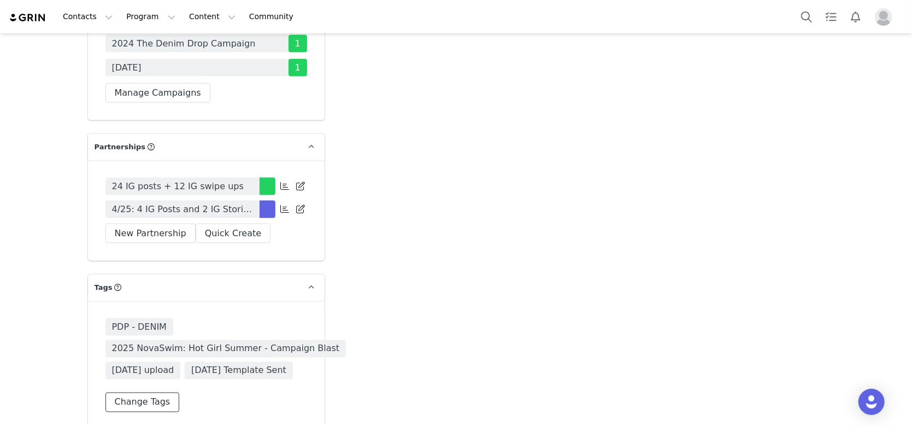
click at [139, 392] on button "Change Tags" at bounding box center [142, 402] width 74 height 20
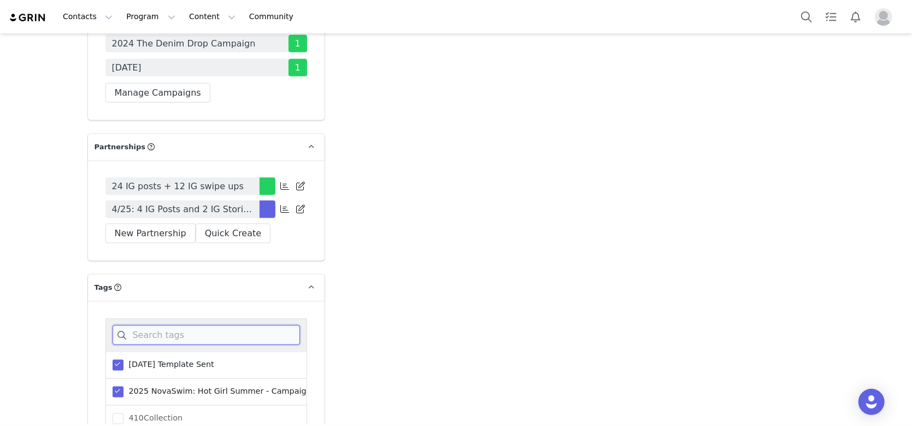
click at [145, 325] on input at bounding box center [206, 335] width 187 height 20
type input "alo"
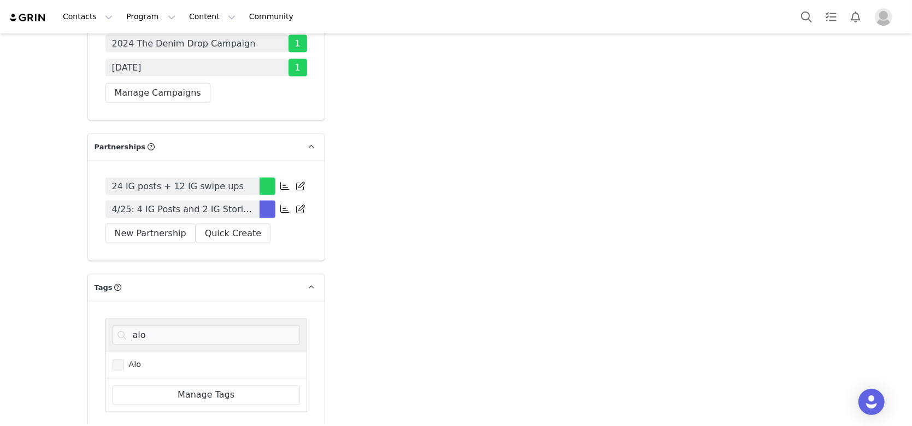
click at [113, 359] on span at bounding box center [118, 364] width 11 height 11
click at [123, 359] on input "Alo" at bounding box center [123, 359] width 0 height 0
drag, startPoint x: 123, startPoint y: 375, endPoint x: 166, endPoint y: 364, distance: 44.7
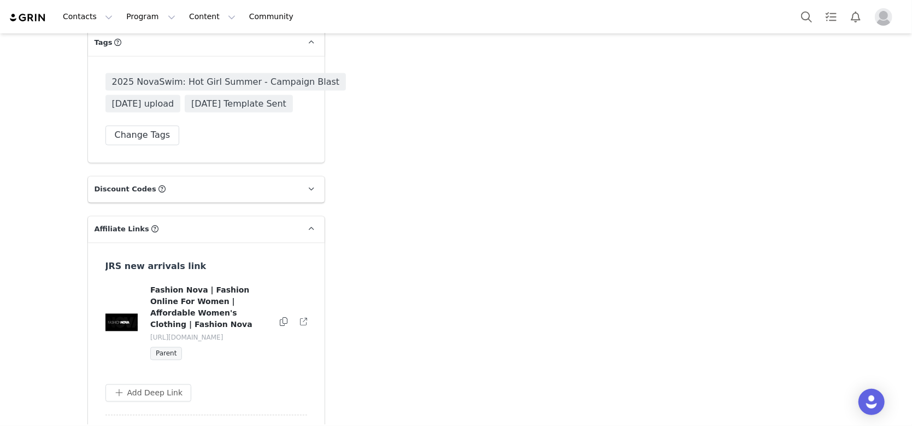
scroll to position [3860, 0]
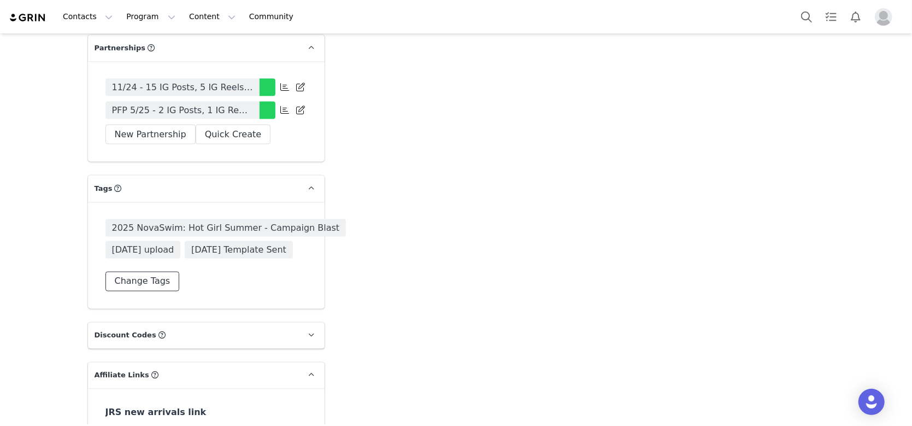
click at [140, 271] on button "Change Tags" at bounding box center [142, 281] width 74 height 20
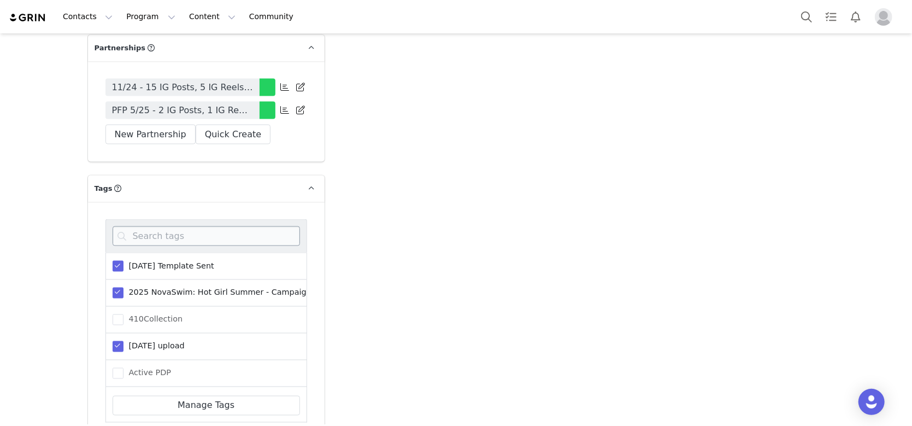
click at [146, 219] on div at bounding box center [206, 235] width 202 height 33
click at [132, 226] on input at bounding box center [206, 236] width 187 height 20
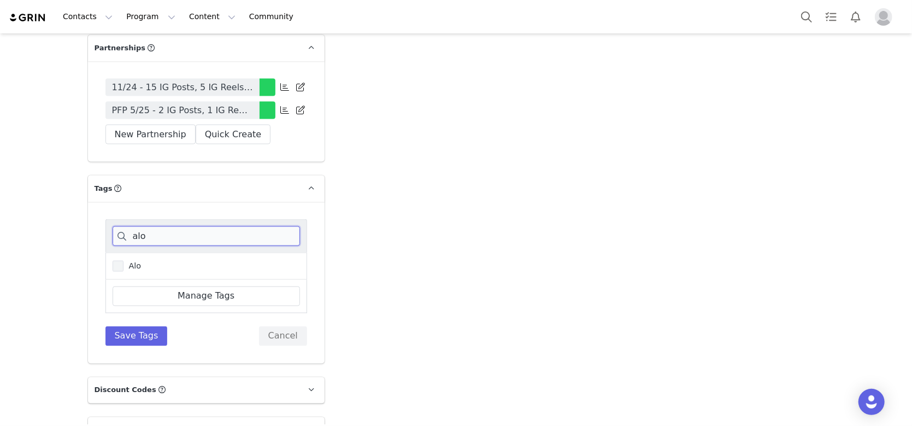
type input "alo"
click at [123, 261] on span "Alo" at bounding box center [132, 266] width 18 height 10
click at [123, 261] on input "Alo" at bounding box center [123, 261] width 0 height 0
click at [129, 326] on button "Save Tags" at bounding box center [136, 336] width 62 height 20
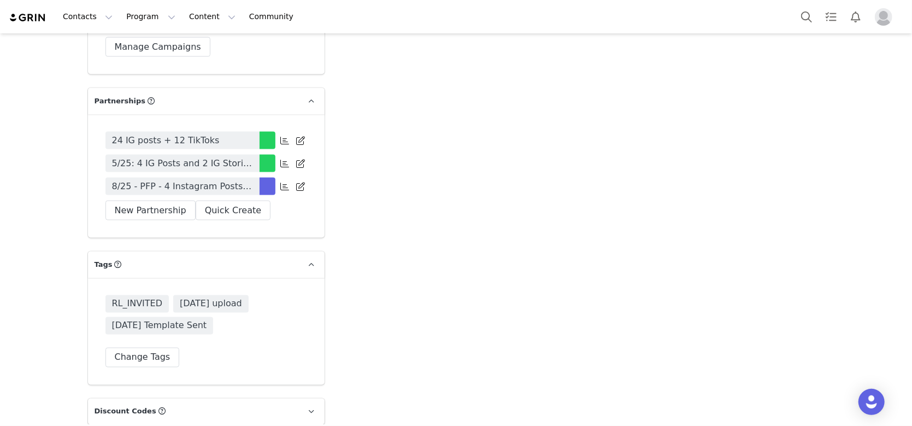
scroll to position [4078, 0]
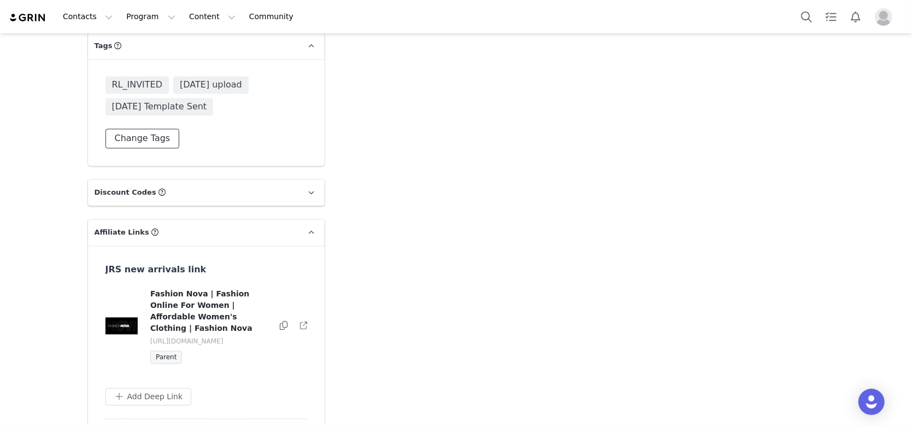
click at [150, 149] on button "Change Tags" at bounding box center [142, 139] width 74 height 20
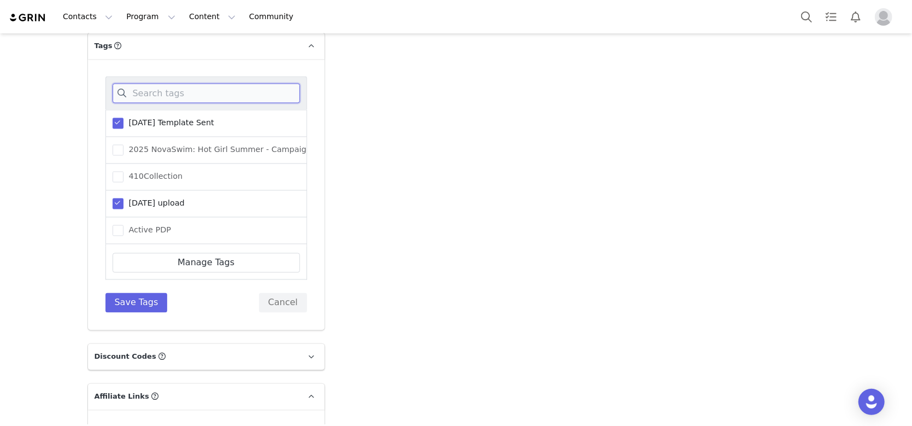
click at [202, 103] on input at bounding box center [206, 94] width 187 height 20
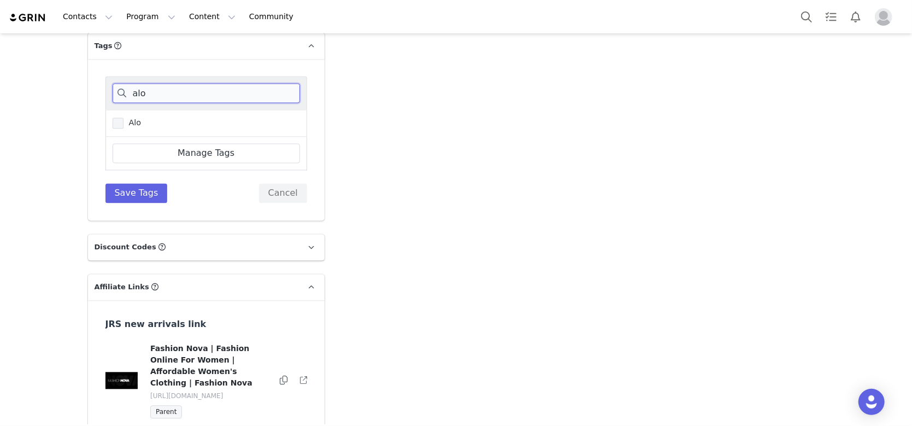
type input "alo"
click at [116, 129] on span at bounding box center [118, 123] width 11 height 11
click at [123, 118] on input "Alo" at bounding box center [123, 118] width 0 height 0
click at [126, 203] on button "Save Tags" at bounding box center [136, 194] width 62 height 20
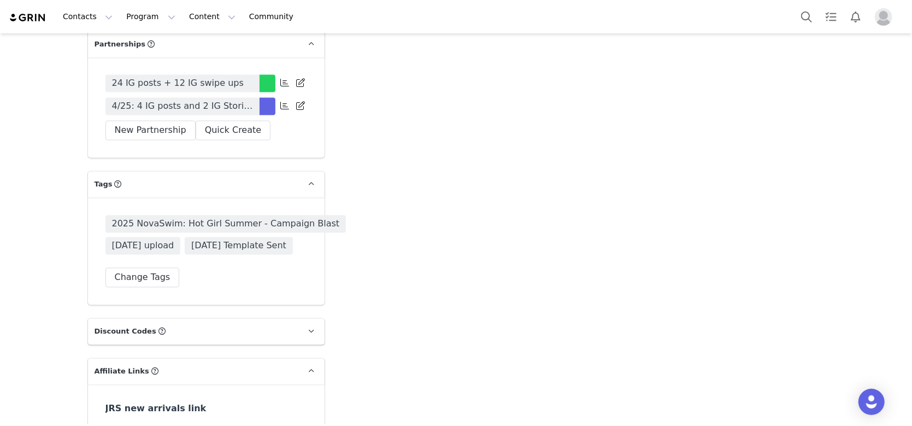
scroll to position [4152, 0]
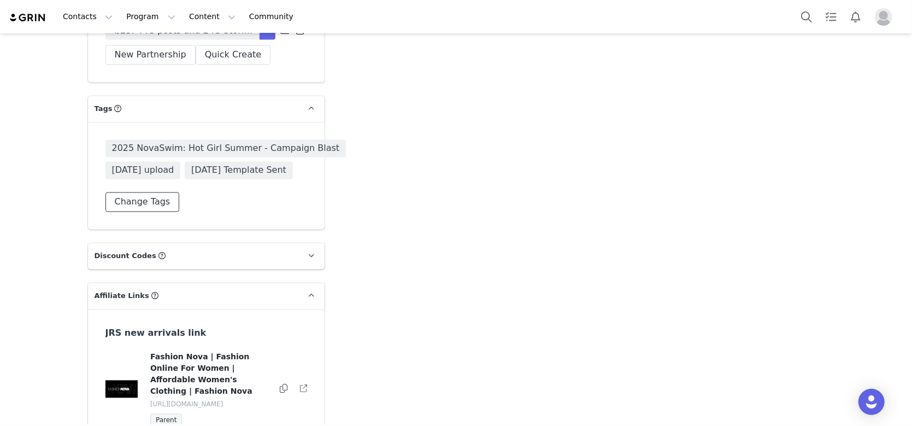
click at [139, 192] on button "Change Tags" at bounding box center [142, 202] width 74 height 20
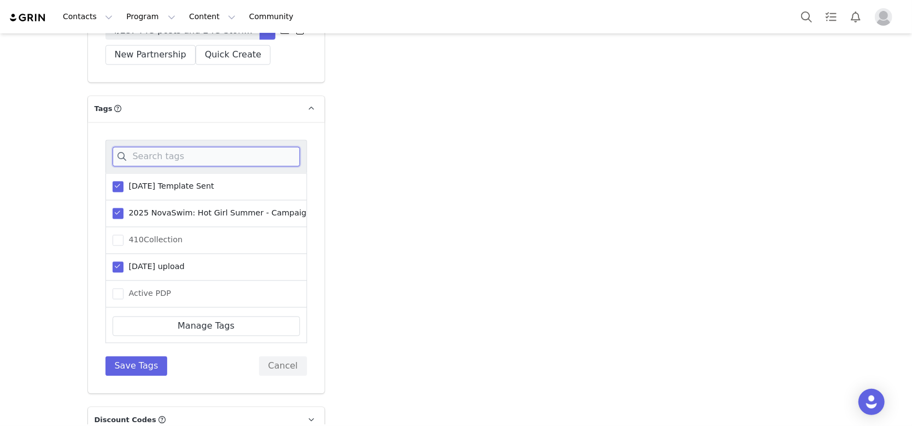
click at [162, 146] on input at bounding box center [206, 156] width 187 height 20
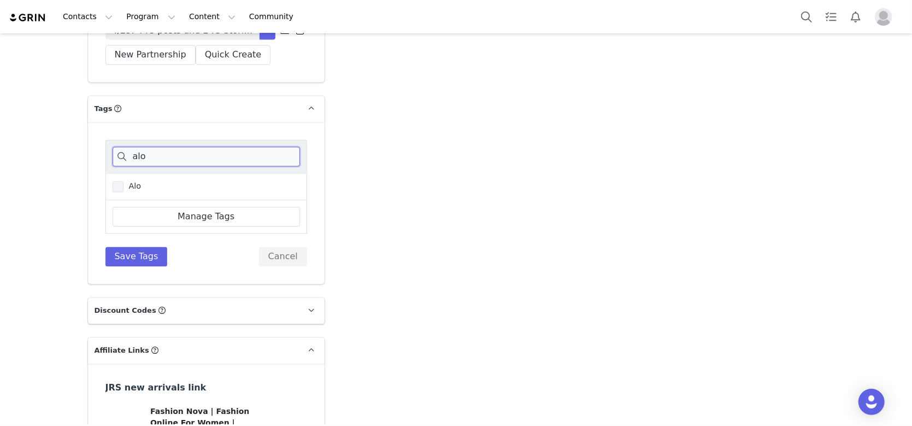
type input "alo"
click at [123, 181] on span "Alo" at bounding box center [132, 186] width 18 height 10
click at [123, 181] on input "Alo" at bounding box center [123, 181] width 0 height 0
click at [127, 246] on button "Save Tags" at bounding box center [136, 256] width 62 height 20
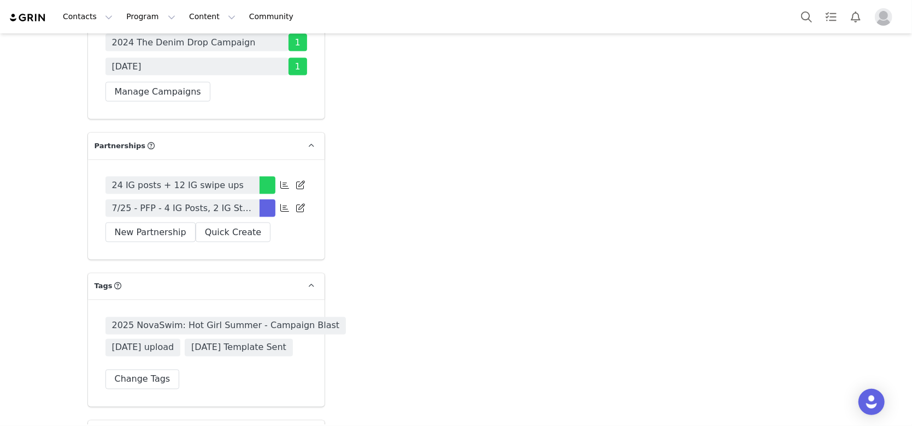
scroll to position [4006, 0]
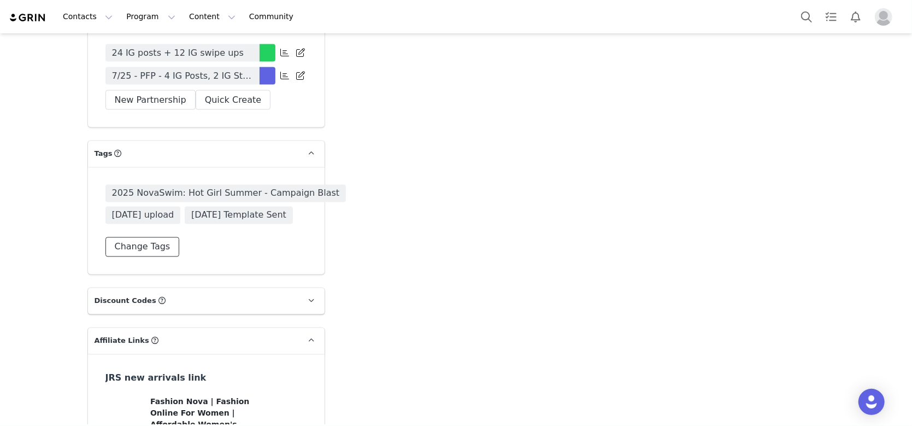
click at [128, 237] on button "Change Tags" at bounding box center [142, 247] width 74 height 20
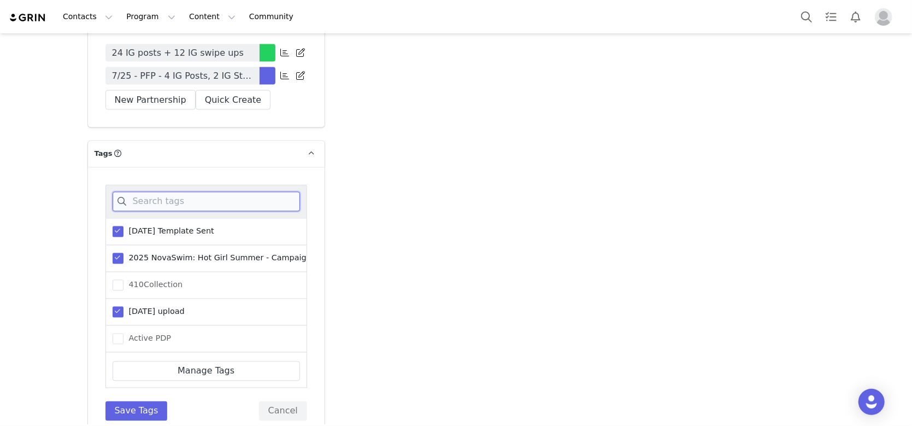
click at [213, 192] on input at bounding box center [206, 202] width 187 height 20
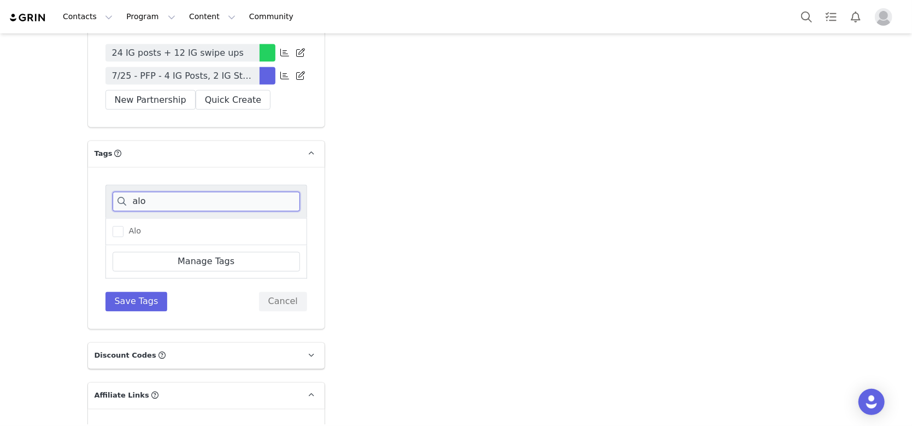
type input "alo"
click at [117, 218] on div "Alo" at bounding box center [206, 231] width 202 height 27
click at [113, 226] on span at bounding box center [118, 231] width 11 height 11
click at [123, 226] on input "Alo" at bounding box center [123, 226] width 0 height 0
click at [135, 292] on button "Save Tags" at bounding box center [136, 302] width 62 height 20
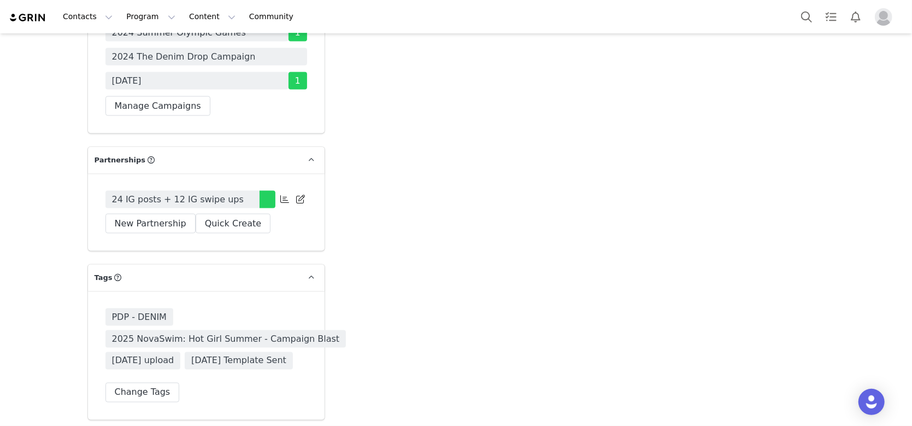
scroll to position [3933, 0]
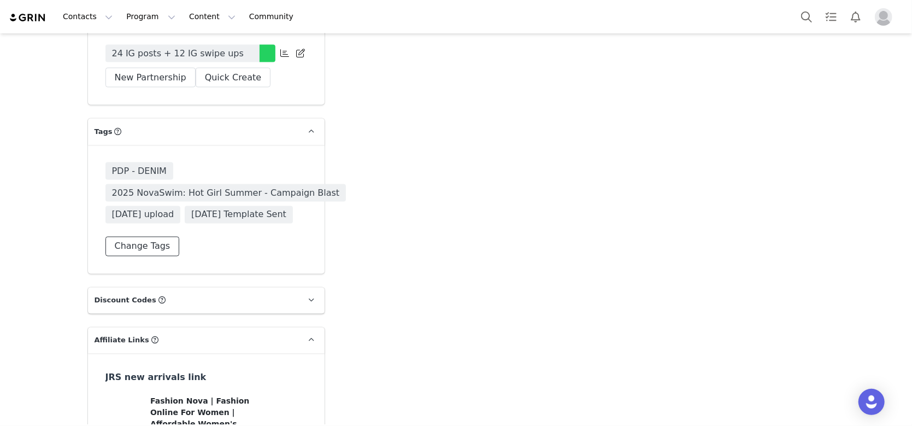
click at [142, 237] on button "Change Tags" at bounding box center [142, 247] width 74 height 20
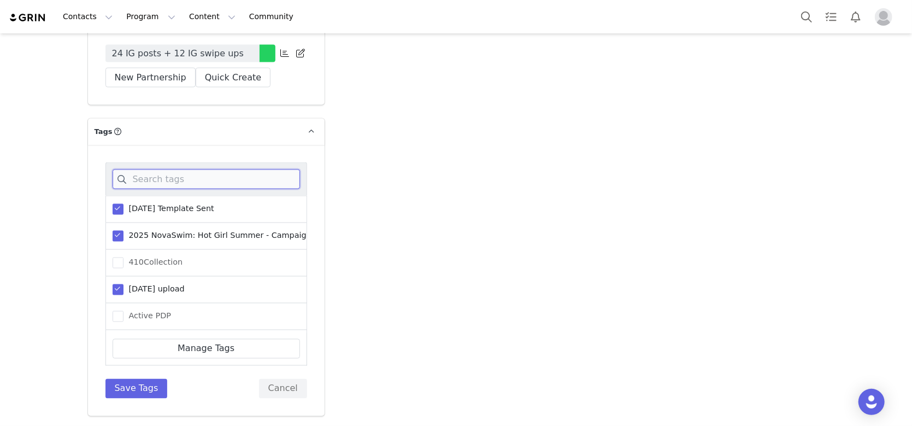
click at [166, 169] on input at bounding box center [206, 179] width 187 height 20
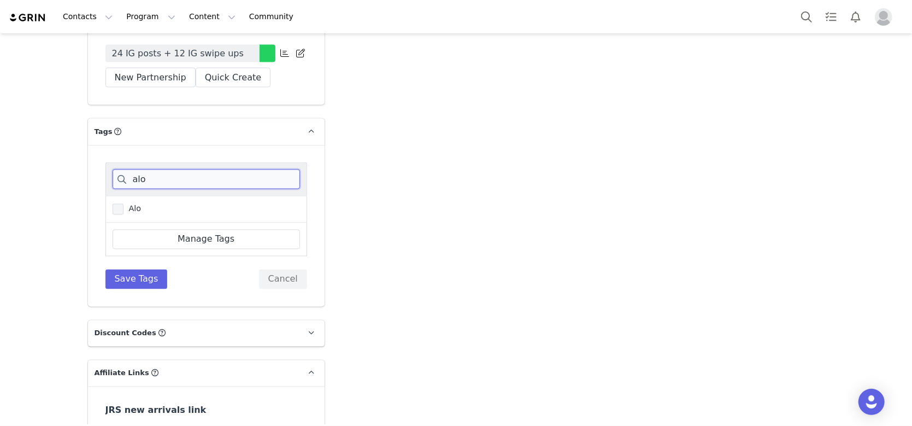
type input "alo"
click at [116, 204] on span at bounding box center [118, 210] width 11 height 12
click at [123, 204] on input "Alo" at bounding box center [123, 204] width 0 height 0
click at [132, 269] on button "Save Tags" at bounding box center [136, 279] width 62 height 20
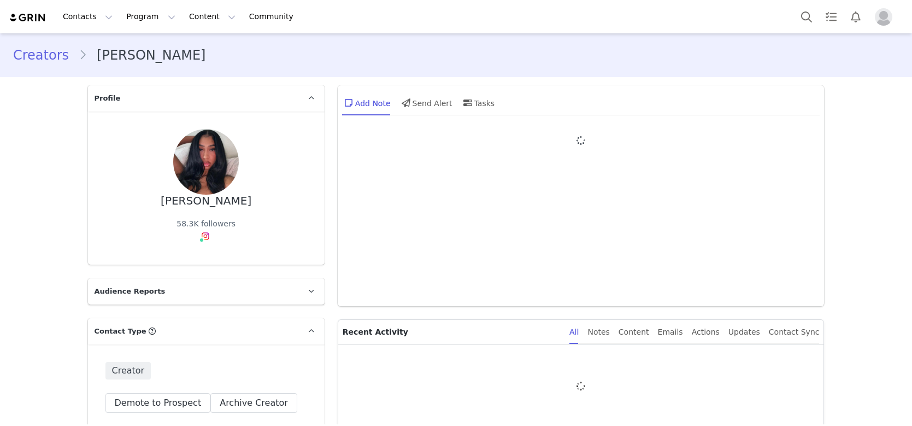
type input "+1 ([GEOGRAPHIC_DATA])"
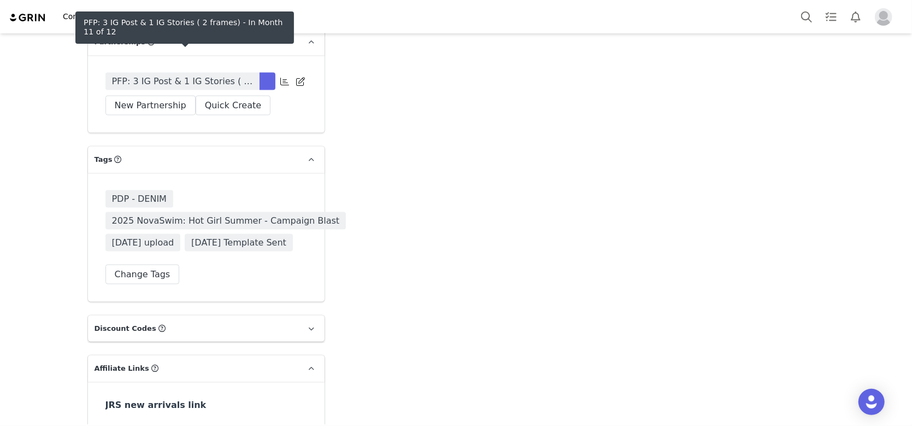
scroll to position [3787, 0]
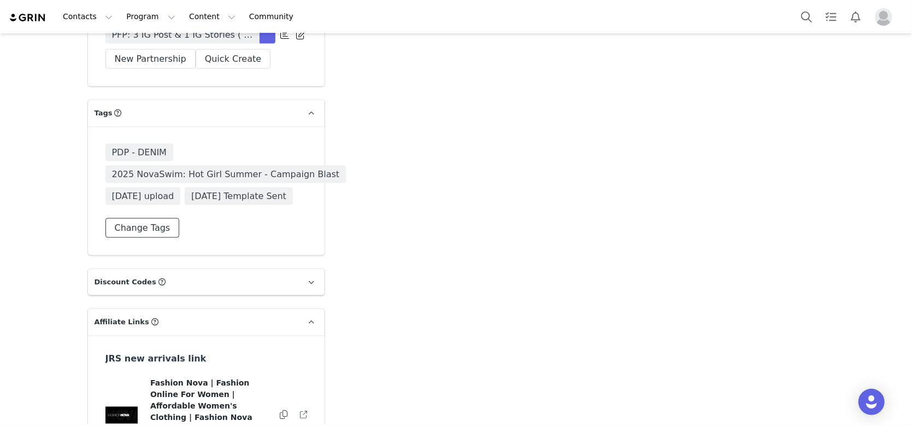
click at [135, 231] on button "Change Tags" at bounding box center [142, 228] width 74 height 20
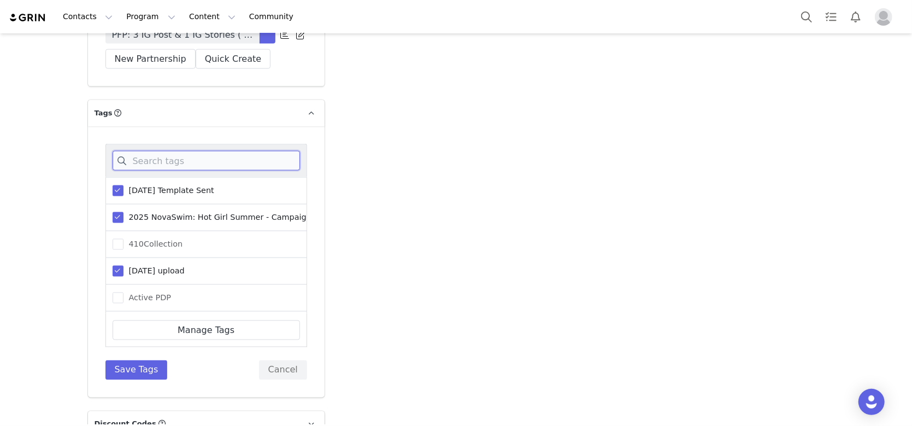
click at [145, 167] on input at bounding box center [206, 161] width 187 height 20
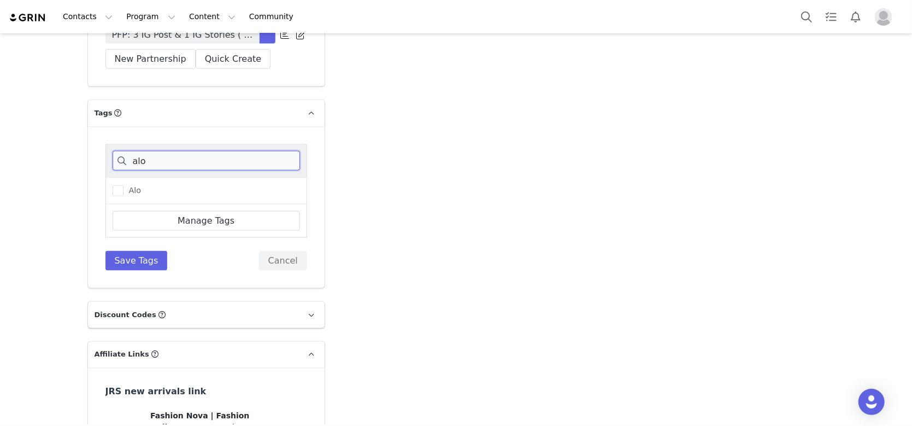
type input "alo"
click at [105, 187] on div "Alo" at bounding box center [206, 190] width 202 height 27
click at [113, 188] on span at bounding box center [118, 190] width 11 height 11
click at [123, 185] on input "Alo" at bounding box center [123, 185] width 0 height 0
click at [134, 264] on button "Save Tags" at bounding box center [136, 261] width 62 height 20
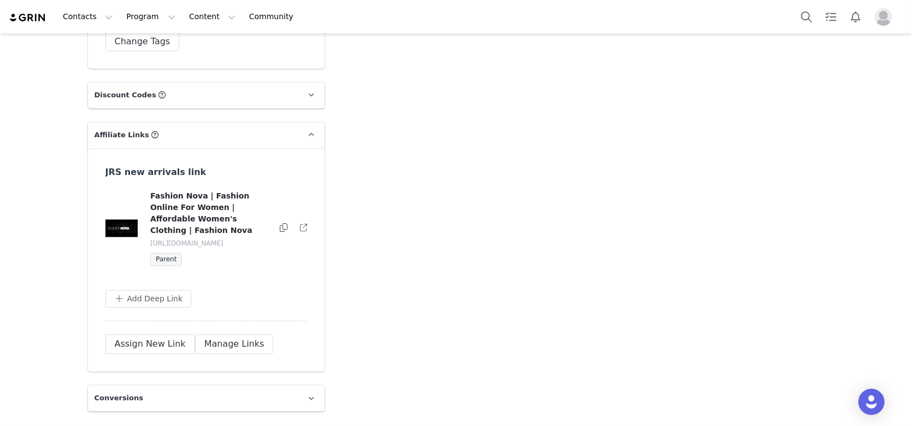
scroll to position [4006, 0]
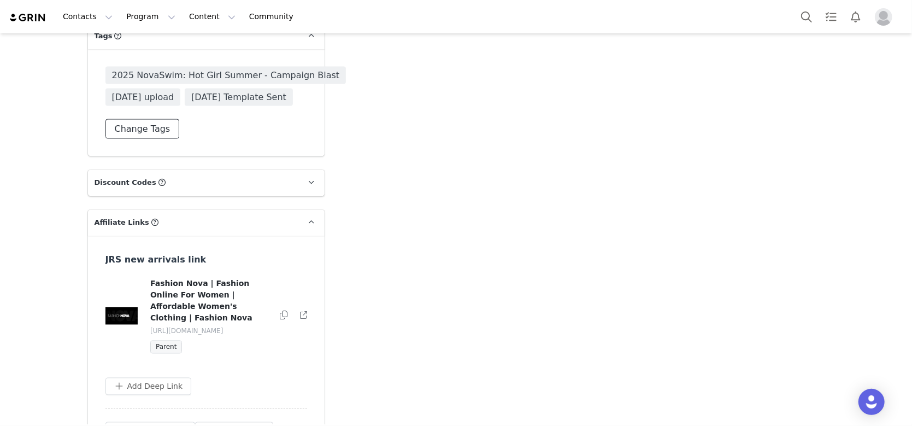
click at [132, 139] on button "Change Tags" at bounding box center [142, 129] width 74 height 20
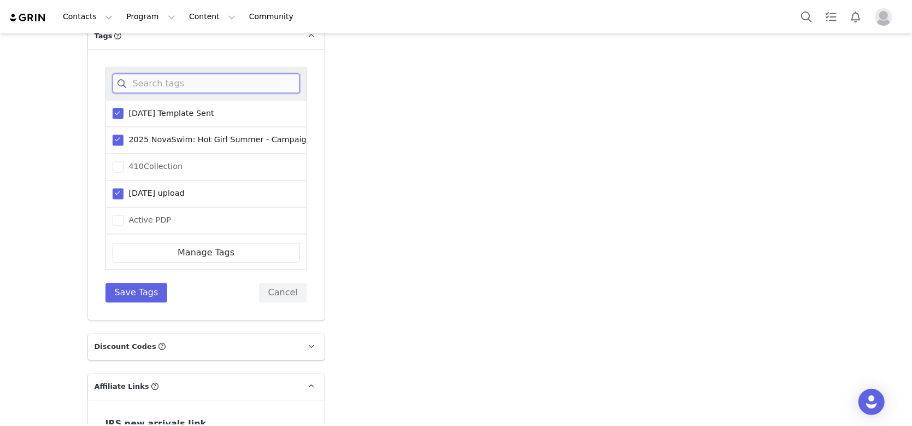
click at [137, 93] on input at bounding box center [206, 84] width 187 height 20
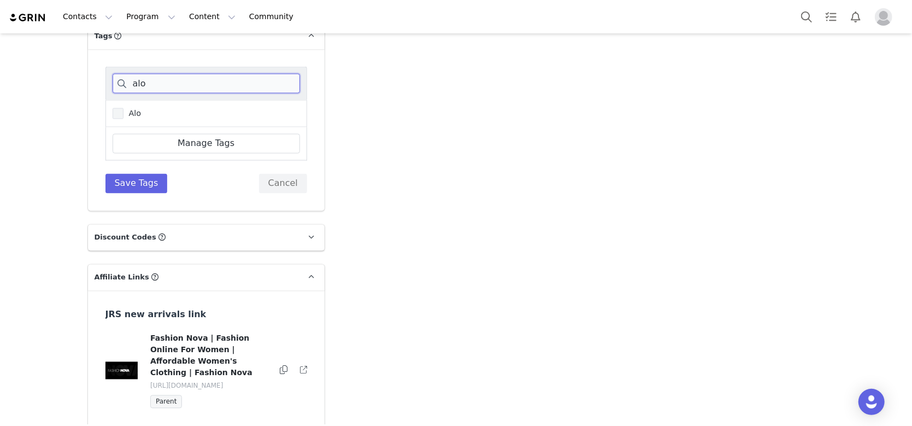
type input "alo"
click at [123, 119] on span "Alo" at bounding box center [132, 113] width 18 height 10
click at [123, 108] on input "Alo" at bounding box center [123, 108] width 0 height 0
click at [122, 193] on button "Save Tags" at bounding box center [136, 184] width 62 height 20
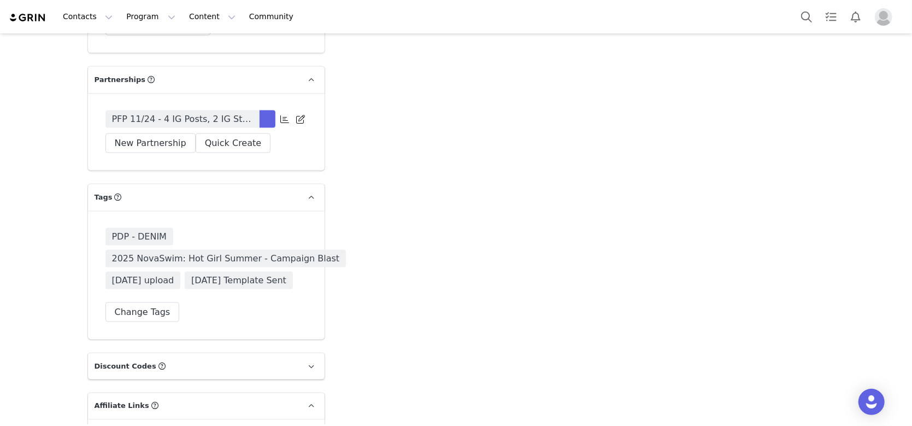
scroll to position [3751, 0]
click at [149, 306] on button "Change Tags" at bounding box center [142, 313] width 74 height 20
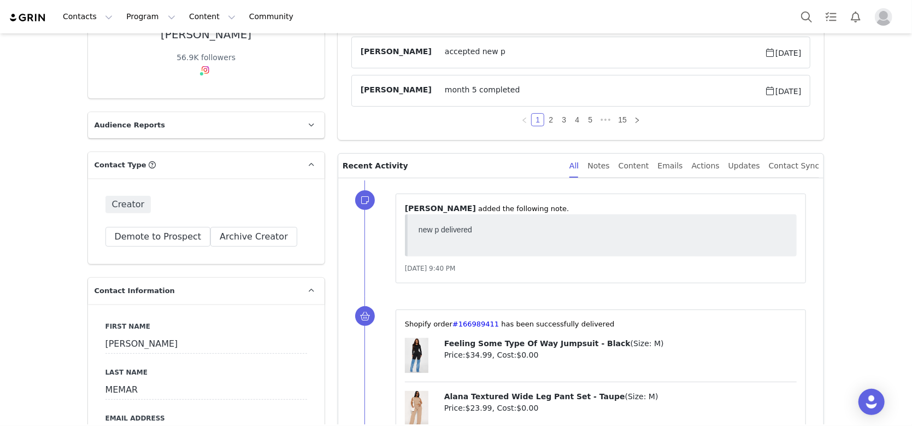
scroll to position [73, 0]
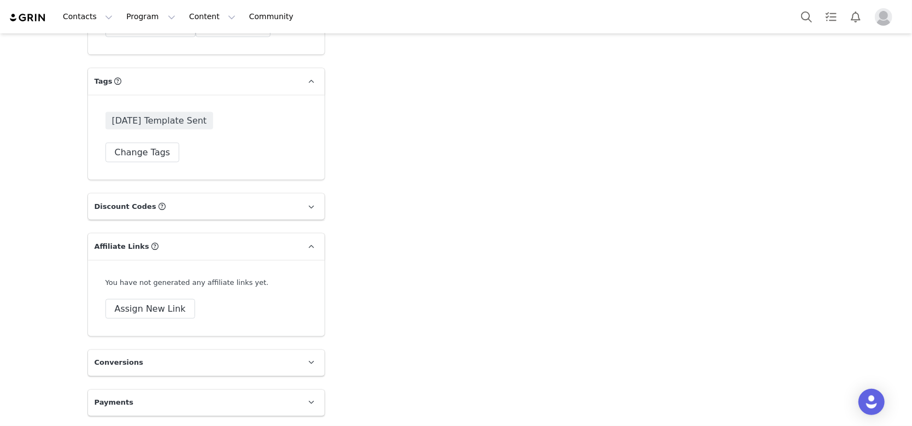
scroll to position [3796, 0]
click at [133, 154] on button "Change Tags" at bounding box center [142, 153] width 74 height 20
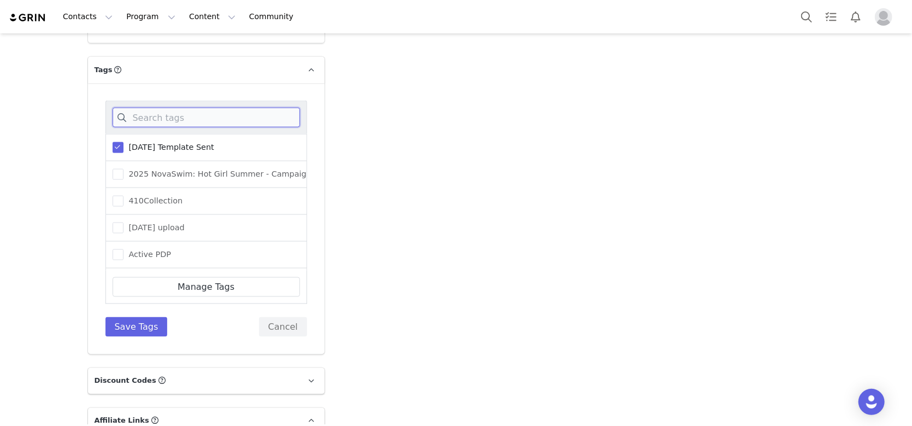
click at [173, 127] on input at bounding box center [206, 118] width 187 height 20
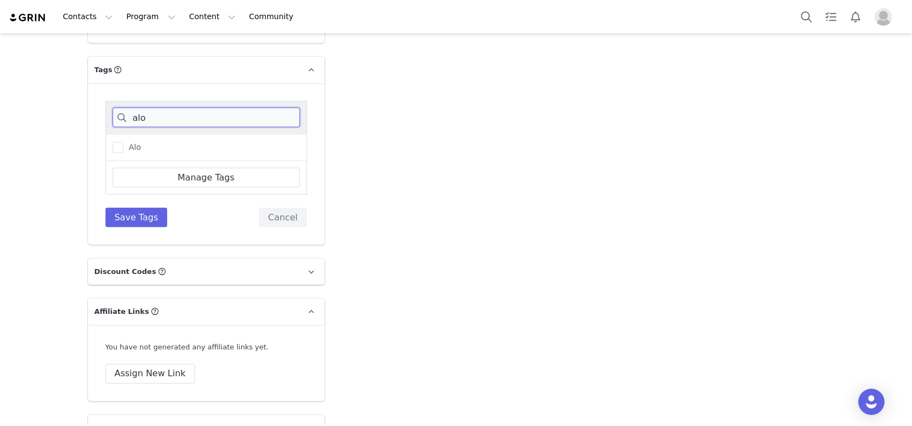
type input "alo"
click at [123, 152] on span "Alo" at bounding box center [132, 147] width 18 height 10
click at [123, 142] on input "Alo" at bounding box center [123, 142] width 0 height 0
click at [129, 227] on button "Save Tags" at bounding box center [136, 218] width 62 height 20
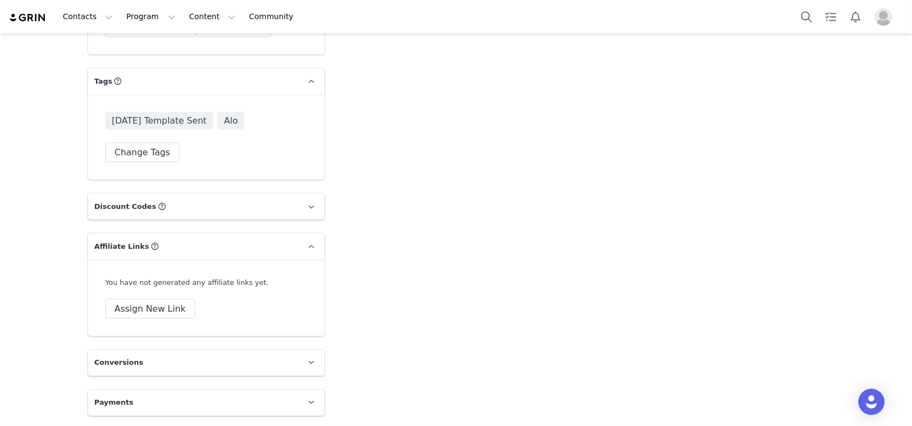
scroll to position [3578, 0]
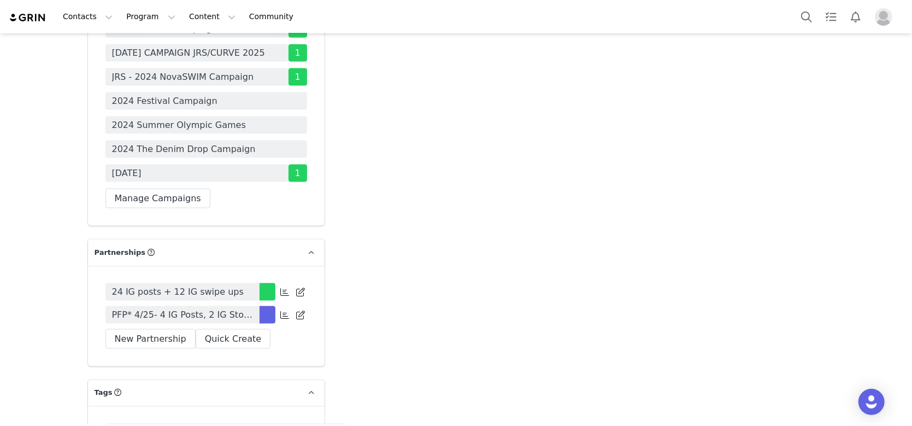
scroll to position [3933, 0]
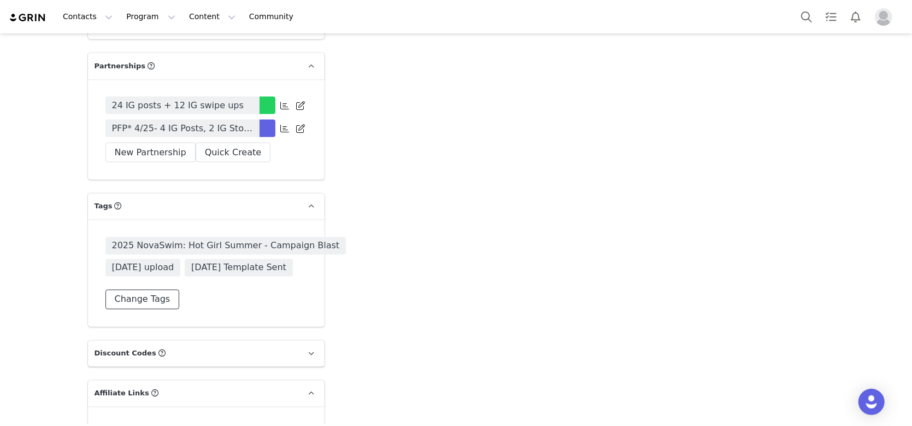
click at [131, 309] on button "Change Tags" at bounding box center [142, 300] width 74 height 20
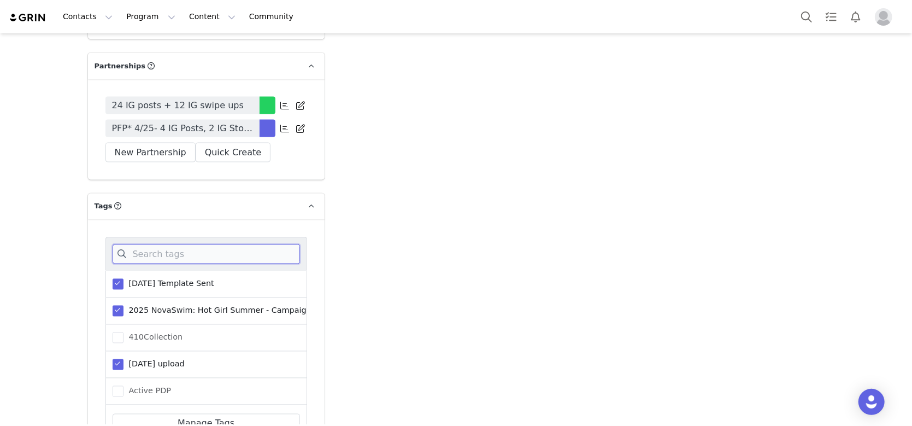
click at [148, 264] on input at bounding box center [206, 254] width 187 height 20
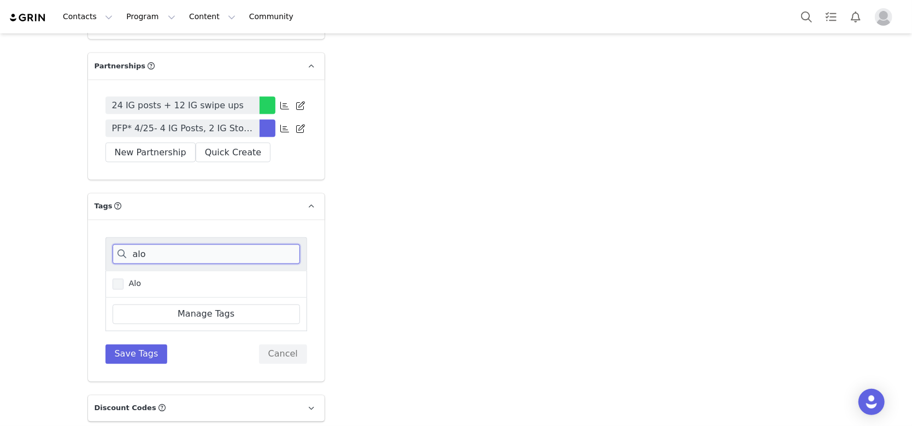
type input "alo"
click at [123, 289] on span "Alo" at bounding box center [132, 284] width 18 height 10
click at [123, 279] on input "Alo" at bounding box center [123, 279] width 0 height 0
click at [138, 364] on button "Save Tags" at bounding box center [136, 354] width 62 height 20
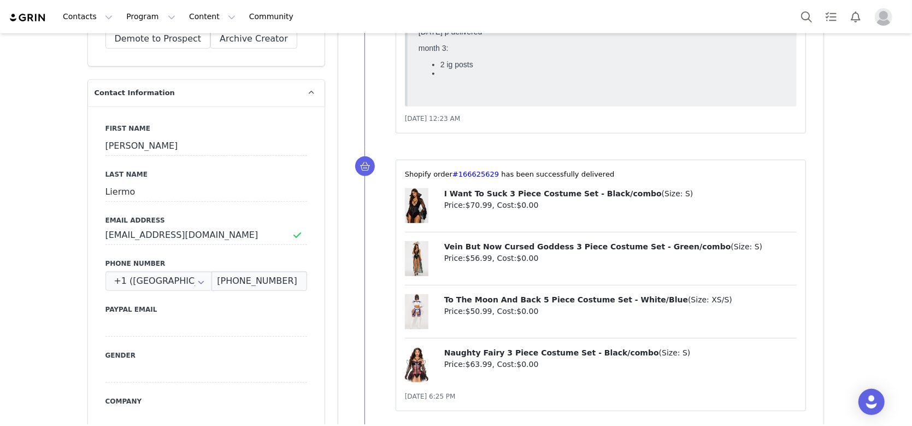
scroll to position [0, 0]
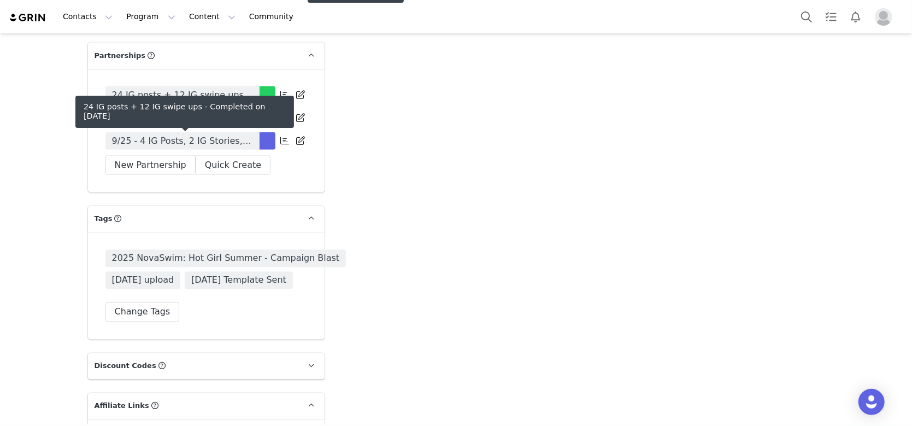
scroll to position [3933, 0]
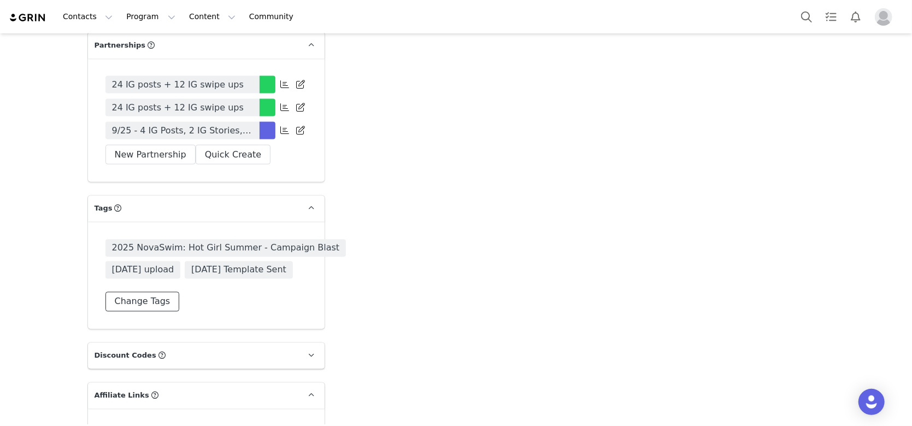
click at [131, 311] on button "Change Tags" at bounding box center [142, 302] width 74 height 20
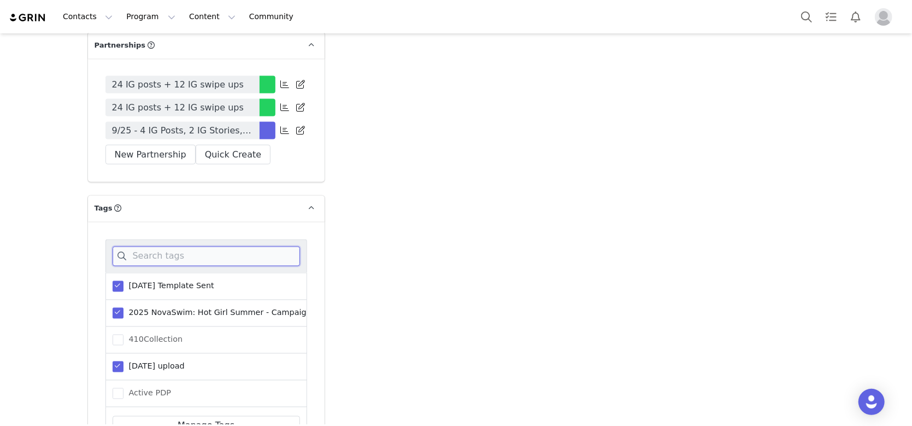
click at [162, 266] on input at bounding box center [206, 256] width 187 height 20
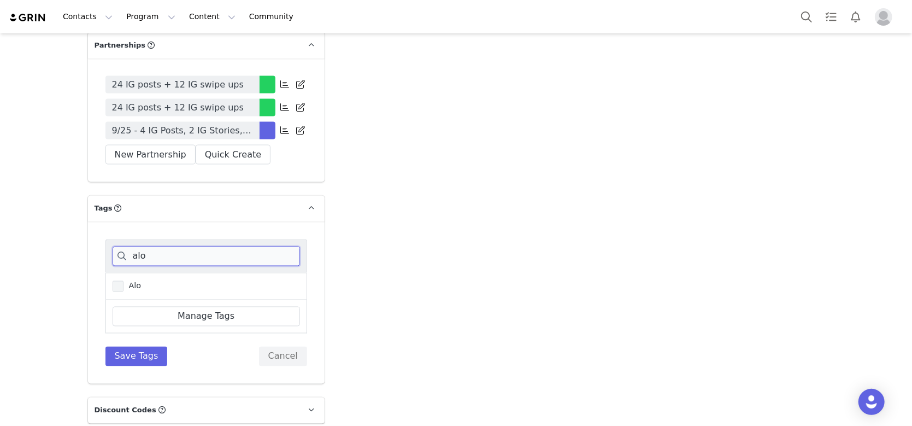
type input "alo"
click at [115, 292] on span at bounding box center [118, 286] width 11 height 11
click at [123, 281] on input "Alo" at bounding box center [123, 281] width 0 height 0
click at [131, 366] on button "Save Tags" at bounding box center [136, 356] width 62 height 20
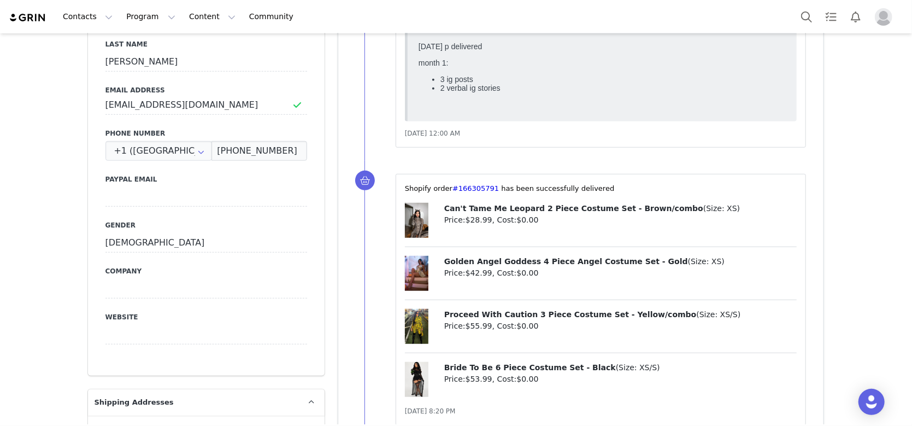
scroll to position [219, 0]
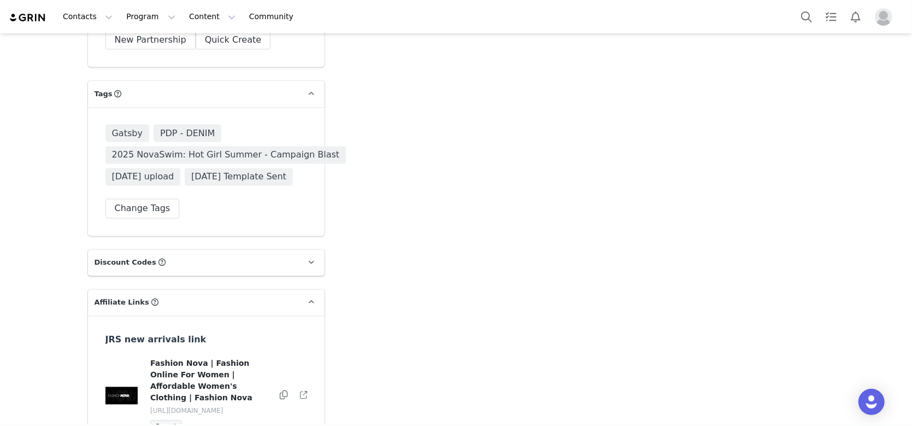
scroll to position [4078, 0]
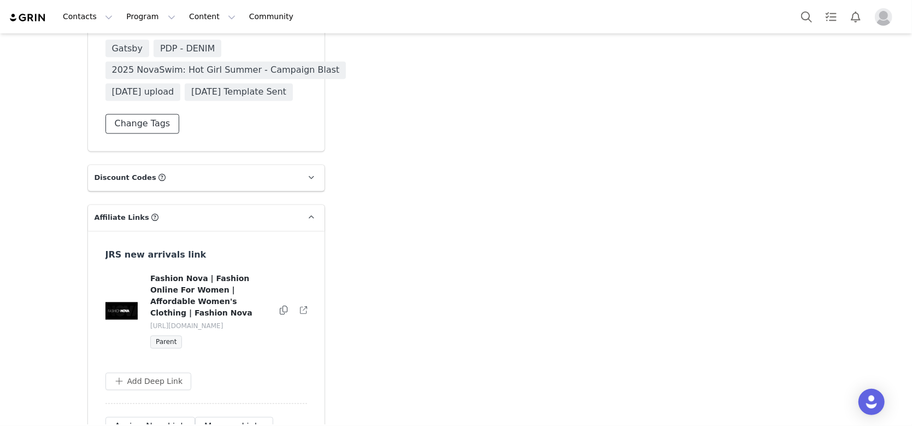
click at [154, 114] on button "Change Tags" at bounding box center [142, 124] width 74 height 20
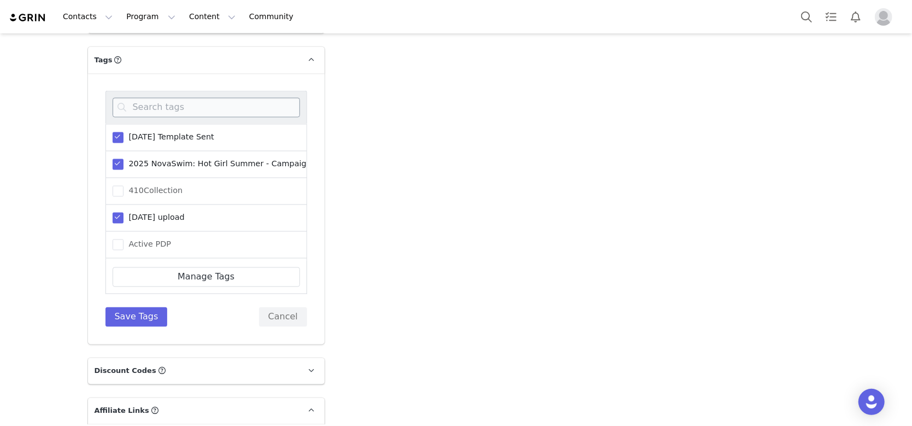
scroll to position [4006, 0]
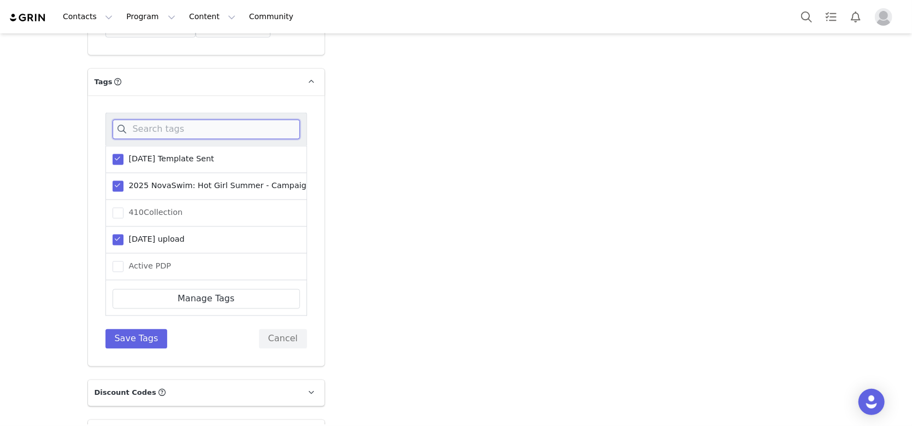
click at [167, 120] on input at bounding box center [206, 130] width 187 height 20
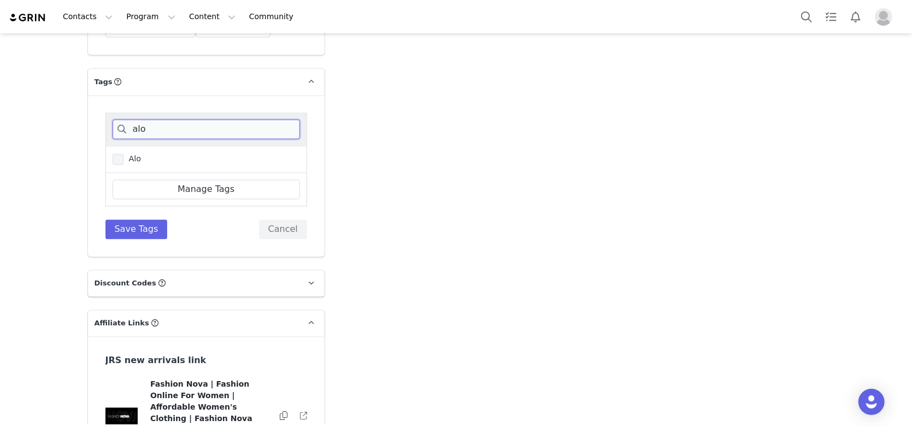
type input "alo"
click at [123, 154] on span "Alo" at bounding box center [132, 159] width 18 height 10
click at [123, 154] on input "Alo" at bounding box center [123, 154] width 0 height 0
click at [109, 220] on button "Save Tags" at bounding box center [136, 230] width 62 height 20
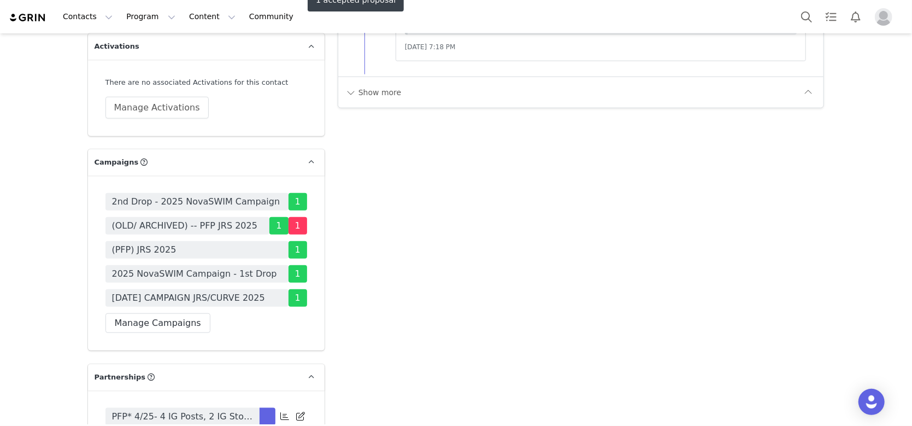
scroll to position [3715, 0]
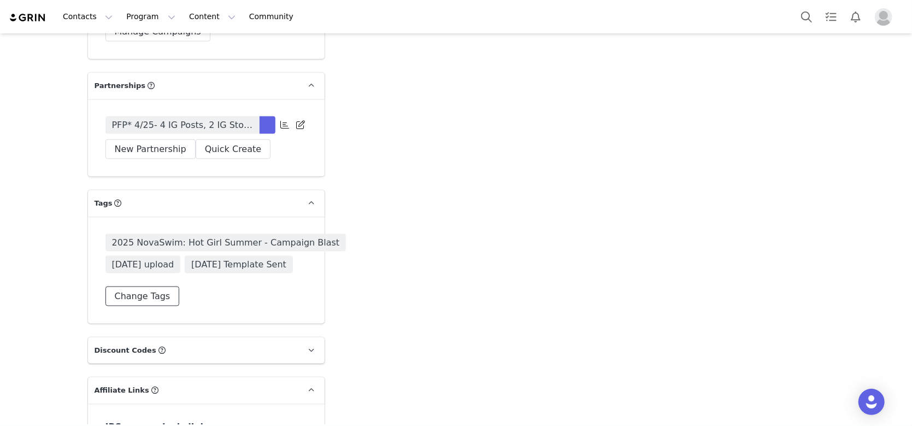
click at [149, 302] on button "Change Tags" at bounding box center [142, 296] width 74 height 20
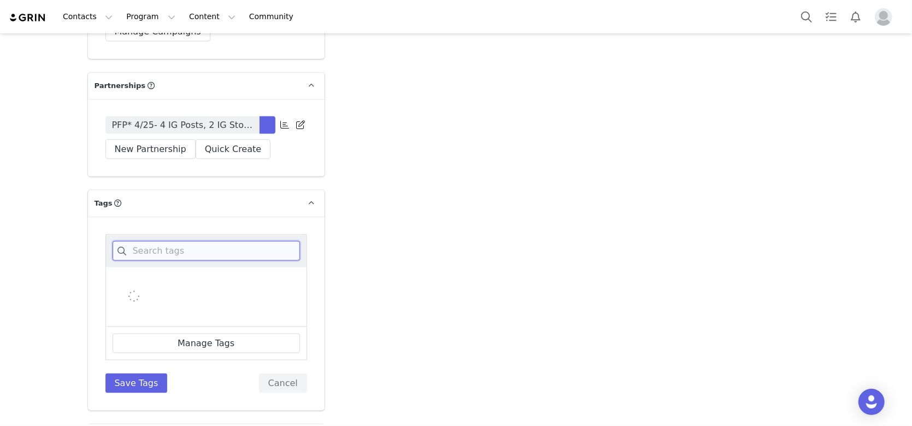
click at [158, 248] on input at bounding box center [206, 251] width 187 height 20
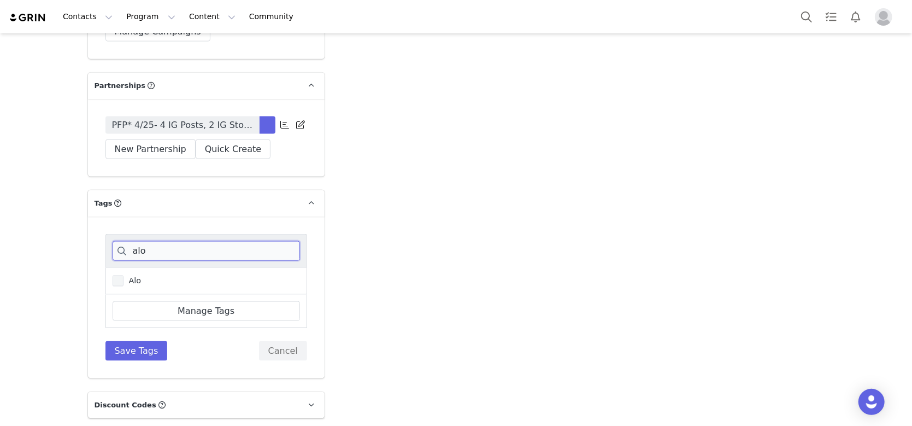
type input "alo"
click at [123, 280] on span "Alo" at bounding box center [132, 280] width 18 height 10
click at [123, 275] on input "Alo" at bounding box center [123, 275] width 0 height 0
click at [128, 353] on button "Save Tags" at bounding box center [136, 351] width 62 height 20
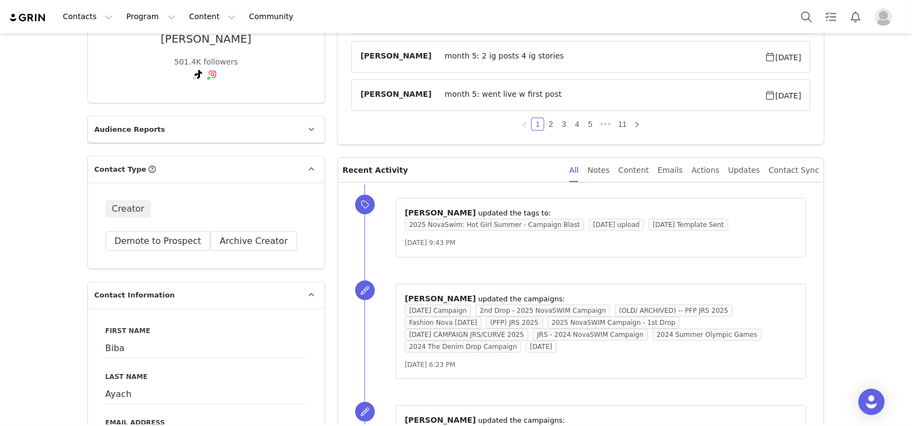
scroll to position [73, 0]
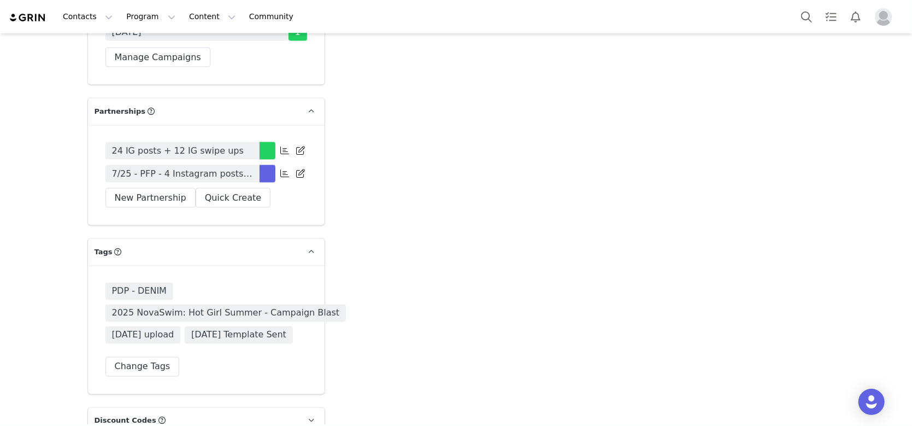
scroll to position [4006, 0]
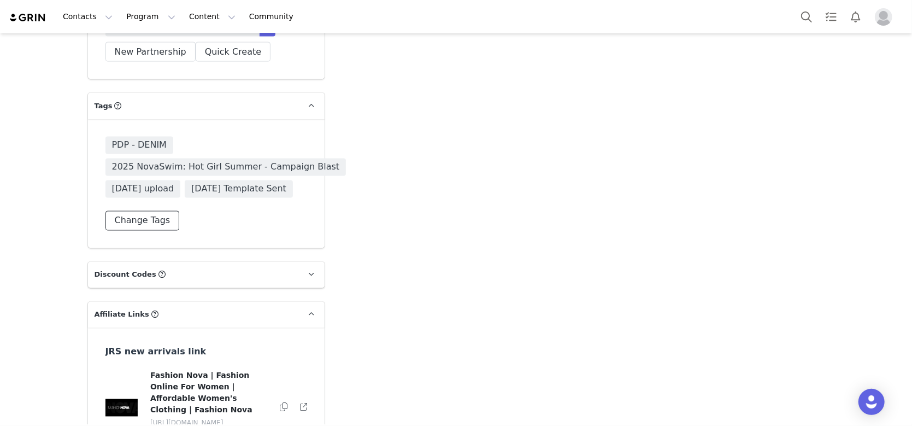
click at [154, 231] on button "Change Tags" at bounding box center [142, 221] width 74 height 20
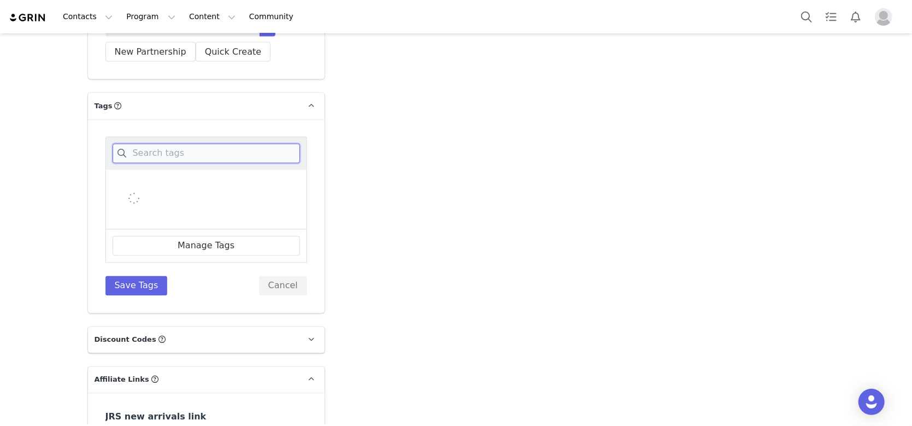
click at [182, 163] on input at bounding box center [206, 154] width 187 height 20
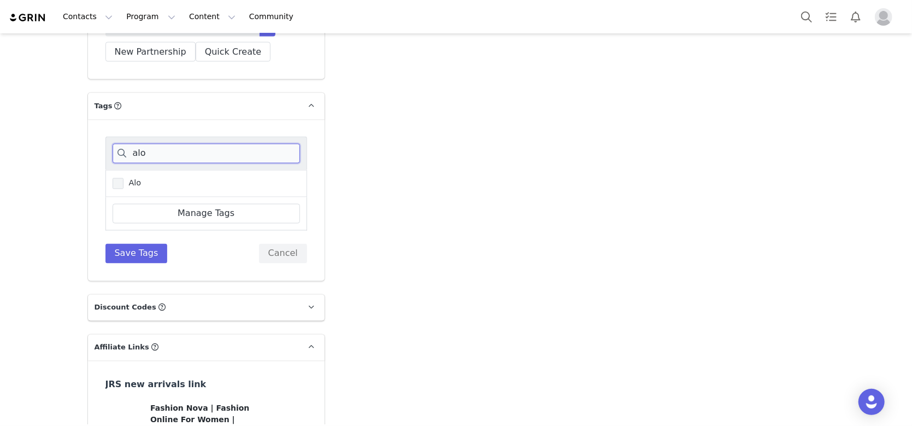
type input "alo"
click at [115, 189] on span at bounding box center [118, 183] width 11 height 11
click at [123, 178] on input "Alo" at bounding box center [123, 178] width 0 height 0
click at [131, 263] on button "Save Tags" at bounding box center [136, 254] width 62 height 20
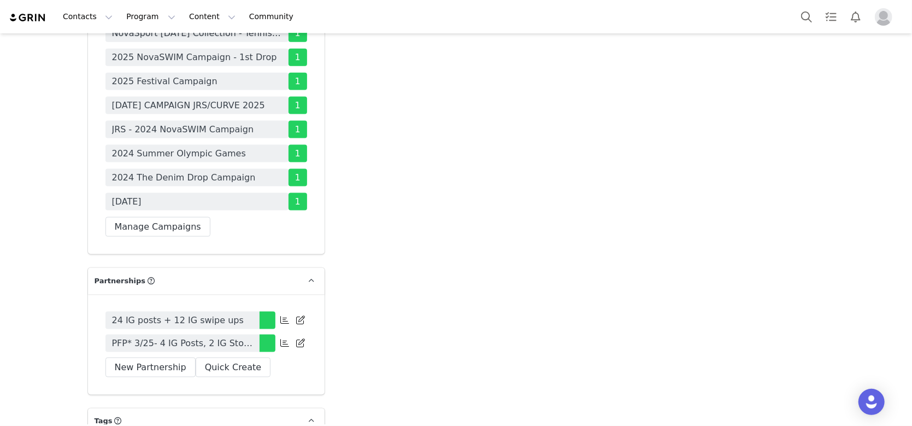
scroll to position [4006, 0]
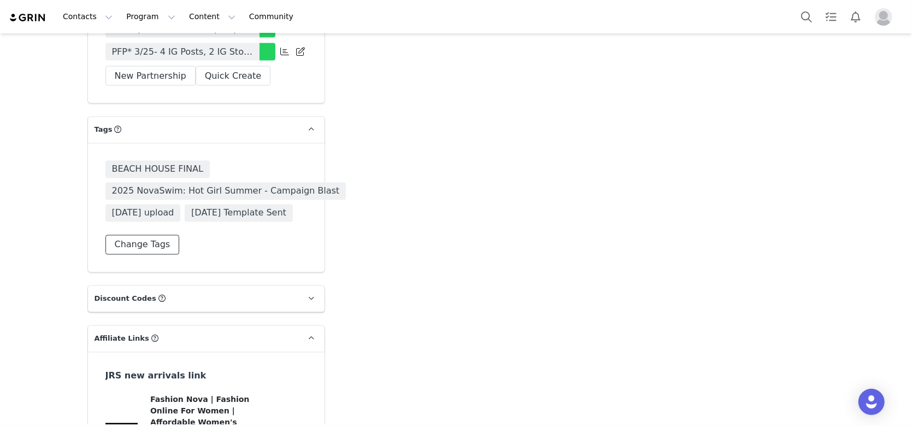
click at [150, 235] on button "Change Tags" at bounding box center [142, 245] width 74 height 20
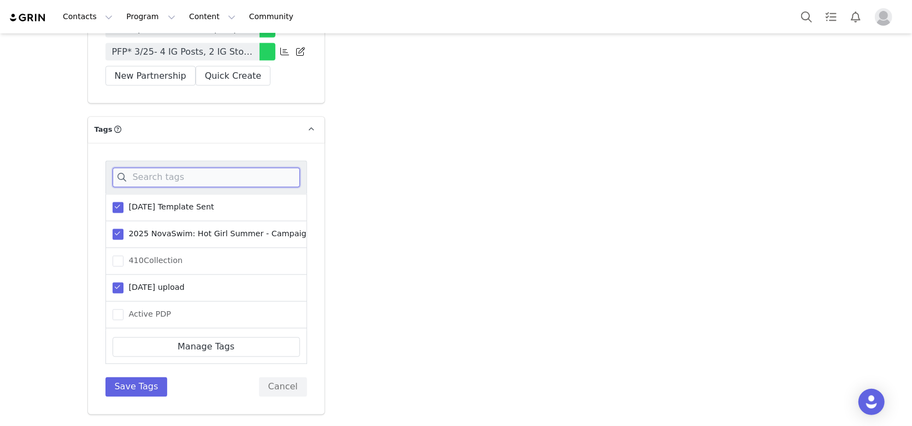
click at [139, 168] on input at bounding box center [206, 178] width 187 height 20
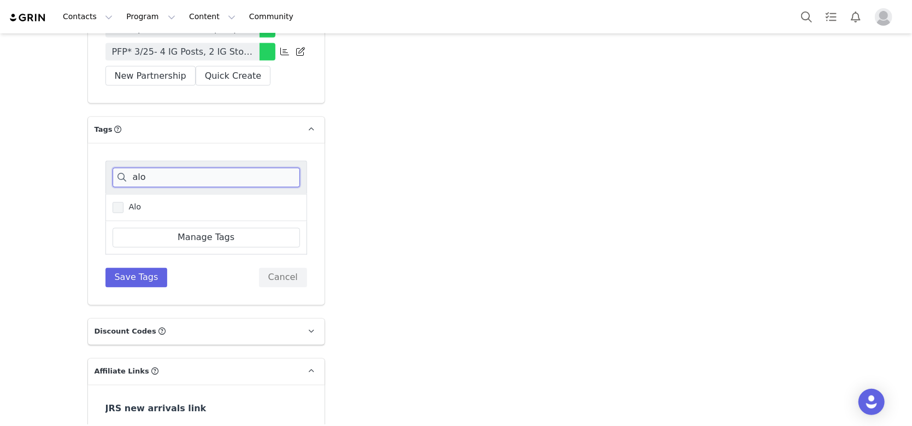
type input "alo"
click at [114, 202] on span at bounding box center [118, 207] width 11 height 11
click at [123, 202] on input "Alo" at bounding box center [123, 202] width 0 height 0
click at [120, 268] on button "Save Tags" at bounding box center [136, 278] width 62 height 20
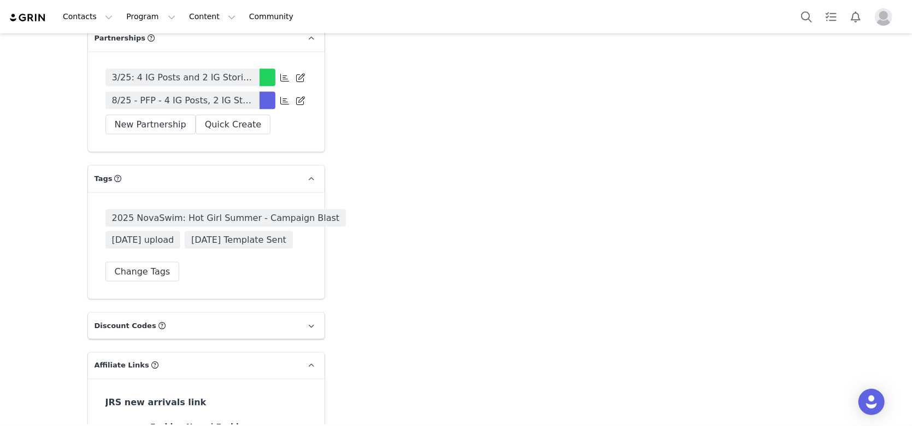
scroll to position [3933, 0]
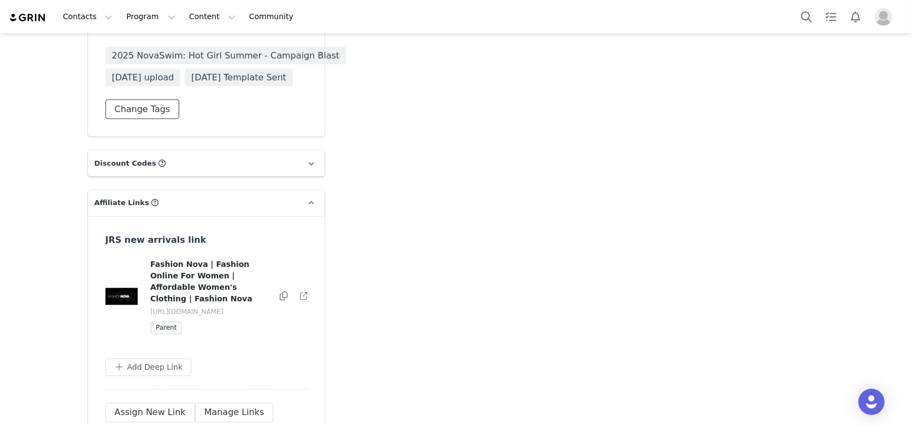
click at [153, 119] on button "Change Tags" at bounding box center [142, 109] width 74 height 20
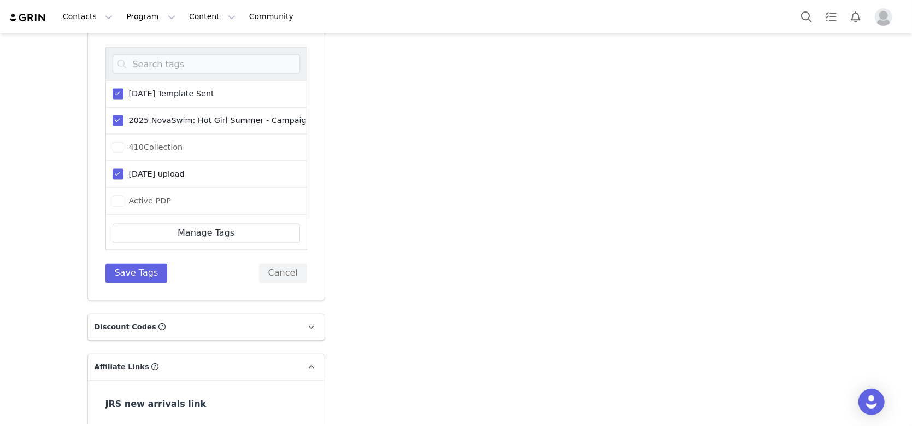
click at [139, 80] on div at bounding box center [206, 63] width 202 height 33
click at [137, 74] on input at bounding box center [206, 64] width 187 height 20
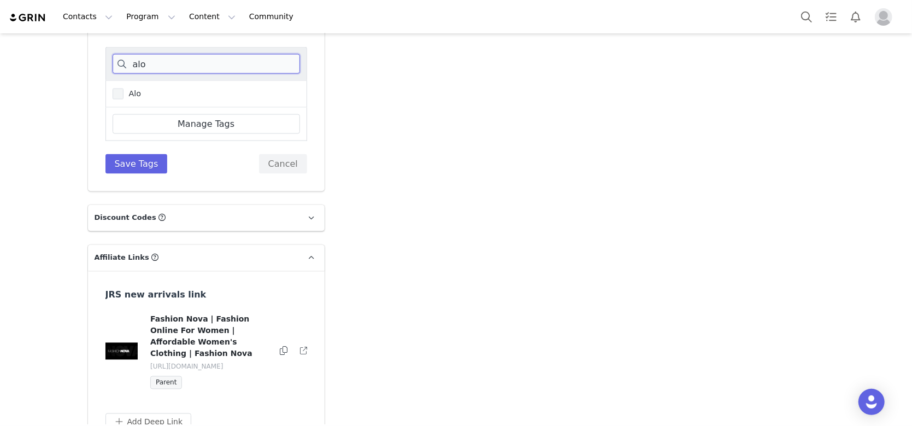
type input "alo"
click at [127, 99] on span "Alo" at bounding box center [132, 93] width 18 height 10
click at [123, 88] on input "Alo" at bounding box center [123, 88] width 0 height 0
click at [144, 174] on button "Save Tags" at bounding box center [136, 164] width 62 height 20
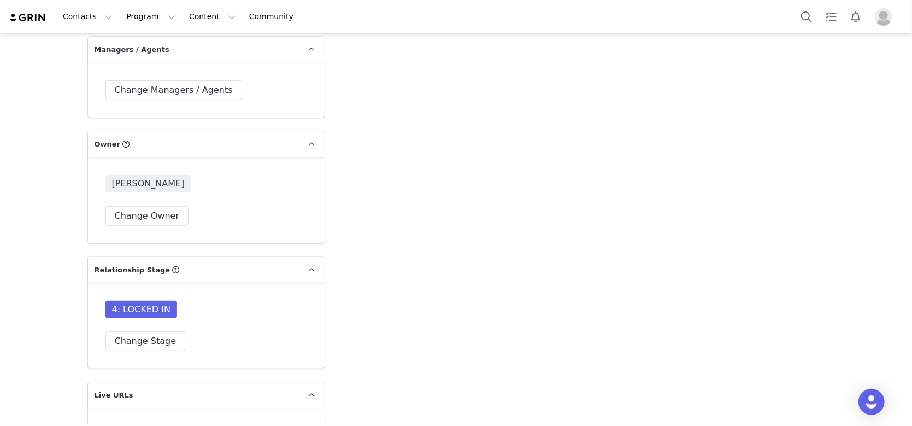
scroll to position [3059, 0]
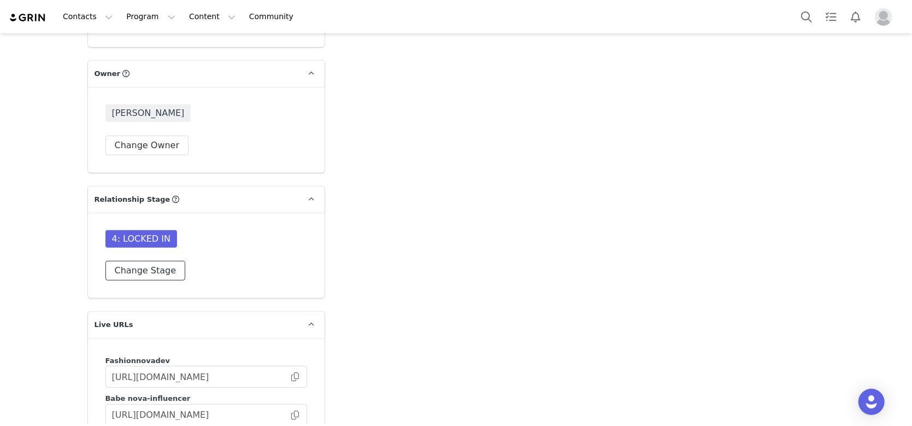
click at [142, 261] on button "Change Stage" at bounding box center [145, 271] width 80 height 20
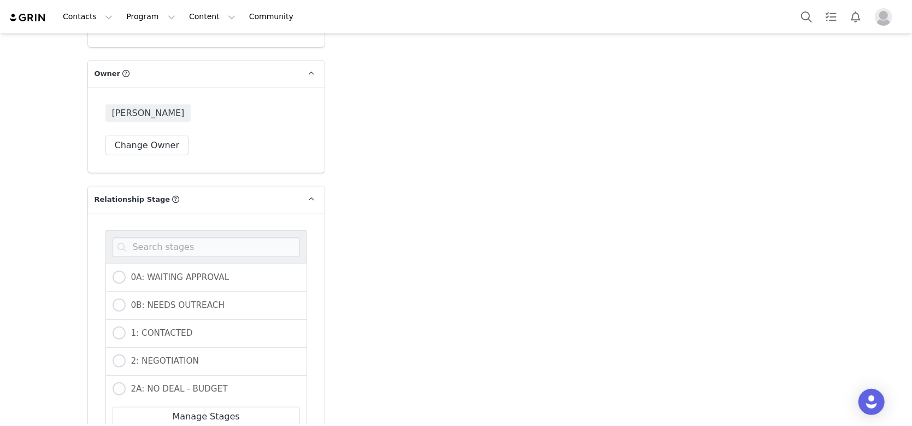
scroll to position [145, 0]
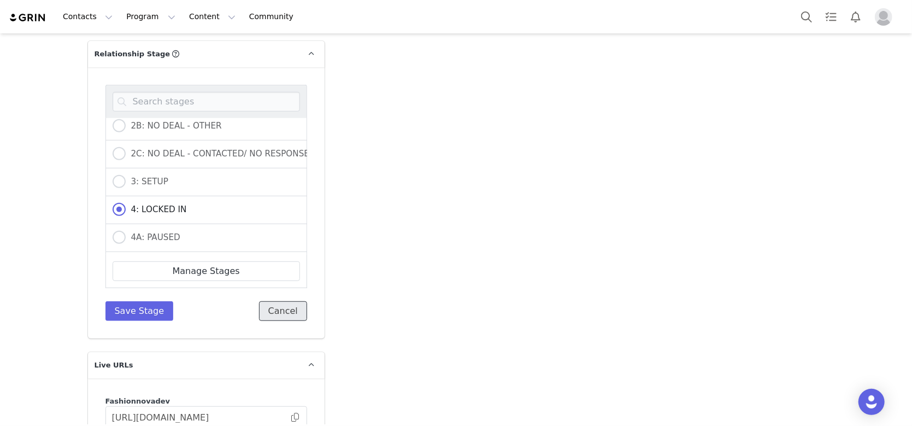
click at [284, 301] on button "Cancel" at bounding box center [283, 311] width 48 height 20
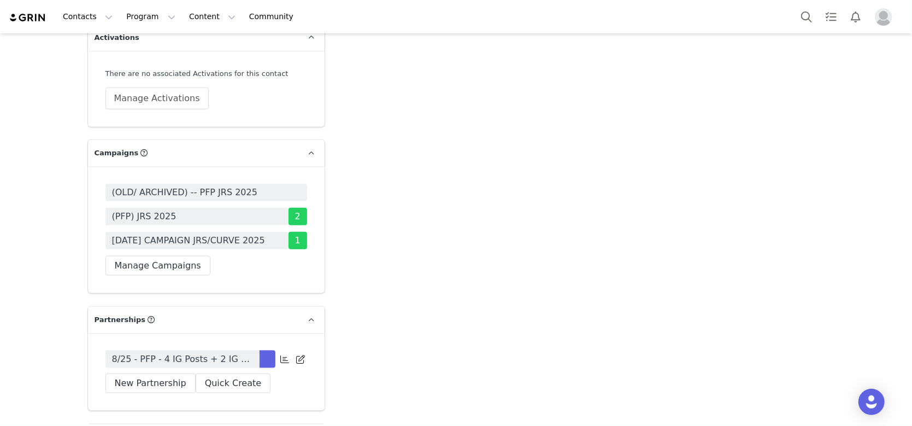
scroll to position [3787, 0]
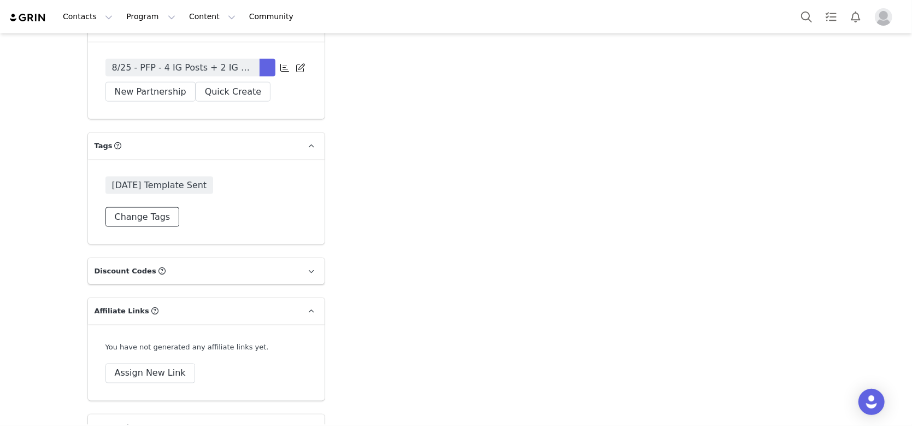
click at [122, 207] on button "Change Tags" at bounding box center [142, 217] width 74 height 20
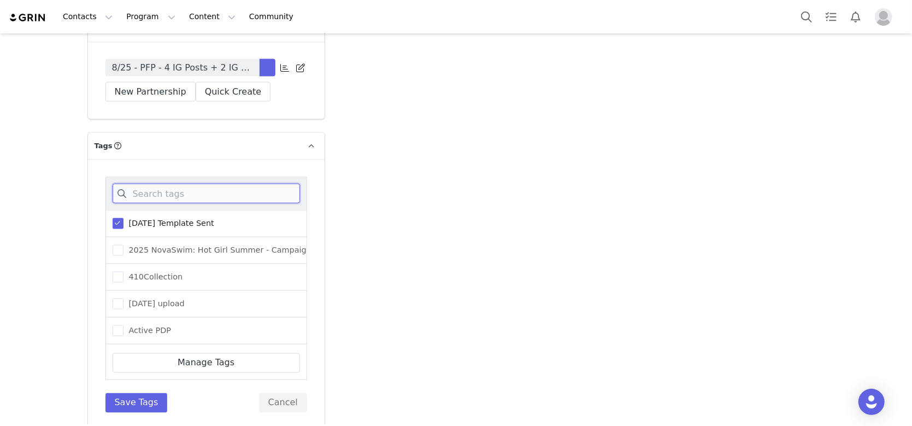
click at [150, 184] on input at bounding box center [206, 194] width 187 height 20
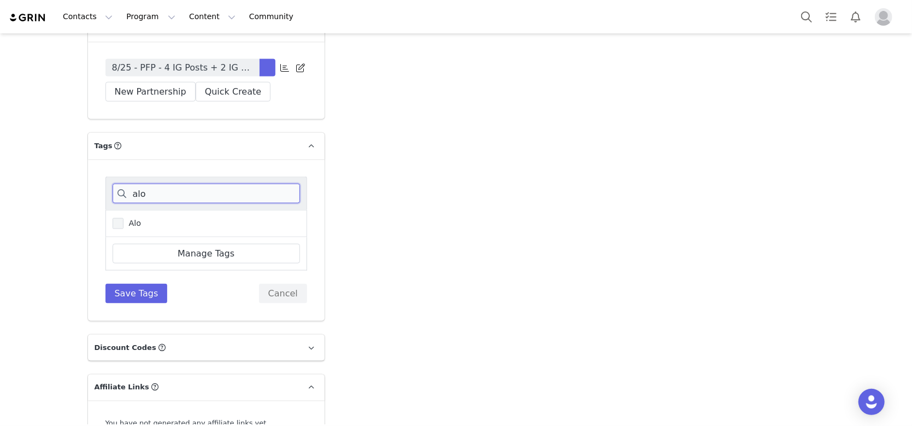
type input "alo"
click at [113, 218] on span at bounding box center [118, 223] width 11 height 11
click at [123, 218] on input "Alo" at bounding box center [123, 218] width 0 height 0
drag, startPoint x: 118, startPoint y: 284, endPoint x: 199, endPoint y: 304, distance: 83.5
click at [118, 284] on button "Save Tags" at bounding box center [136, 294] width 62 height 20
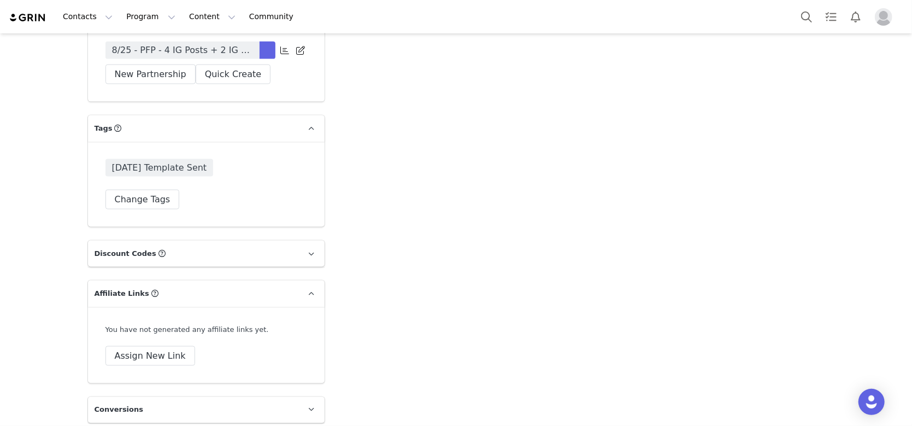
scroll to position [3715, 0]
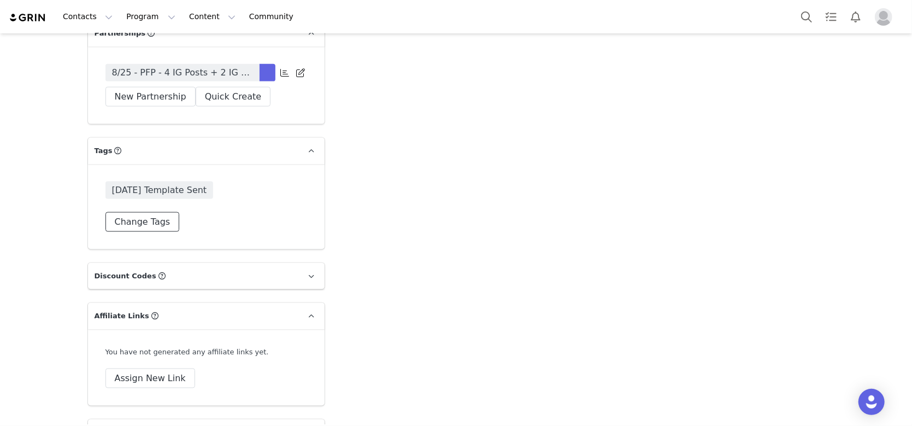
click at [152, 232] on button "Change Tags" at bounding box center [142, 222] width 74 height 20
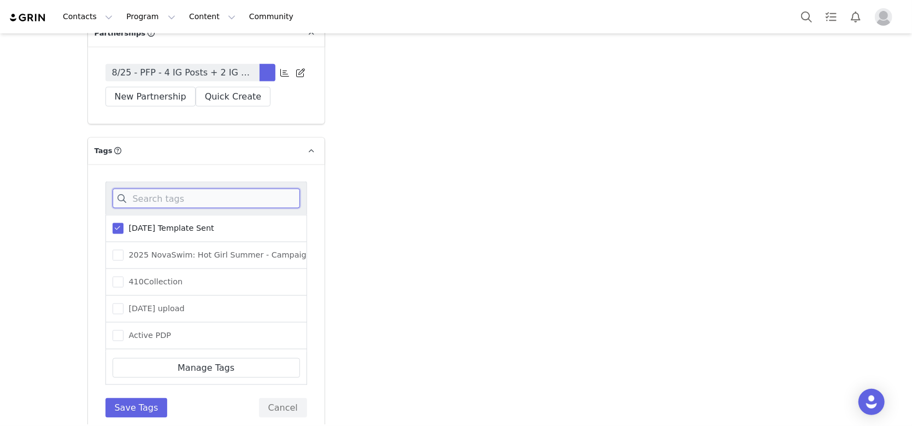
click at [170, 205] on input at bounding box center [206, 198] width 187 height 20
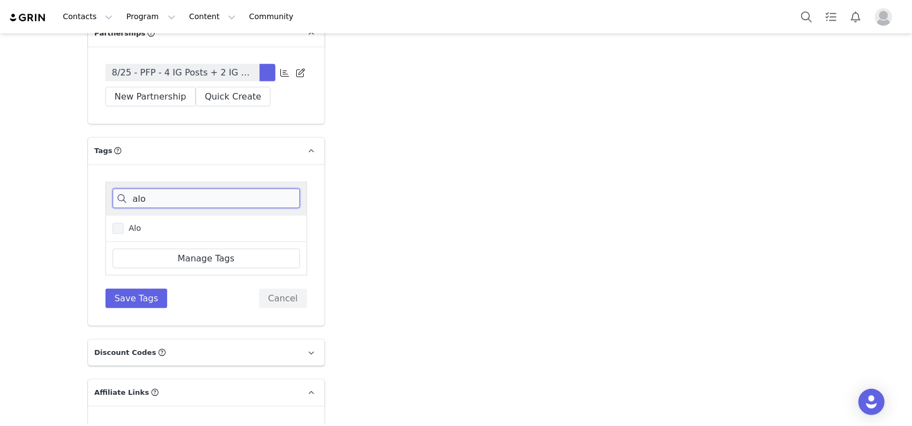
type input "alo"
click at [132, 233] on span "Alo" at bounding box center [132, 228] width 18 height 10
click at [123, 223] on input "Alo" at bounding box center [123, 223] width 0 height 0
click at [134, 321] on div "alo Alo Manage Tags Save Tags Cancel" at bounding box center [206, 245] width 237 height 162
click at [125, 305] on button "Save Tags" at bounding box center [136, 298] width 62 height 20
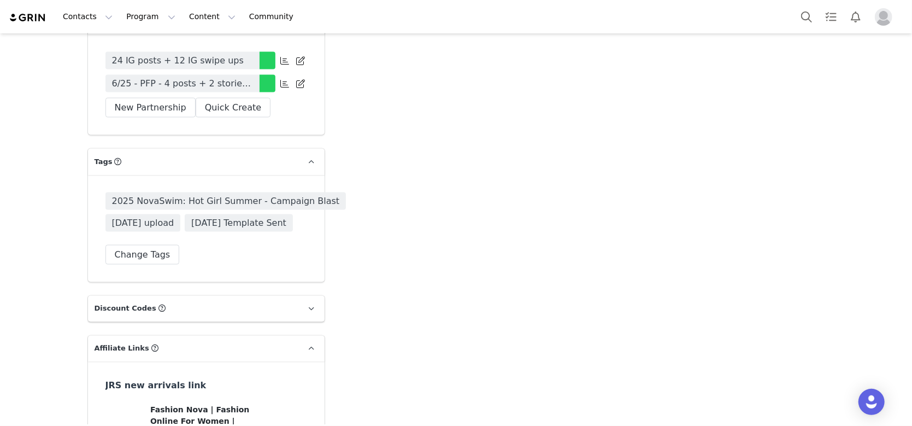
scroll to position [3933, 0]
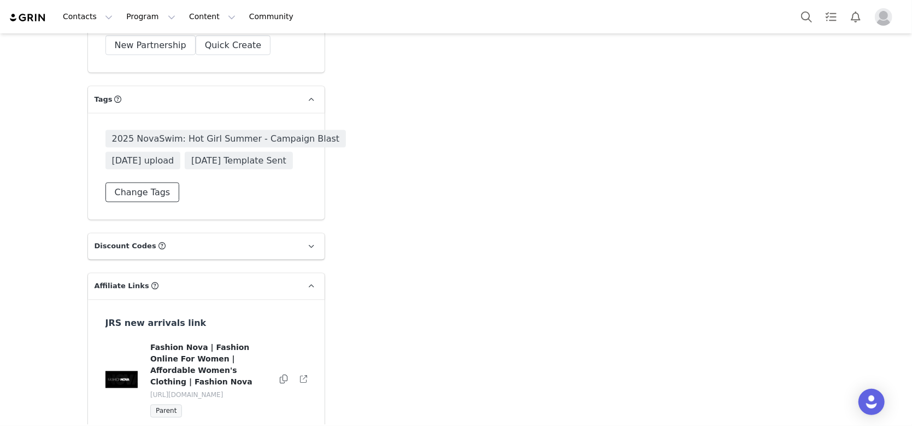
click at [162, 202] on button "Change Tags" at bounding box center [142, 192] width 74 height 20
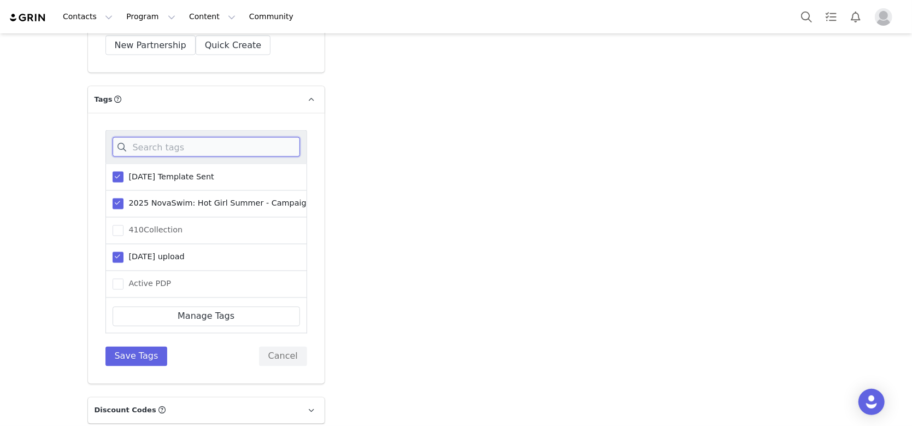
click at [135, 157] on input at bounding box center [206, 147] width 187 height 20
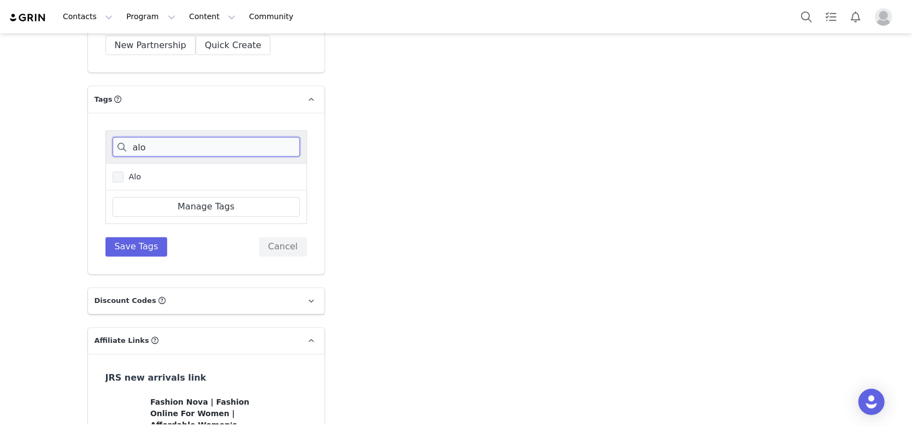
type input "alo"
drag, startPoint x: 127, startPoint y: 199, endPoint x: 129, endPoint y: 211, distance: 12.1
click at [127, 182] on span "Alo" at bounding box center [132, 177] width 18 height 10
click at [123, 172] on input "Alo" at bounding box center [123, 172] width 0 height 0
click at [127, 257] on button "Save Tags" at bounding box center [136, 247] width 62 height 20
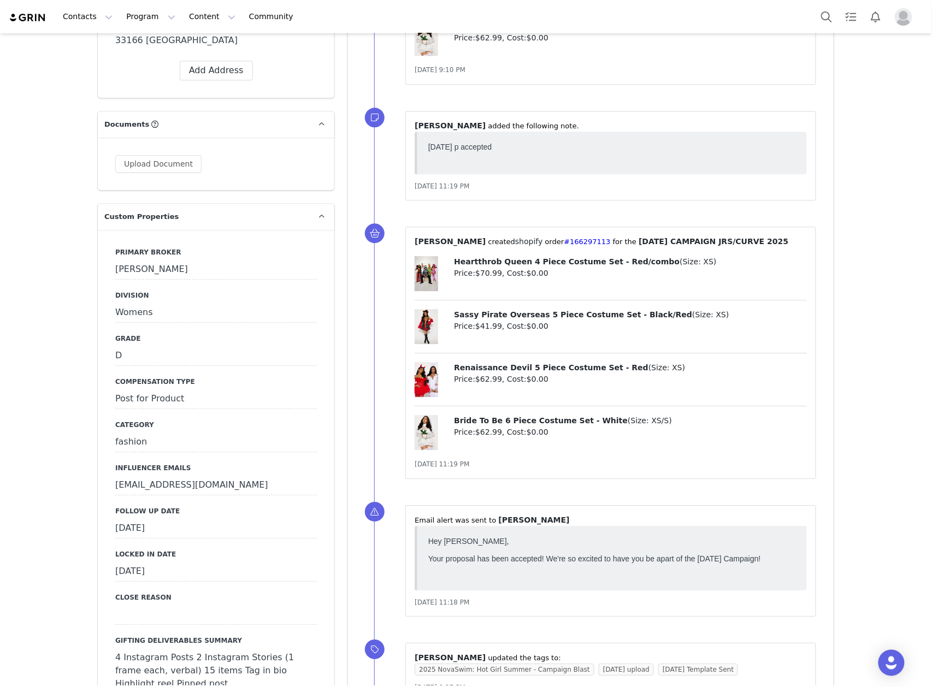
scroll to position [1093, 0]
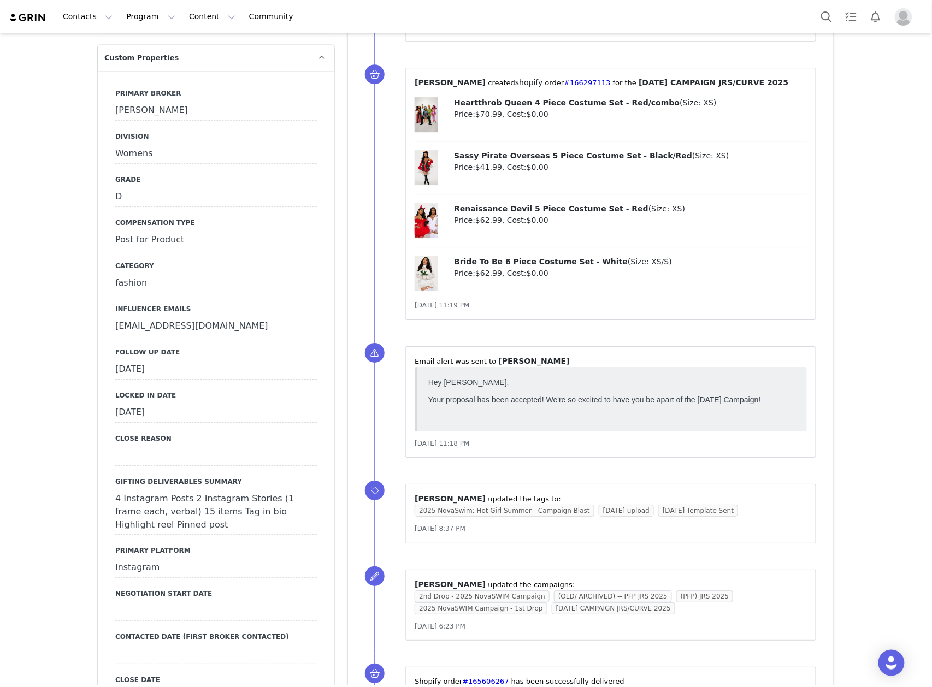
click at [240, 360] on div "[DATE]" at bounding box center [216, 370] width 202 height 20
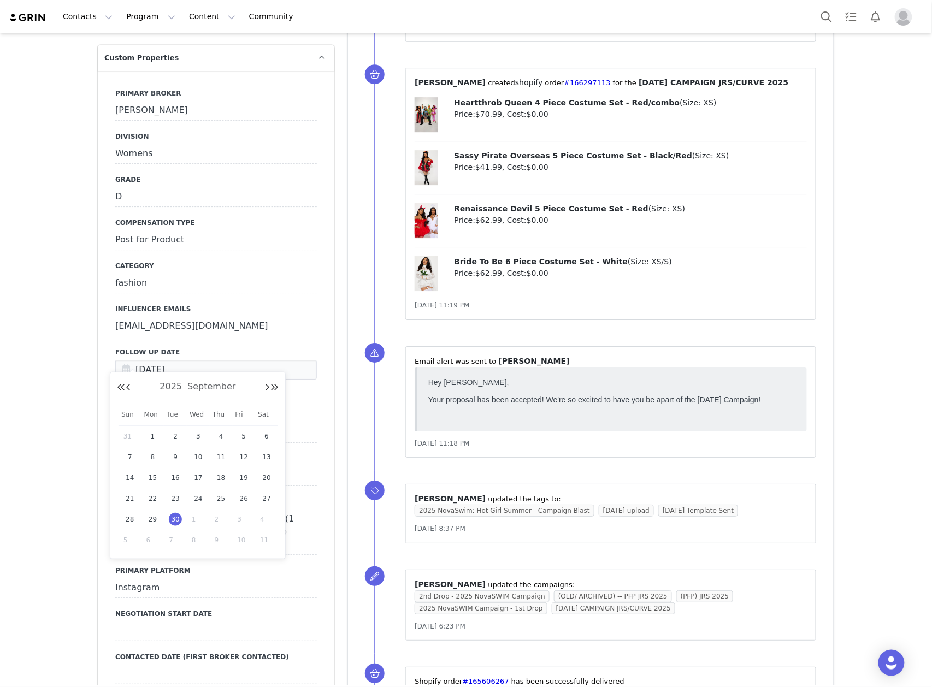
click at [192, 523] on span "1" at bounding box center [198, 519] width 13 height 13
type input "Oct 01 2025"
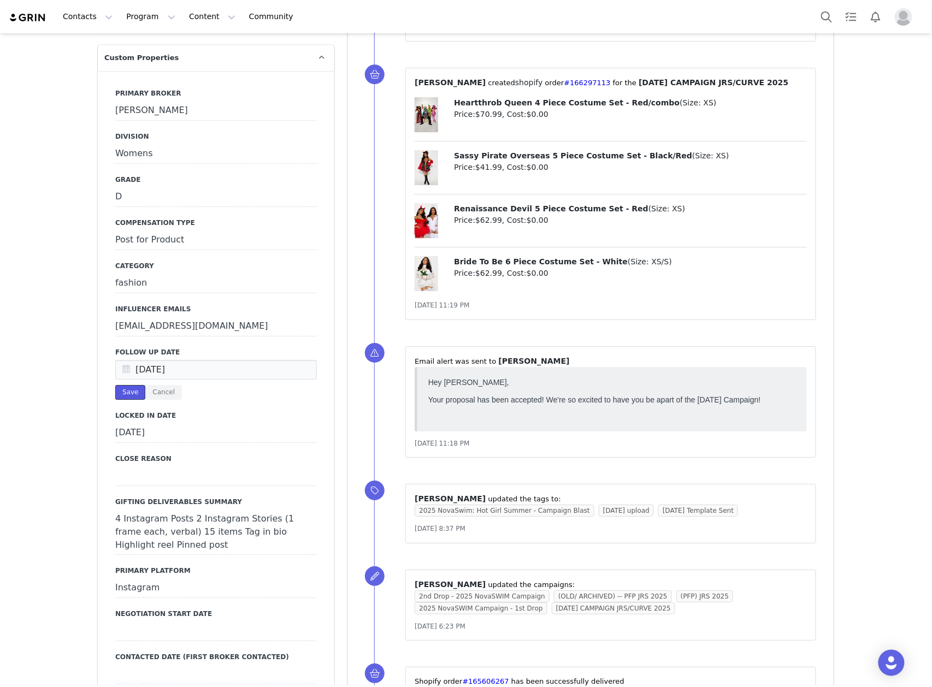
click at [128, 385] on button "Save" at bounding box center [130, 392] width 30 height 15
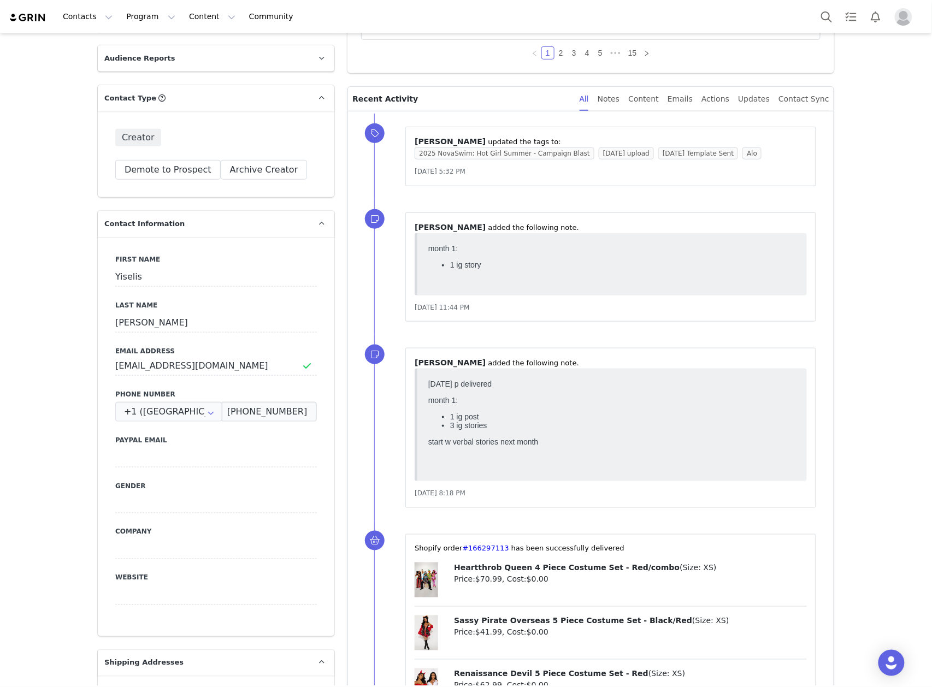
scroll to position [0, 0]
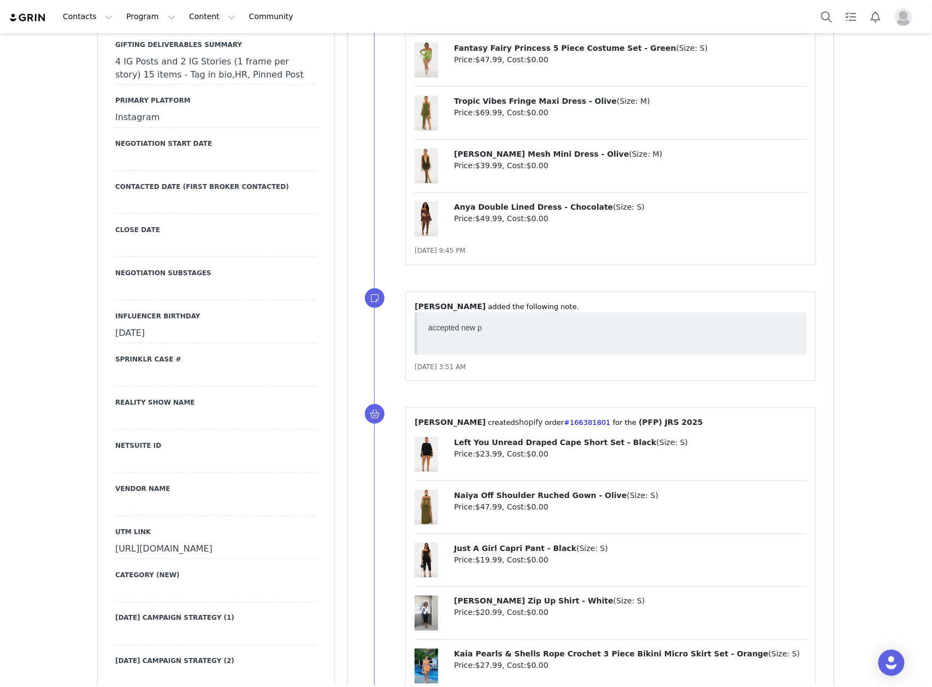
click at [166, 367] on div at bounding box center [216, 377] width 202 height 20
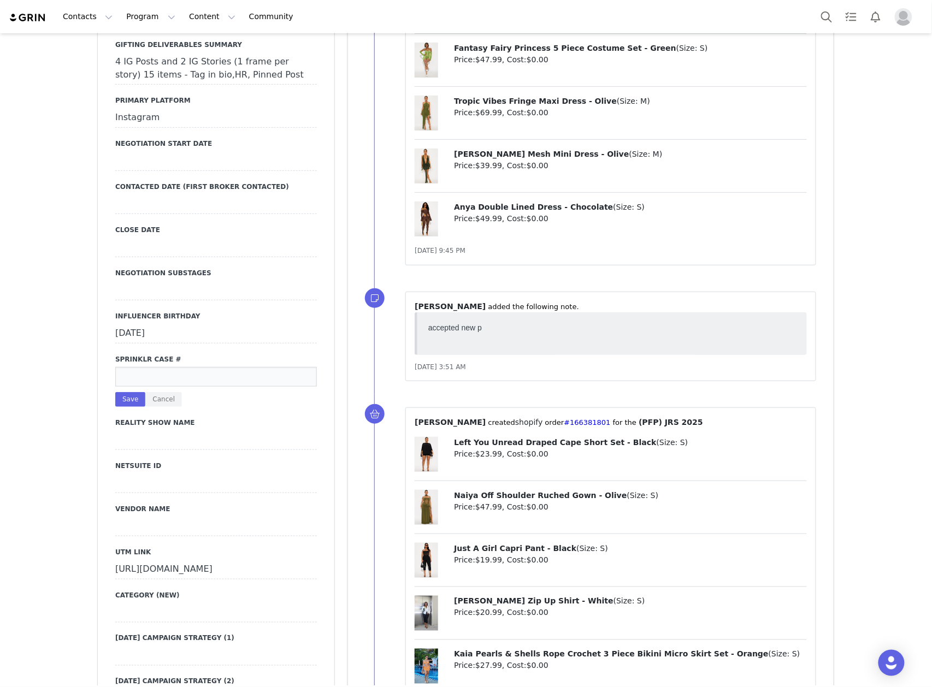
paste input "#492077"
type input "#492077"
click at [121, 392] on button "Save" at bounding box center [130, 399] width 30 height 15
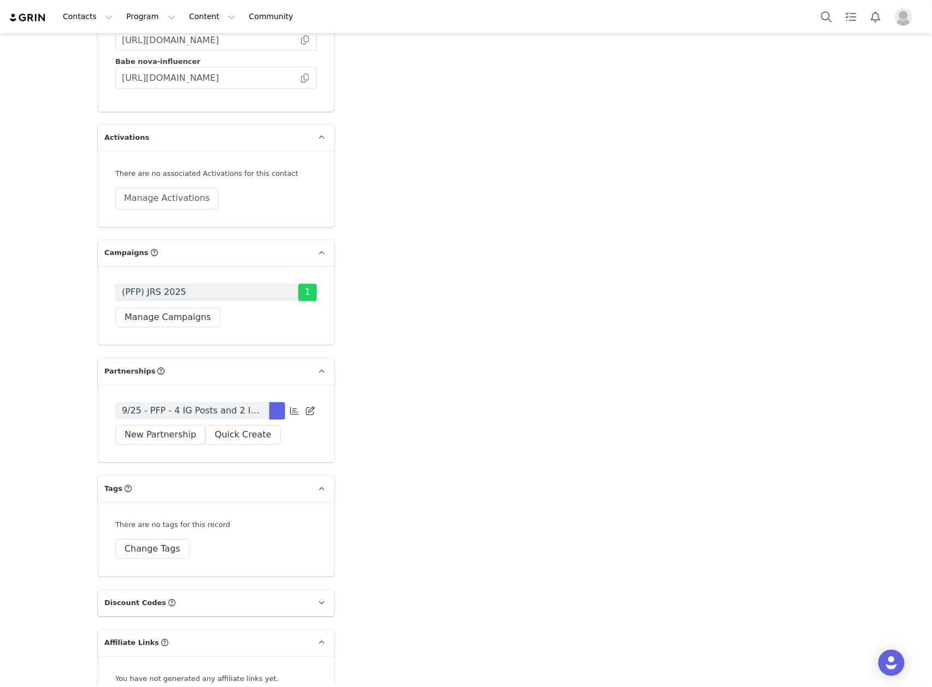
scroll to position [3309, 0]
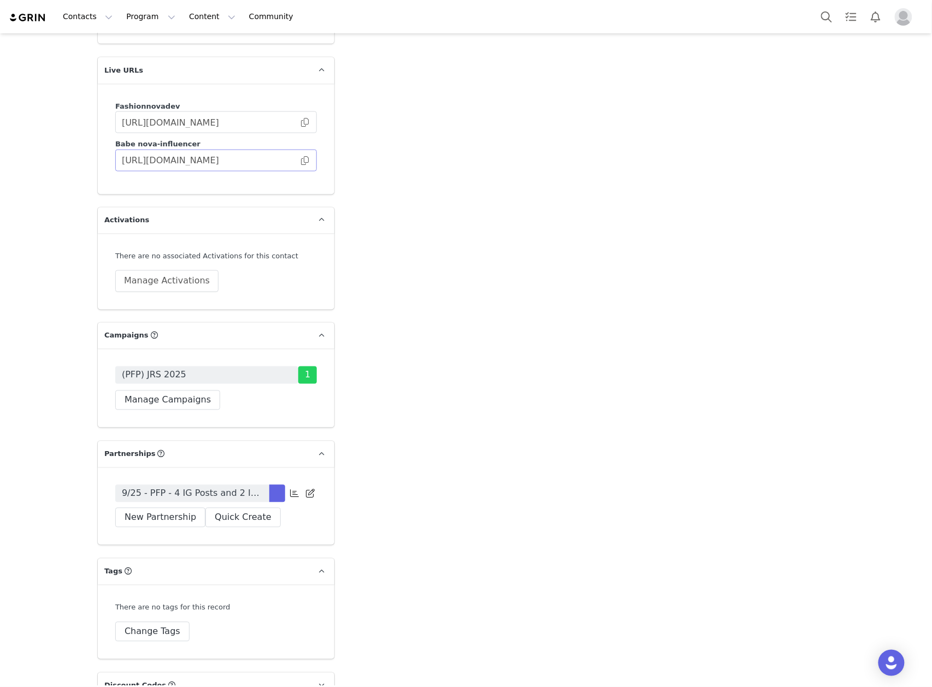
click at [300, 161] on span at bounding box center [304, 161] width 11 height 0
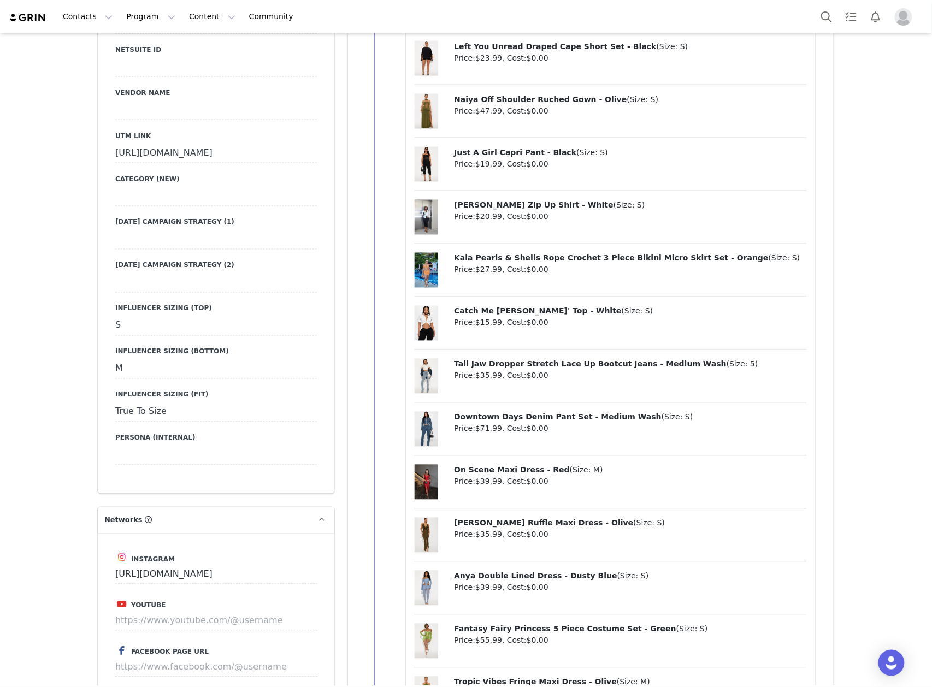
scroll to position [1853, 0]
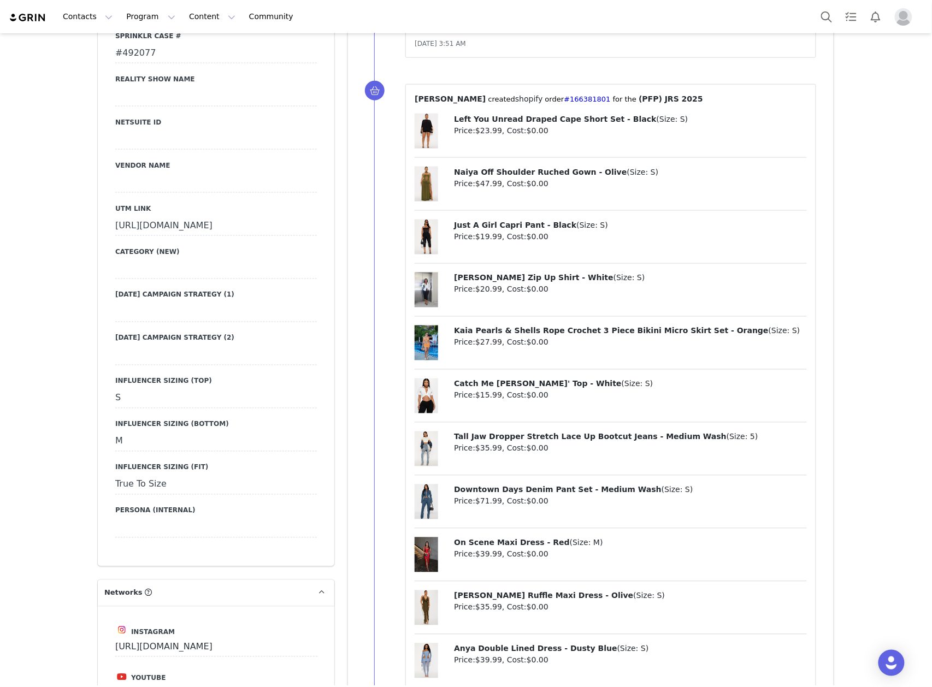
drag, startPoint x: 99, startPoint y: 211, endPoint x: 322, endPoint y: 247, distance: 226.4
copy div "[URL][DOMAIN_NAME]"
click at [341, 230] on div "Add Note Send Alert Tasks Add Note Kaeli Barankiewicz followed up on gmail mont…" at bounding box center [591, 292] width 500 height 4132
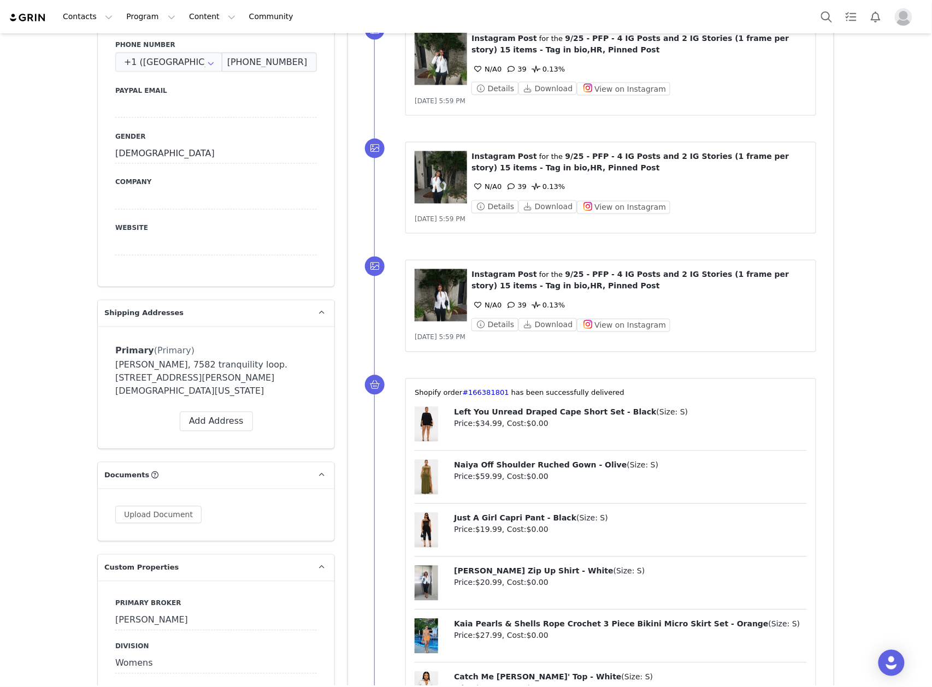
scroll to position [0, 0]
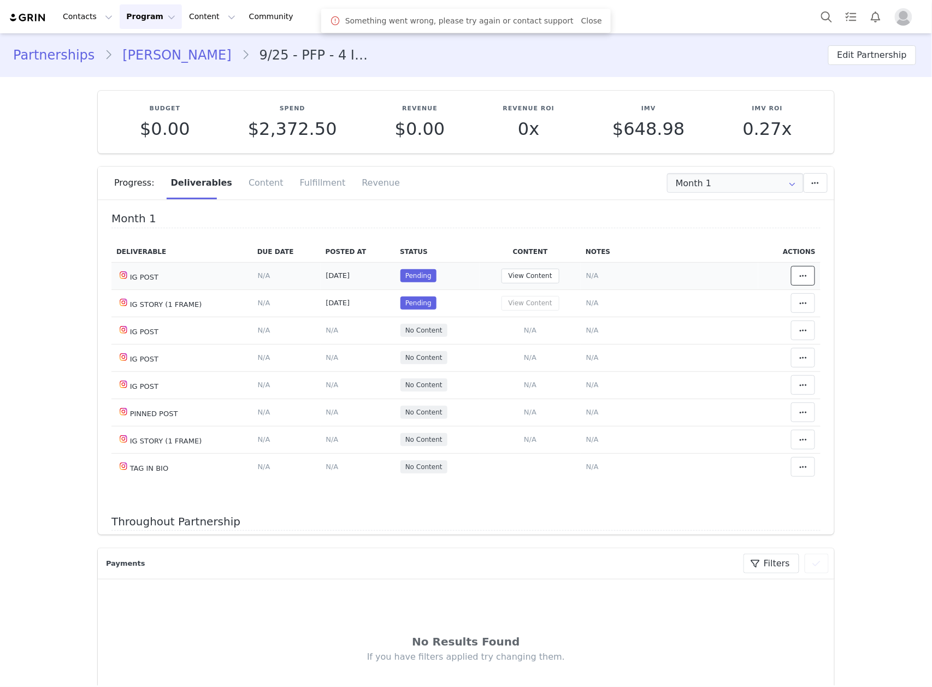
click at [799, 278] on icon at bounding box center [803, 275] width 8 height 9
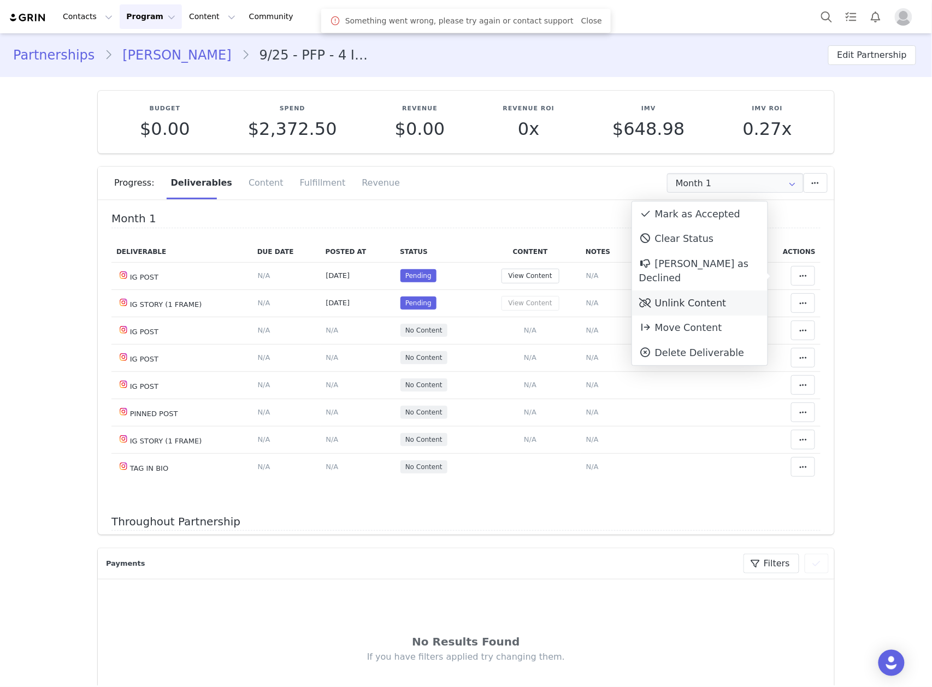
click at [706, 291] on div "Unlink Content" at bounding box center [699, 303] width 135 height 25
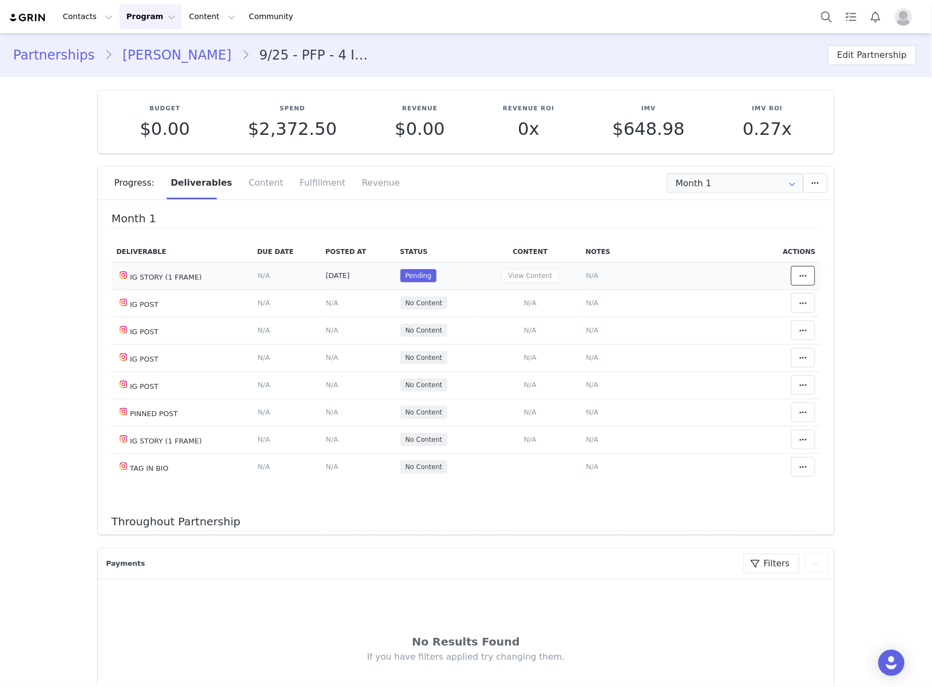
click at [799, 278] on icon at bounding box center [803, 275] width 8 height 9
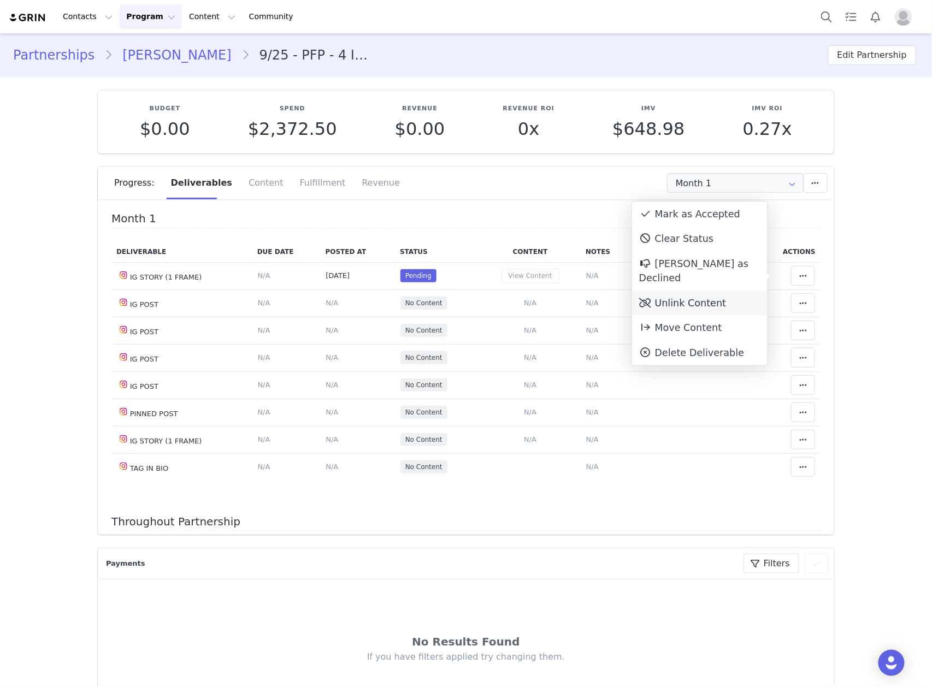
click at [719, 298] on div "Unlink Content" at bounding box center [699, 303] width 135 height 25
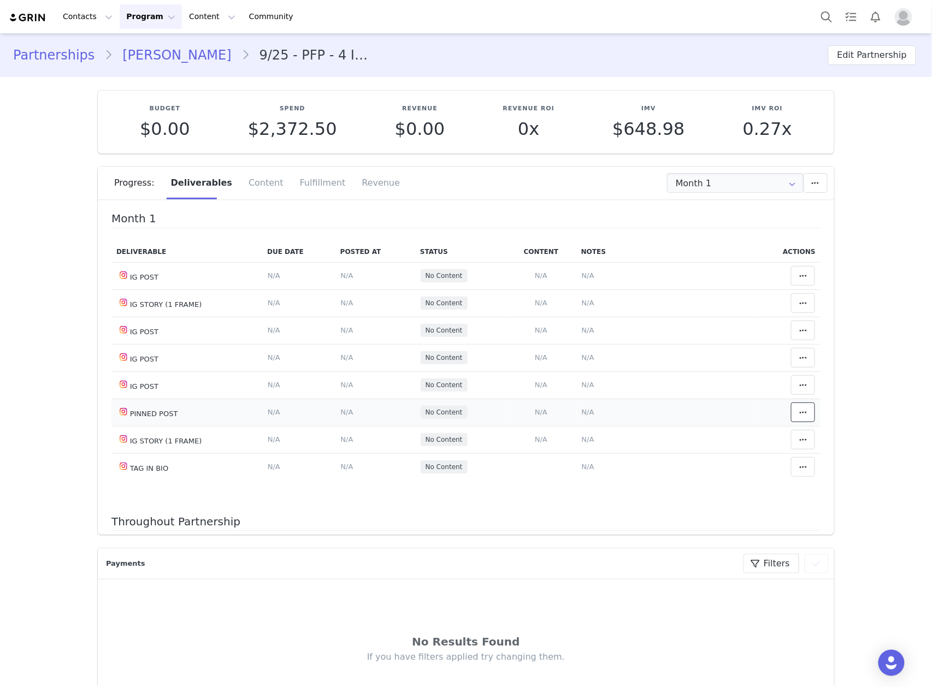
click at [795, 413] on button at bounding box center [803, 413] width 24 height 20
click at [735, 411] on div "Mark as Accepted" at bounding box center [699, 414] width 135 height 25
click at [796, 474] on span at bounding box center [802, 467] width 13 height 13
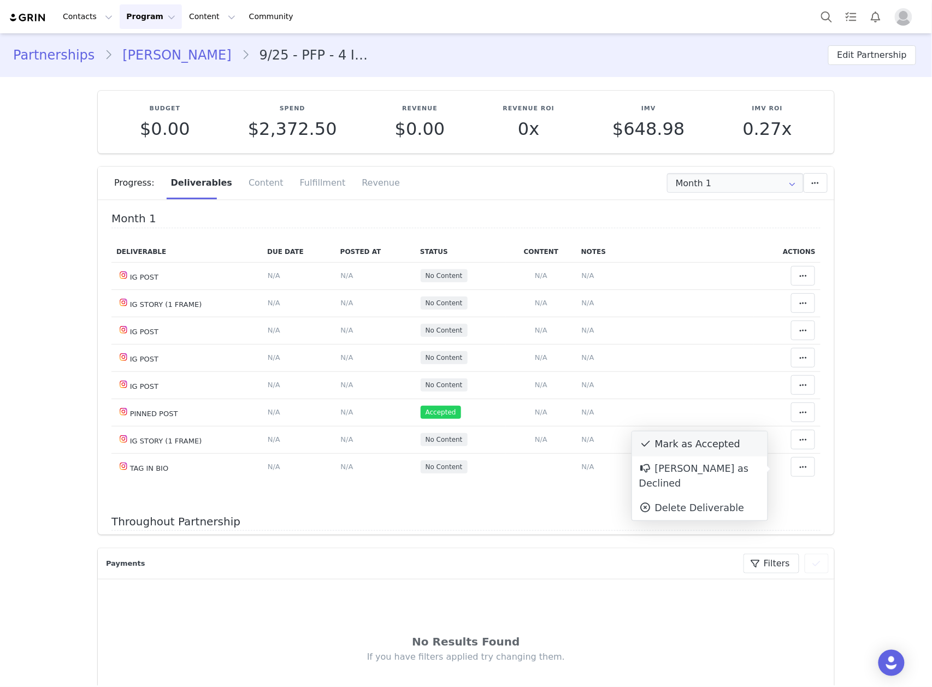
click at [723, 446] on div "Mark as Accepted" at bounding box center [699, 444] width 135 height 25
